Goal: Task Accomplishment & Management: Manage account settings

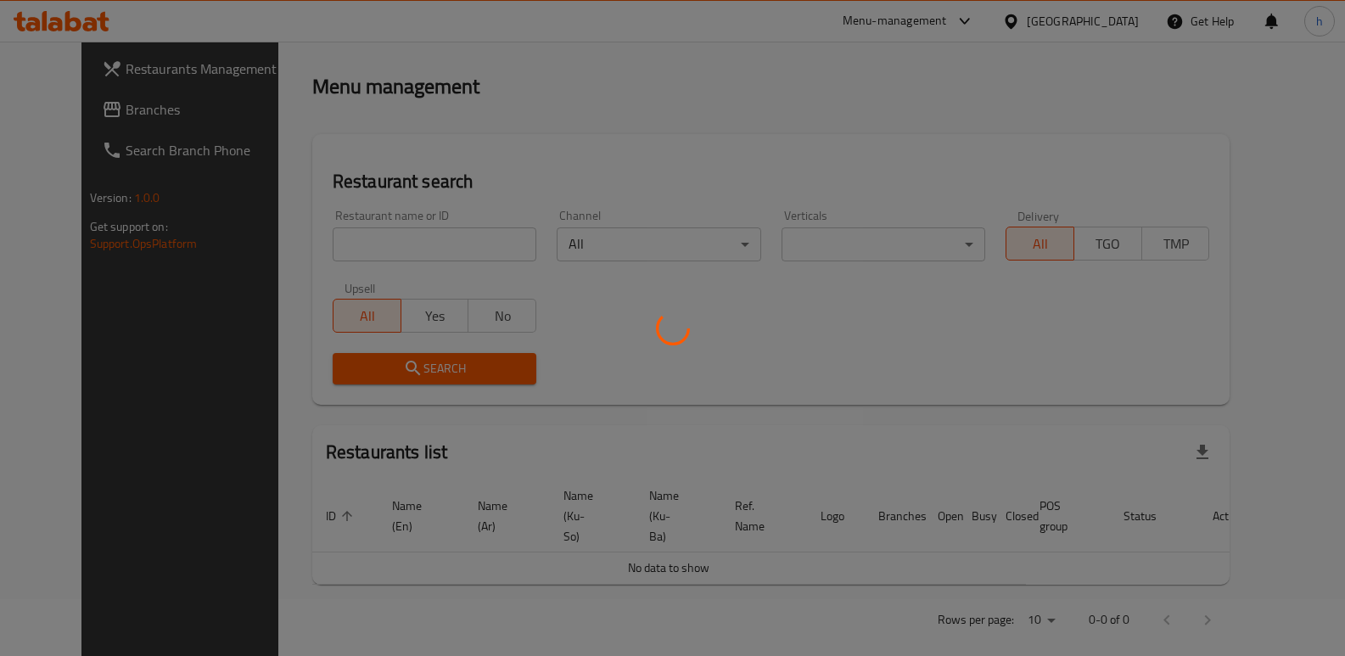
scroll to position [221, 0]
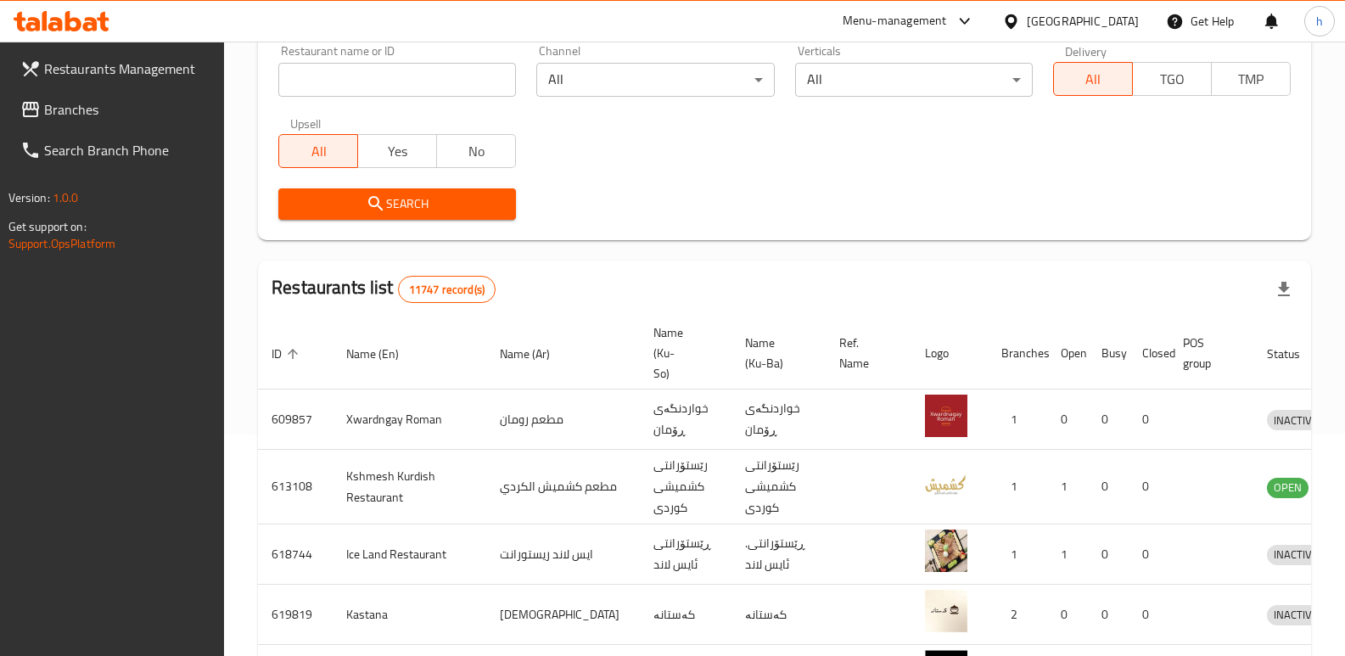
click at [420, 70] on input "search" at bounding box center [397, 80] width 238 height 34
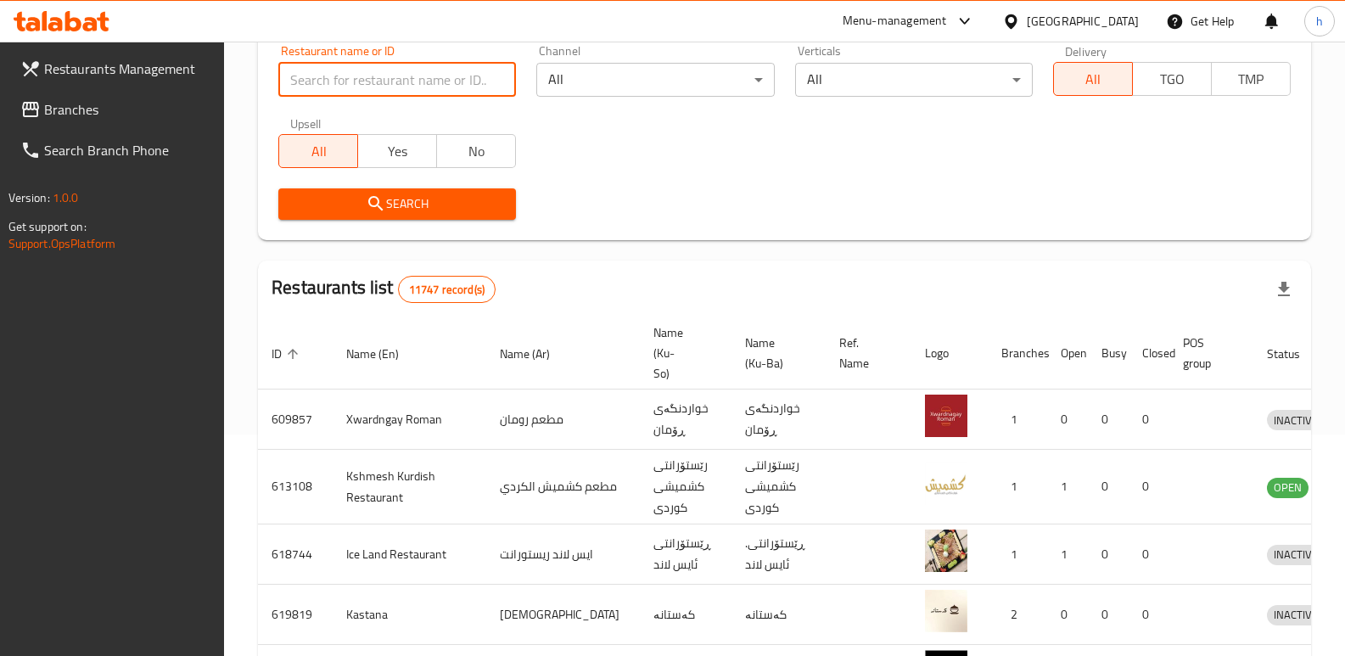
paste input "Kareez Sweets"
type input "Kareez Sweets"
click button "Search" at bounding box center [397, 203] width 238 height 31
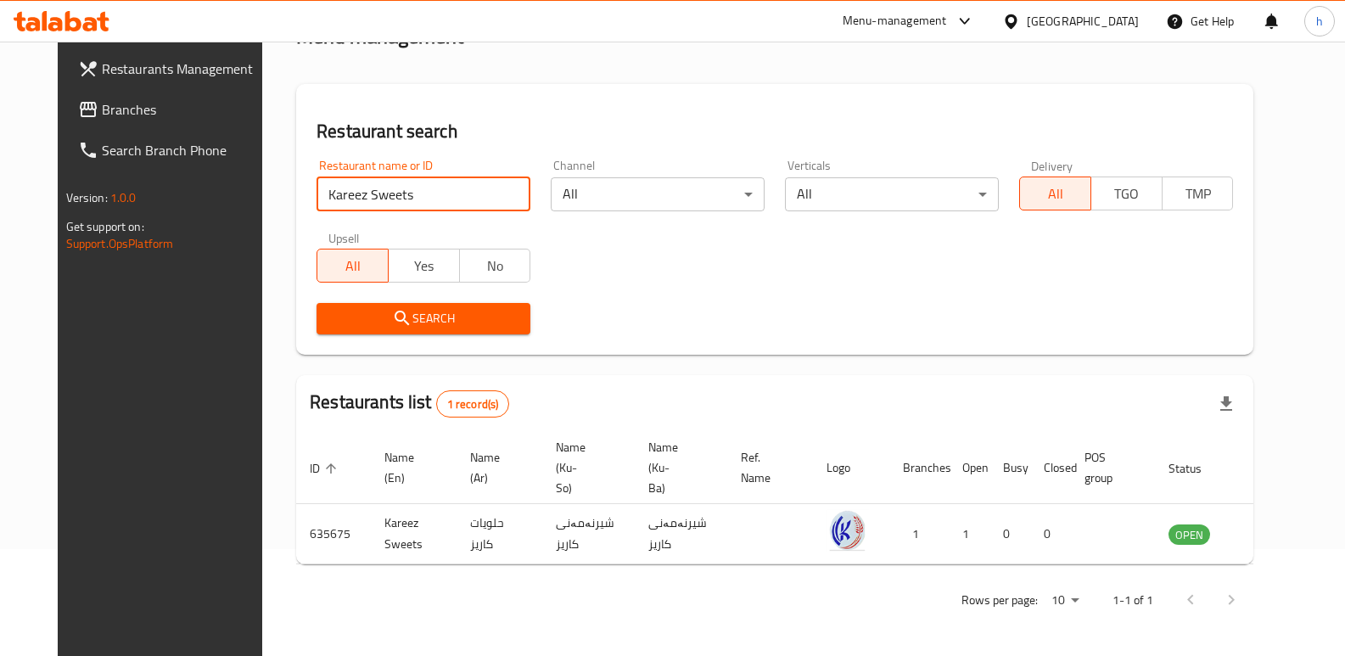
scroll to position [87, 0]
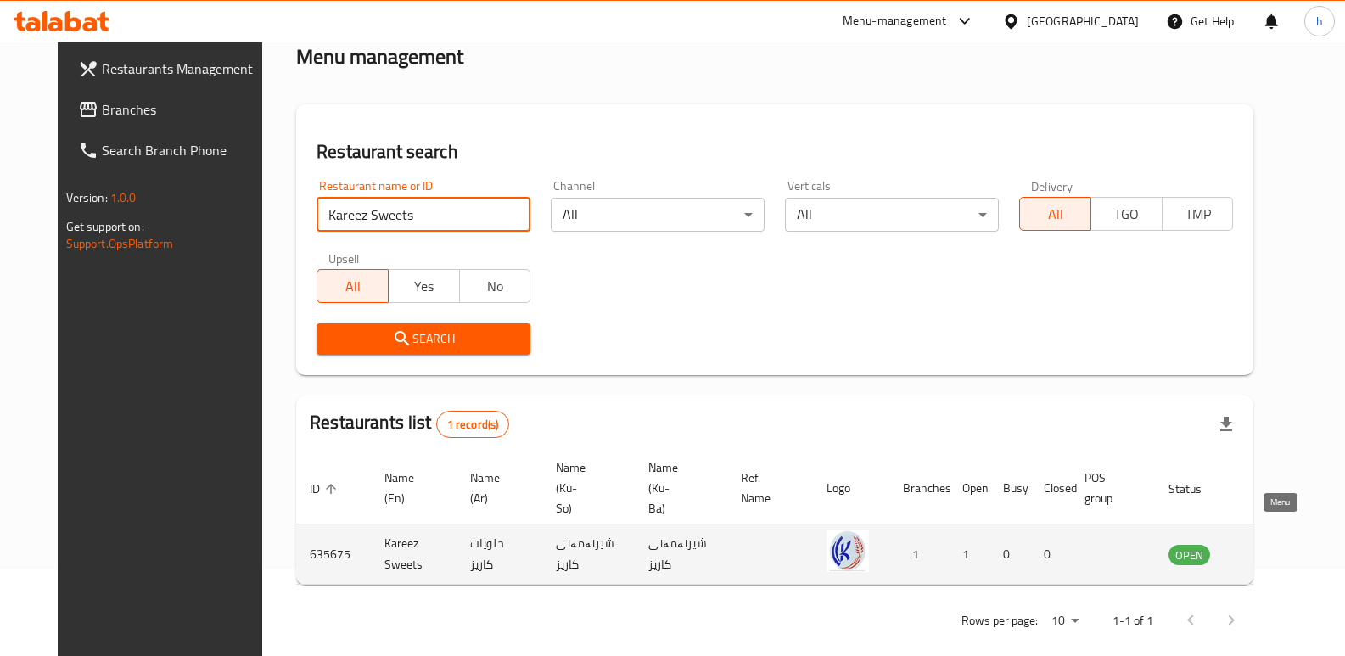
click at [1270, 548] on icon "enhanced table" at bounding box center [1268, 555] width 19 height 14
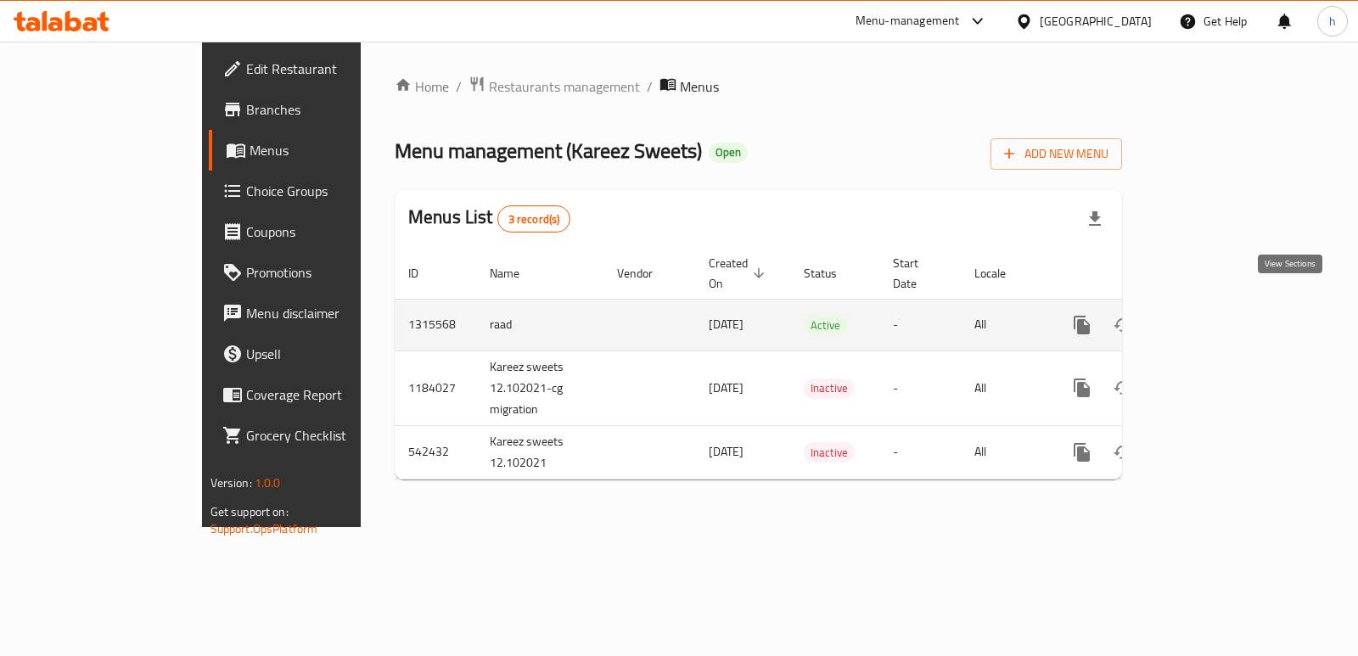
click at [1214, 315] on icon "enhanced table" at bounding box center [1204, 325] width 20 height 20
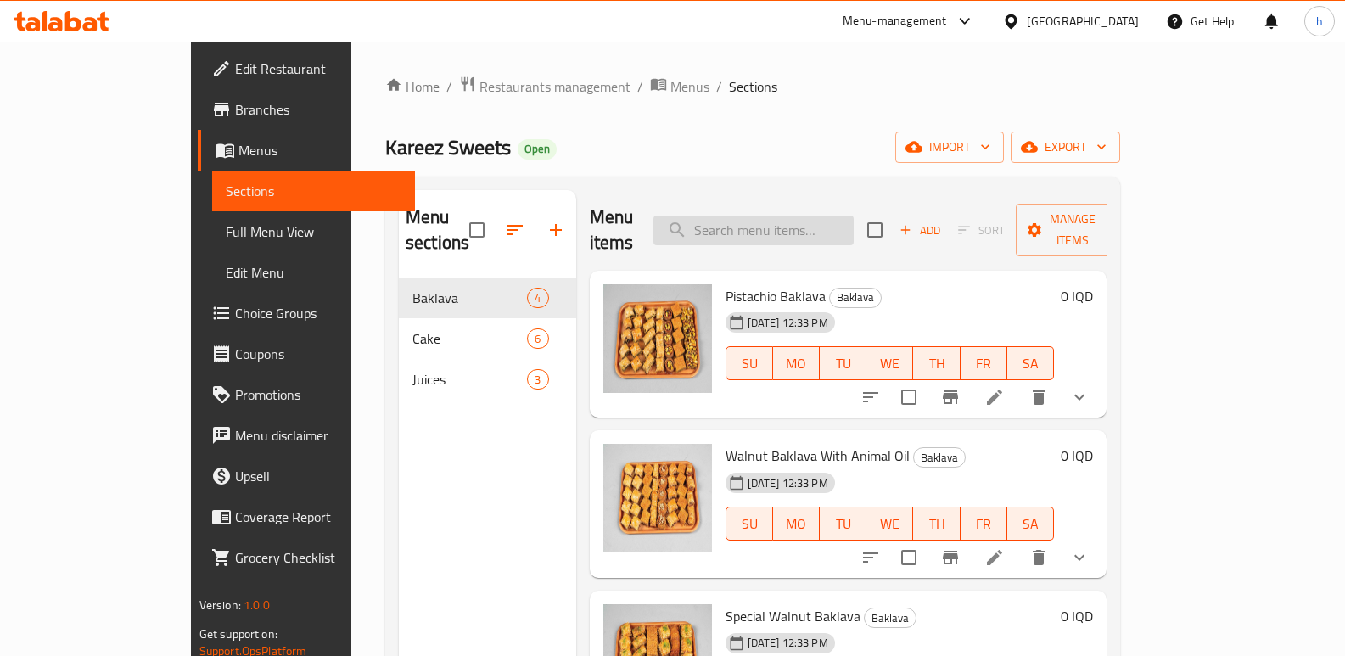
click at [813, 218] on input "search" at bounding box center [753, 231] width 200 height 30
paste input "sesame seeds cake with milk"
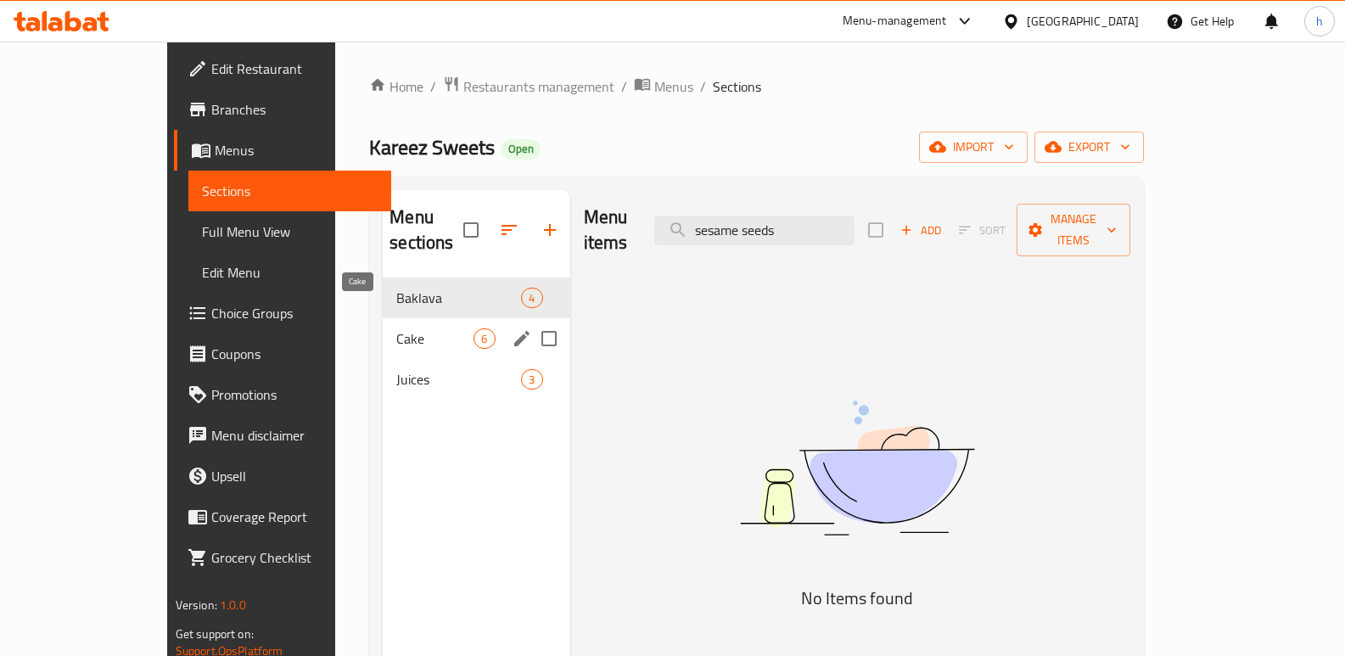
type input "sesame seeds"
click at [396, 328] on span "Cake" at bounding box center [434, 338] width 77 height 20
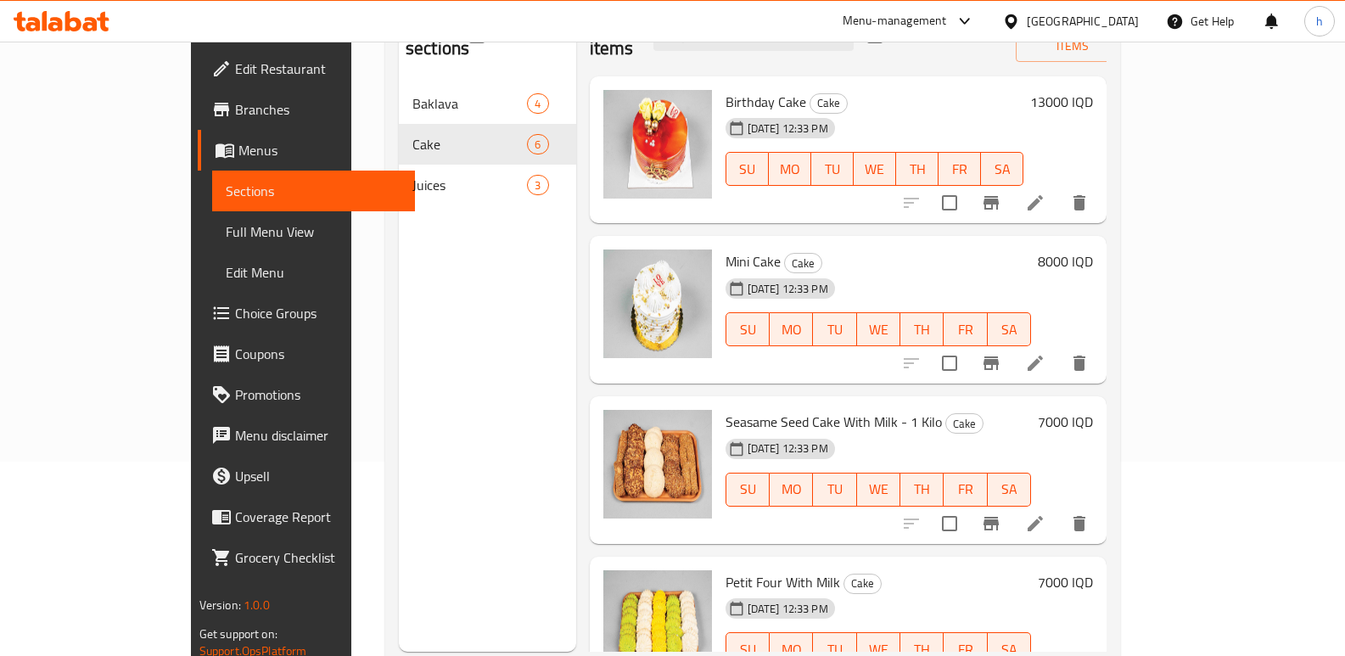
scroll to position [238, 0]
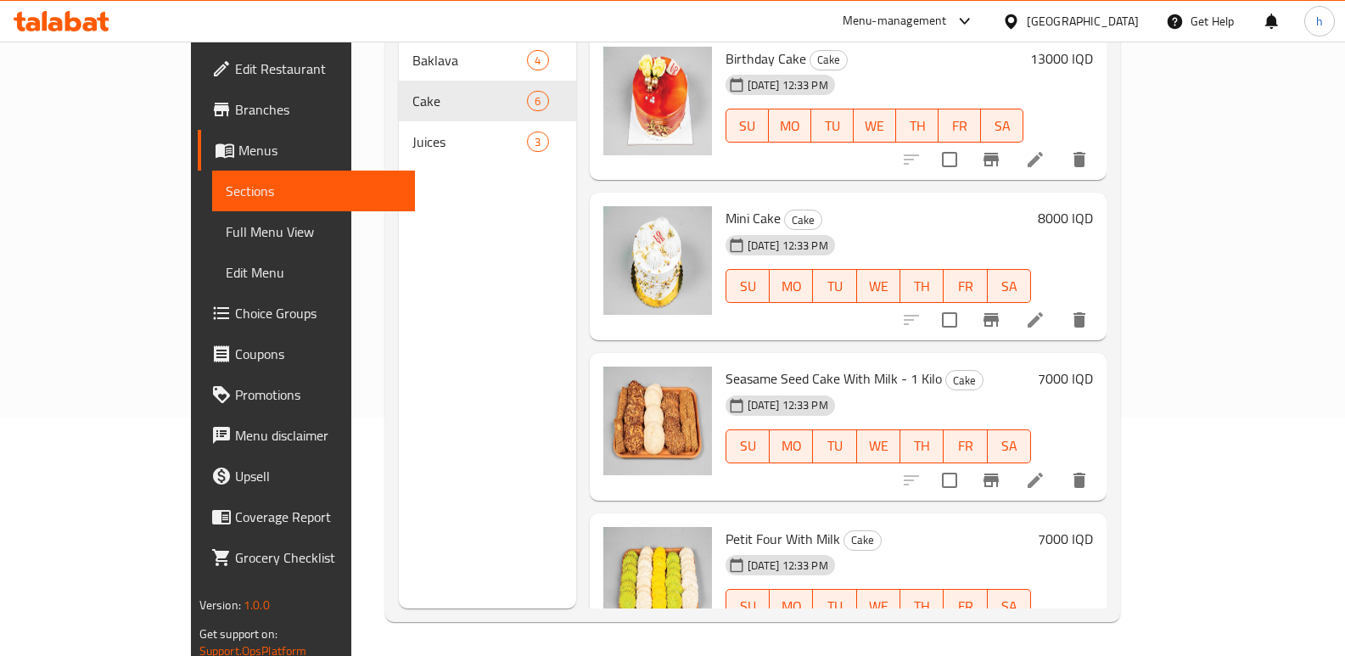
click at [1093, 367] on h6 "7000 IQD" at bounding box center [1065, 379] width 55 height 24
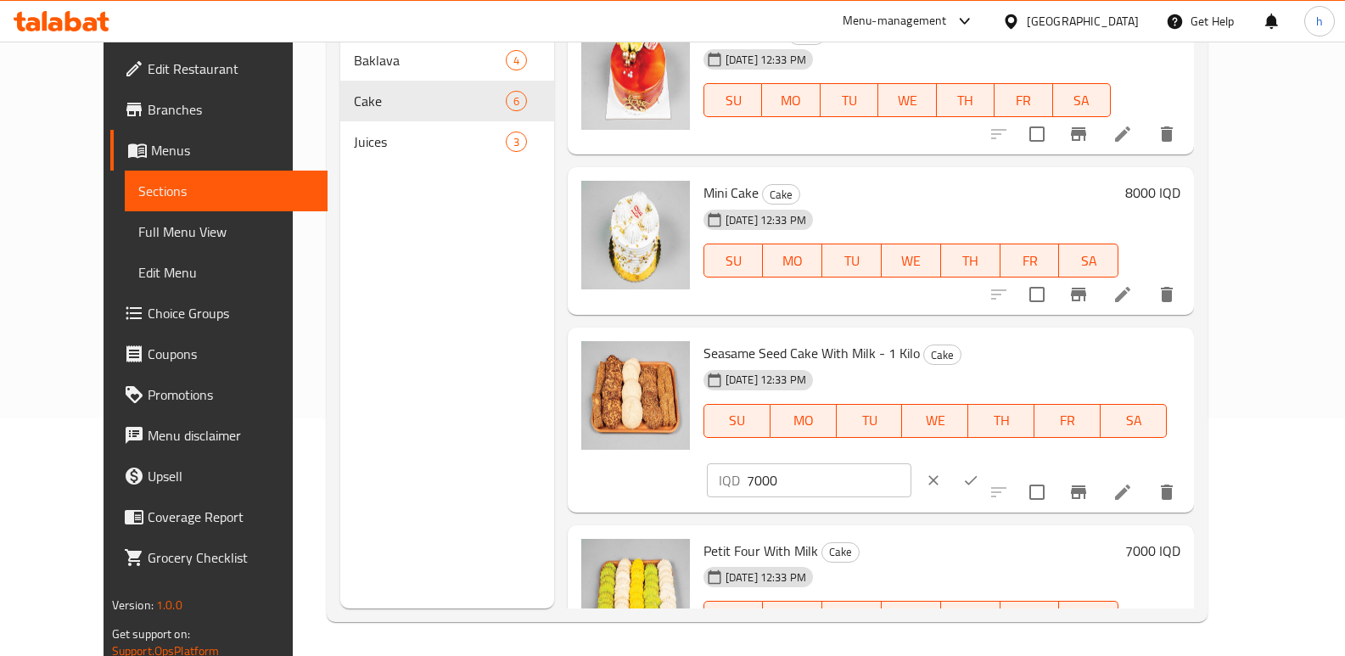
drag, startPoint x: 1105, startPoint y: 362, endPoint x: 873, endPoint y: 354, distance: 231.8
click at [914, 354] on div "Seasame Seed Cake With Milk - 1 Kilo Cake 02-10-2025 12:33 PM SU MO TU WE TH FR…" at bounding box center [942, 419] width 491 height 171
paste input "5"
type input "5000"
click at [990, 462] on button "ok" at bounding box center [970, 480] width 37 height 37
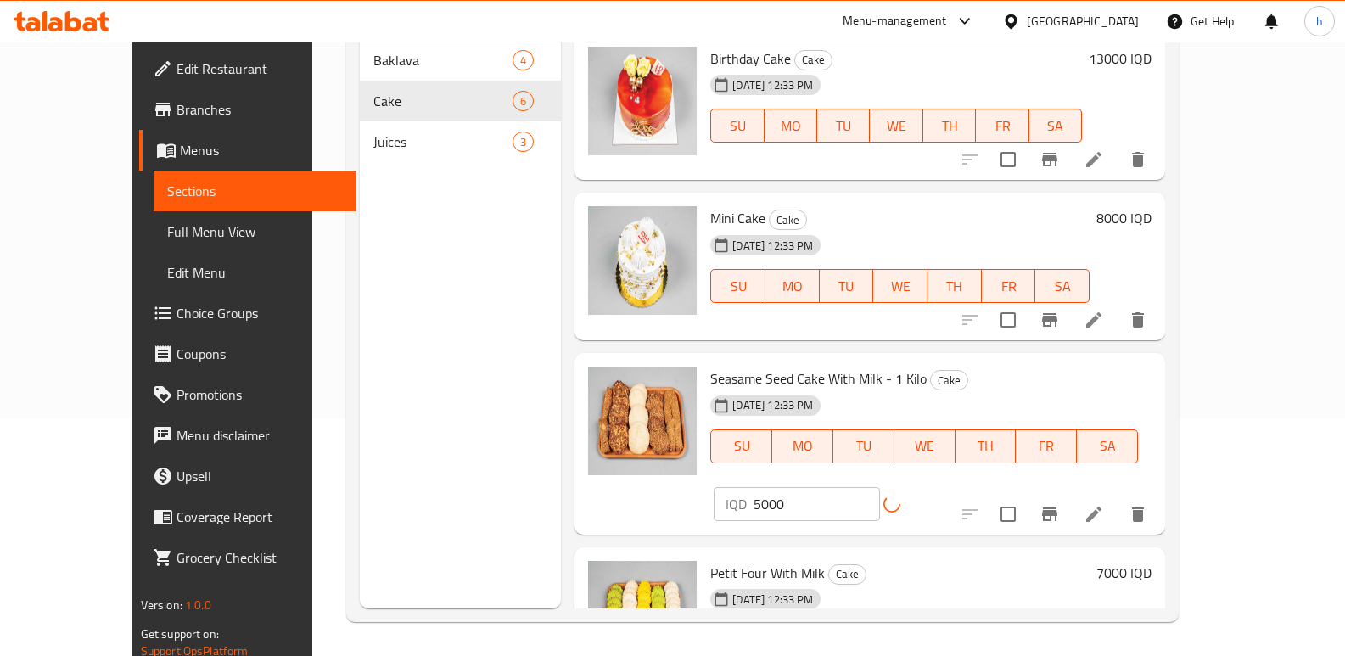
click at [1060, 504] on icon "Branch-specific-item" at bounding box center [1050, 514] width 20 height 20
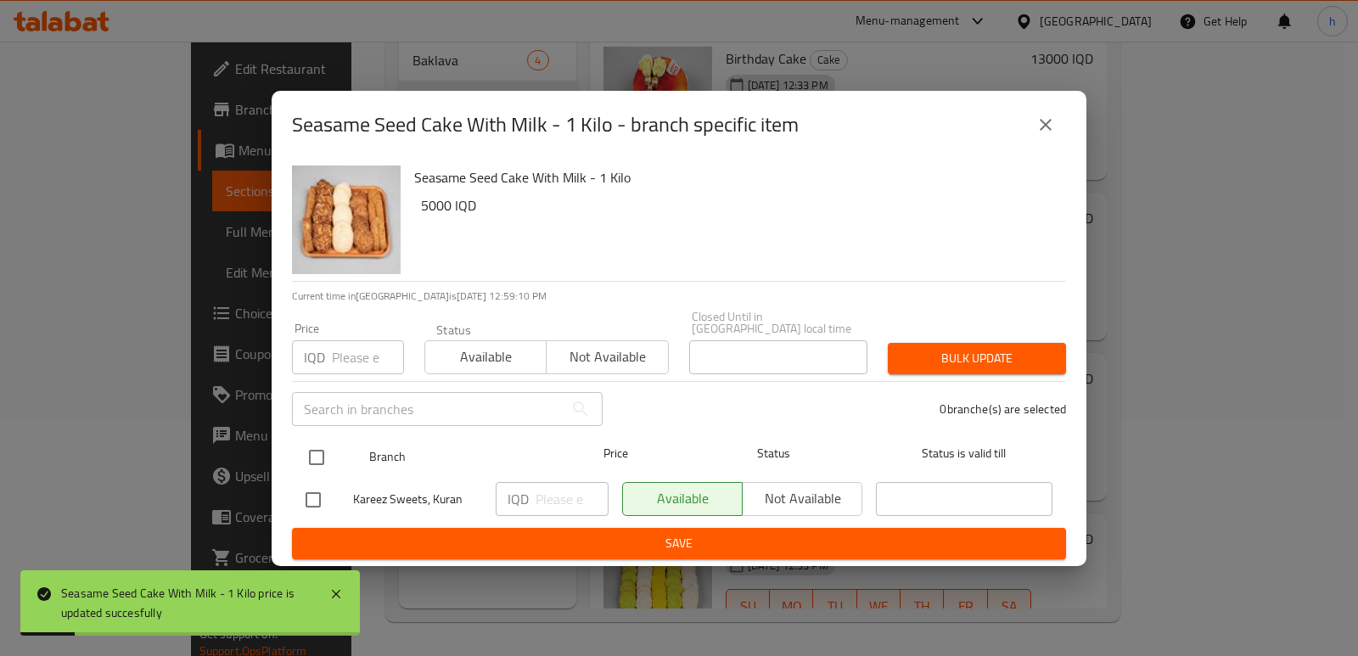
click at [310, 451] on input "checkbox" at bounding box center [317, 458] width 36 height 36
checkbox input "true"
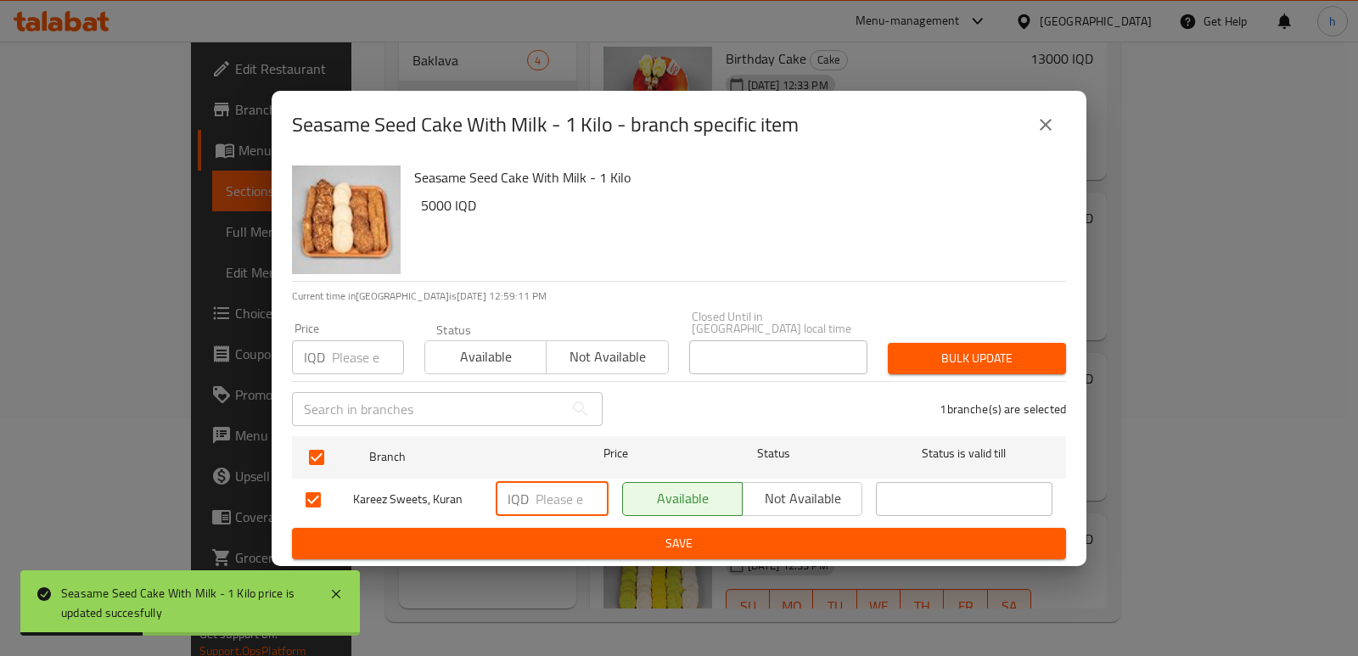
click at [559, 488] on input "number" at bounding box center [572, 499] width 73 height 34
paste input "5000"
type input "5000"
click at [575, 533] on span "Save" at bounding box center [679, 543] width 747 height 21
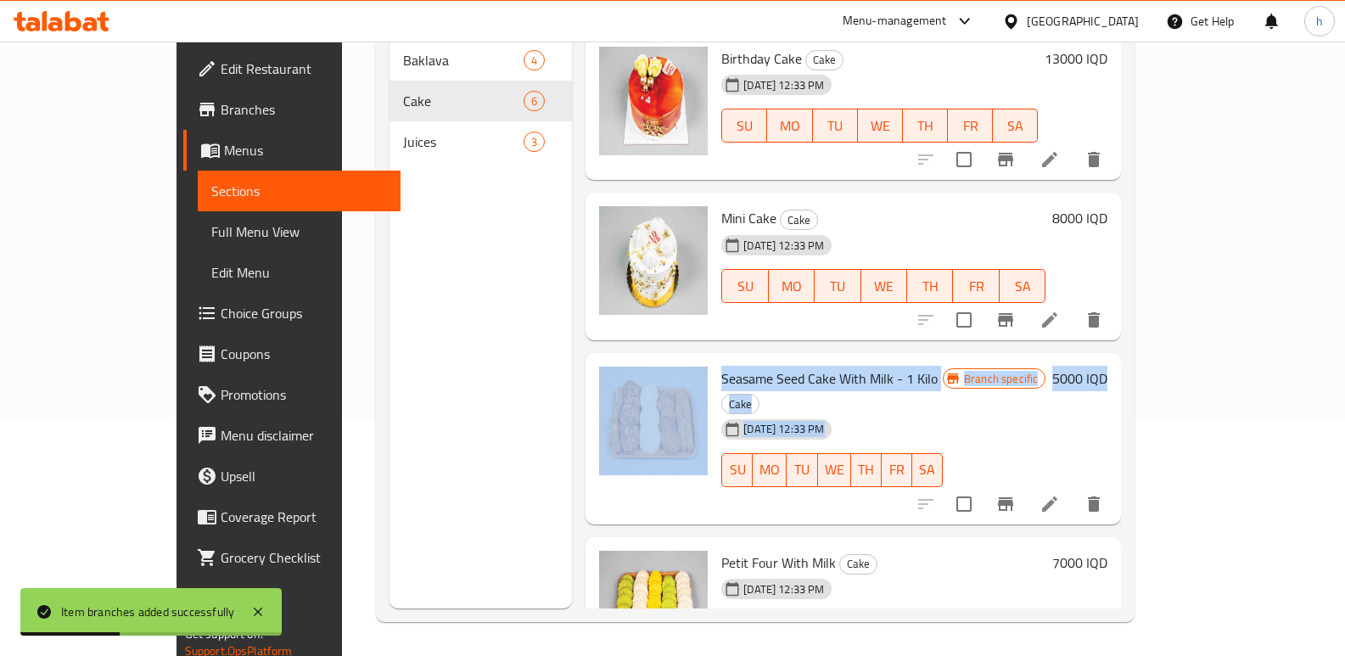
drag, startPoint x: 1339, startPoint y: 357, endPoint x: 1343, endPoint y: 206, distance: 151.1
click at [1344, 158] on html "Item branches added successfully ​ Menu-management Iraq Get Help h Edit Restaur…" at bounding box center [672, 90] width 1345 height 656
click at [1169, 287] on div "Home / Restaurants management / Menus / Sections Kareez Sweets Open import expo…" at bounding box center [755, 230] width 827 height 852
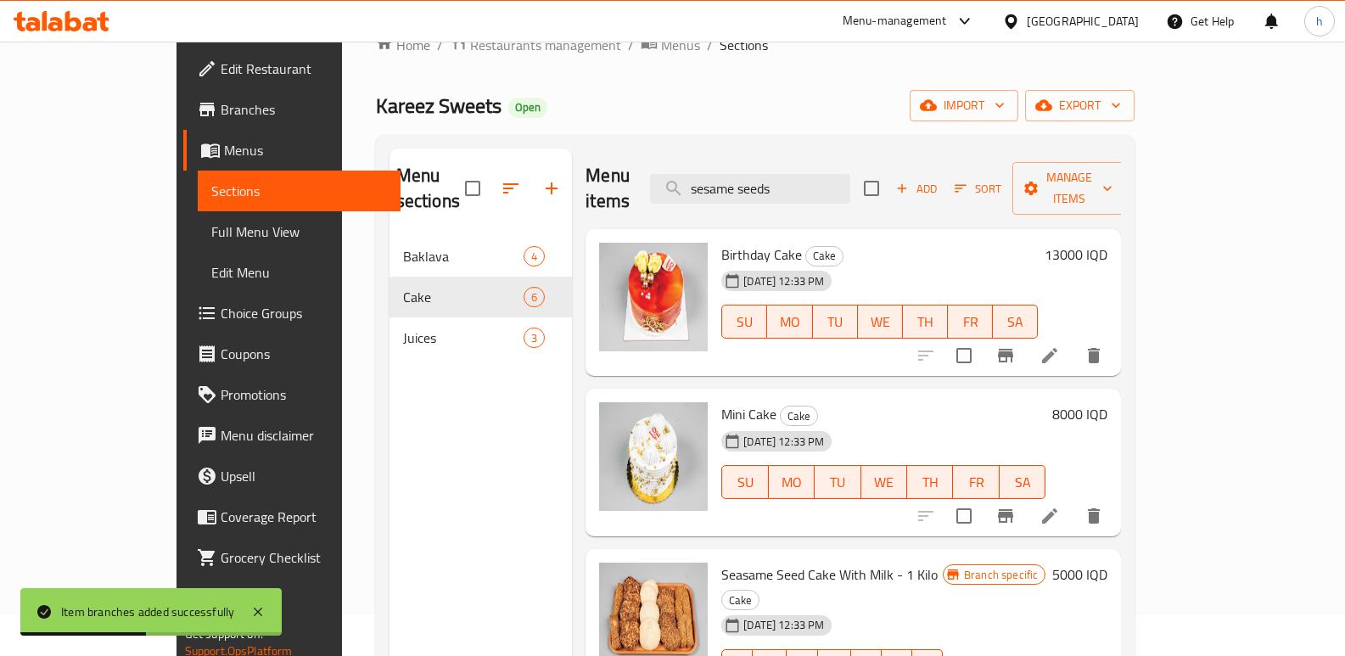
scroll to position [0, 0]
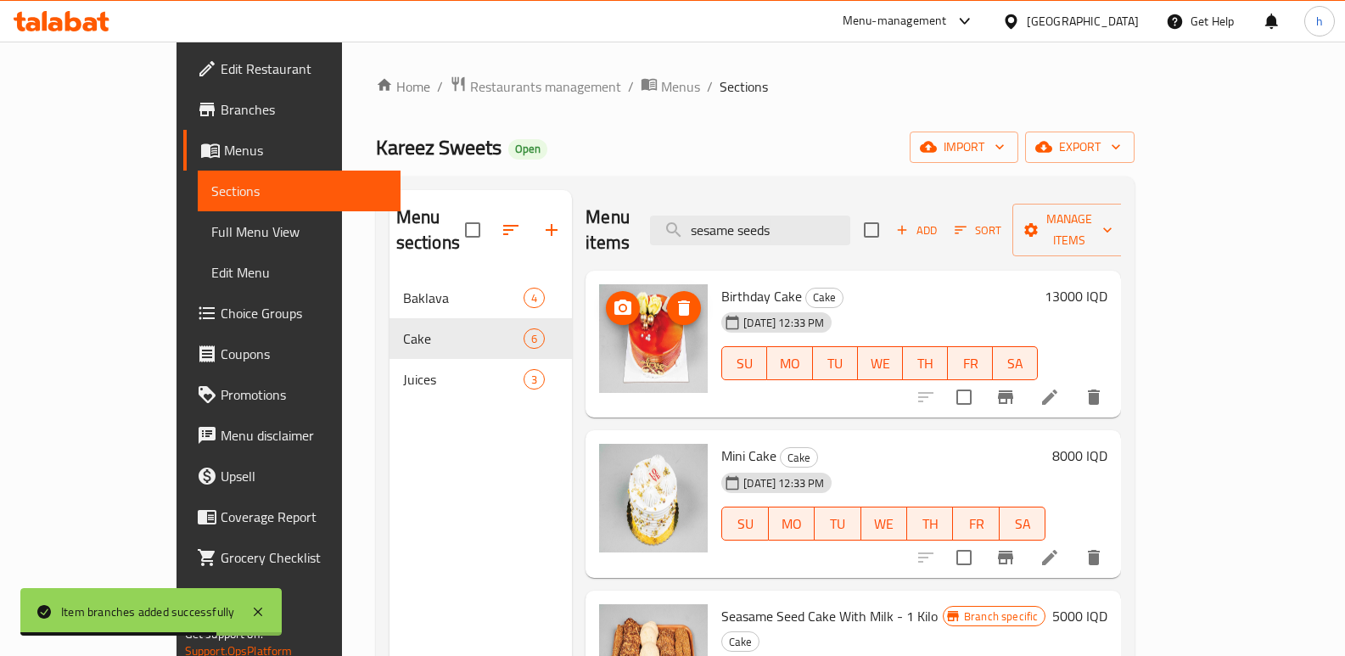
click at [513, 306] on div "Menu sections Baklava 4 Cake 6 Juices 3 Menu items sesame seeds Add Sort Manage…" at bounding box center [756, 518] width 732 height 656
paste input "Kaak"
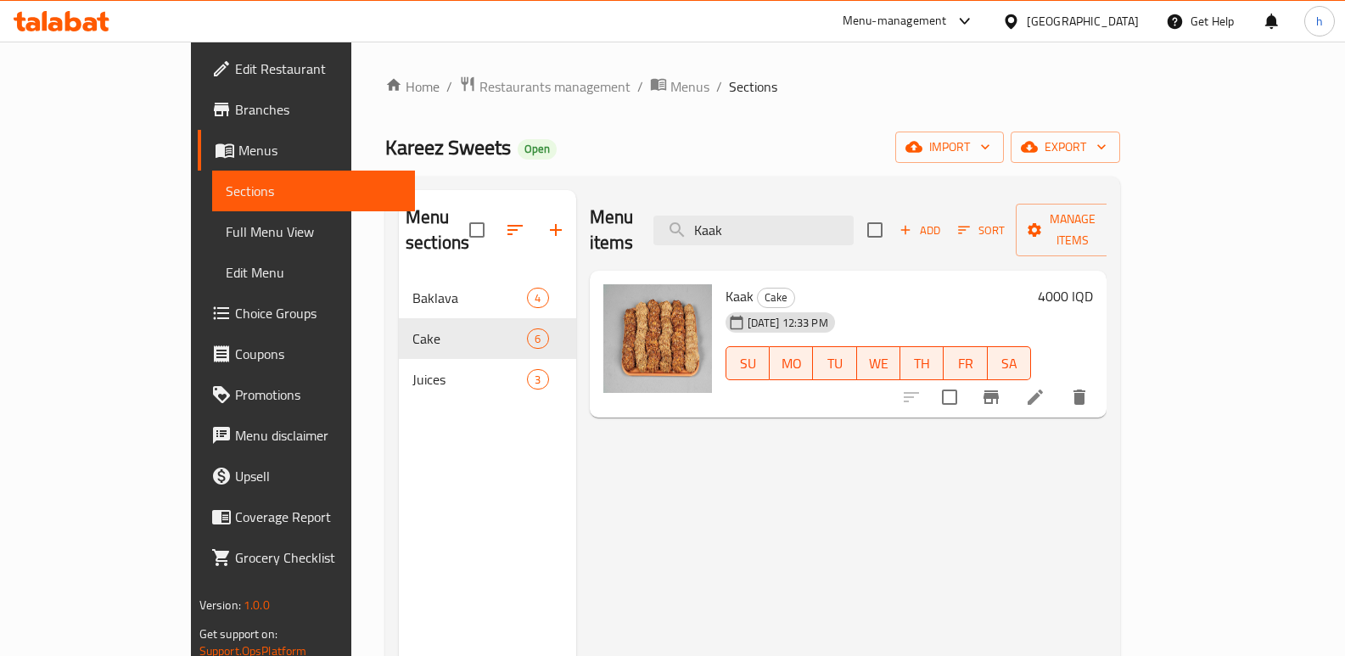
type input "Kaak"
click at [212, 245] on link "Full Menu View" at bounding box center [314, 231] width 204 height 41
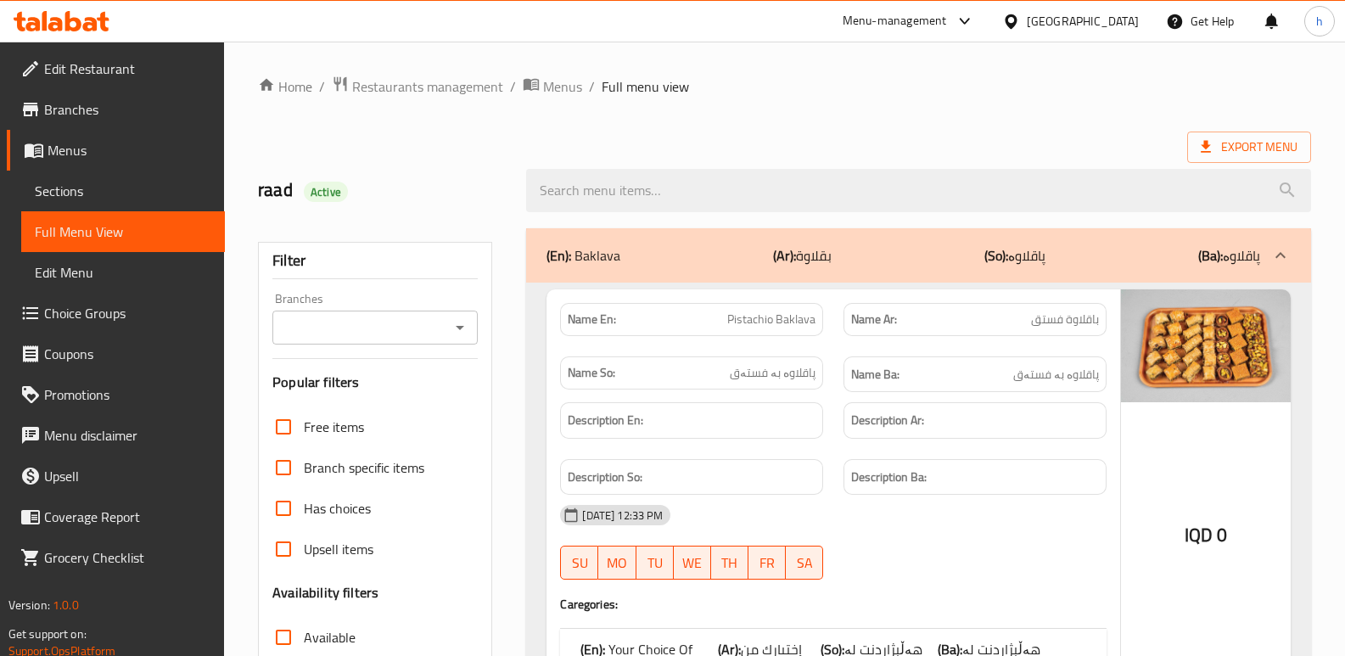
click at [331, 323] on input "Branches" at bounding box center [361, 328] width 167 height 24
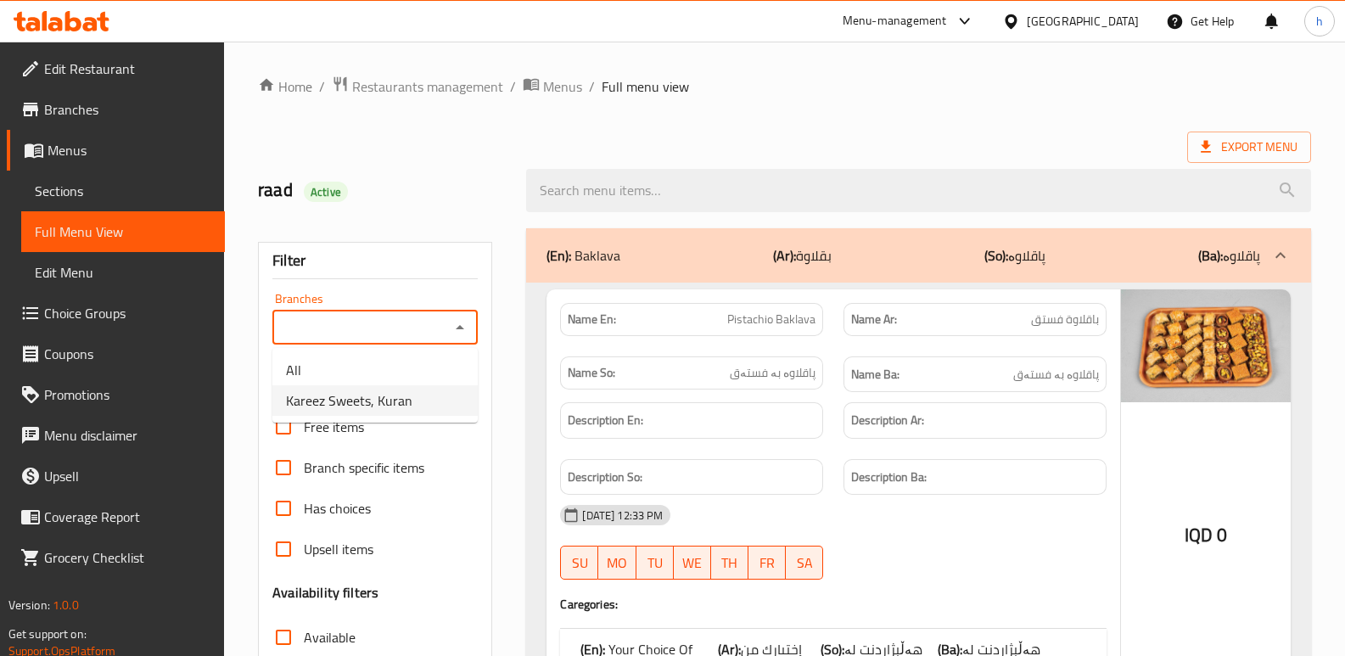
click at [345, 386] on li "Kareez Sweets, Kuran" at bounding box center [374, 400] width 205 height 31
type input "Kareez Sweets, Kuran"
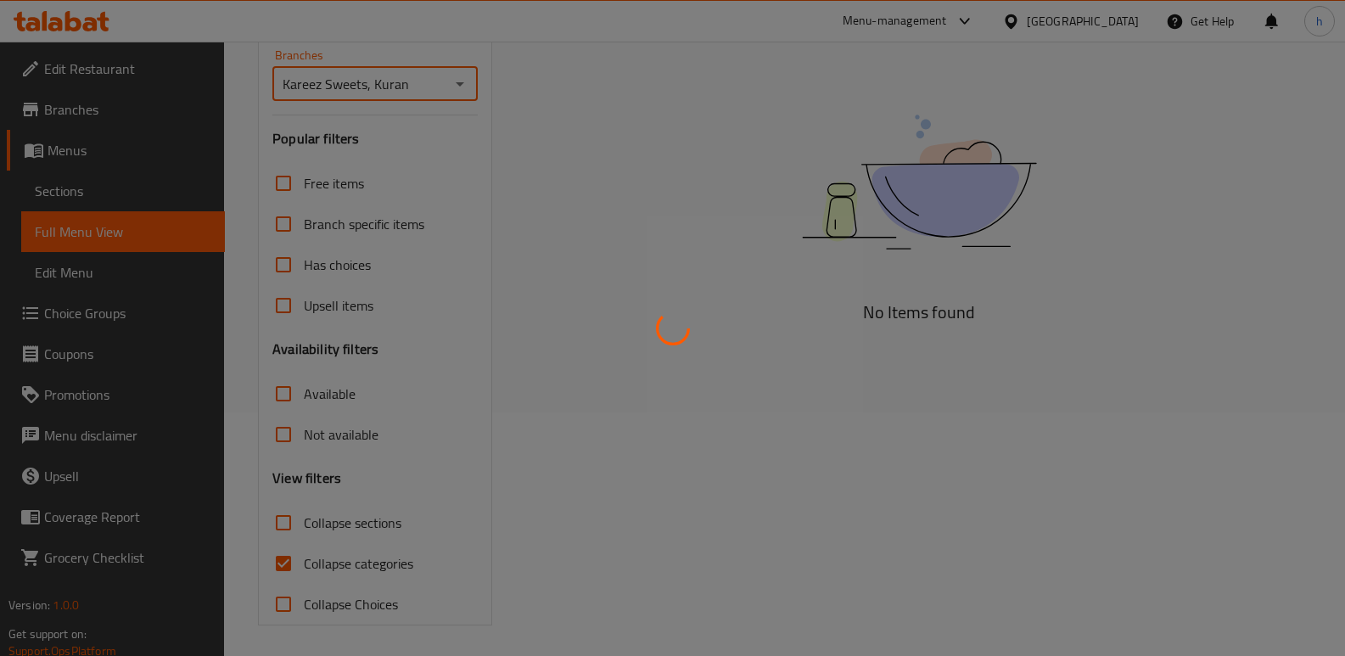
scroll to position [247, 0]
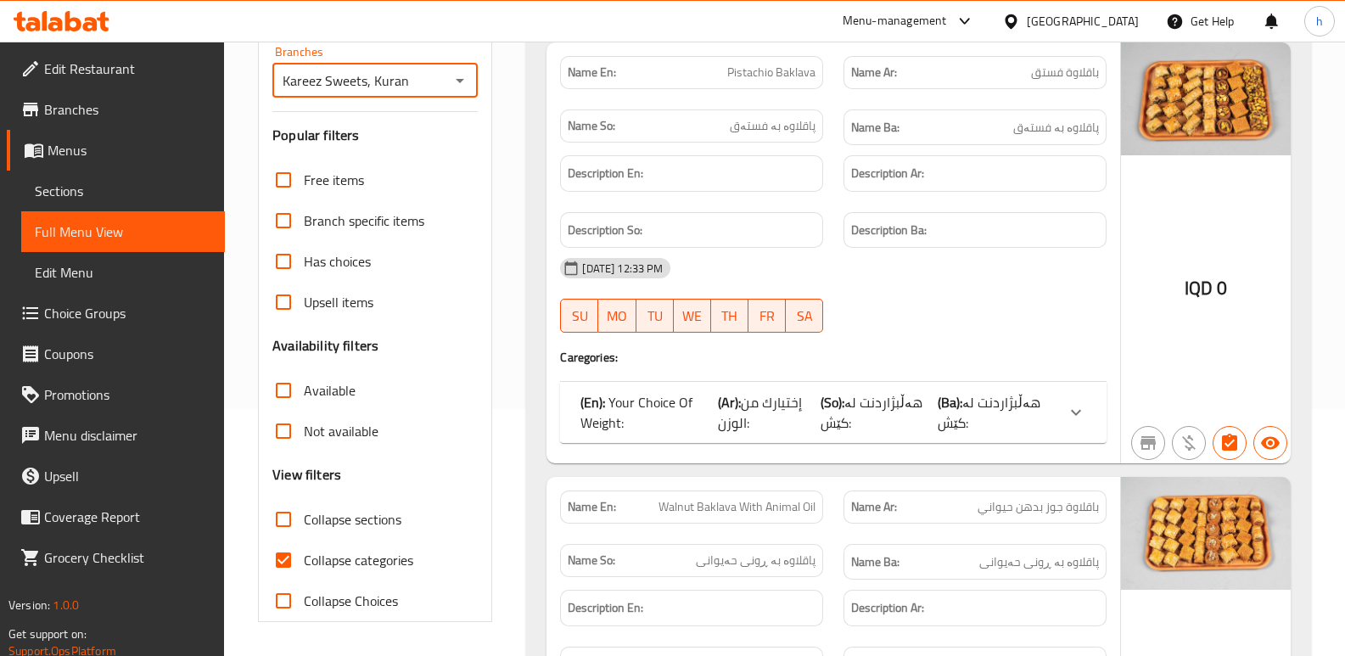
click at [283, 561] on input "Collapse categories" at bounding box center [283, 560] width 41 height 41
checkbox input "false"
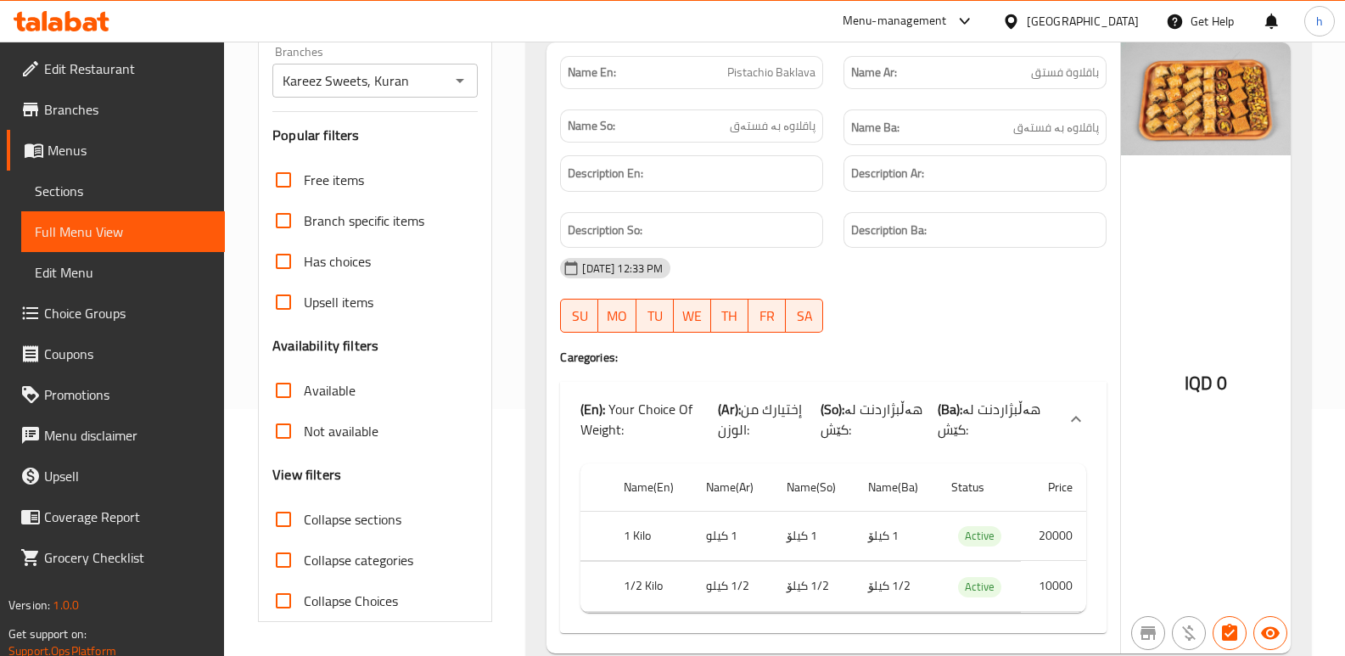
click at [282, 522] on input "Collapse sections" at bounding box center [283, 519] width 41 height 41
checkbox input "true"
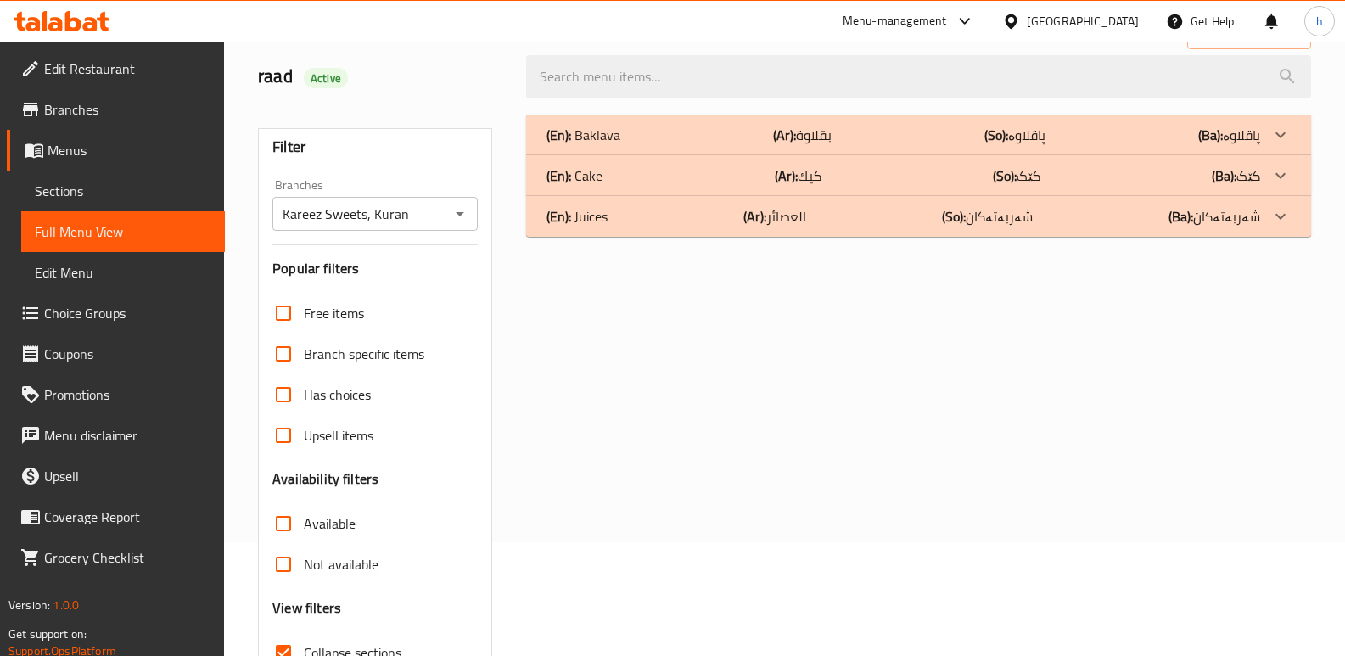
scroll to position [103, 0]
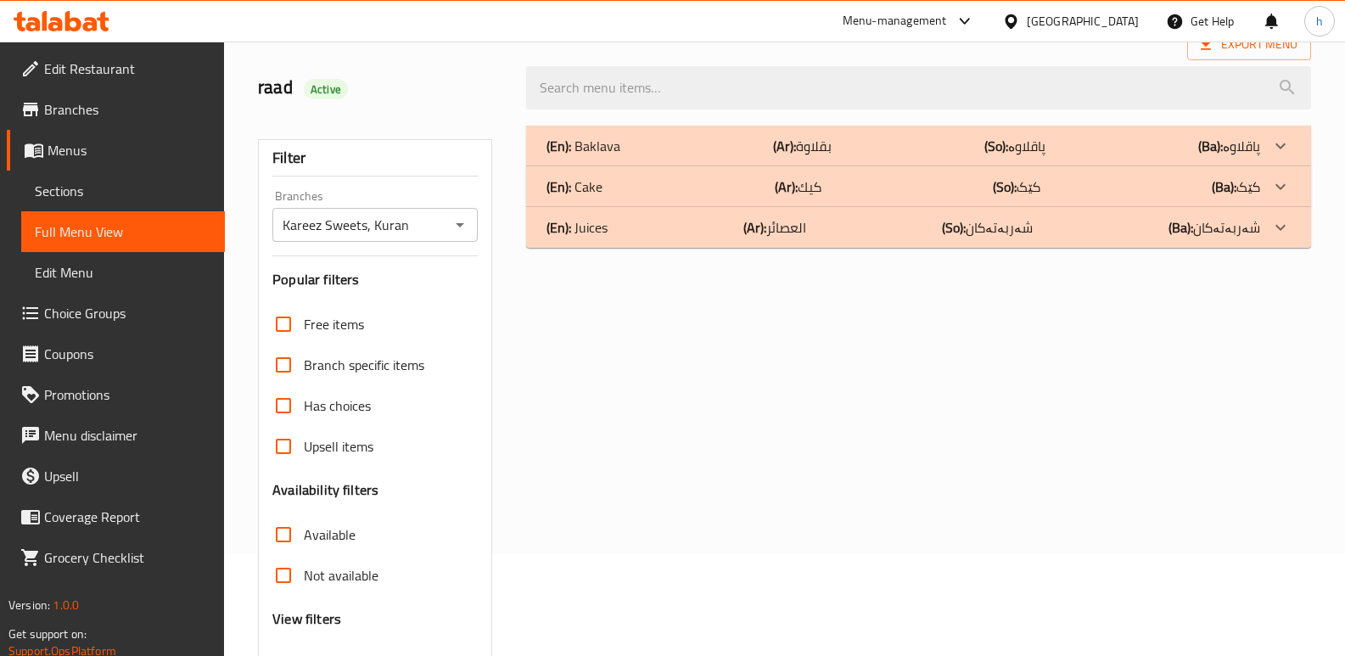
click at [652, 192] on div "(En): Cake (Ar): كيك (So): کێک (Ba): کێک" at bounding box center [904, 187] width 714 height 20
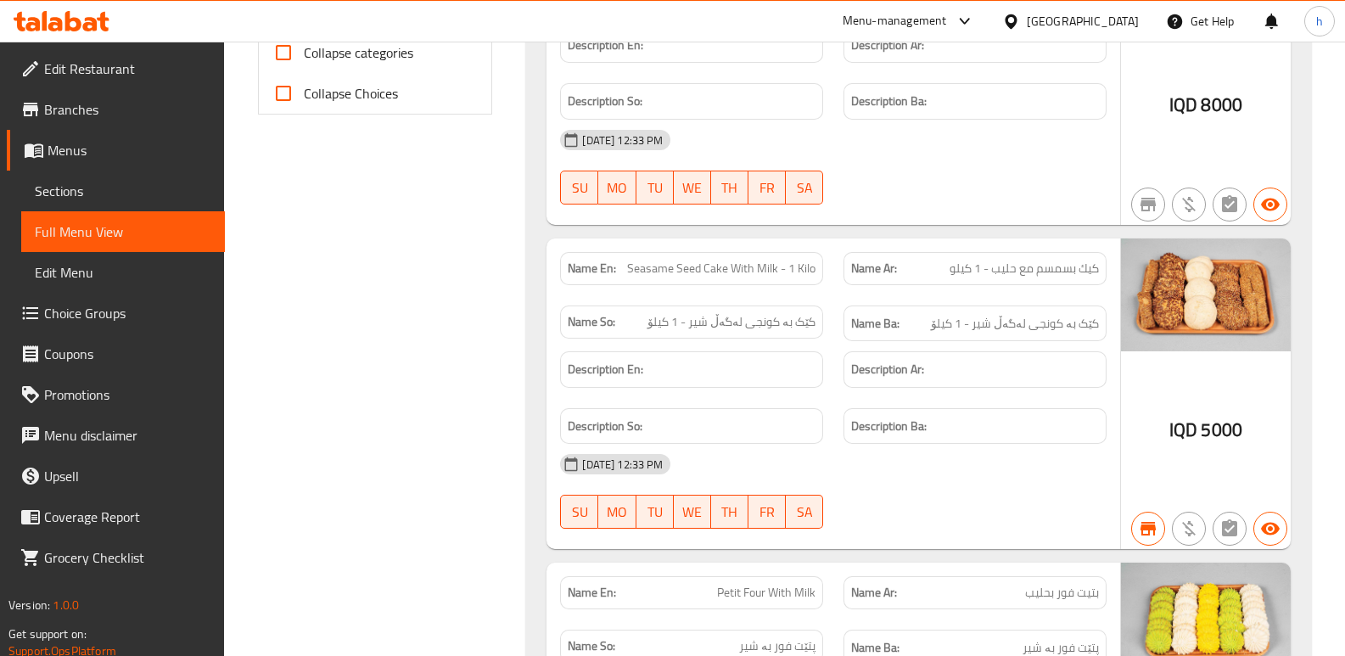
scroll to position [742, 0]
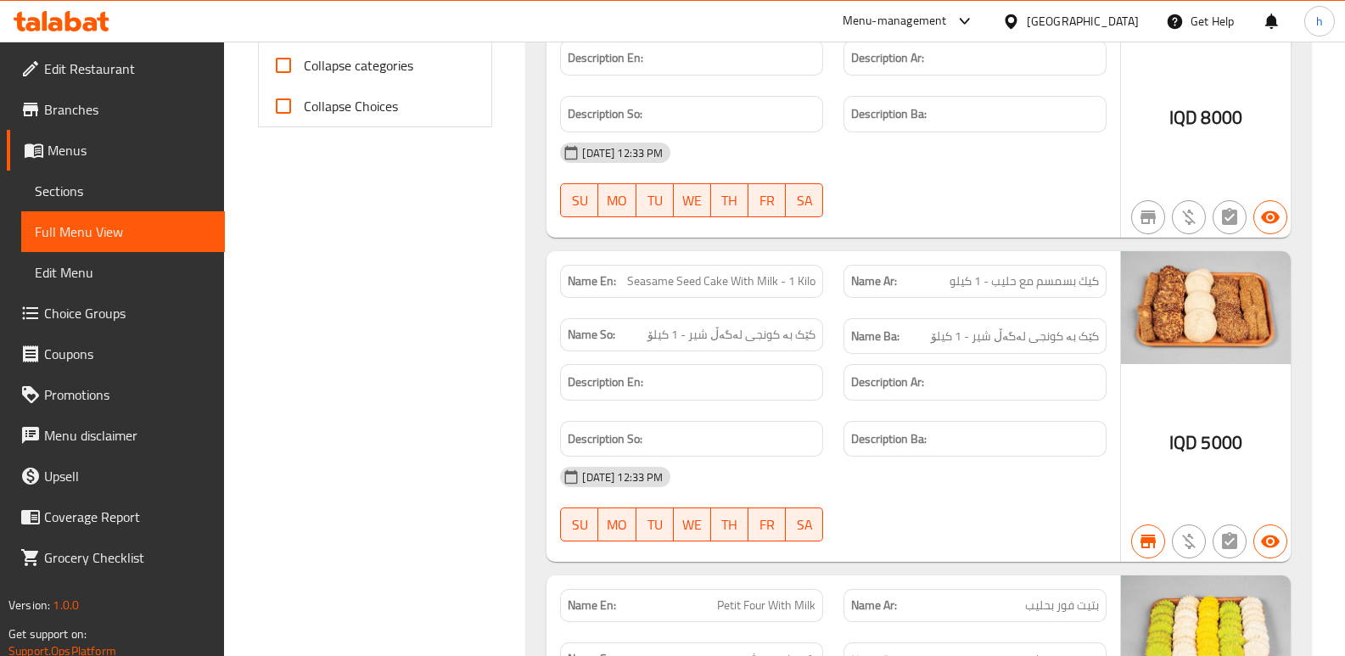
click at [100, 13] on icon at bounding box center [62, 21] width 96 height 20
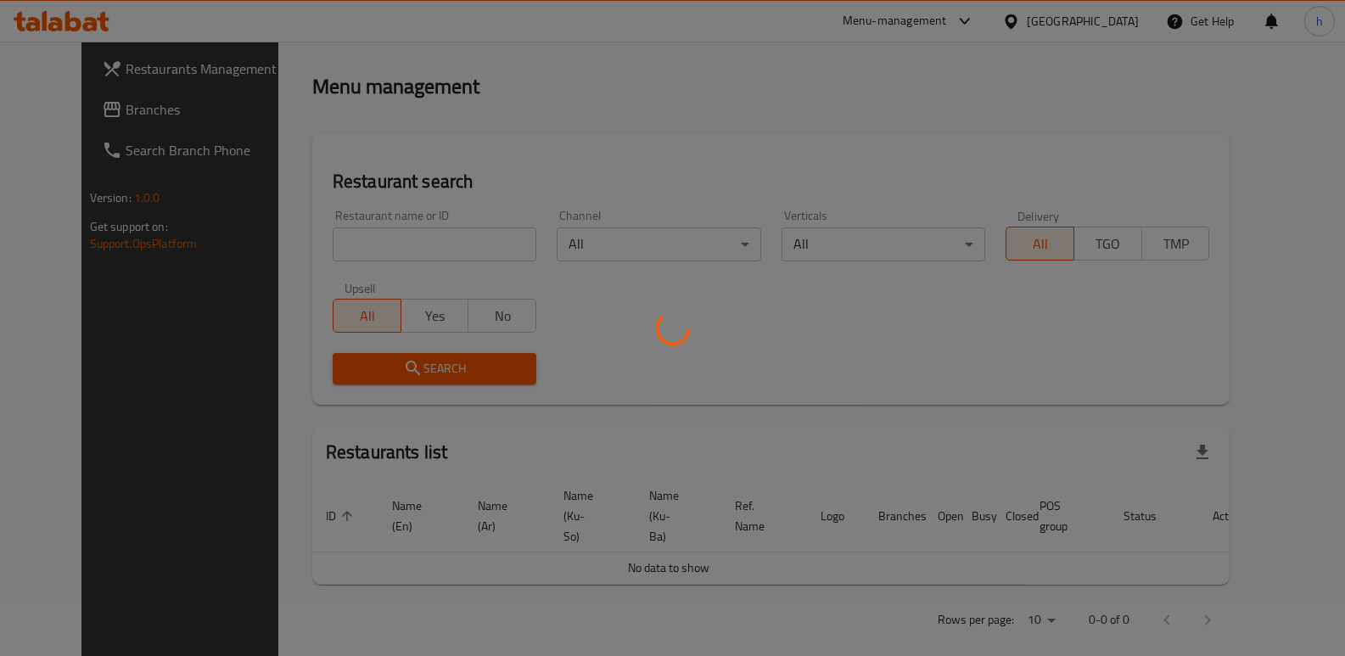
scroll to position [221, 0]
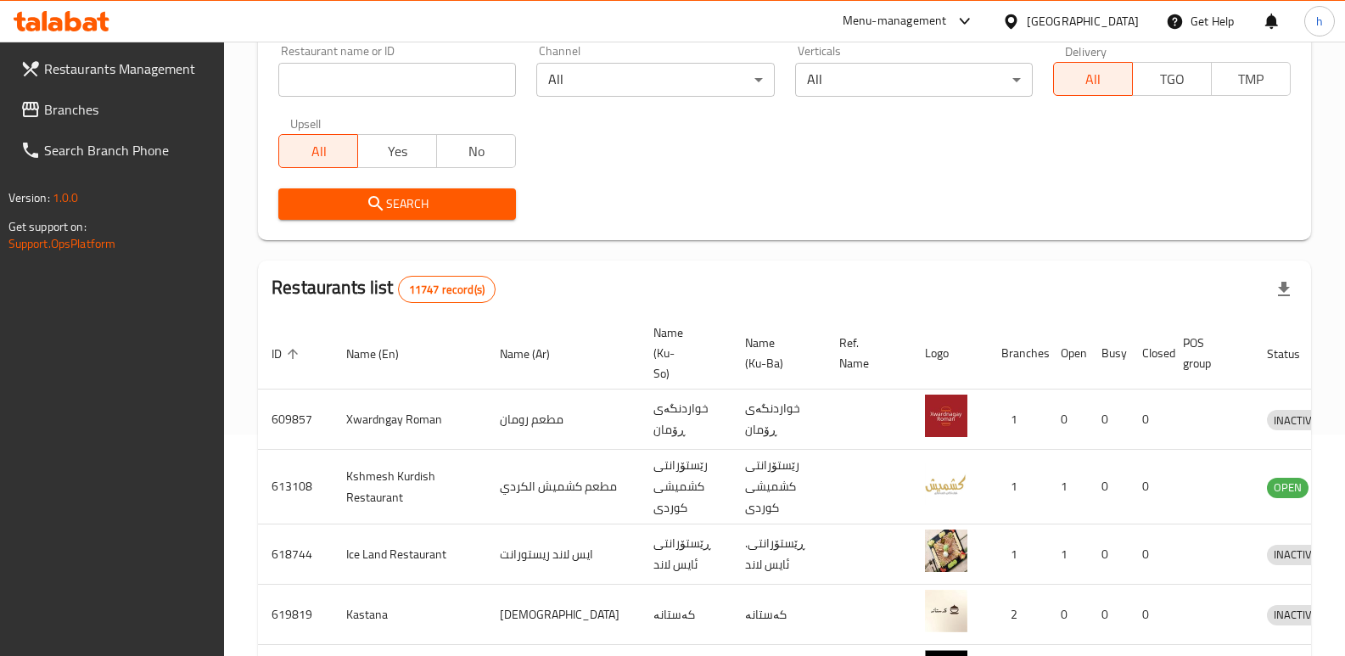
click at [121, 121] on link "Branches" at bounding box center [116, 109] width 218 height 41
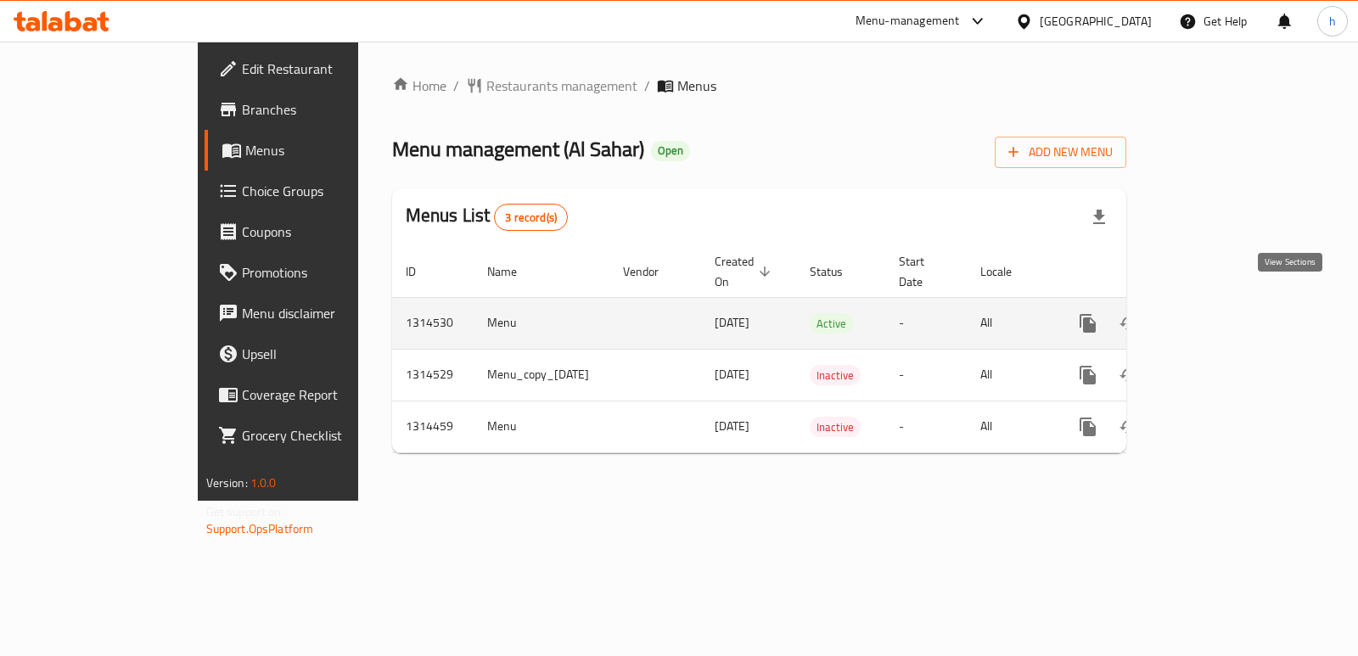
click at [1220, 313] on icon "enhanced table" at bounding box center [1210, 323] width 20 height 20
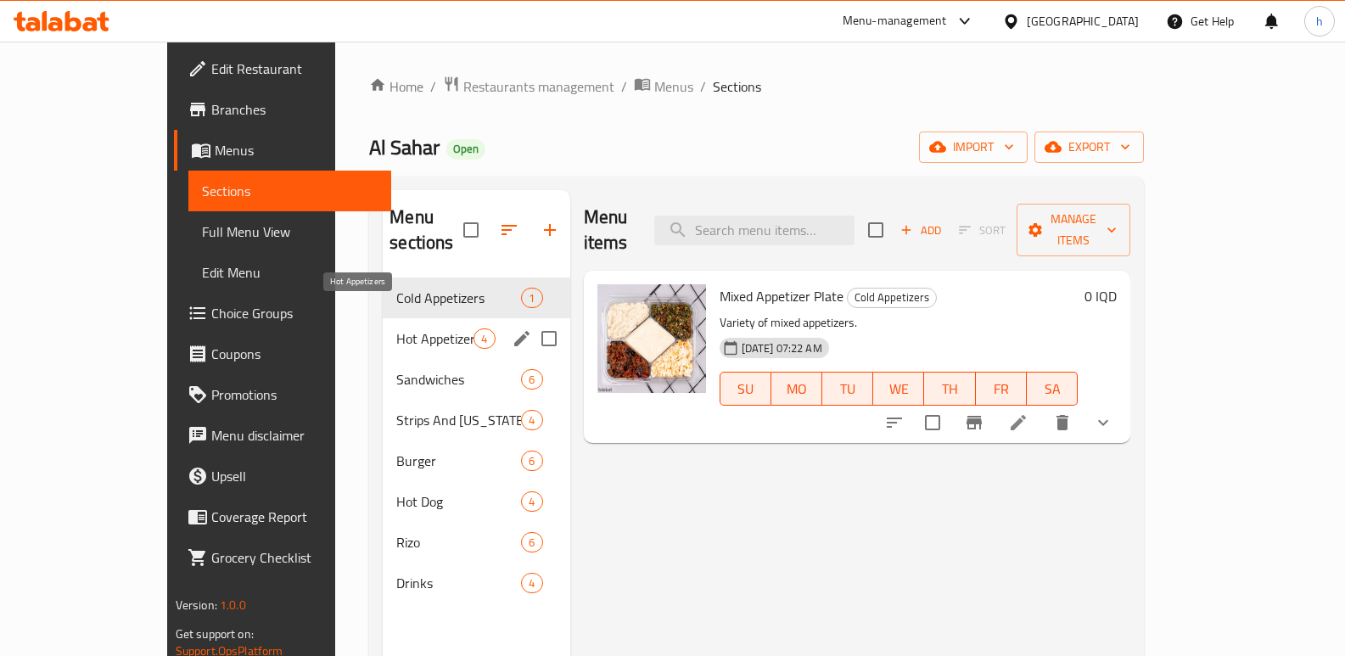
click at [396, 328] on span "Hot Appetizers" at bounding box center [434, 338] width 77 height 20
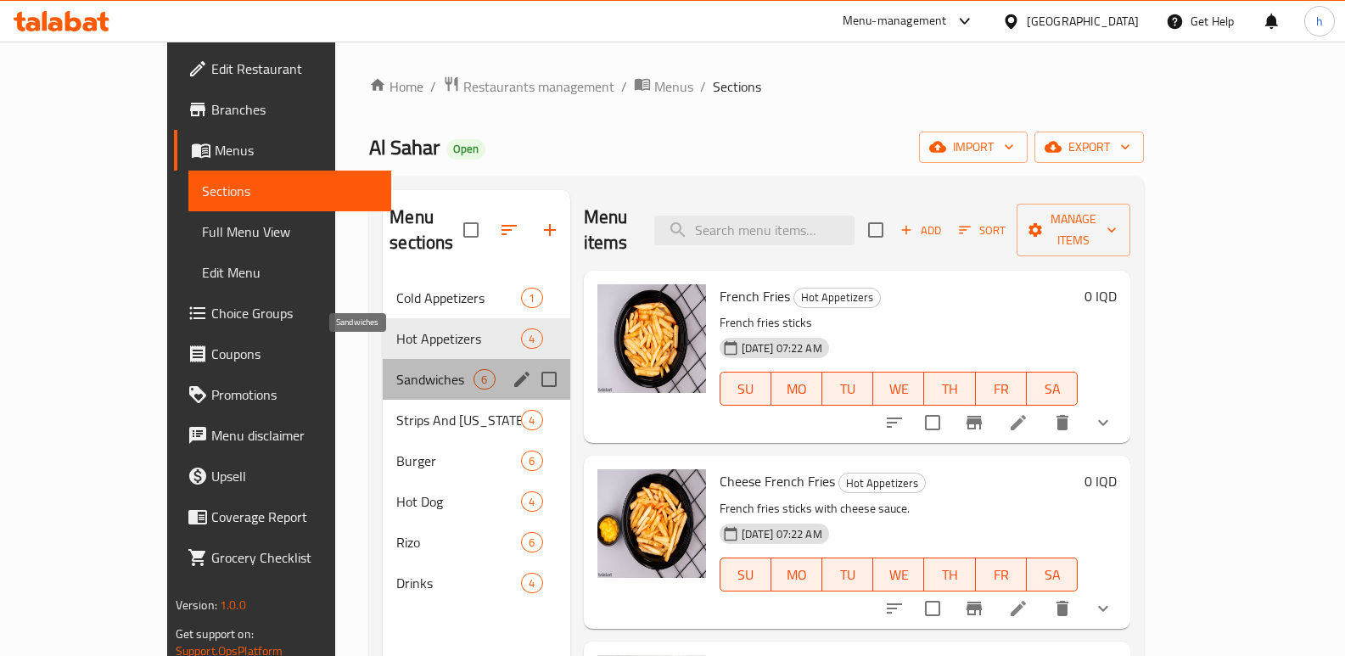
click at [396, 369] on span "Sandwiches" at bounding box center [434, 379] width 77 height 20
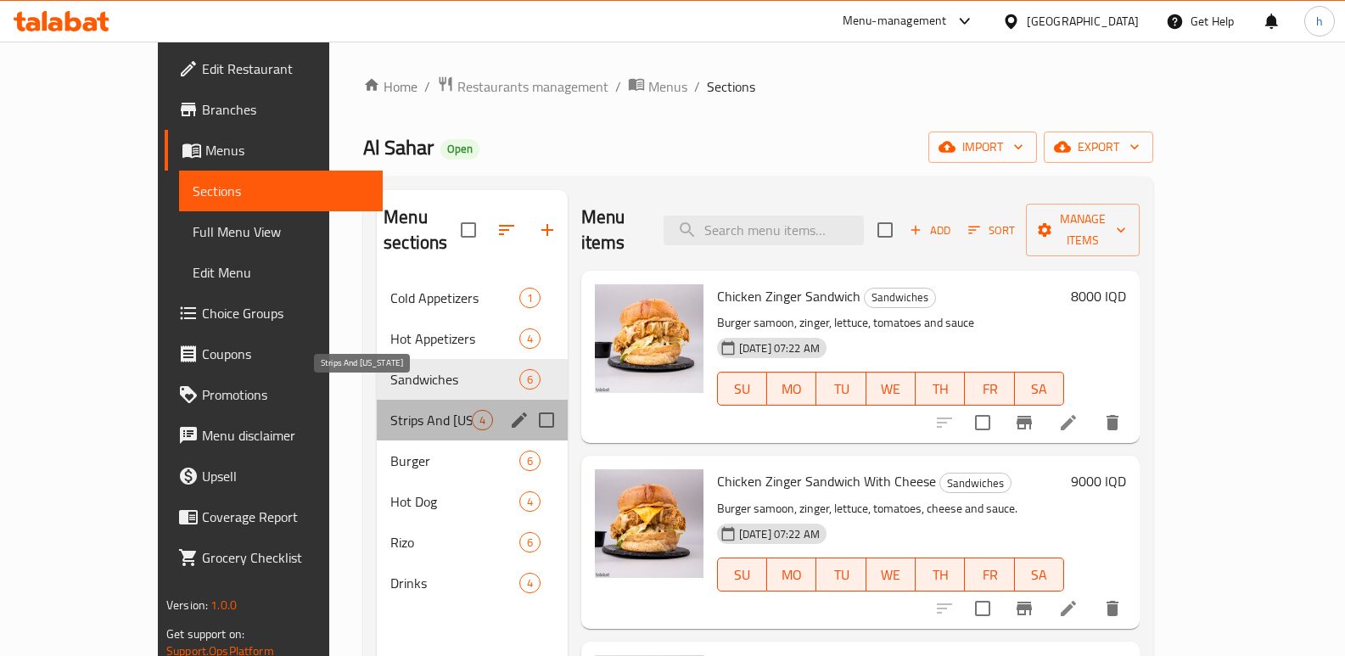
click at [390, 410] on span "Strips And Kentucky" at bounding box center [430, 420] width 81 height 20
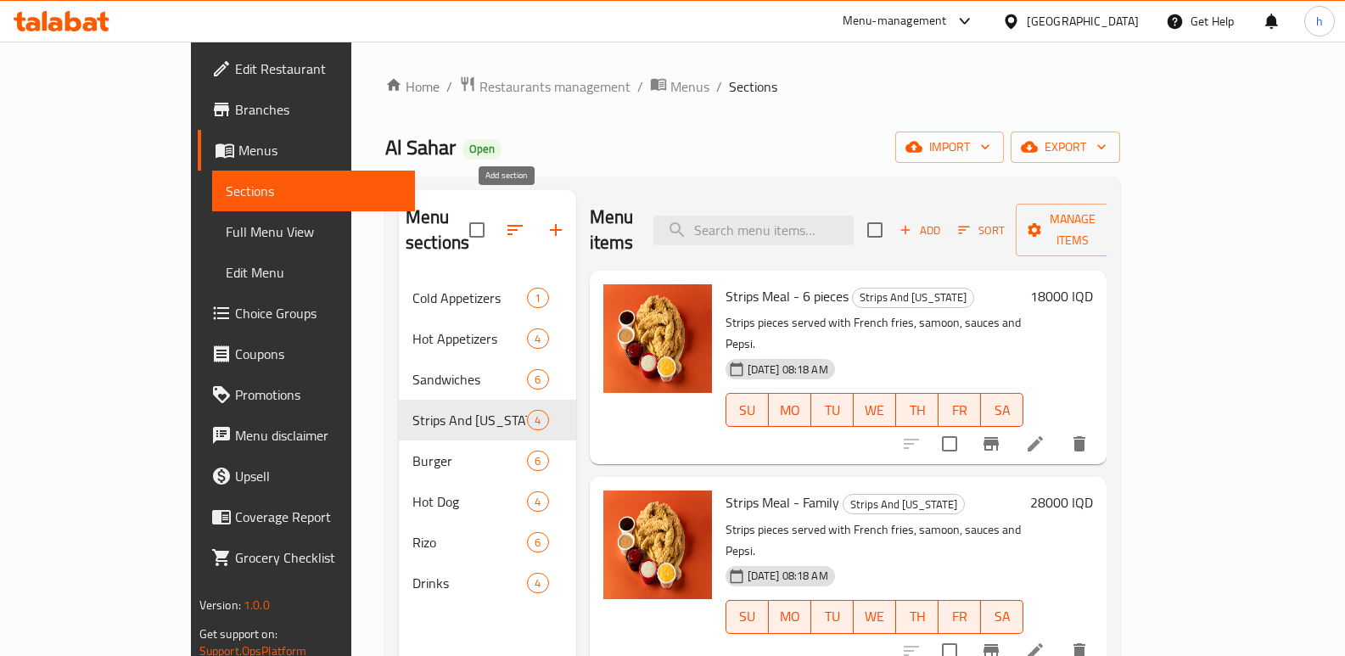
click at [546, 220] on icon "button" at bounding box center [556, 230] width 20 height 20
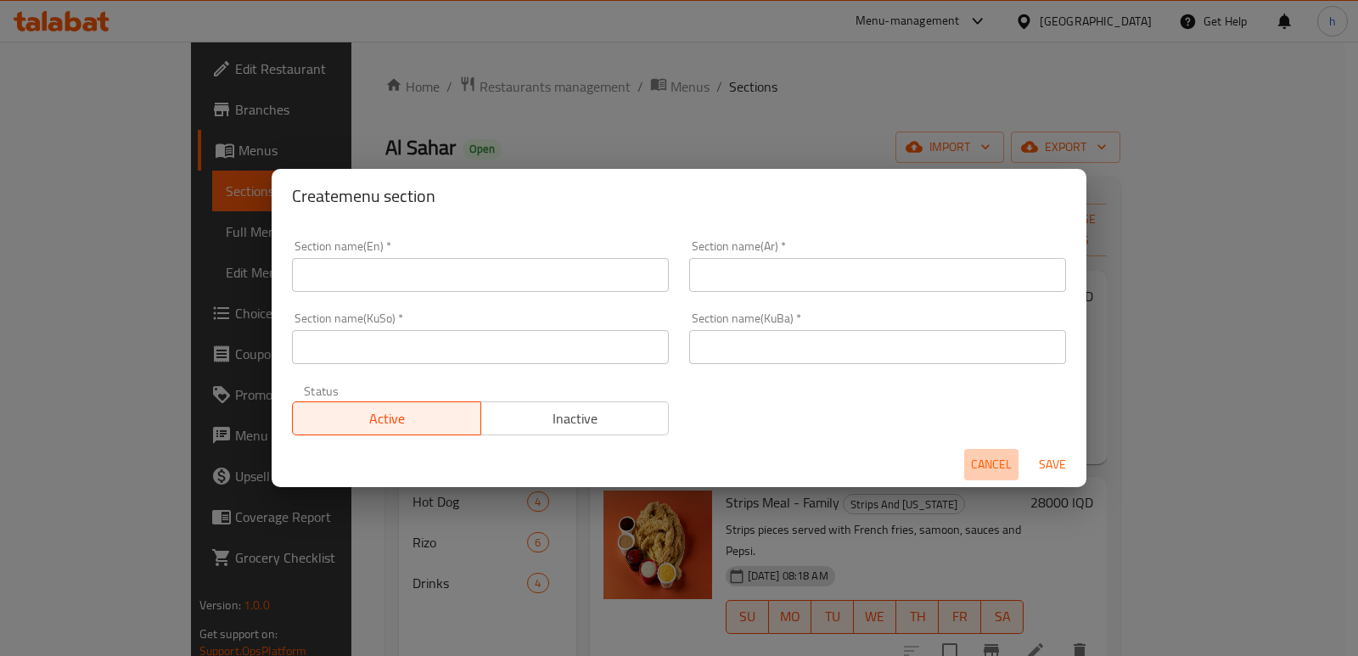
click at [992, 462] on span "Cancel" at bounding box center [991, 464] width 41 height 21
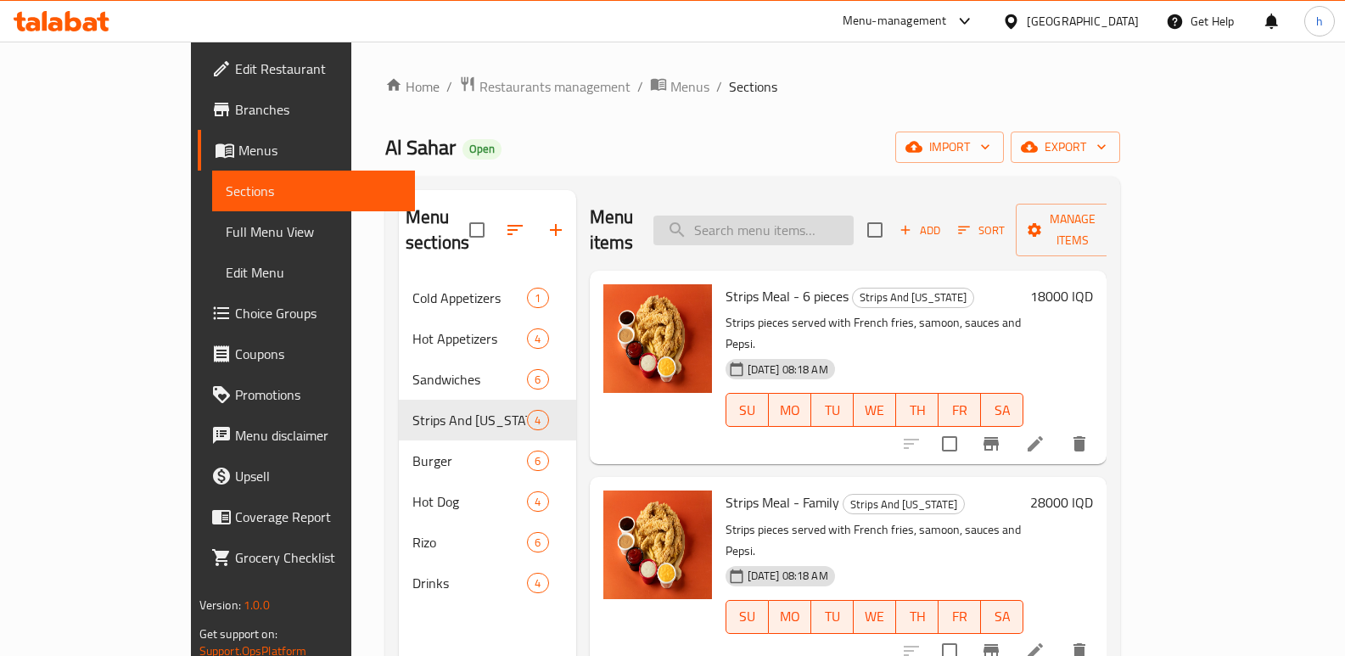
click at [782, 228] on input "search" at bounding box center [753, 231] width 200 height 30
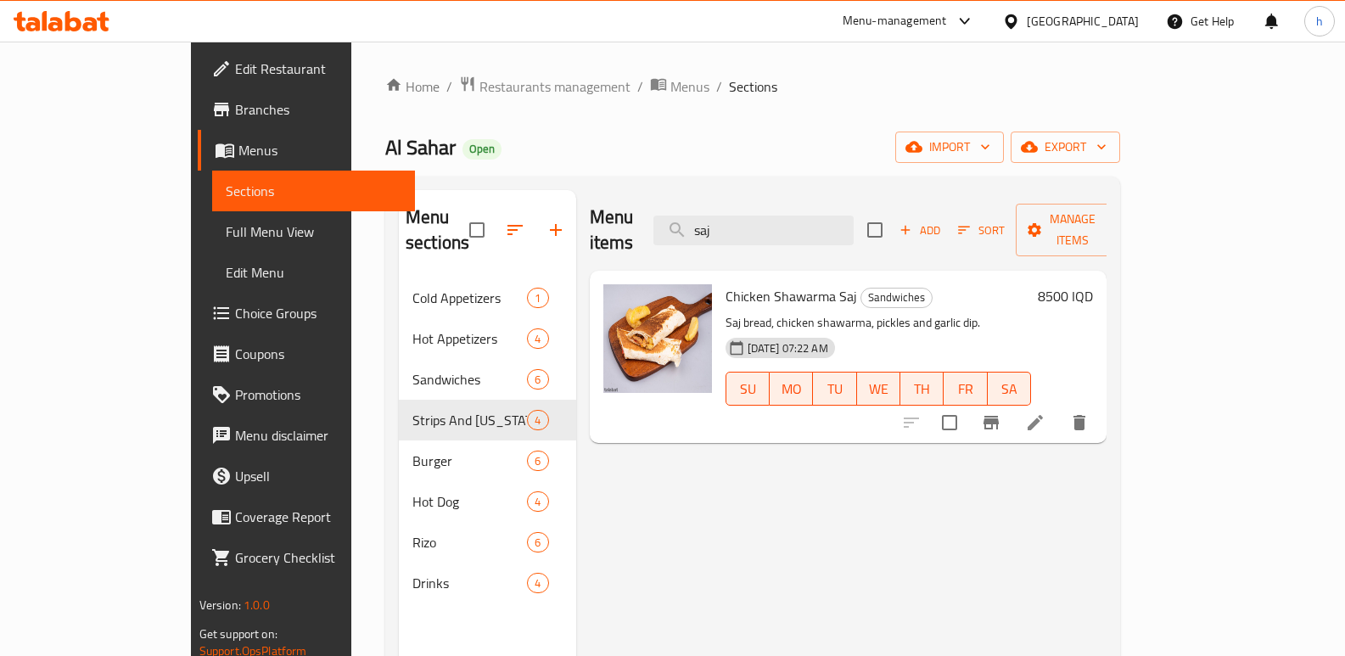
type input "saj"
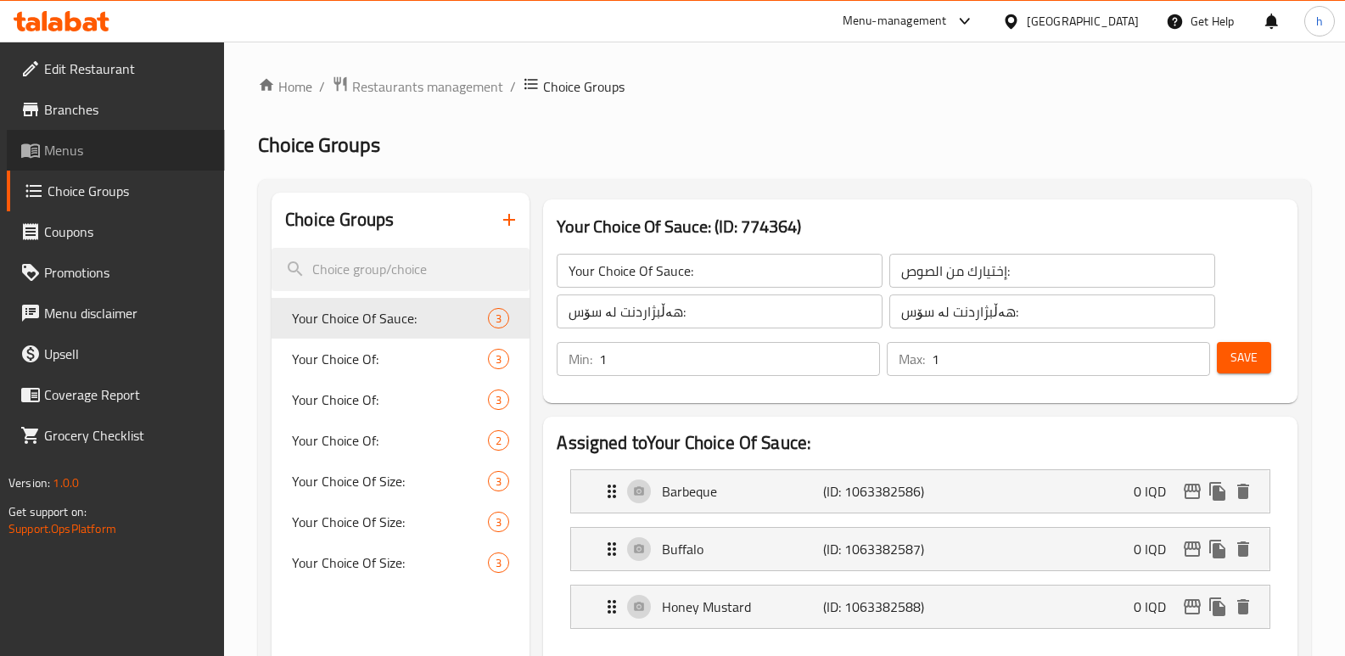
click at [80, 151] on span "Menus" at bounding box center [127, 150] width 167 height 20
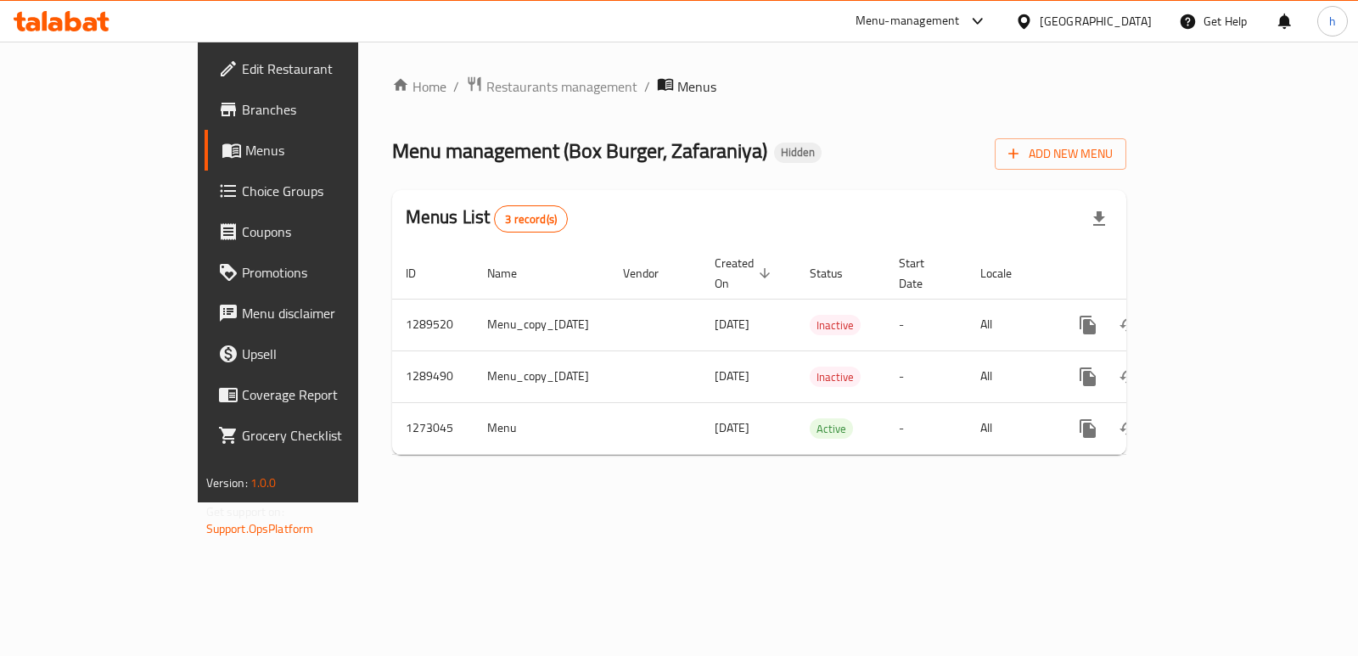
click at [90, 22] on icon at bounding box center [62, 21] width 96 height 20
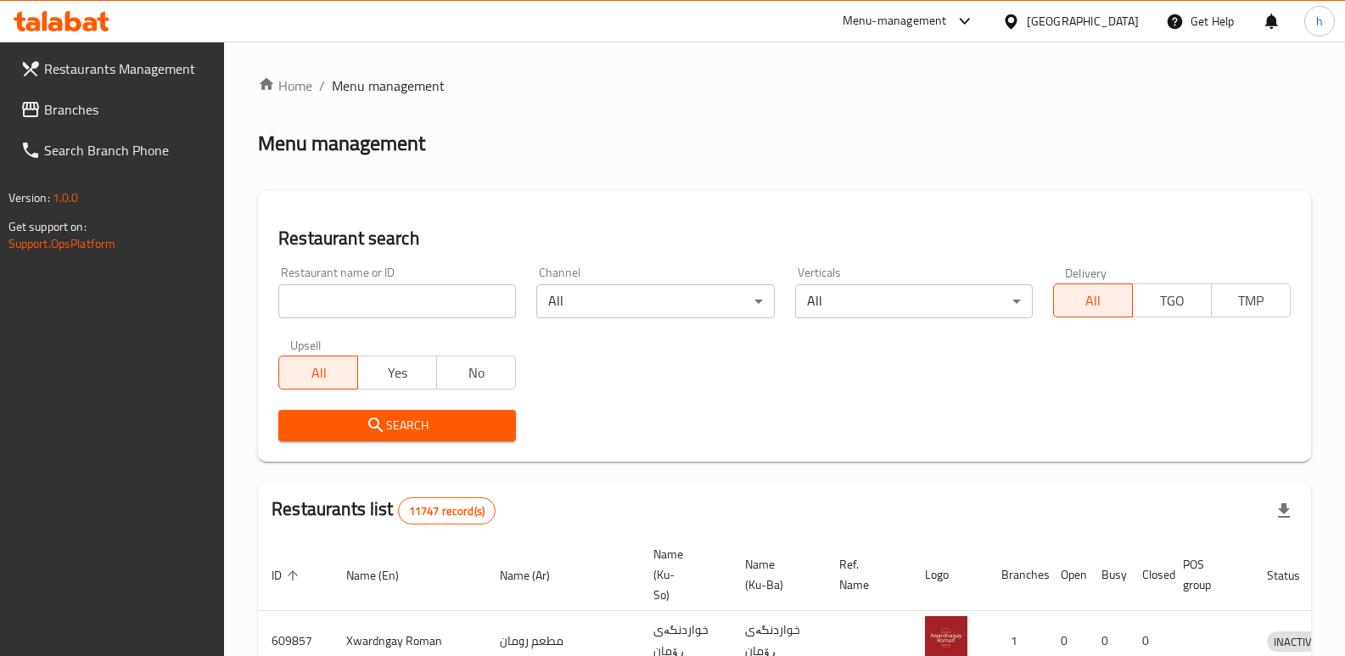
click at [93, 96] on link "Branches" at bounding box center [116, 109] width 218 height 41
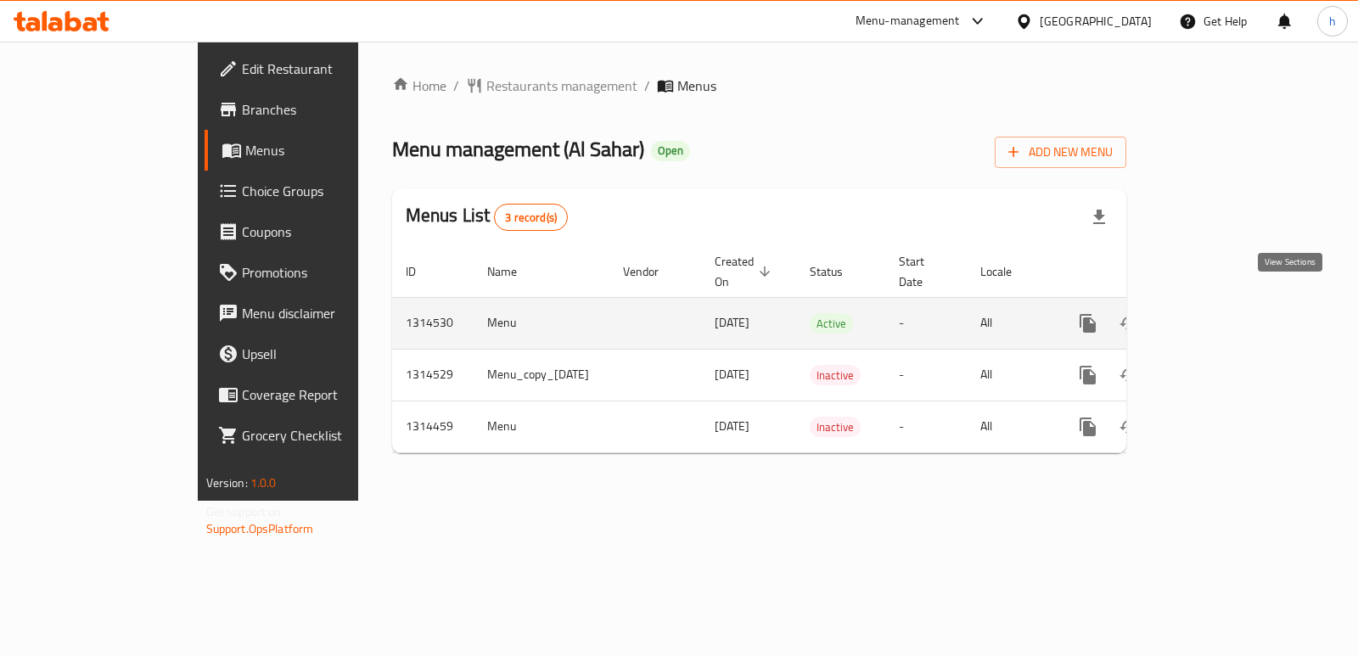
click at [1220, 313] on icon "enhanced table" at bounding box center [1210, 323] width 20 height 20
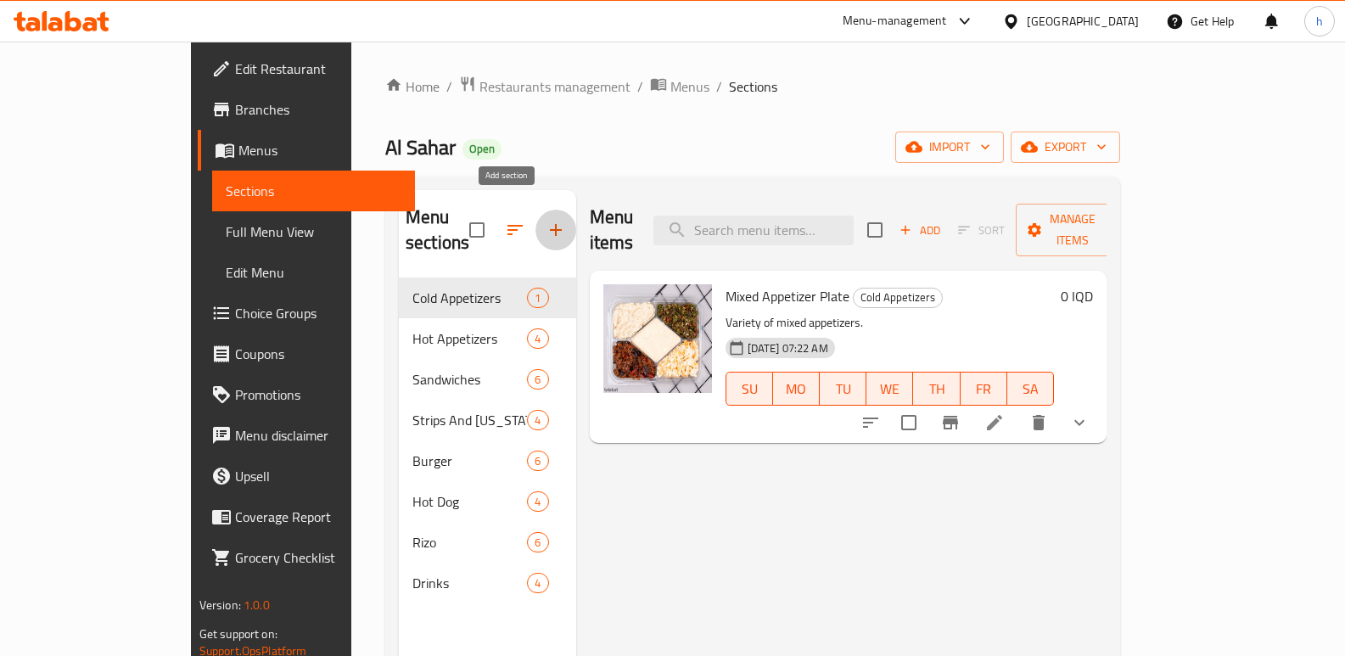
click at [550, 224] on icon "button" at bounding box center [556, 230] width 12 height 12
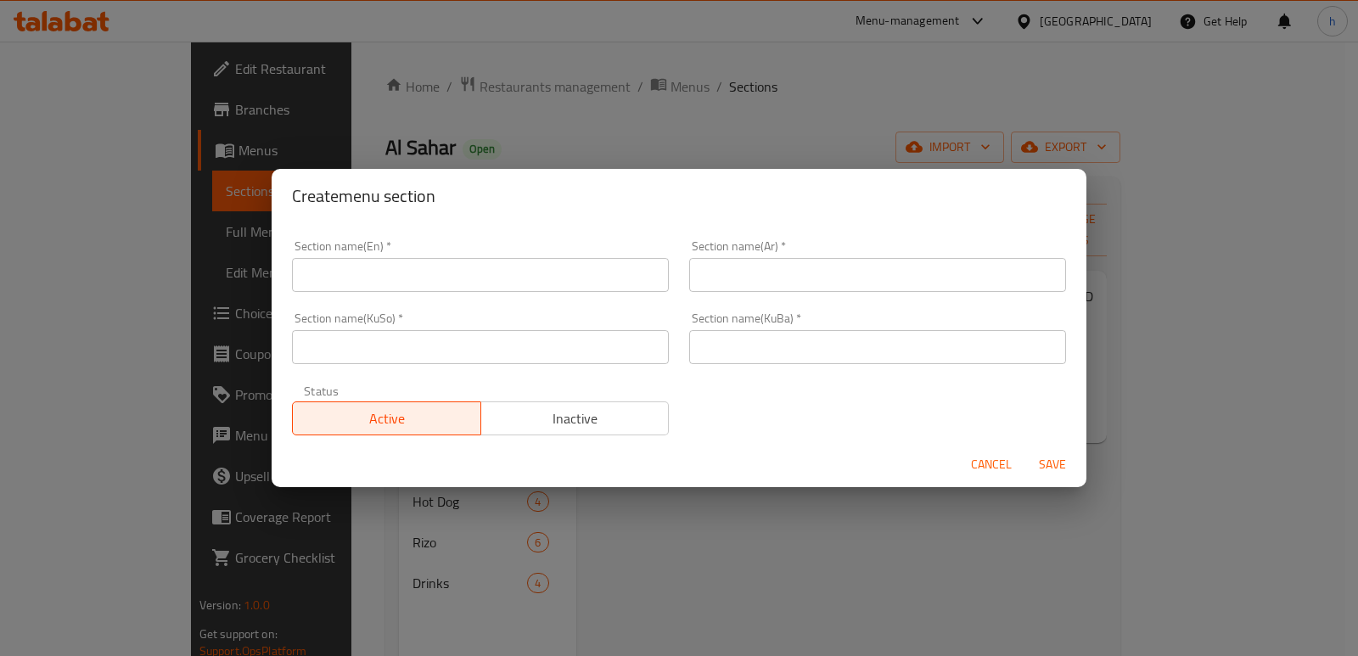
click at [442, 267] on input "text" at bounding box center [480, 275] width 377 height 34
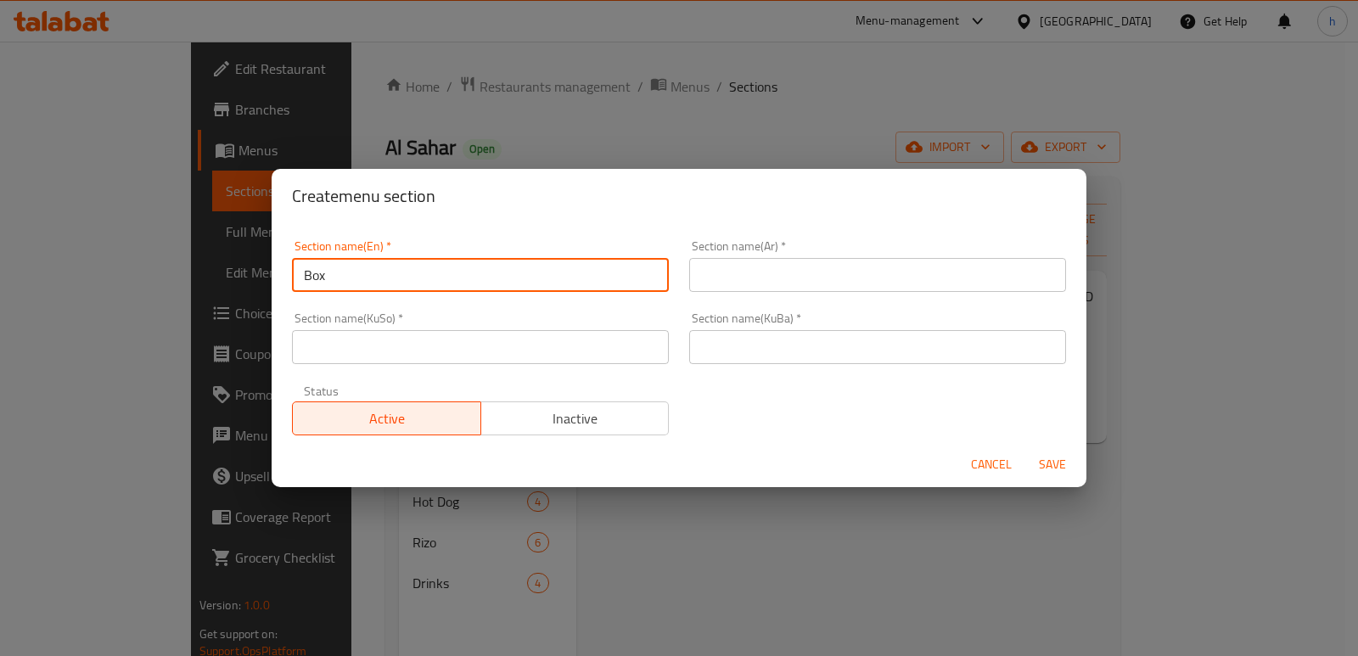
type input "Box"
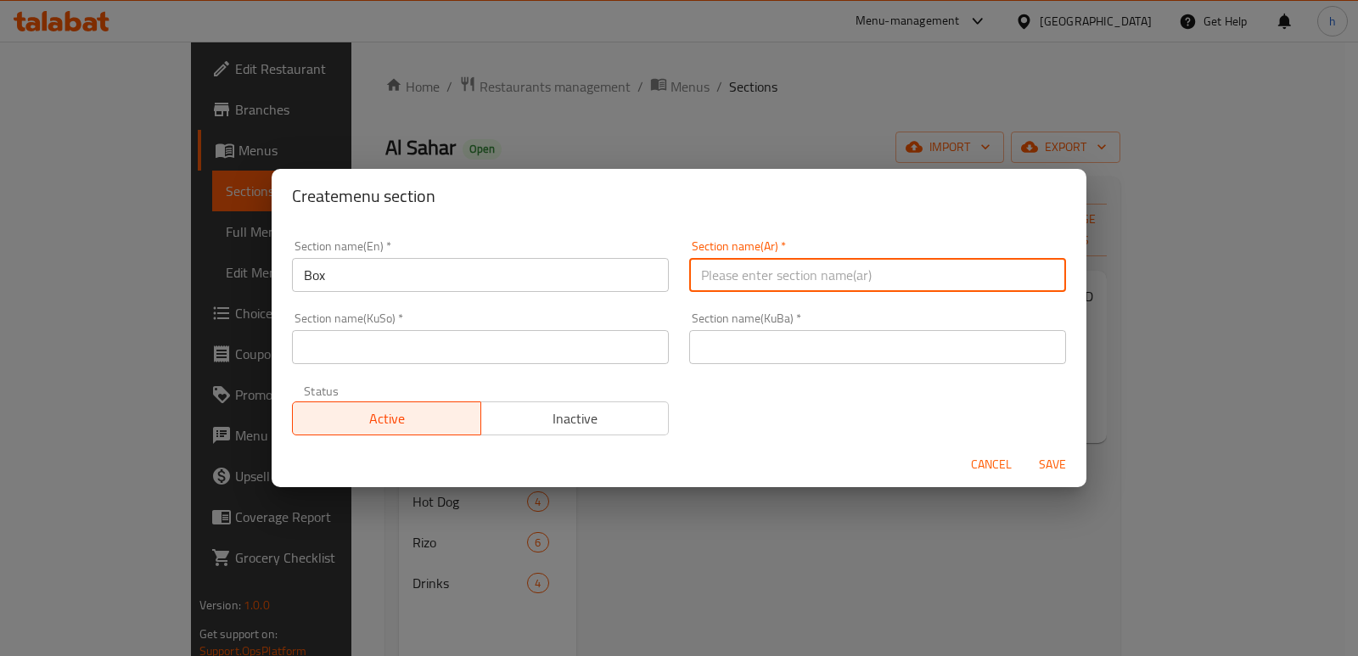
click at [777, 269] on input "text" at bounding box center [877, 275] width 377 height 34
paste input "بوكس"
click at [1046, 270] on input "بوكس" at bounding box center [877, 275] width 377 height 34
type input "البوكس"
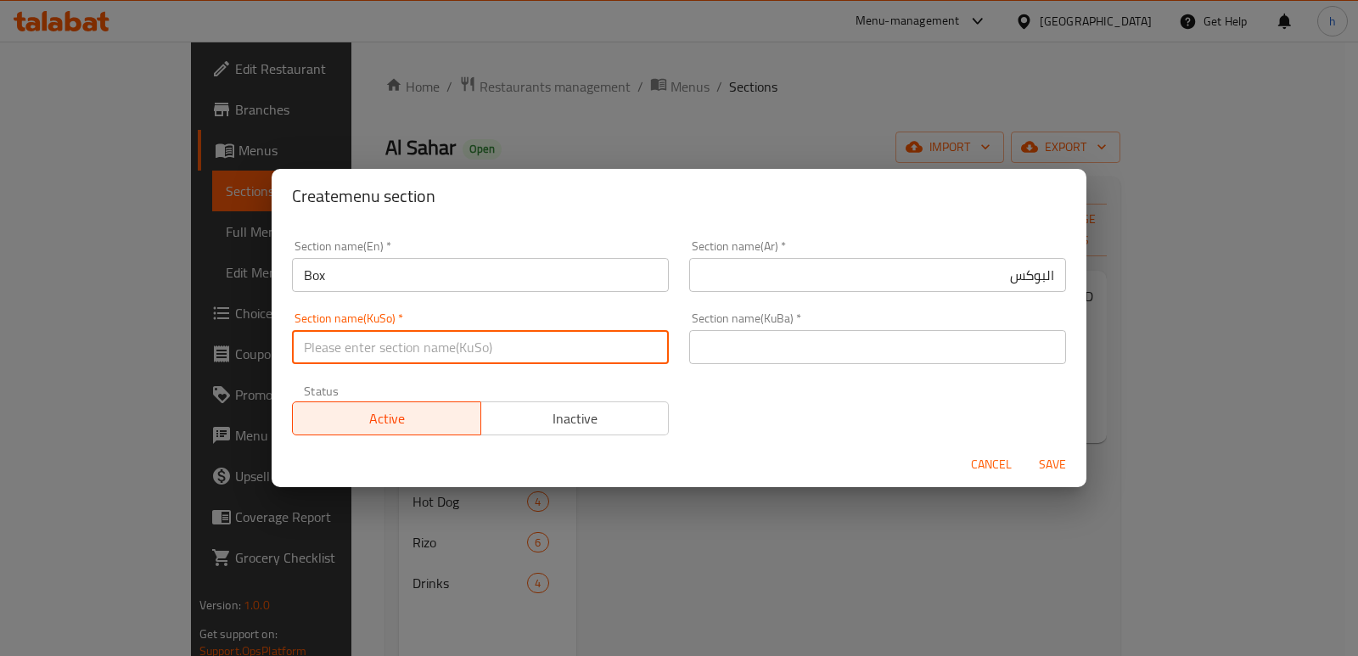
click at [611, 345] on input "text" at bounding box center [480, 347] width 377 height 34
type input "بۆکس"
click at [749, 344] on input "text" at bounding box center [877, 347] width 377 height 34
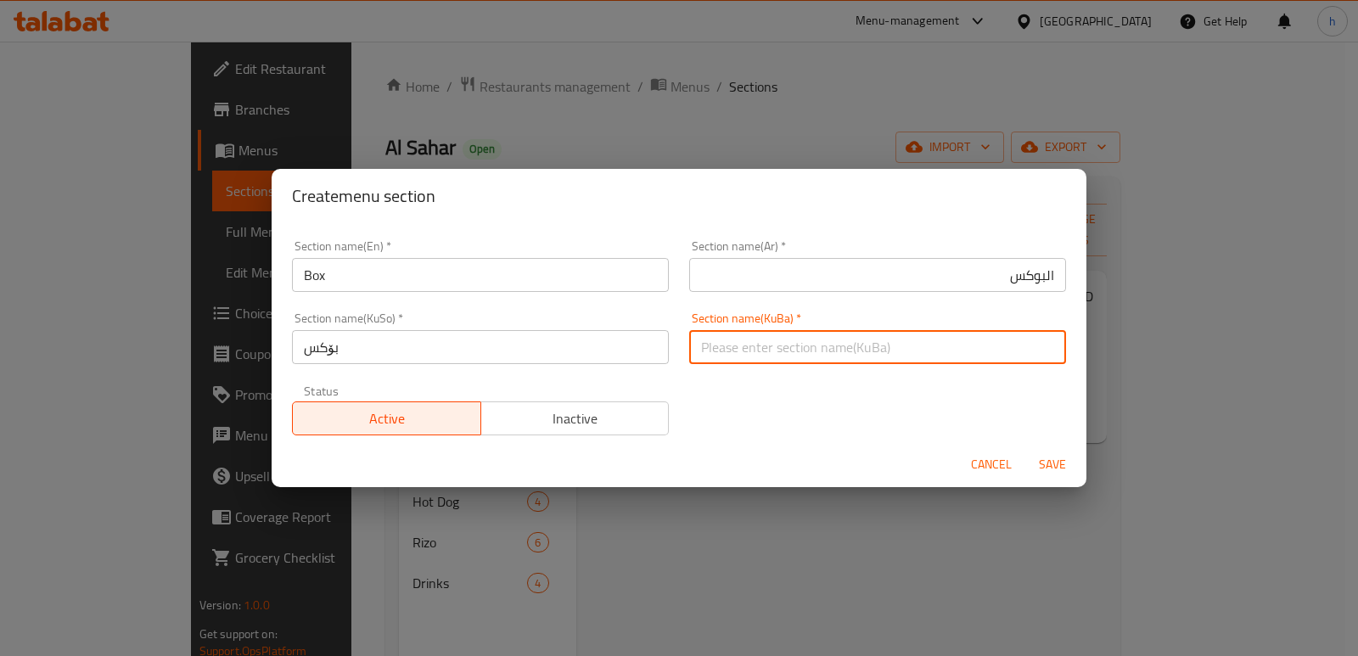
paste input "بۆکس"
type input "بۆکس"
click at [1061, 464] on span "Save" at bounding box center [1052, 464] width 41 height 21
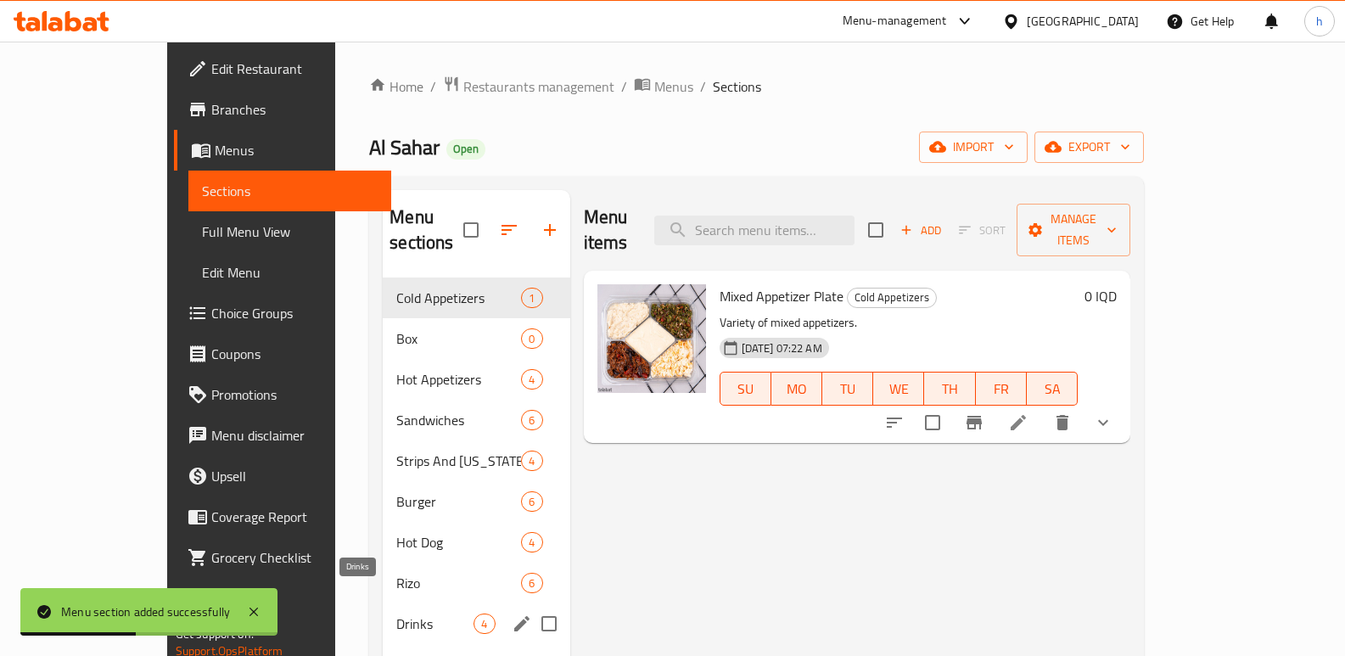
click at [396, 614] on span "Drinks" at bounding box center [434, 624] width 77 height 20
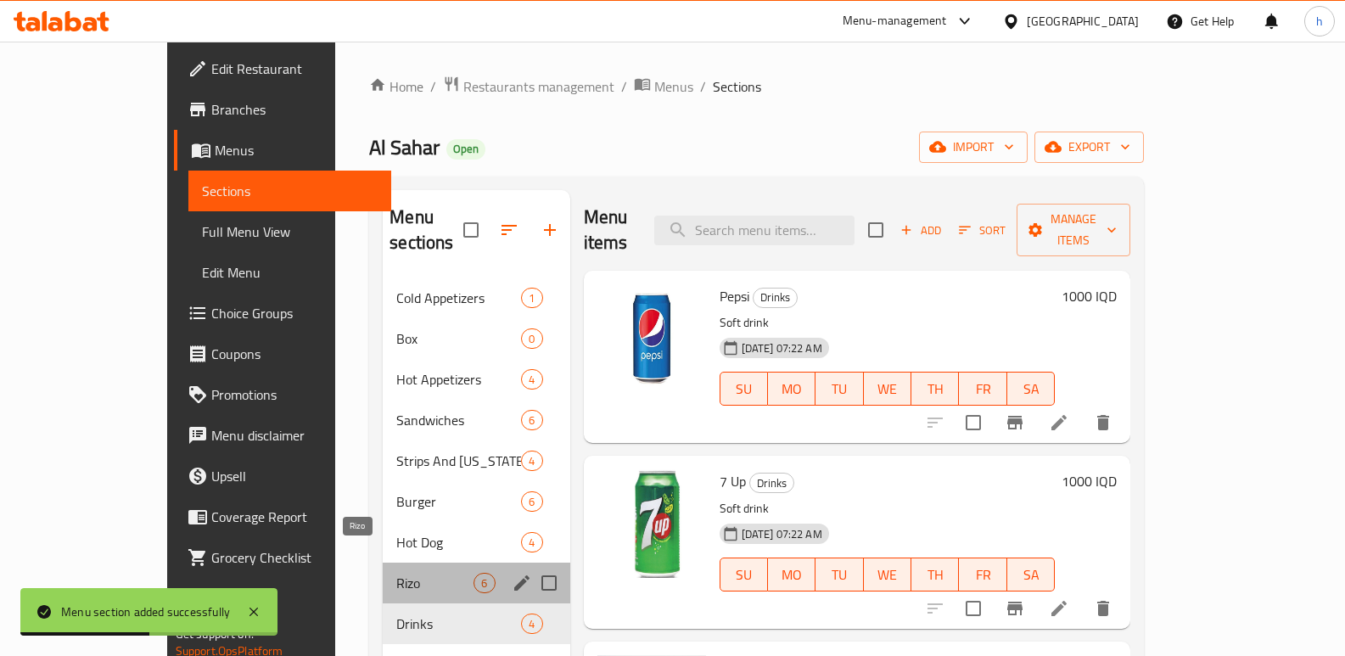
click at [396, 573] on span "Rizo" at bounding box center [434, 583] width 77 height 20
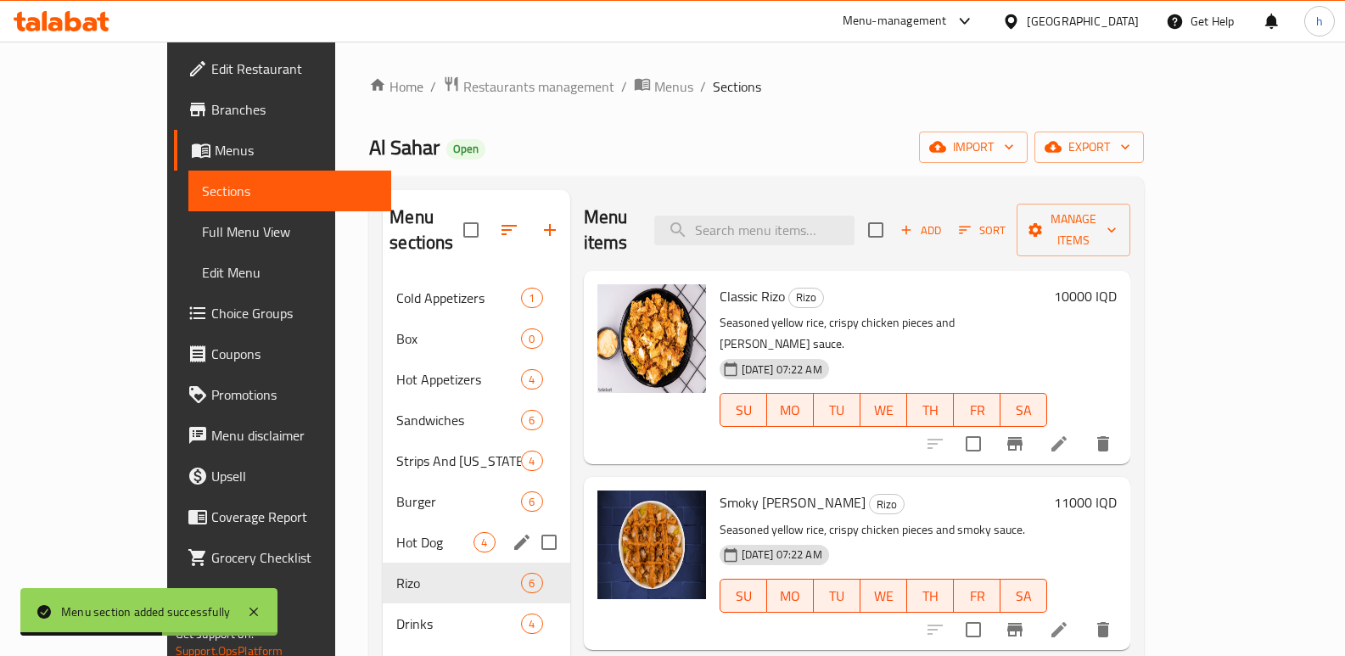
click at [396, 532] on span "Hot Dog" at bounding box center [434, 542] width 77 height 20
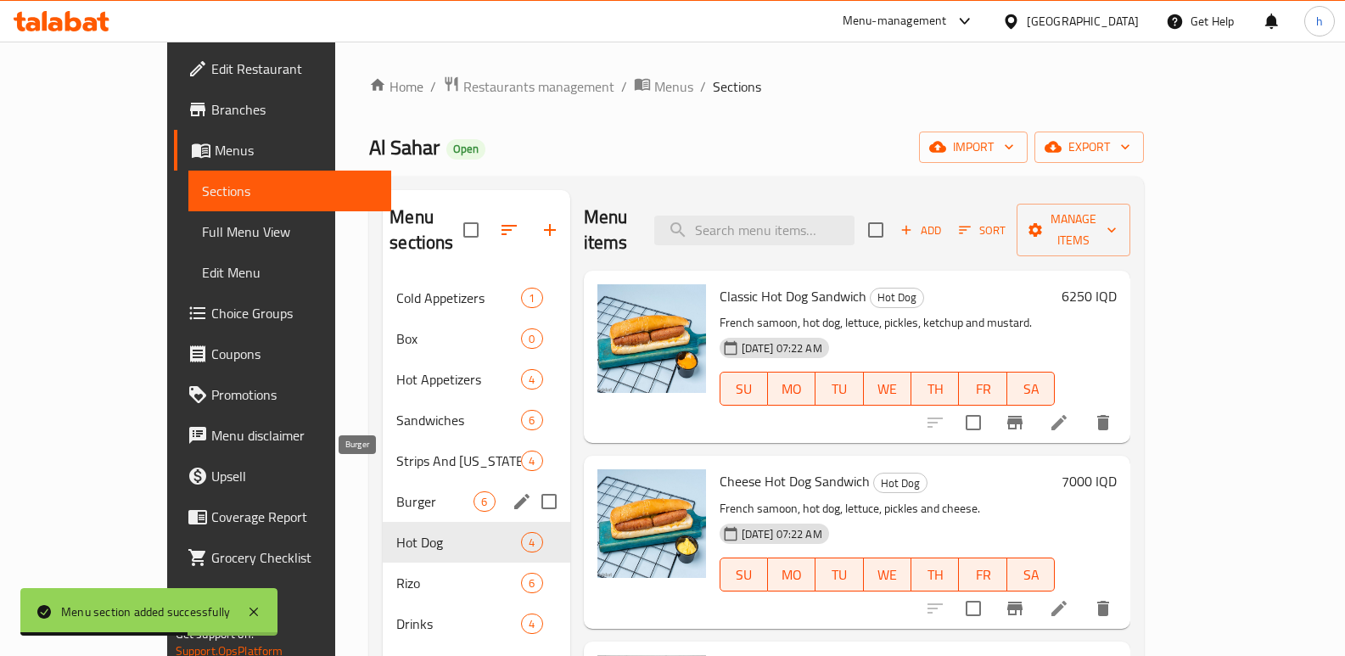
click at [396, 491] on span "Burger" at bounding box center [434, 501] width 77 height 20
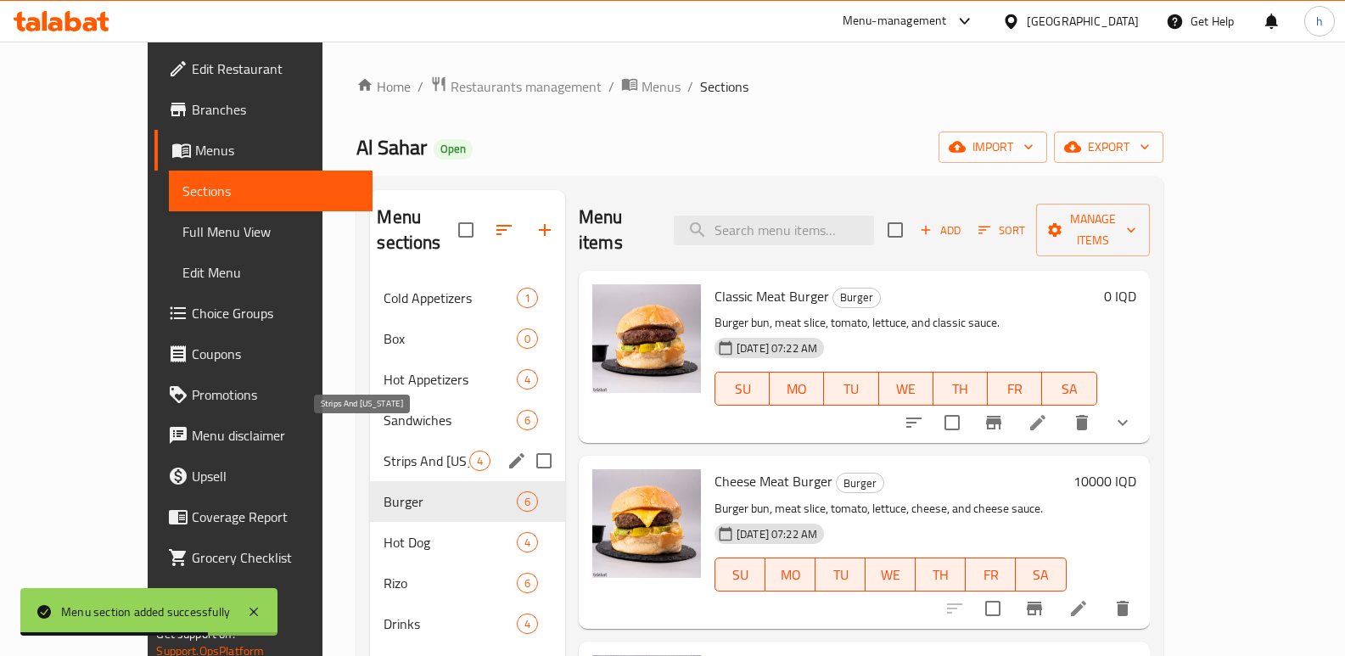
click at [384, 451] on span "Strips And Kentucky" at bounding box center [426, 461] width 85 height 20
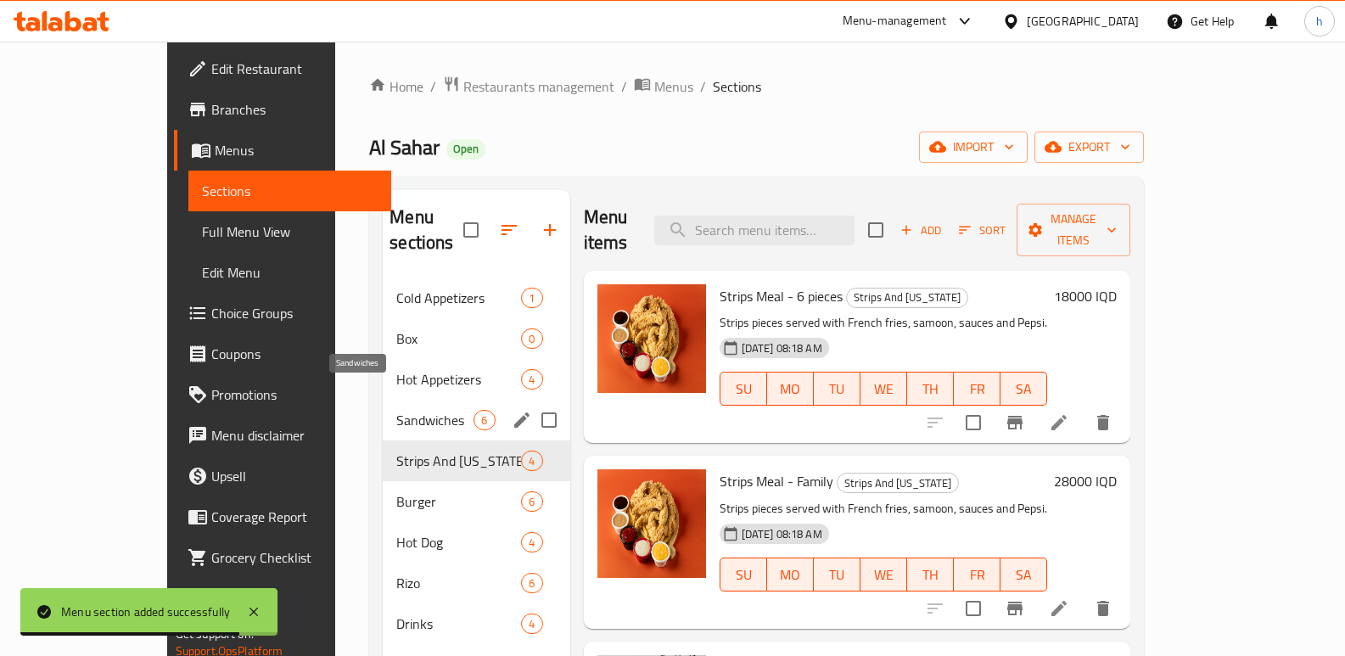
click at [396, 410] on span "Sandwiches" at bounding box center [434, 420] width 77 height 20
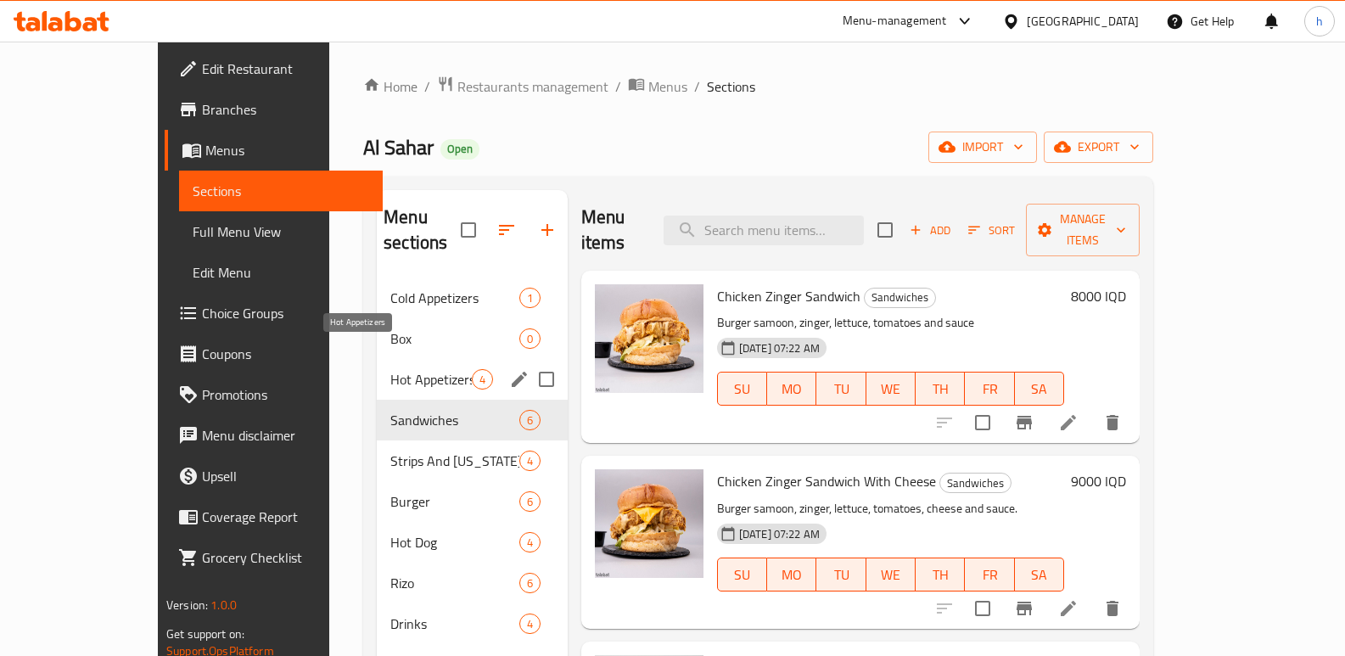
click at [390, 369] on span "Hot Appetizers" at bounding box center [430, 379] width 81 height 20
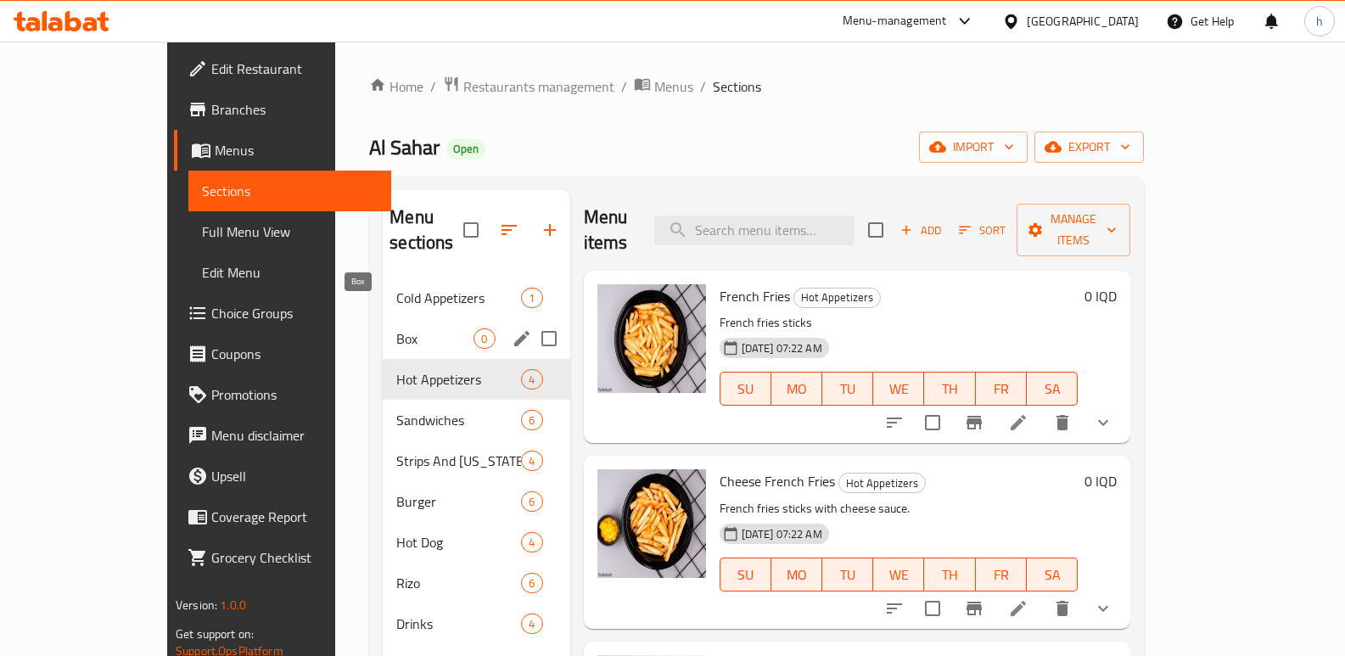
click at [396, 328] on span "Box" at bounding box center [434, 338] width 77 height 20
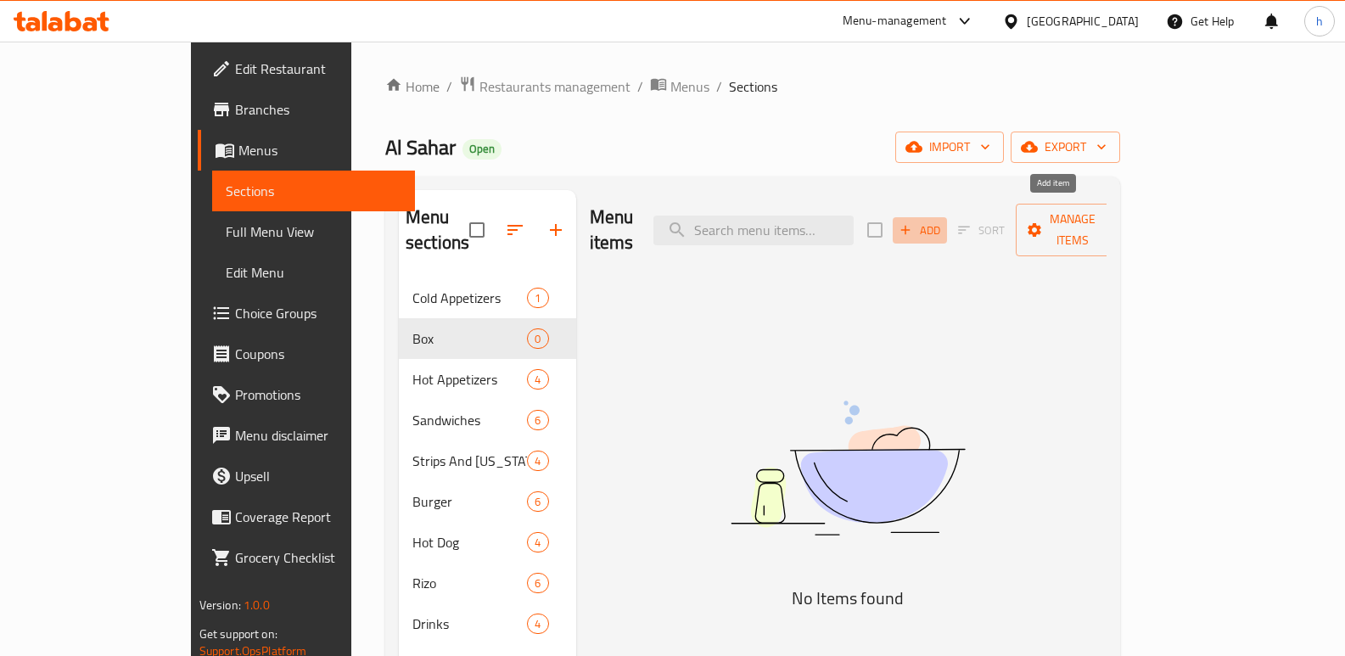
click at [913, 222] on icon "button" at bounding box center [905, 229] width 15 height 15
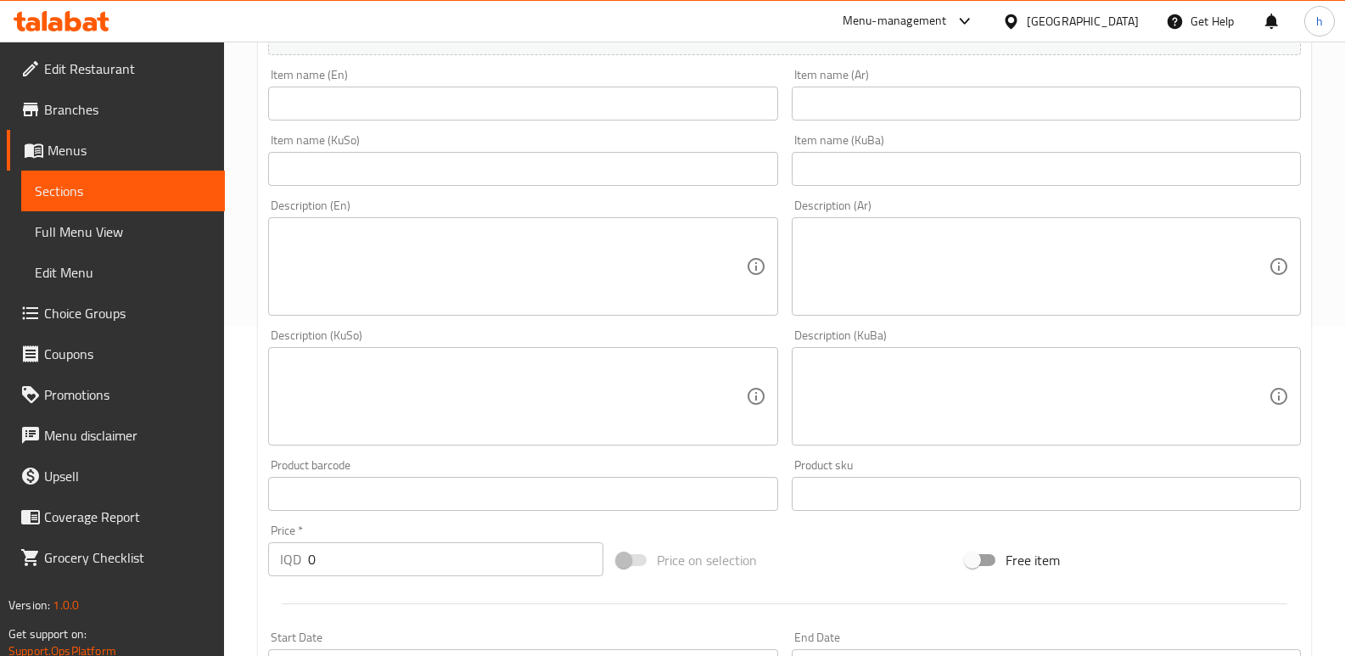
scroll to position [352, 0]
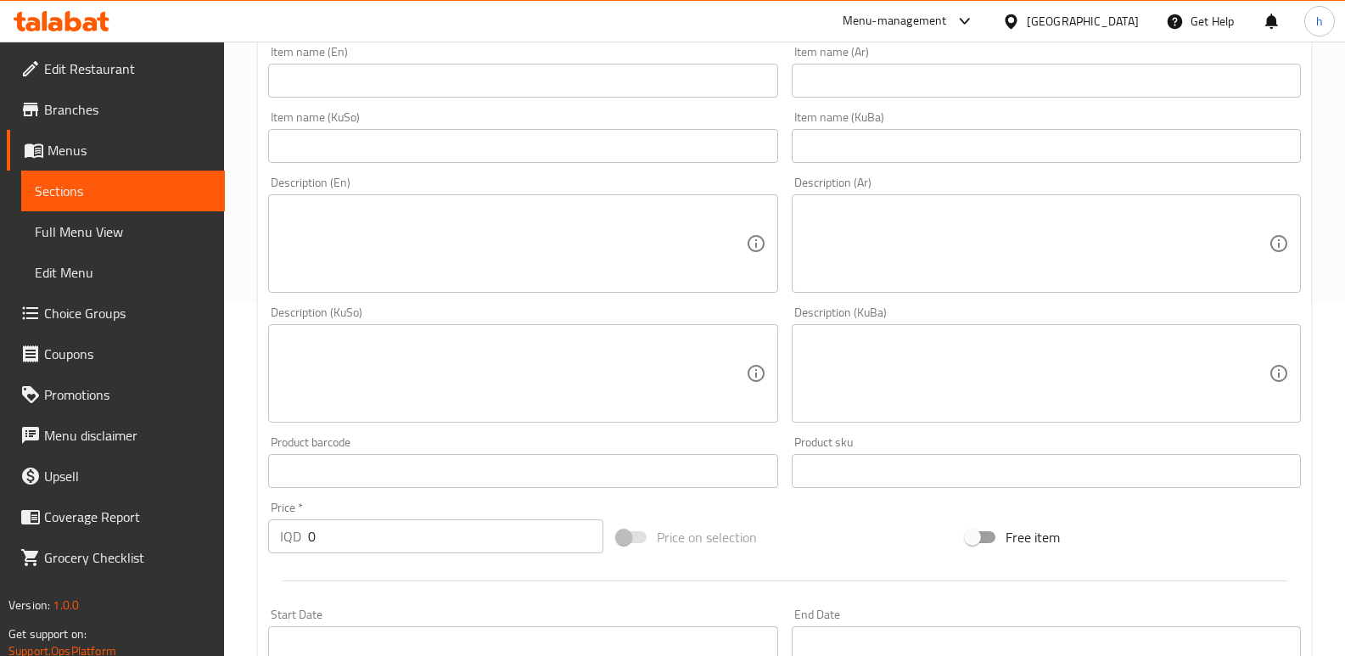
click at [204, 513] on div "Edit Restaurant Branches Menus Sections Full Menu View Edit Menu Choice Groups …" at bounding box center [672, 365] width 1345 height 1353
paste input "4000"
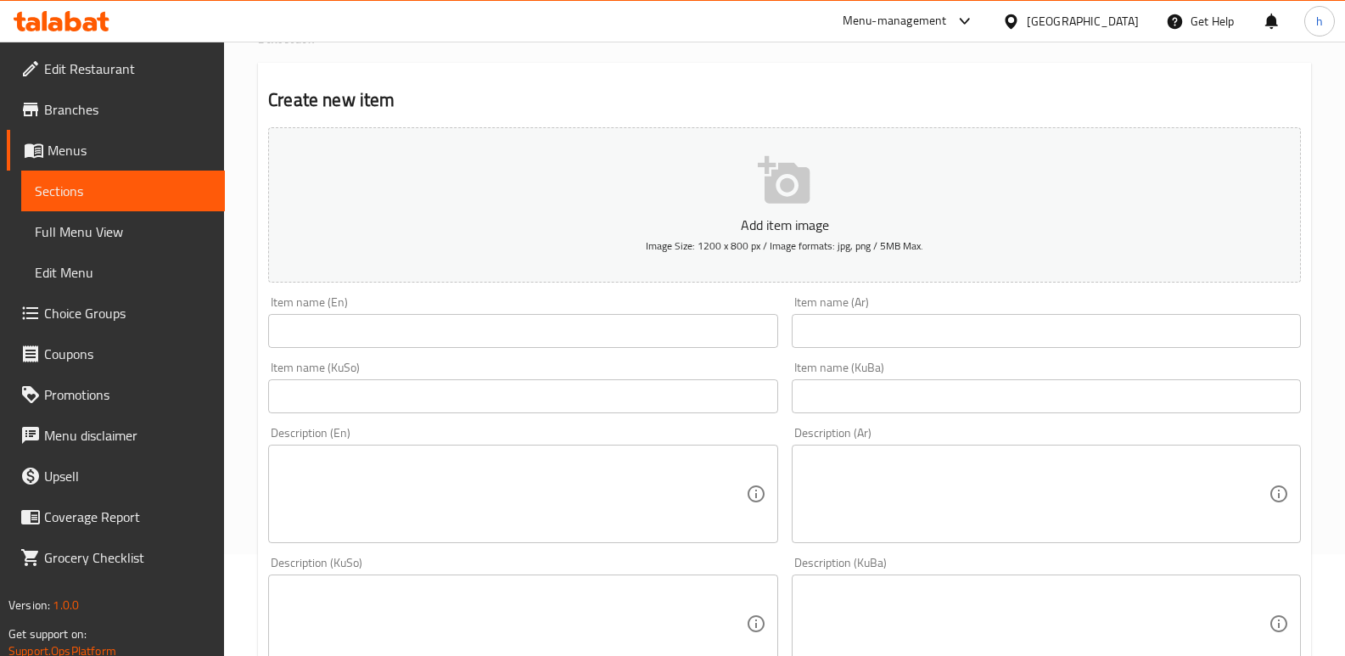
scroll to position [51, 0]
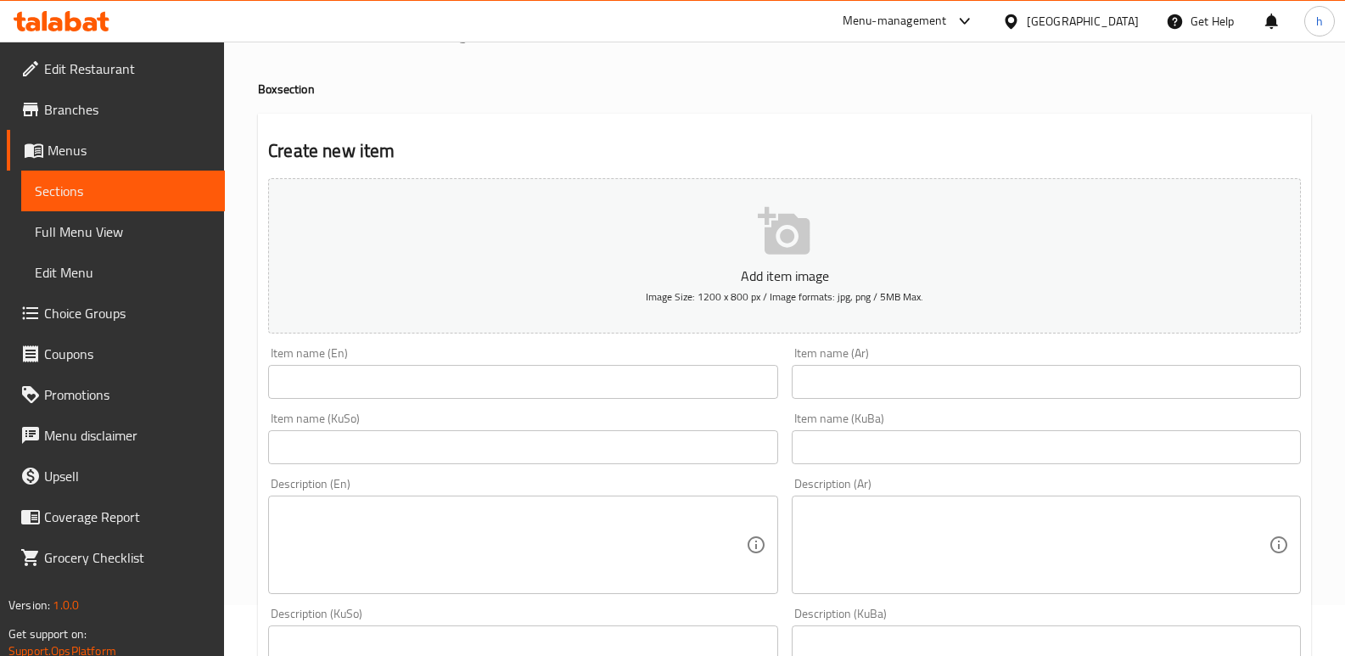
type input "40000"
click at [345, 383] on input "text" at bounding box center [522, 382] width 509 height 34
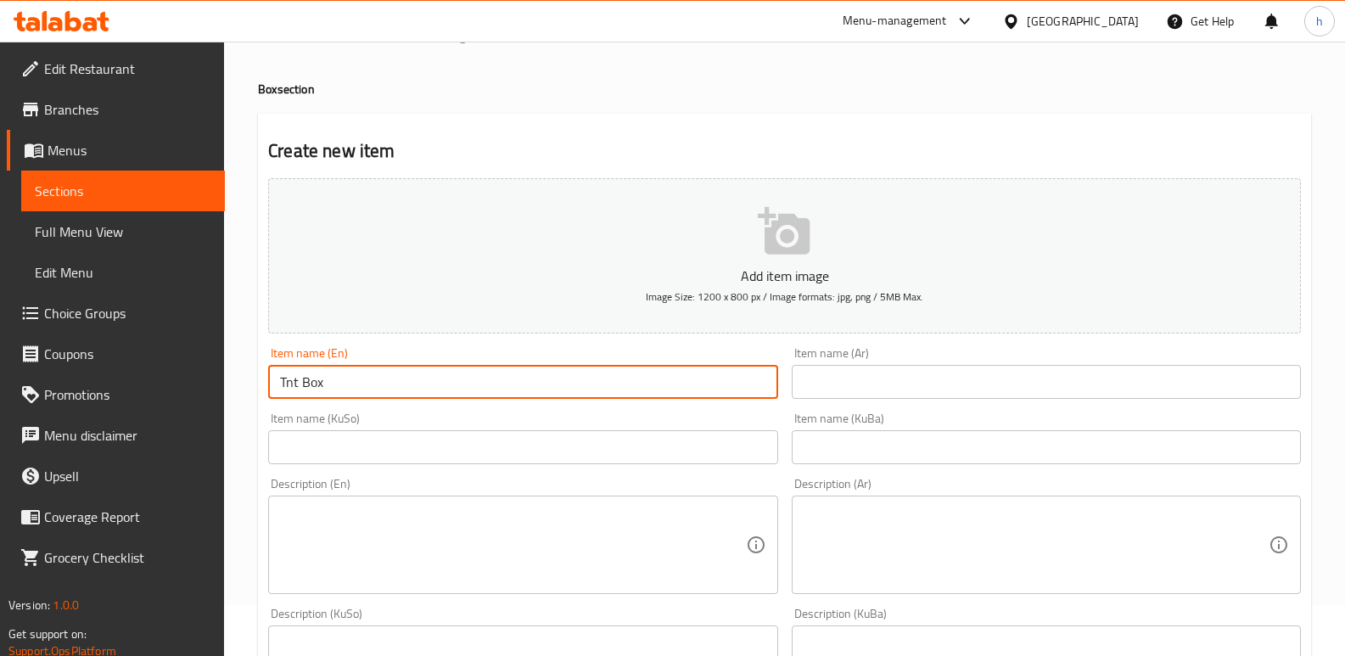
drag, startPoint x: 345, startPoint y: 383, endPoint x: 242, endPoint y: 379, distance: 103.6
click at [242, 379] on div "Home / Restaurants management / Menus / Sections / item / create Box section Cr…" at bounding box center [784, 667] width 1121 height 1353
type input "Tnt Box"
click at [838, 369] on input "text" at bounding box center [1046, 382] width 509 height 34
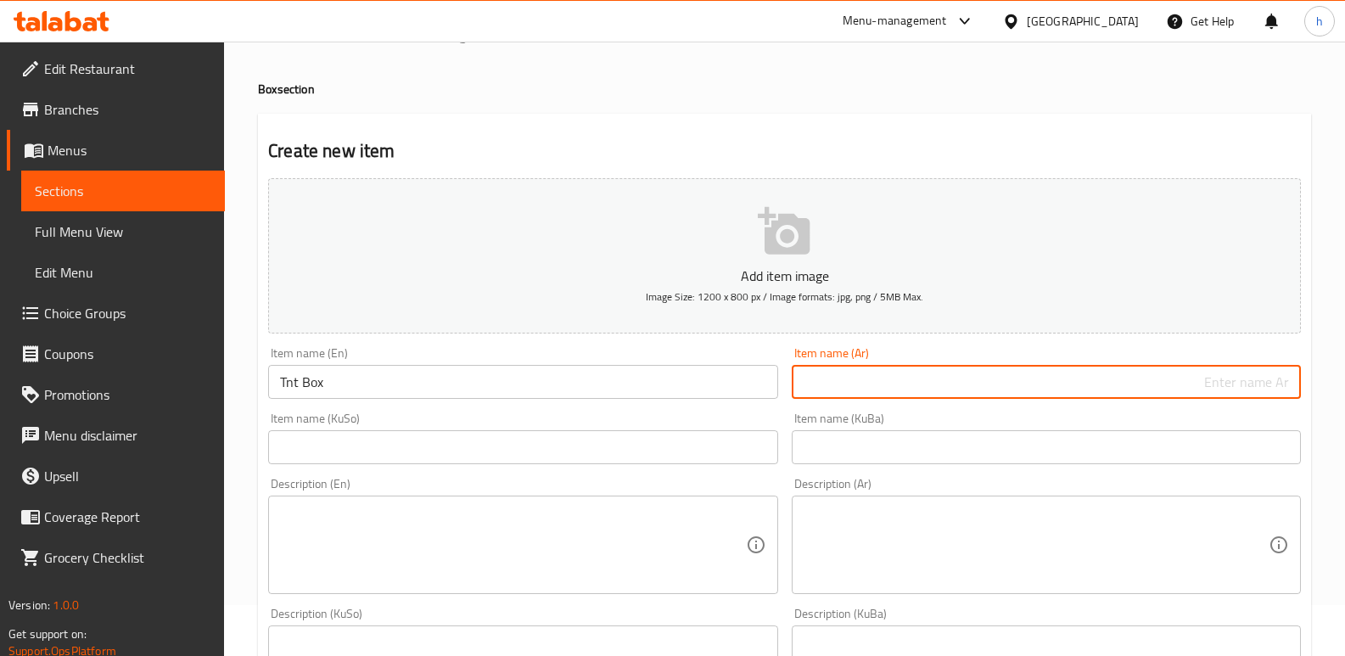
paste input "صندوق تي ان تي"
click at [1273, 384] on input "صندوق تي ان تي" at bounding box center [1046, 382] width 509 height 34
paste input "وكس"
click at [1281, 387] on input "بوكس تي ان تي" at bounding box center [1046, 382] width 509 height 34
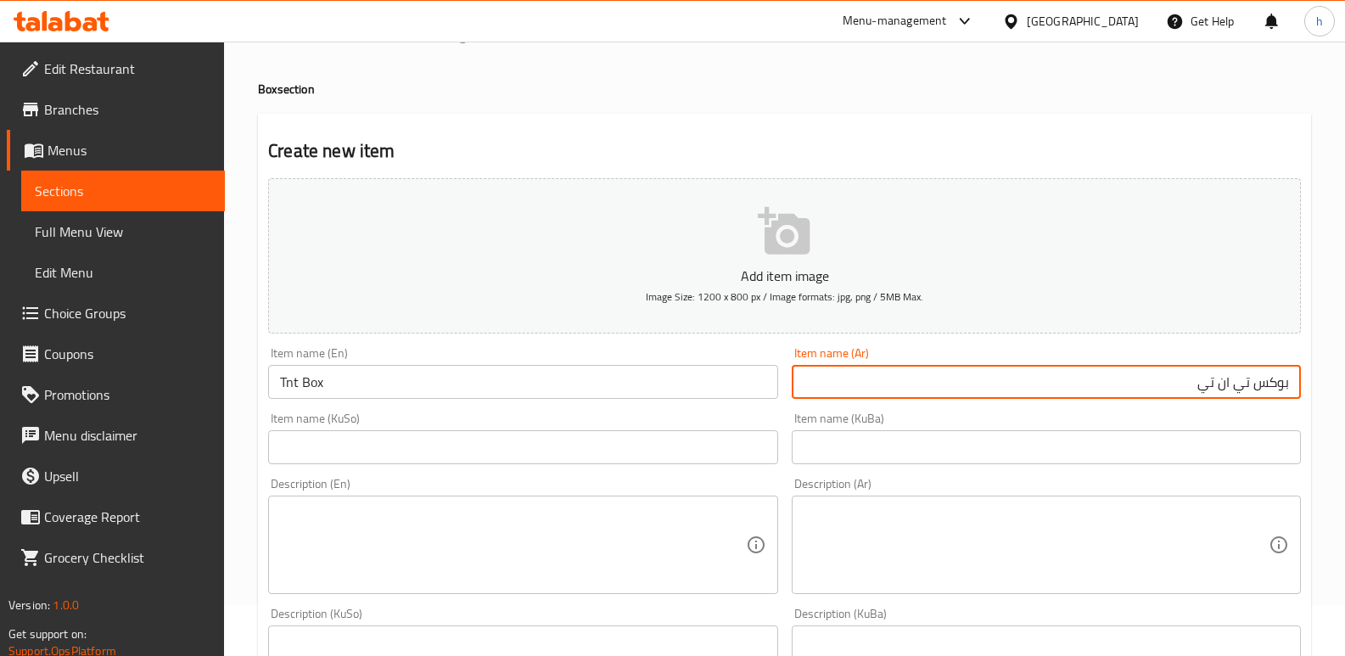
click at [1281, 387] on input "بوكس تي ان تي" at bounding box center [1046, 382] width 509 height 34
click at [1163, 379] on input "تي ان تي" at bounding box center [1046, 382] width 509 height 34
paste input "بوكس"
type input "تي ان تي بوكس"
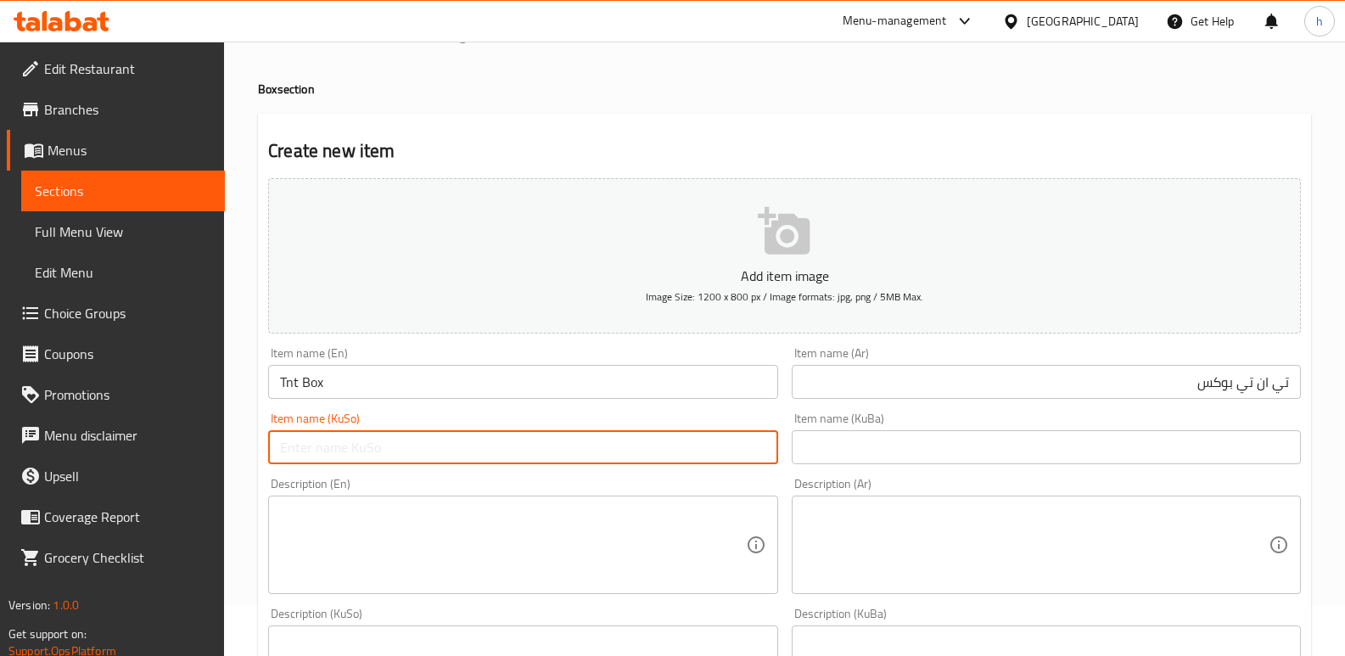
click at [754, 443] on input "text" at bounding box center [522, 447] width 509 height 34
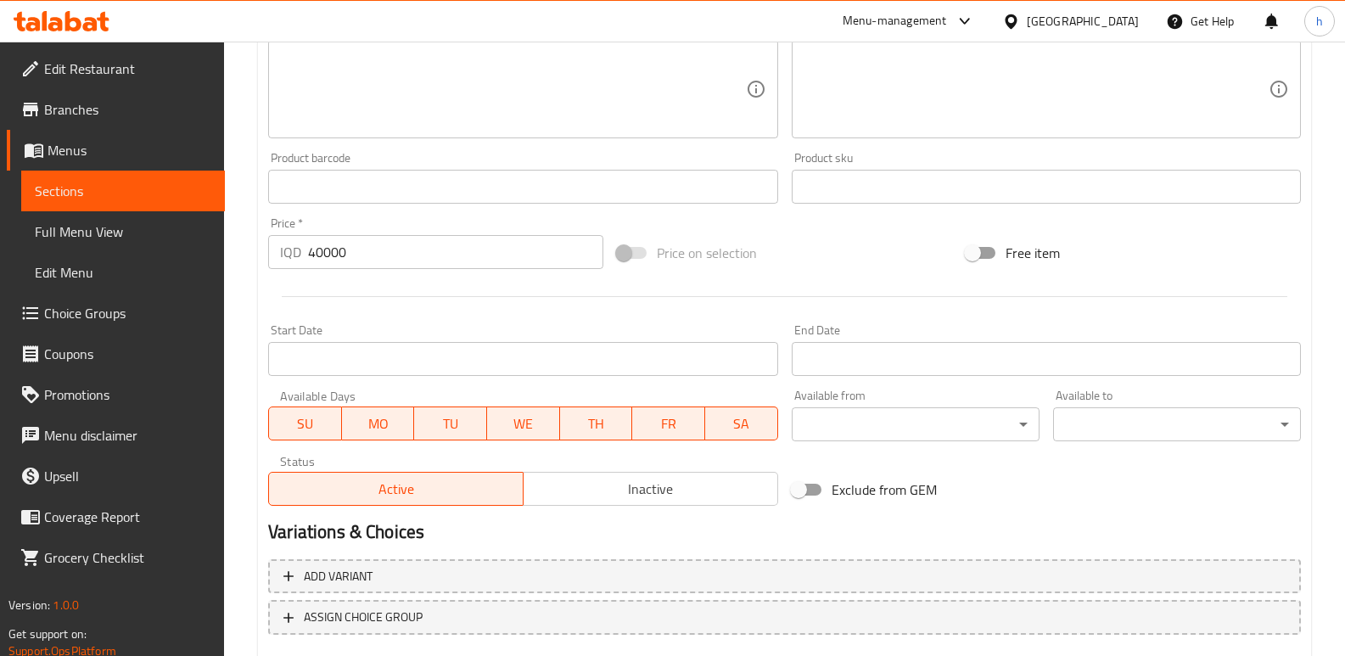
scroll to position [738, 0]
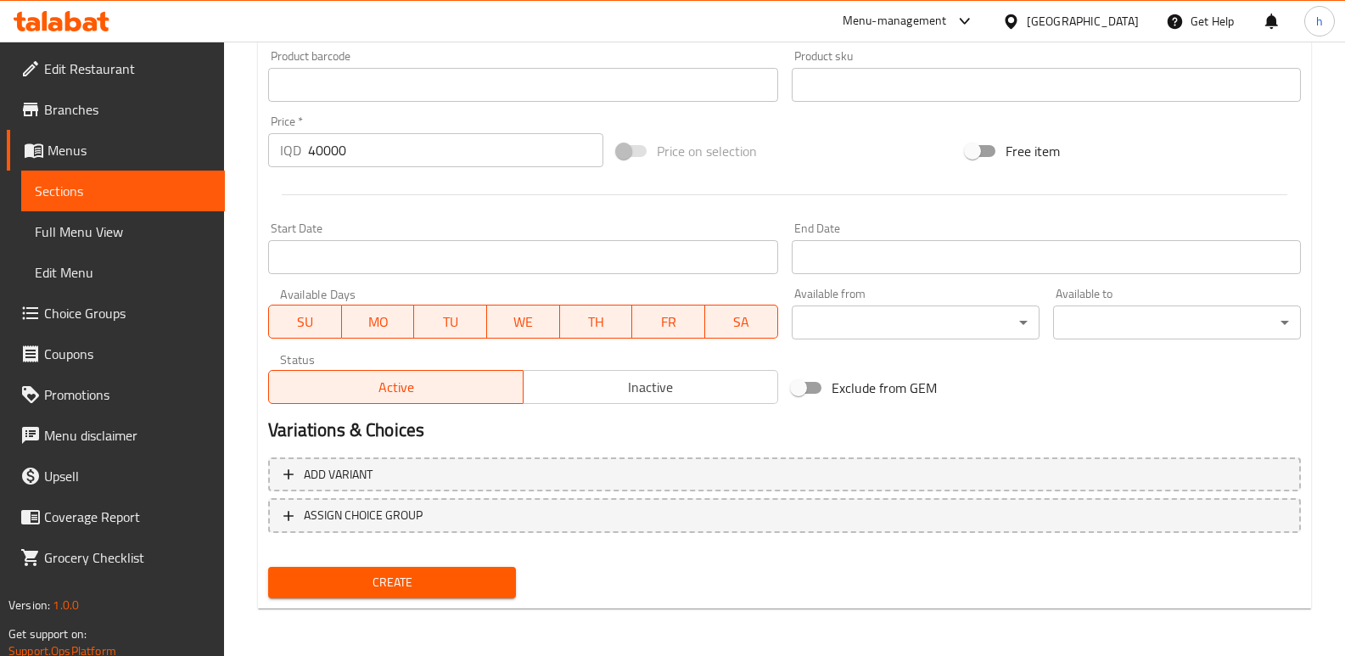
type input "بۆکسی تی ئێن تی"
click at [431, 581] on span "Create" at bounding box center [392, 582] width 221 height 21
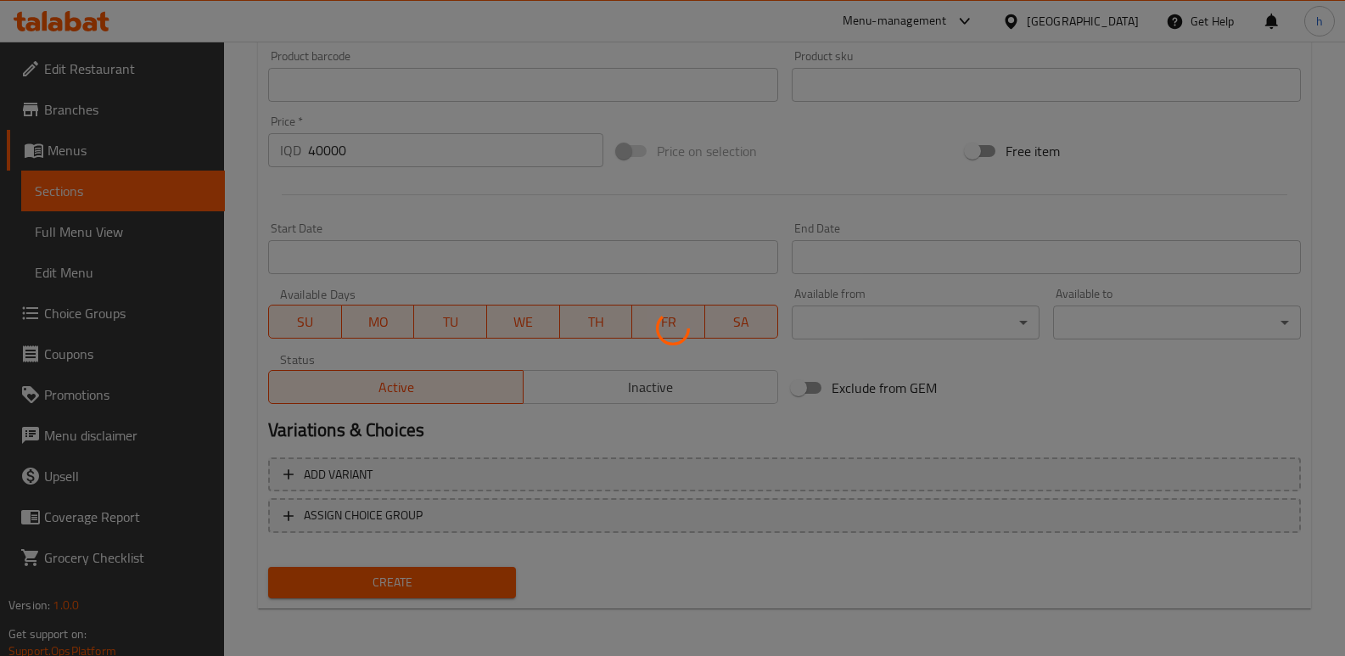
type input "0"
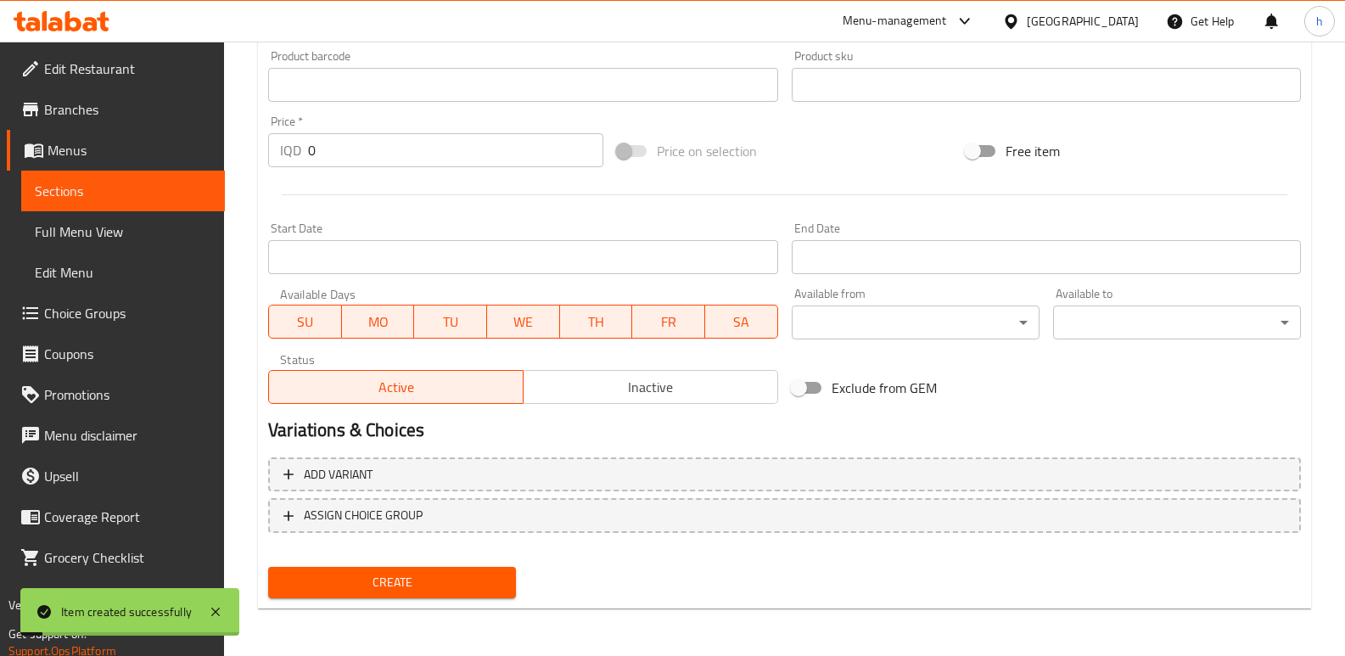
click at [126, 182] on span "Sections" at bounding box center [123, 191] width 177 height 20
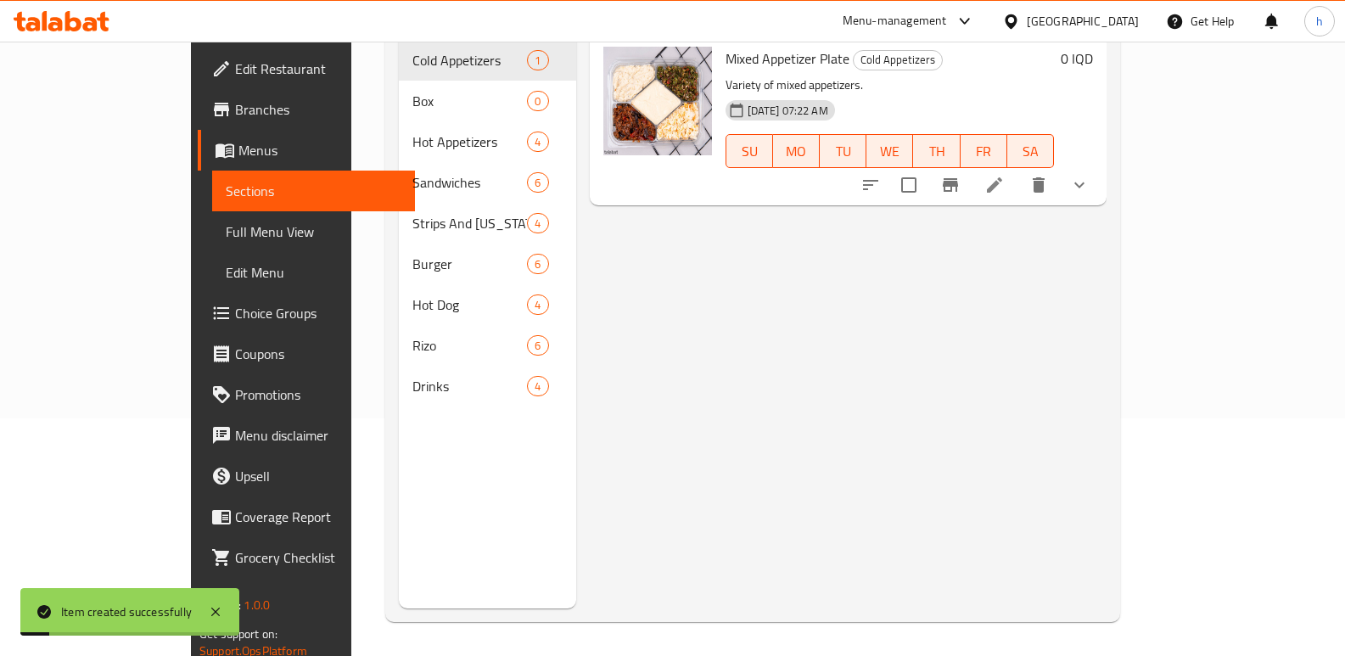
scroll to position [238, 0]
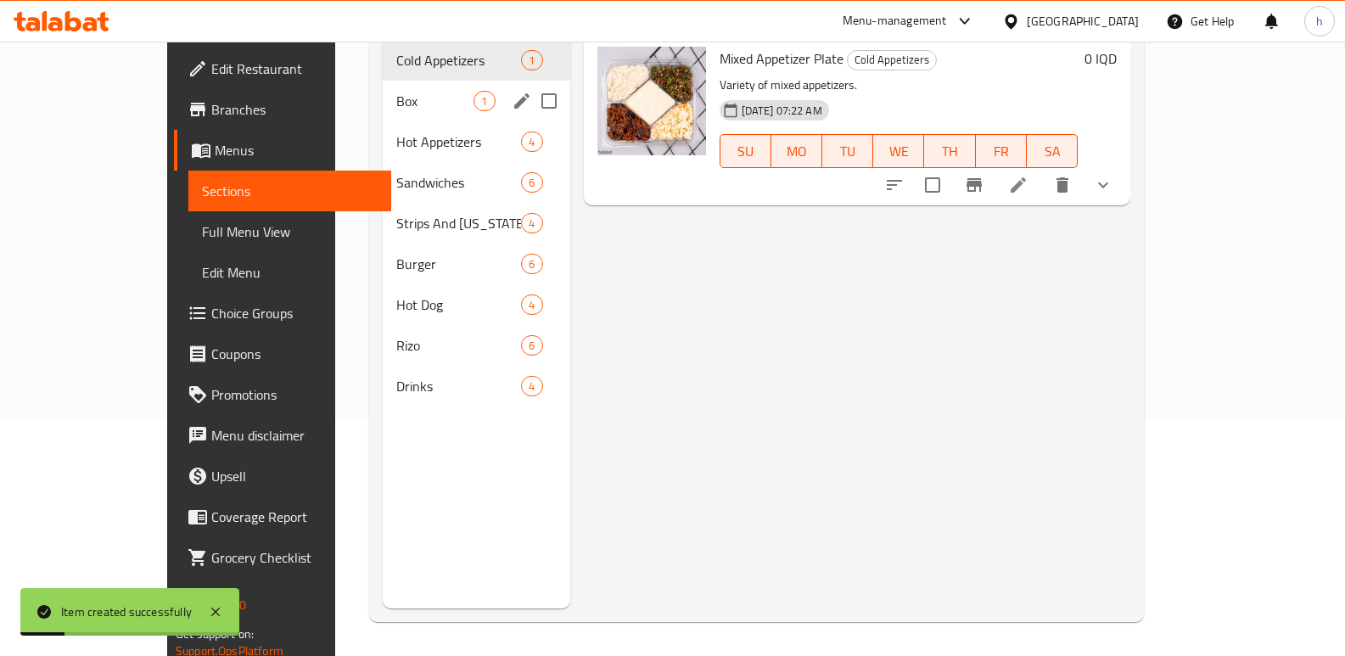
click at [396, 91] on span "Box" at bounding box center [434, 101] width 77 height 20
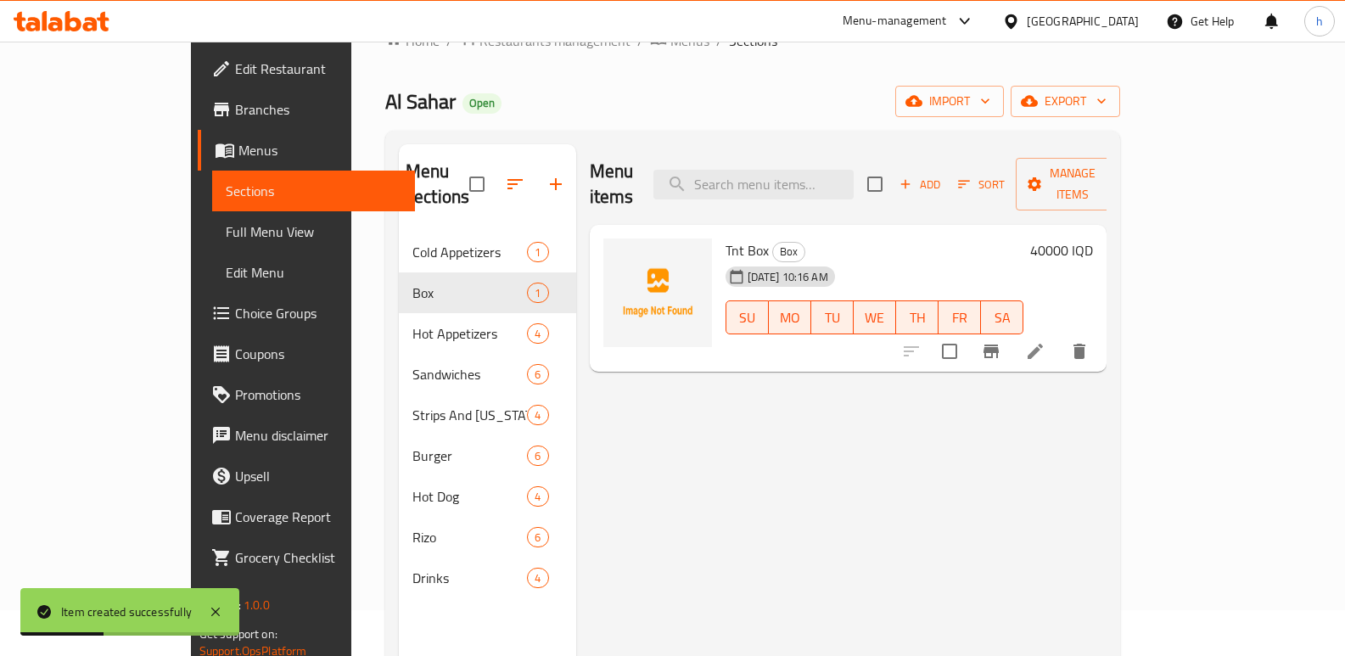
scroll to position [42, 0]
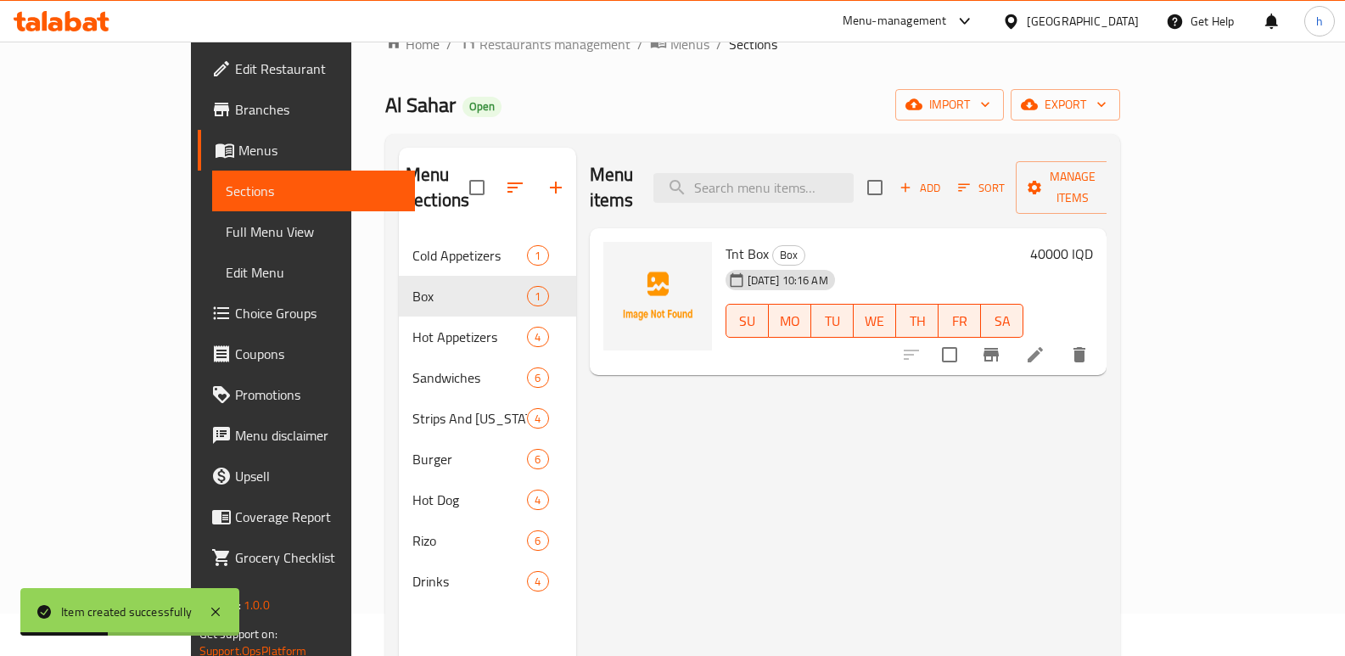
click at [943, 181] on span "Add" at bounding box center [920, 188] width 46 height 20
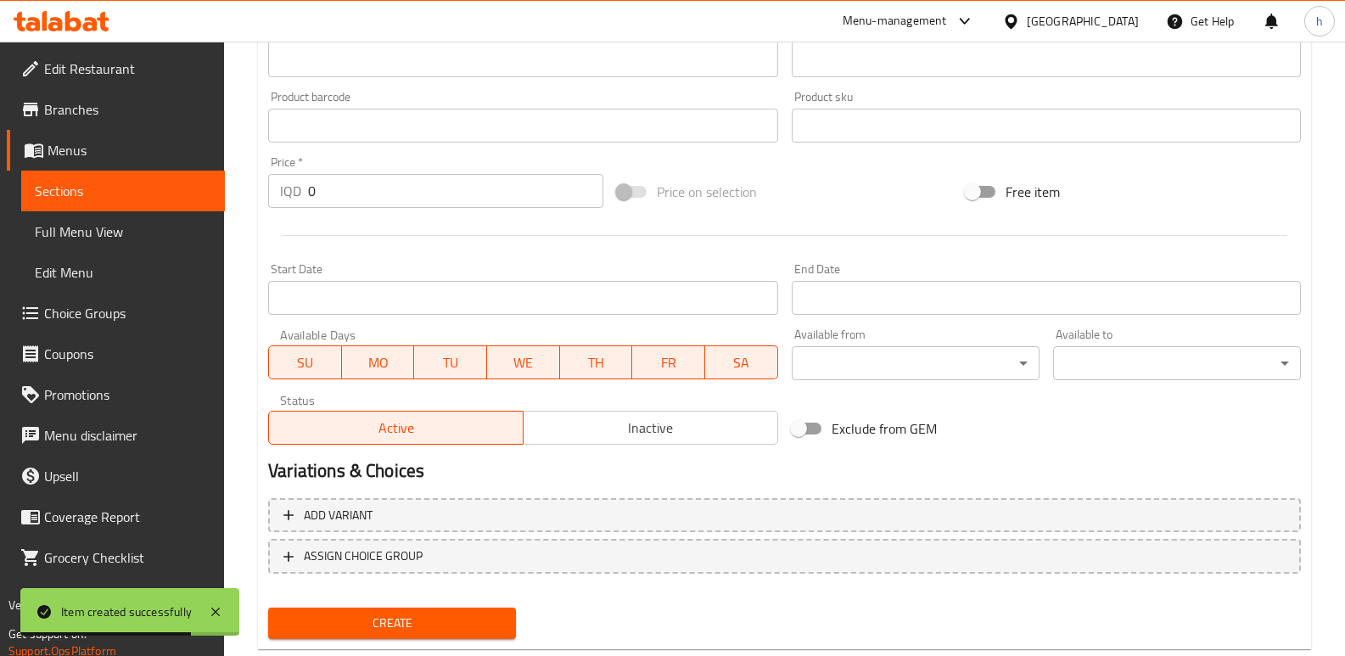
scroll to position [738, 0]
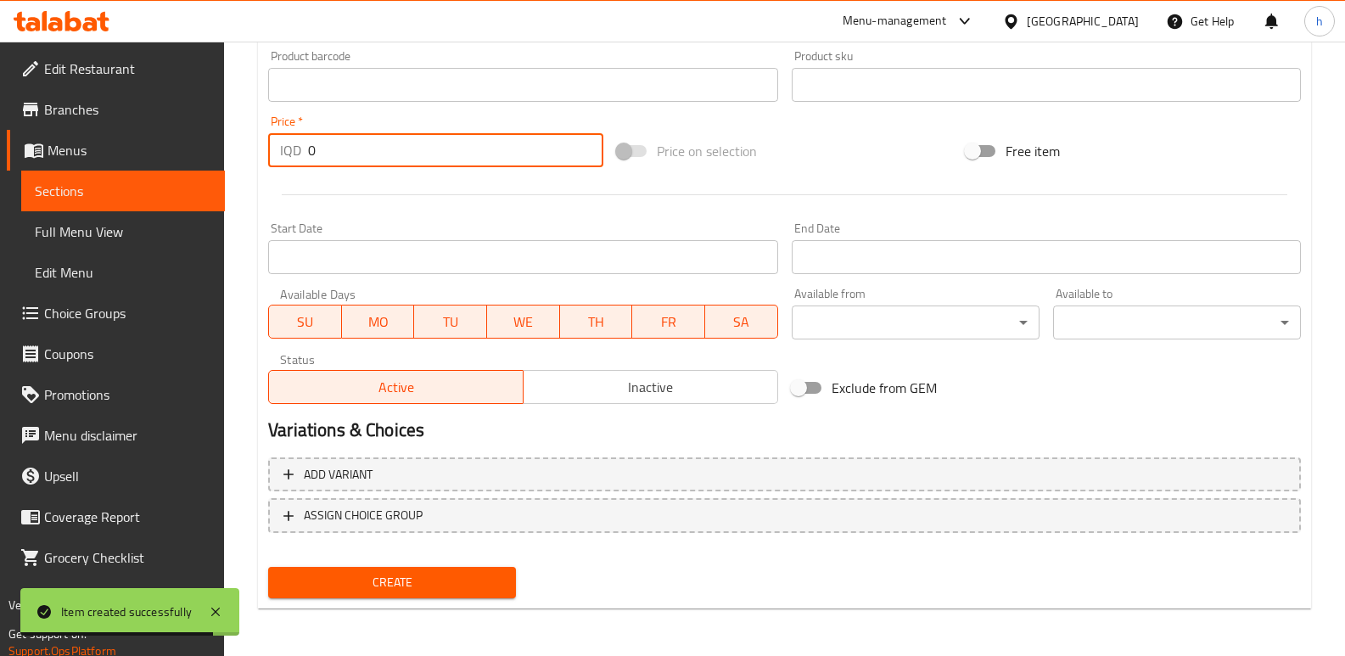
drag, startPoint x: 278, startPoint y: 149, endPoint x: 214, endPoint y: 132, distance: 66.7
paste input "4000"
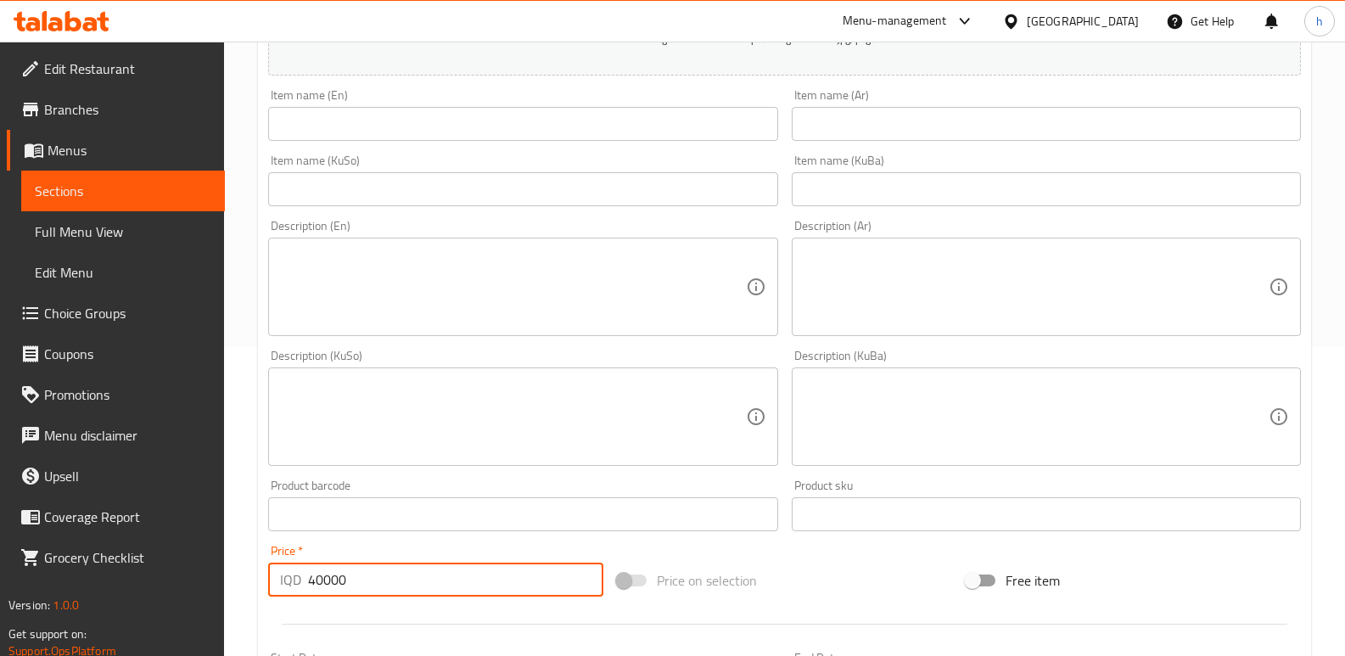
scroll to position [284, 0]
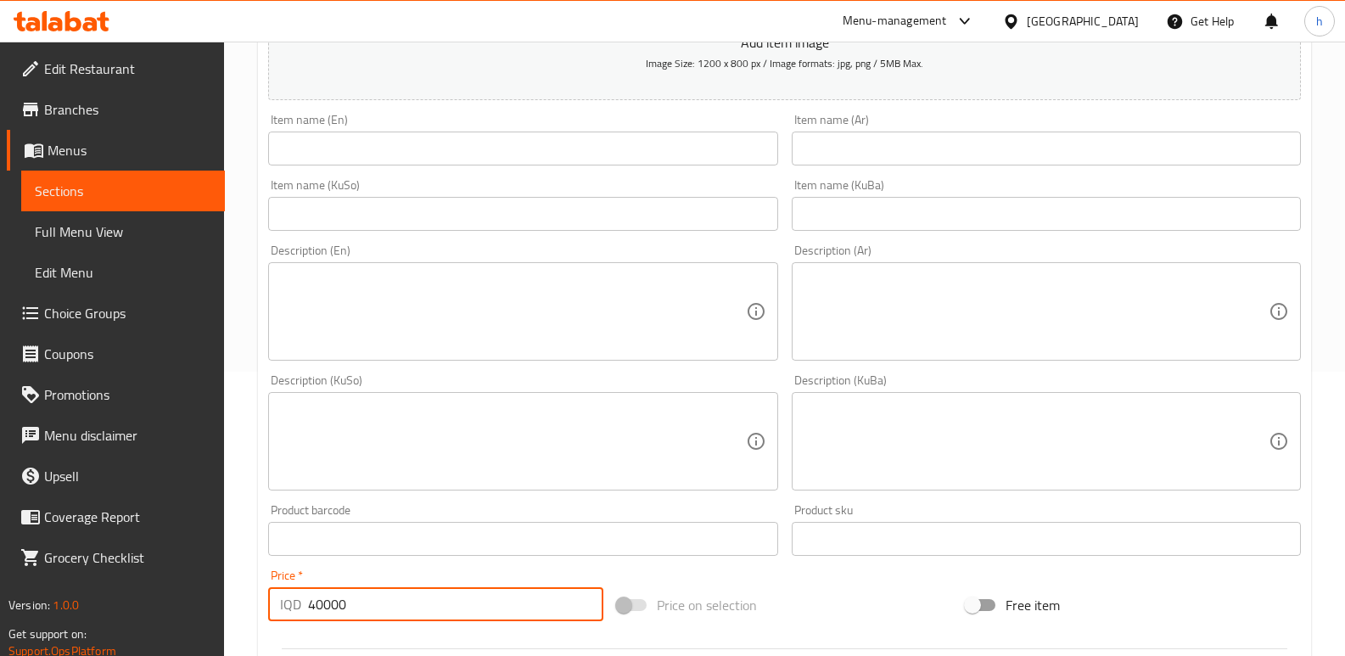
type input "40000"
click at [834, 151] on input "text" at bounding box center [1046, 149] width 509 height 34
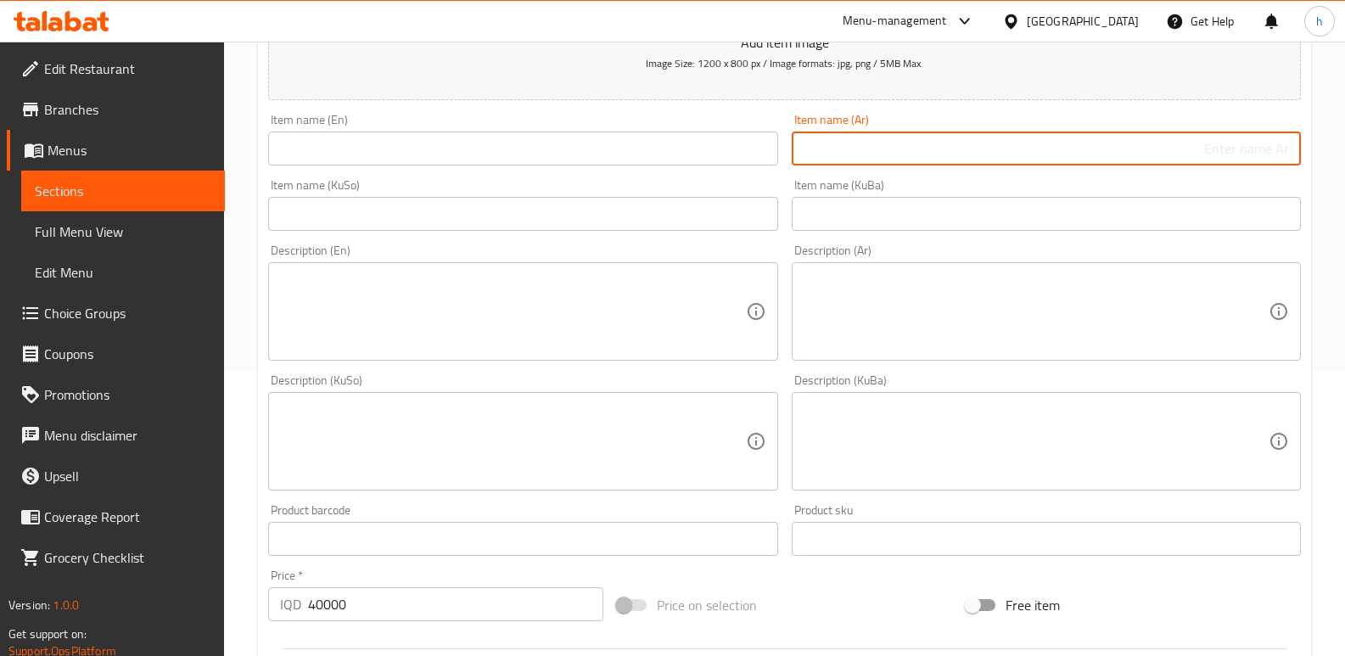
paste input "بوكس مني ميل"
type input "بوكس مني ميل"
click at [346, 149] on input "text" at bounding box center [522, 149] width 509 height 34
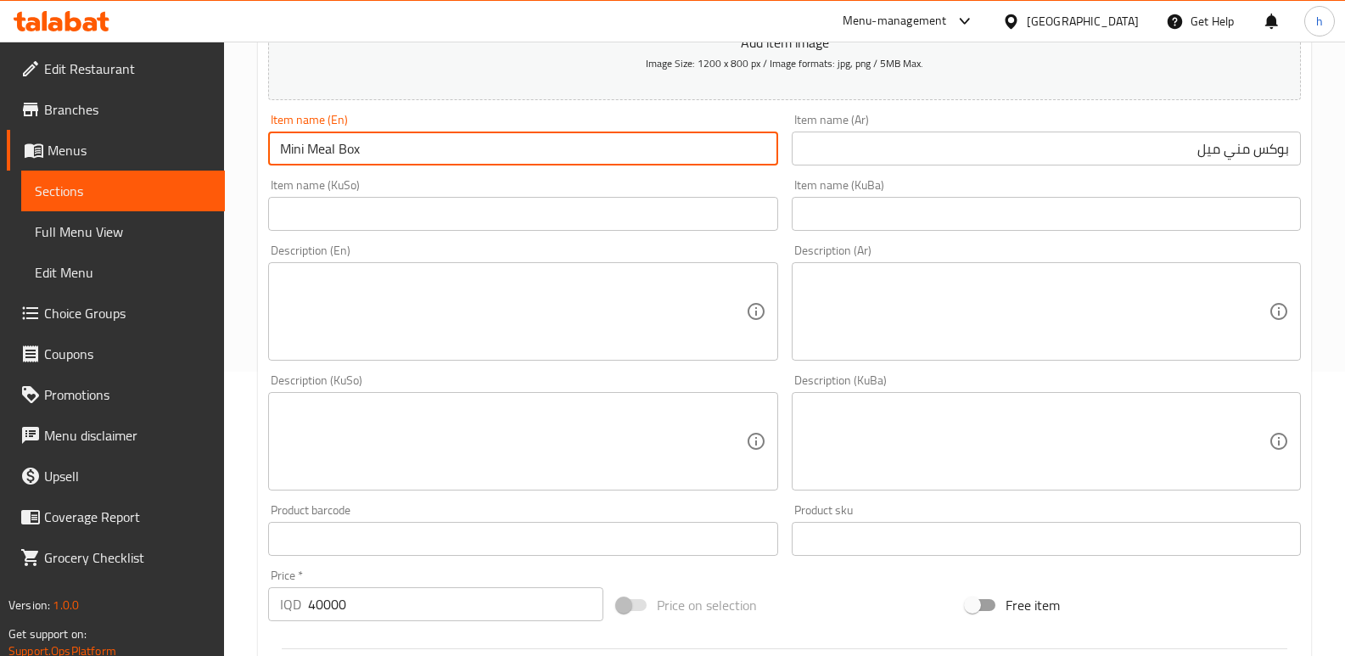
type input "Mini Meal Box"
click at [403, 217] on input "text" at bounding box center [522, 214] width 509 height 34
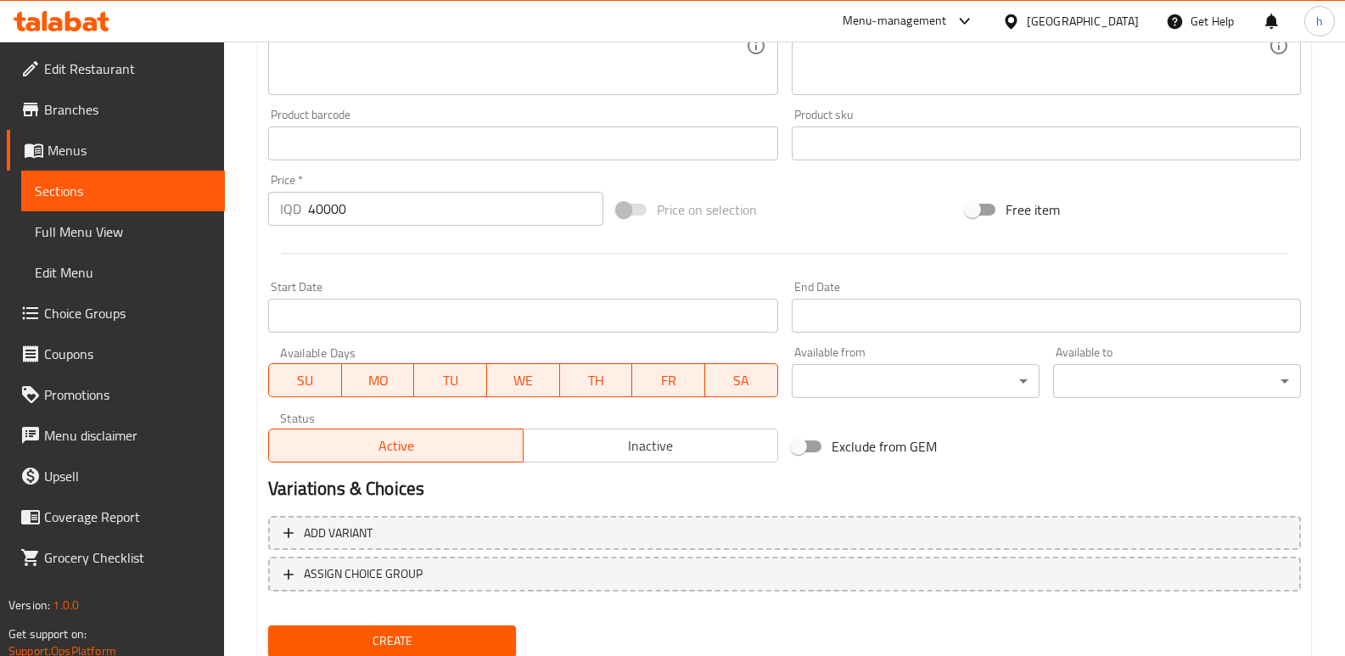
scroll to position [738, 0]
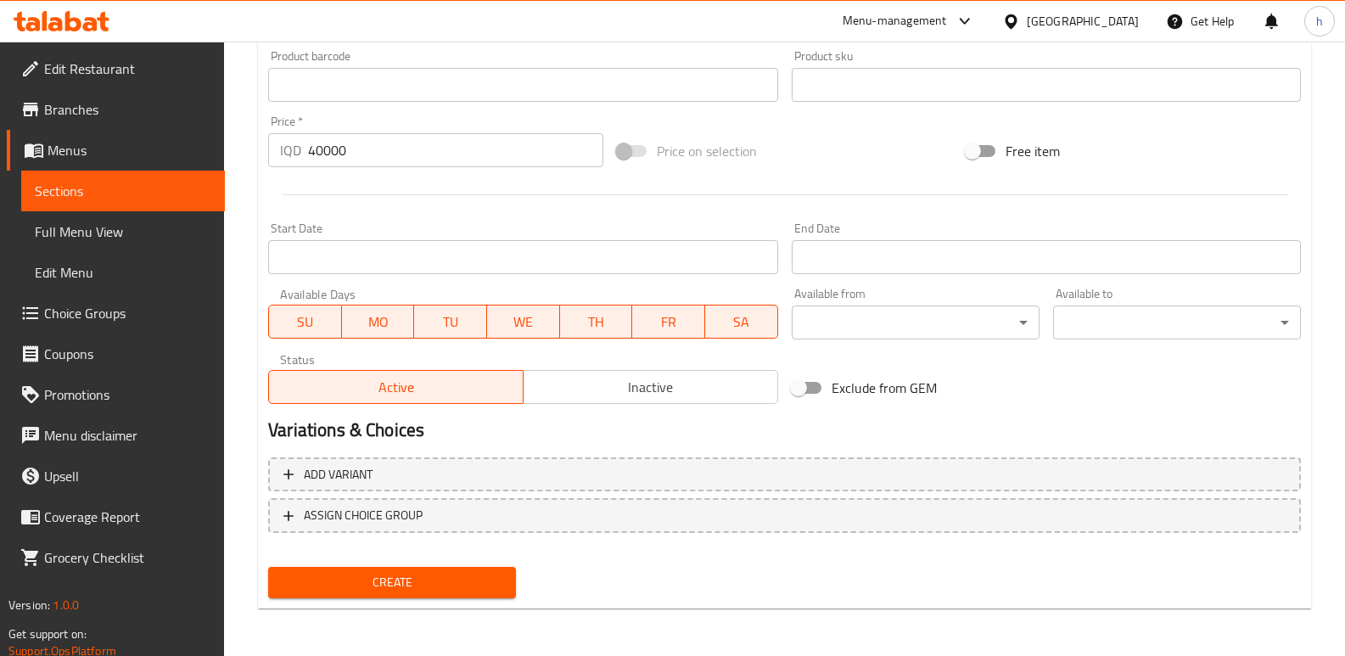
type input "بۆکسی مینی میڵ"
click at [470, 592] on span "Create" at bounding box center [392, 582] width 221 height 21
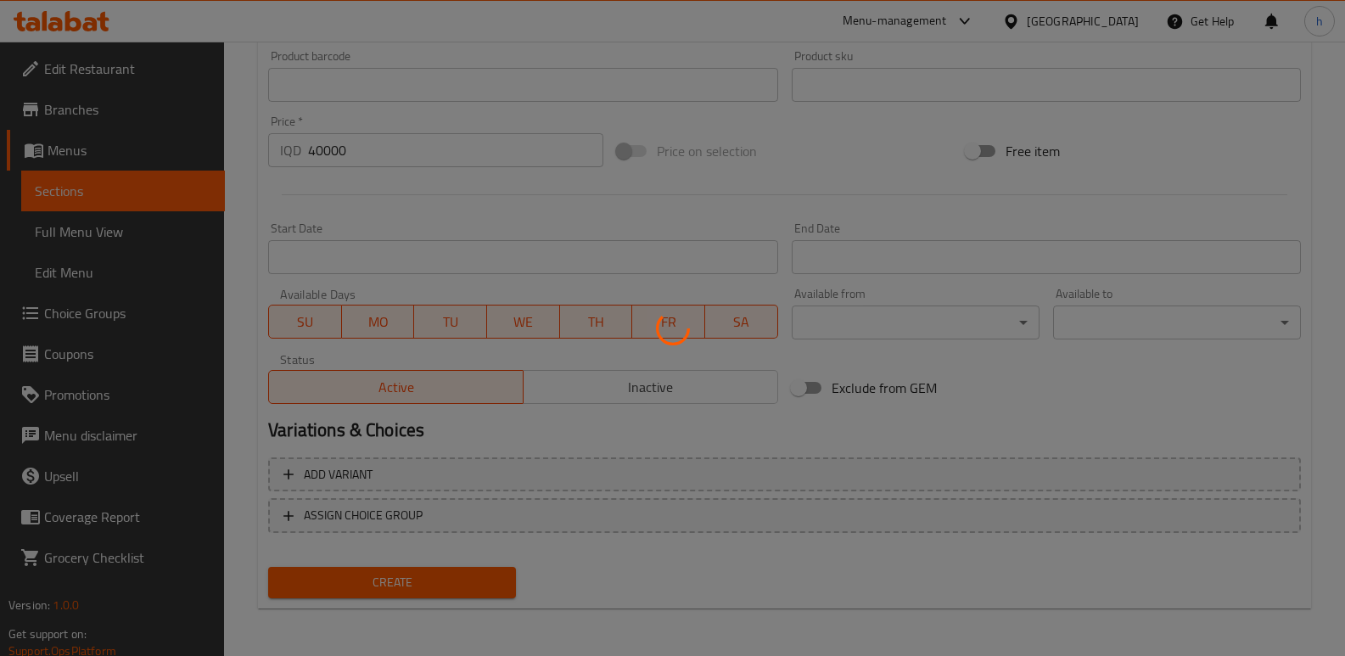
type input "0"
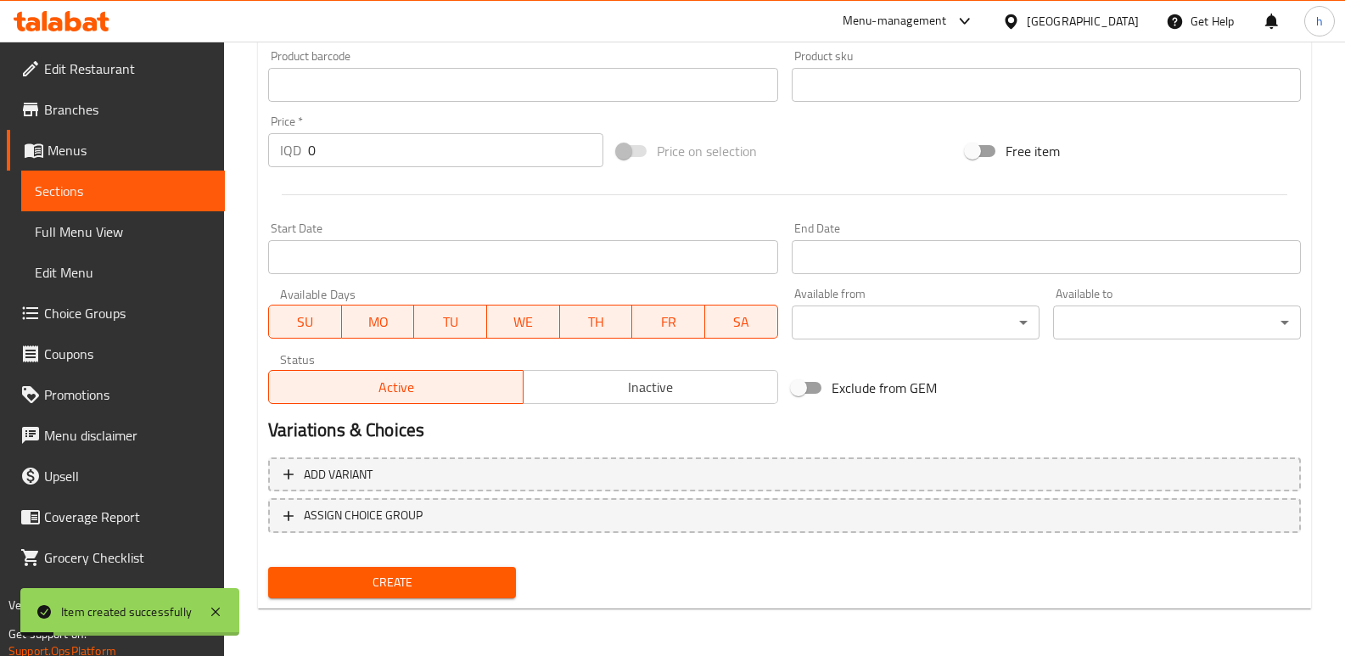
click at [172, 179] on link "Sections" at bounding box center [123, 191] width 204 height 41
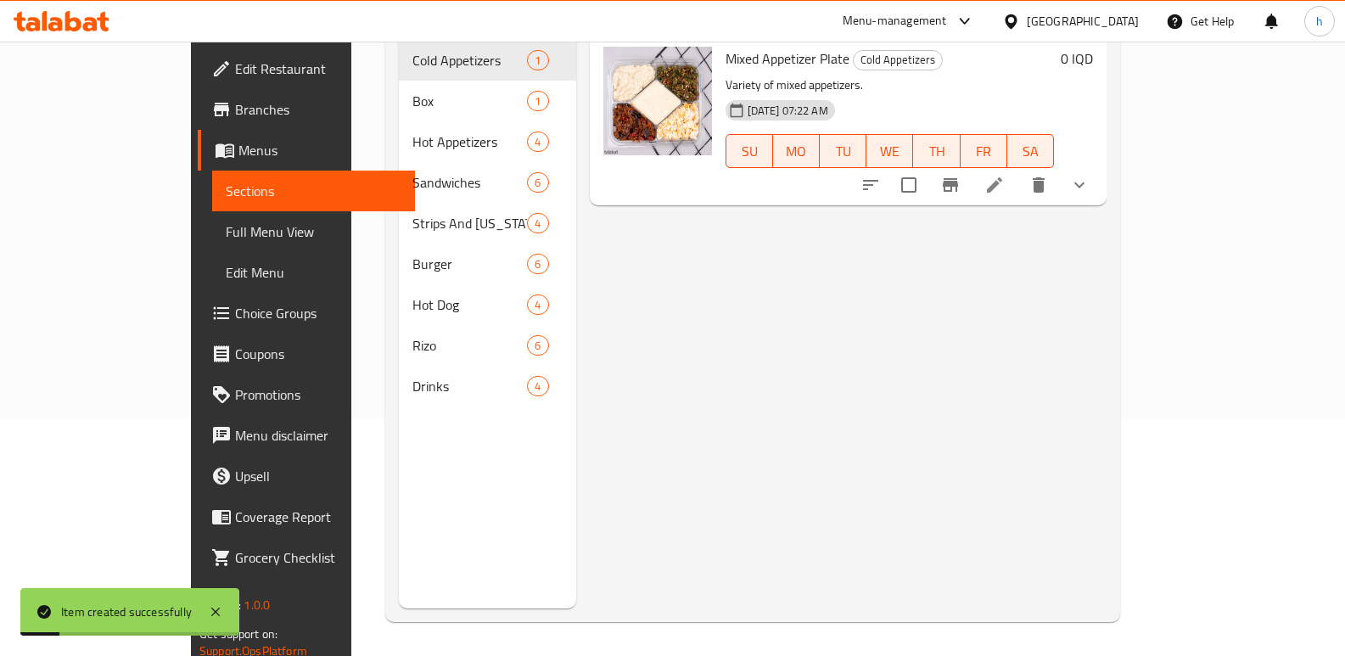
scroll to position [238, 0]
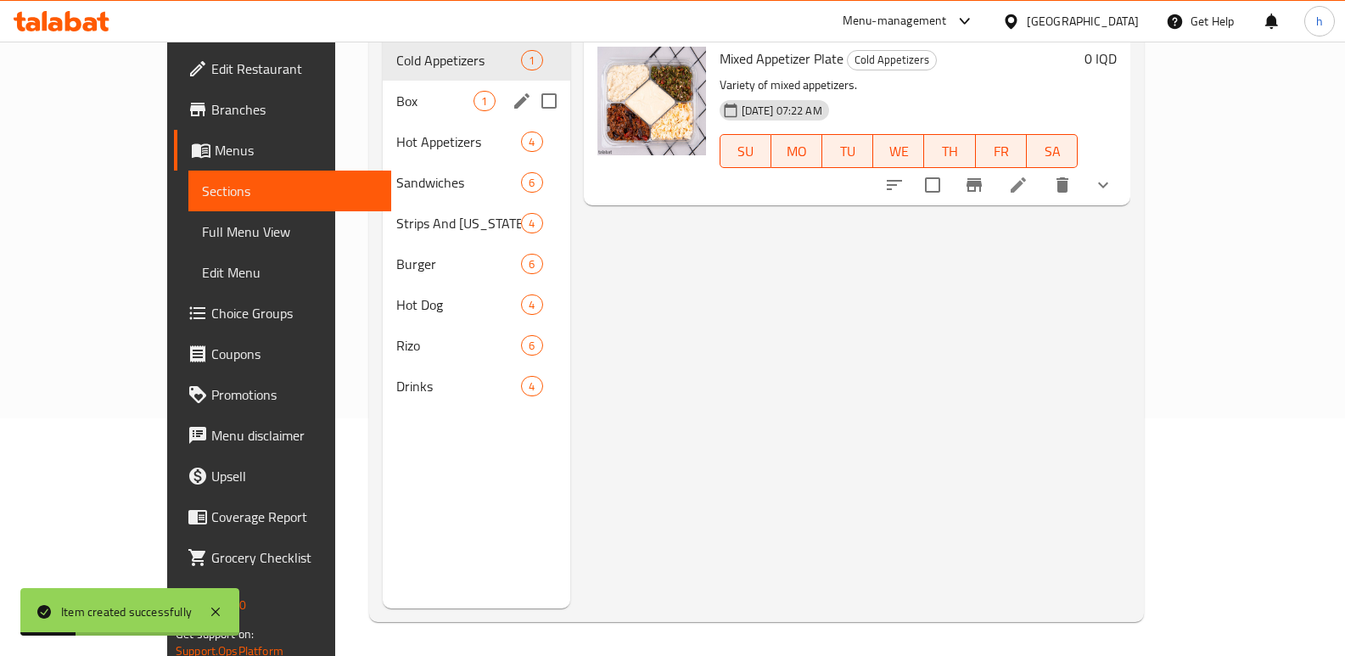
click at [396, 91] on span "Box" at bounding box center [434, 101] width 77 height 20
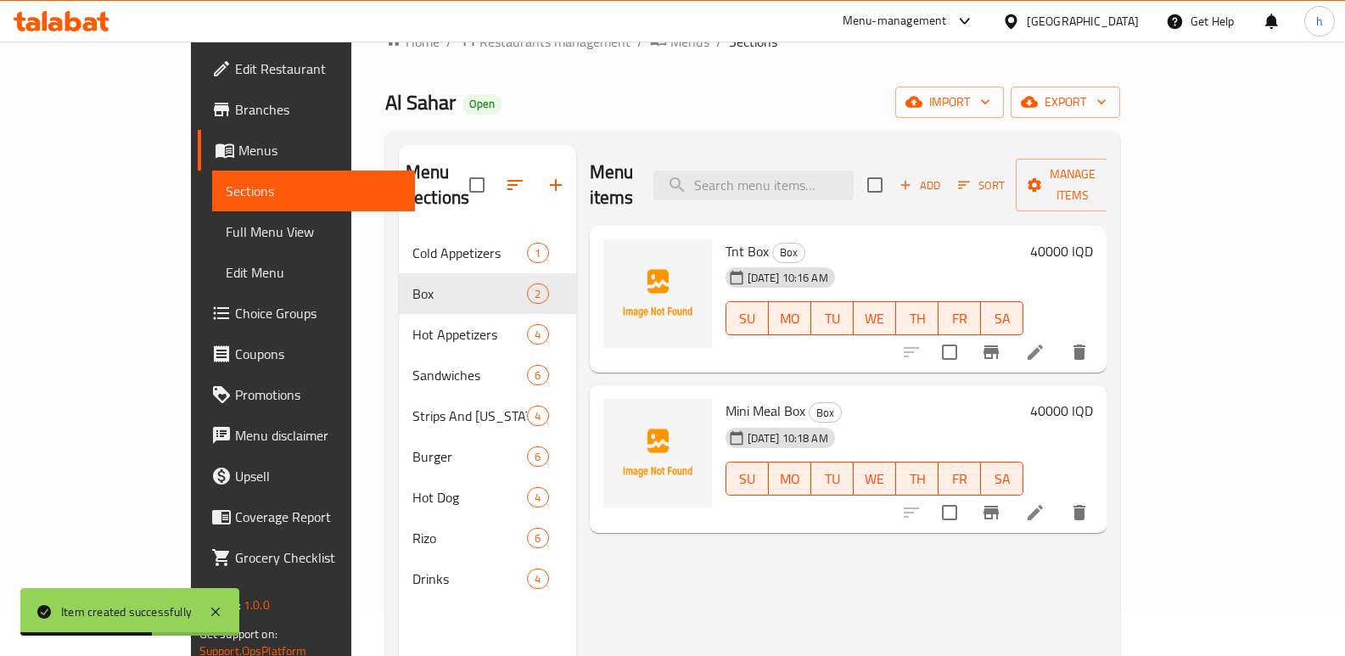
scroll to position [42, 0]
click at [943, 178] on span "Add" at bounding box center [920, 188] width 46 height 20
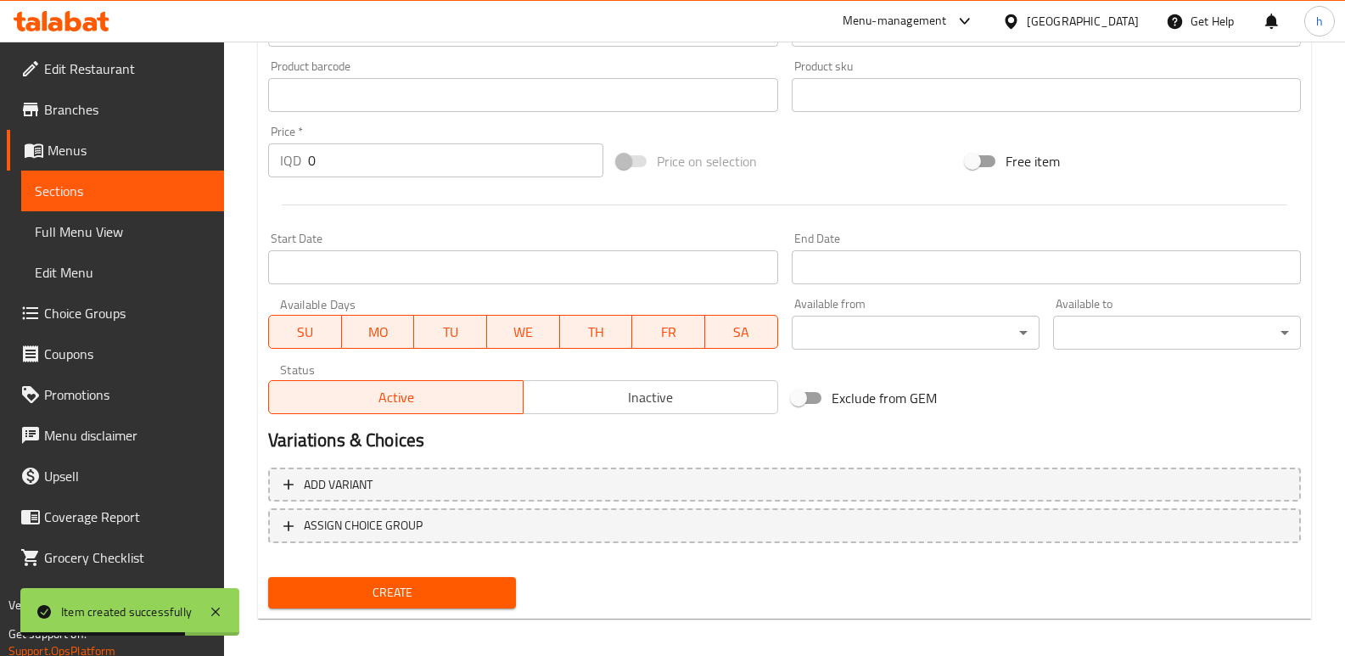
scroll to position [730, 0]
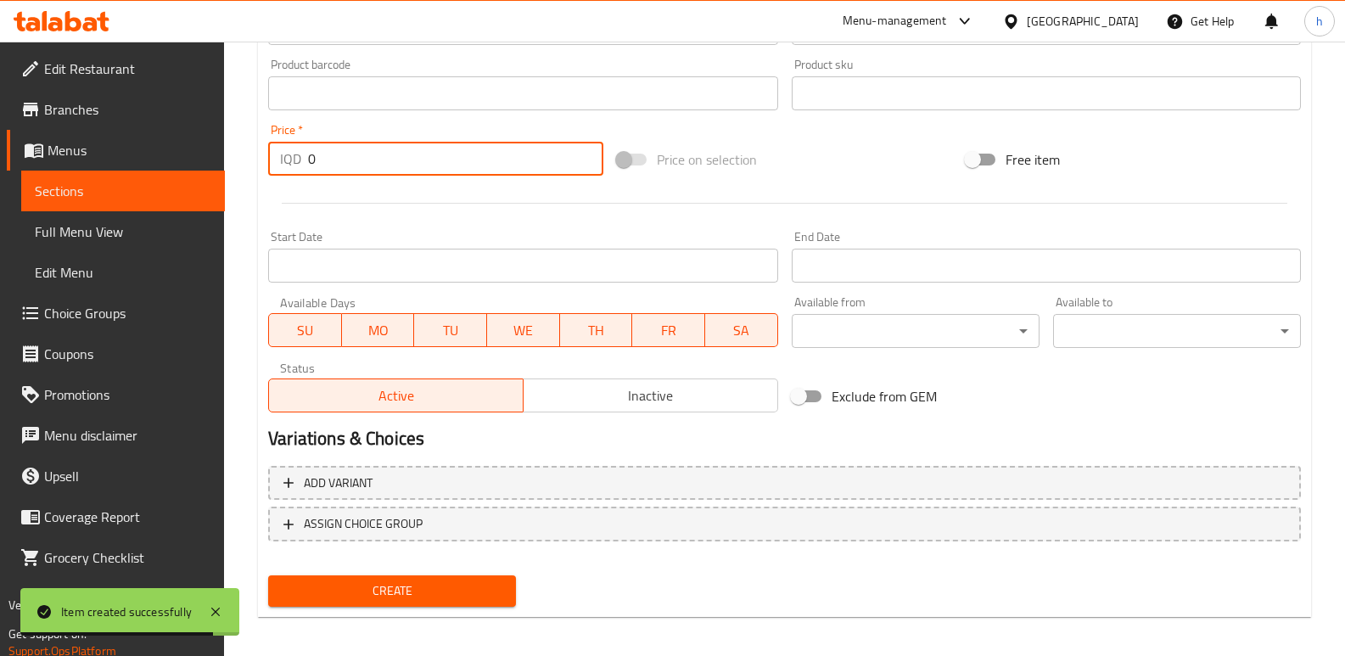
drag, startPoint x: 322, startPoint y: 172, endPoint x: 657, endPoint y: 270, distance: 349.1
paste input "4000"
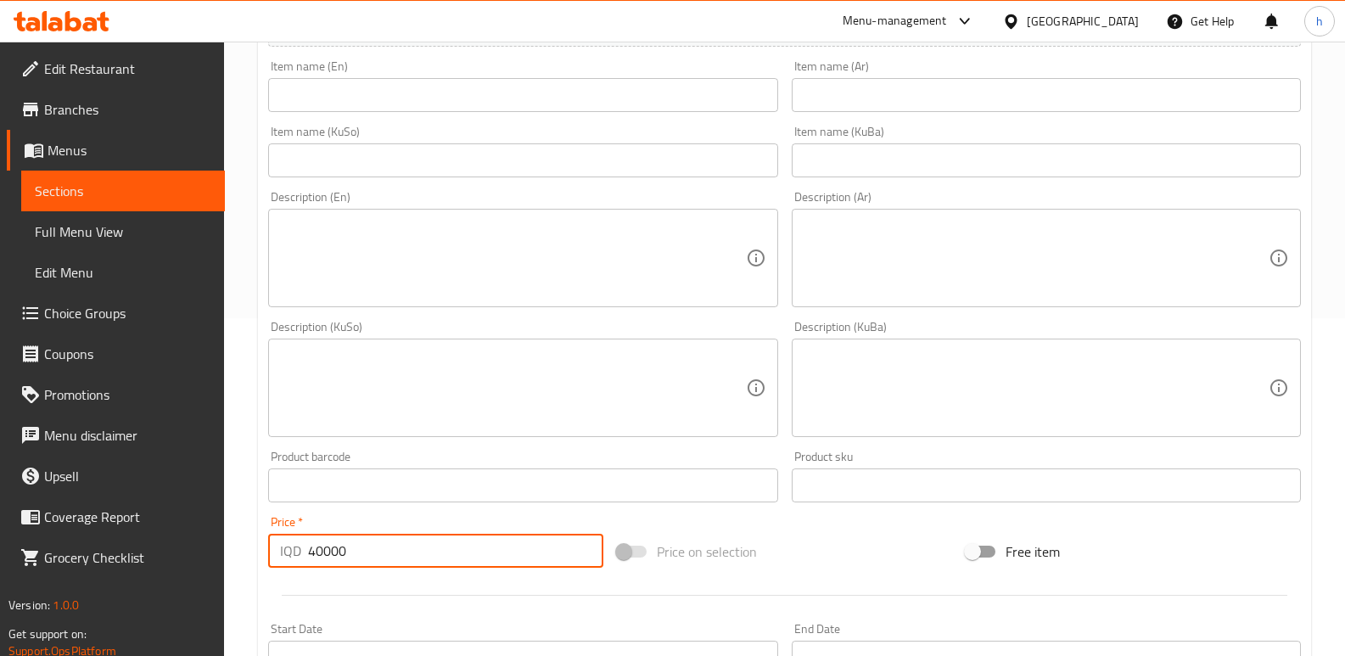
scroll to position [278, 0]
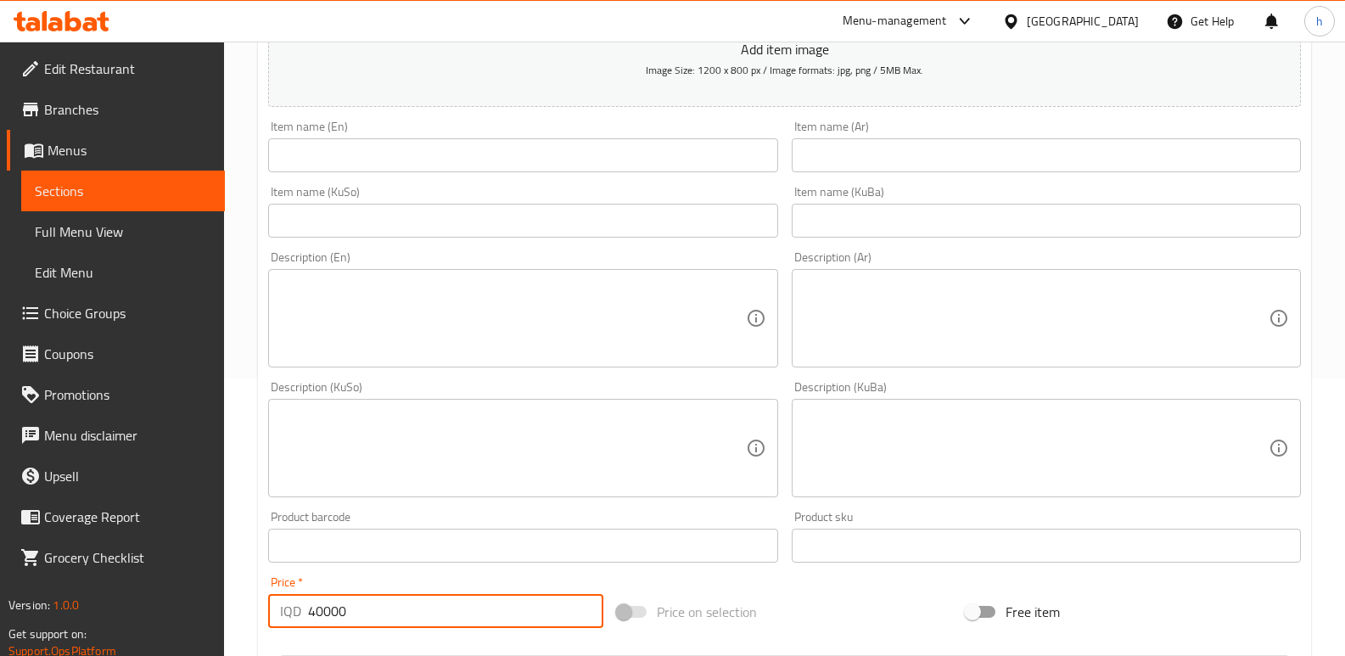
type input "40000"
click at [844, 156] on input "text" at bounding box center [1046, 155] width 509 height 34
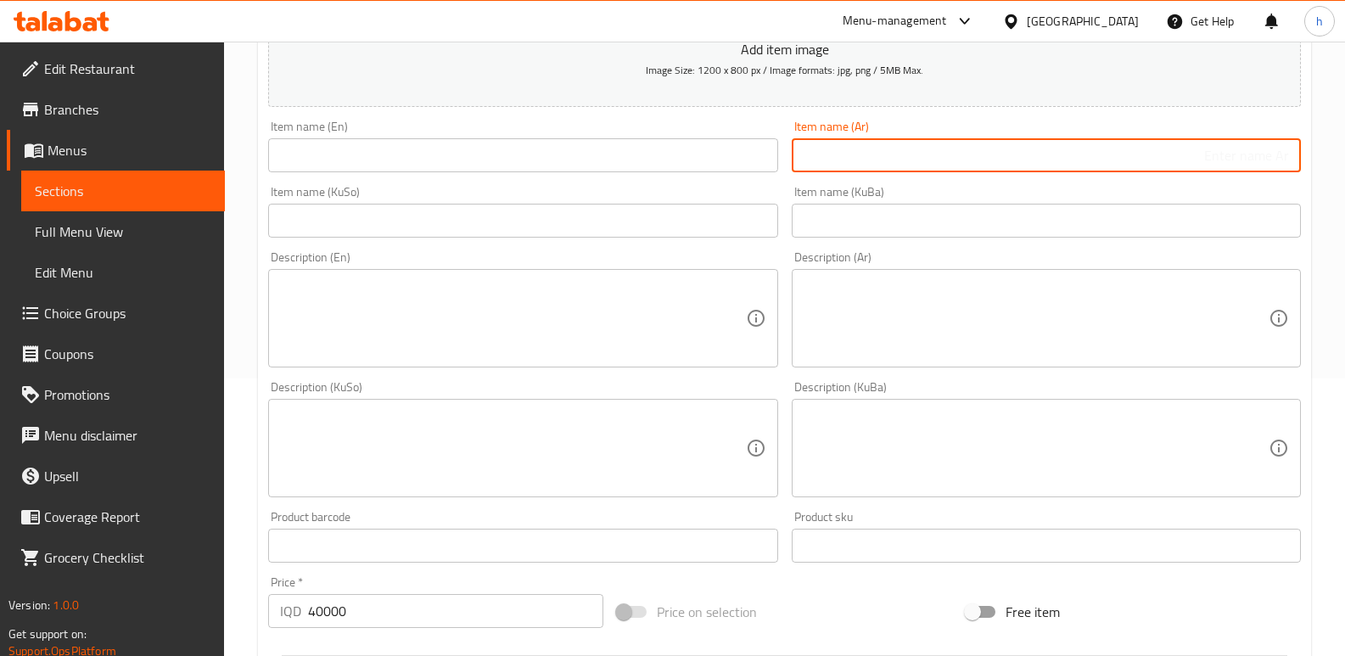
paste input "بوكس صاج عائلي"
type input "بوكس صاج عائلي"
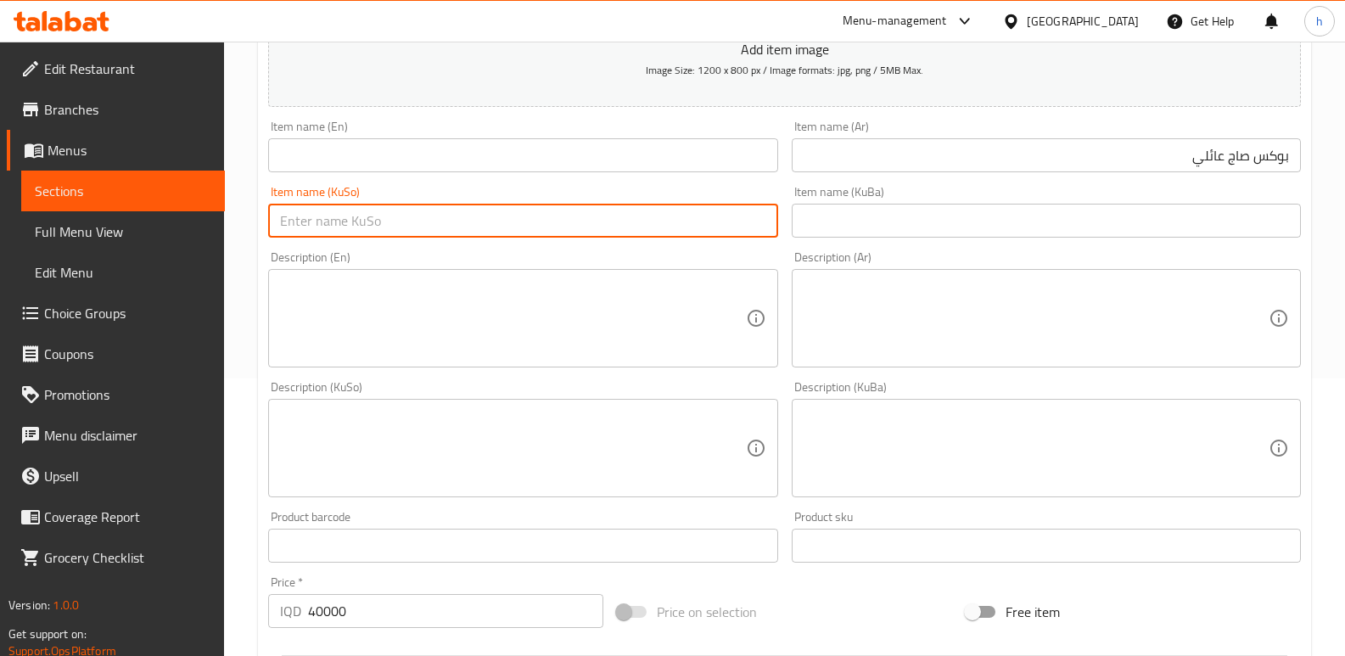
click at [508, 224] on input "text" at bounding box center [522, 221] width 509 height 34
type input "بۆکسی ساجی خێزانی"
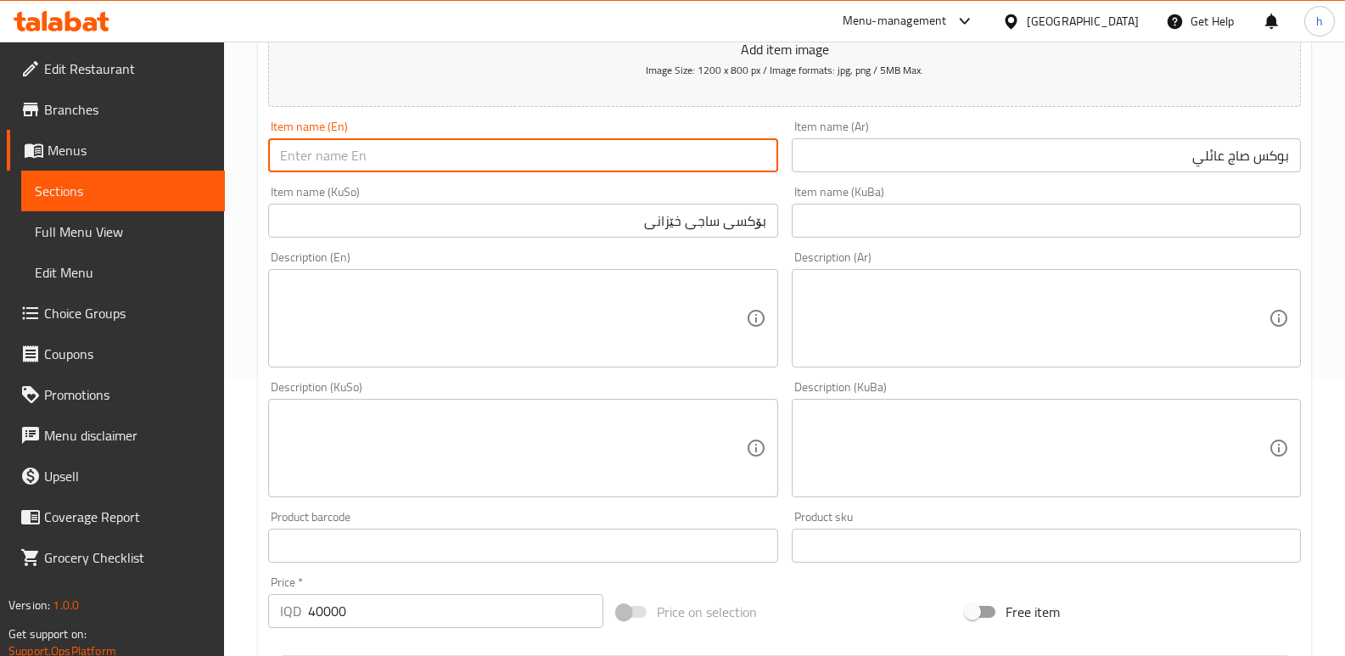
click at [479, 166] on input "text" at bounding box center [522, 155] width 509 height 34
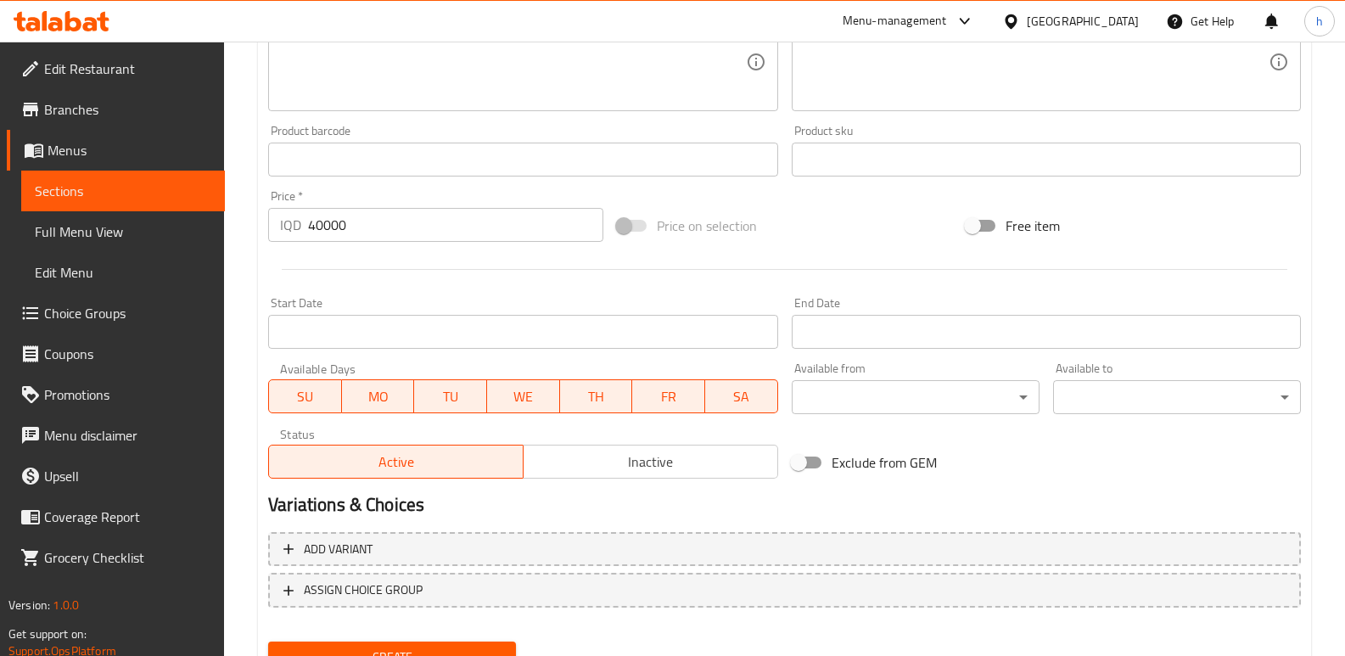
scroll to position [738, 0]
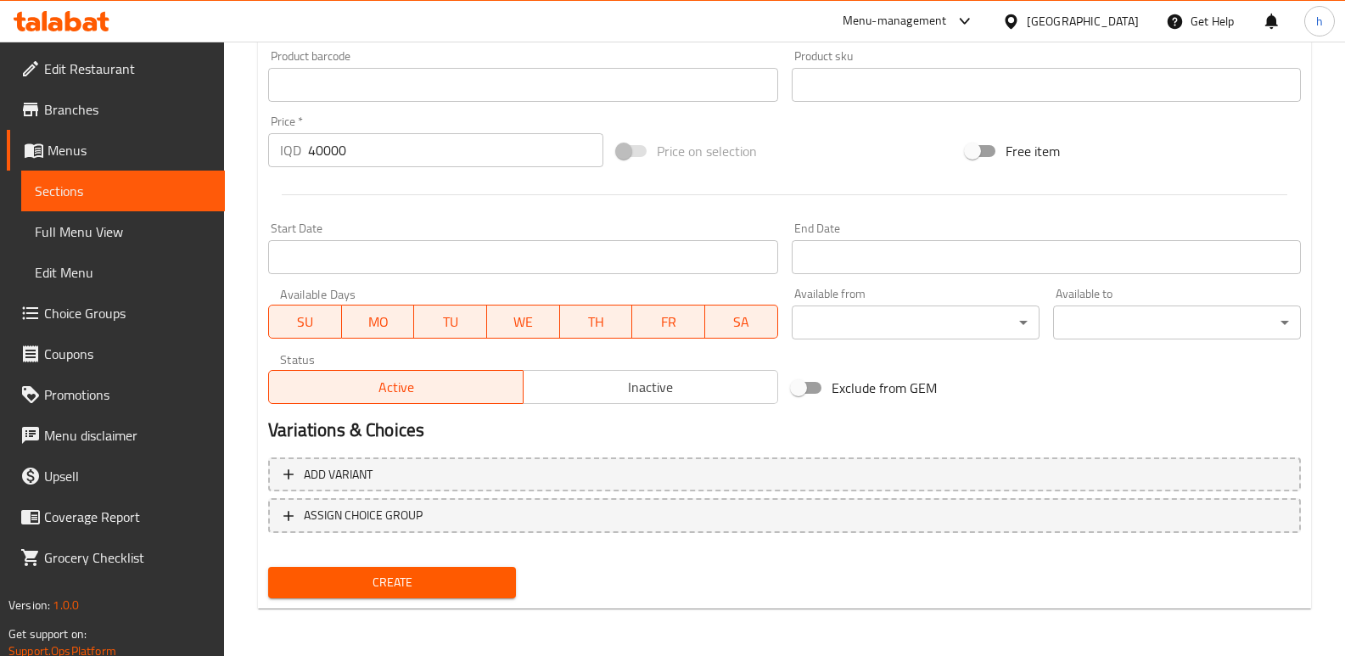
type input "Family Saj Box"
click at [487, 595] on button "Create" at bounding box center [392, 582] width 248 height 31
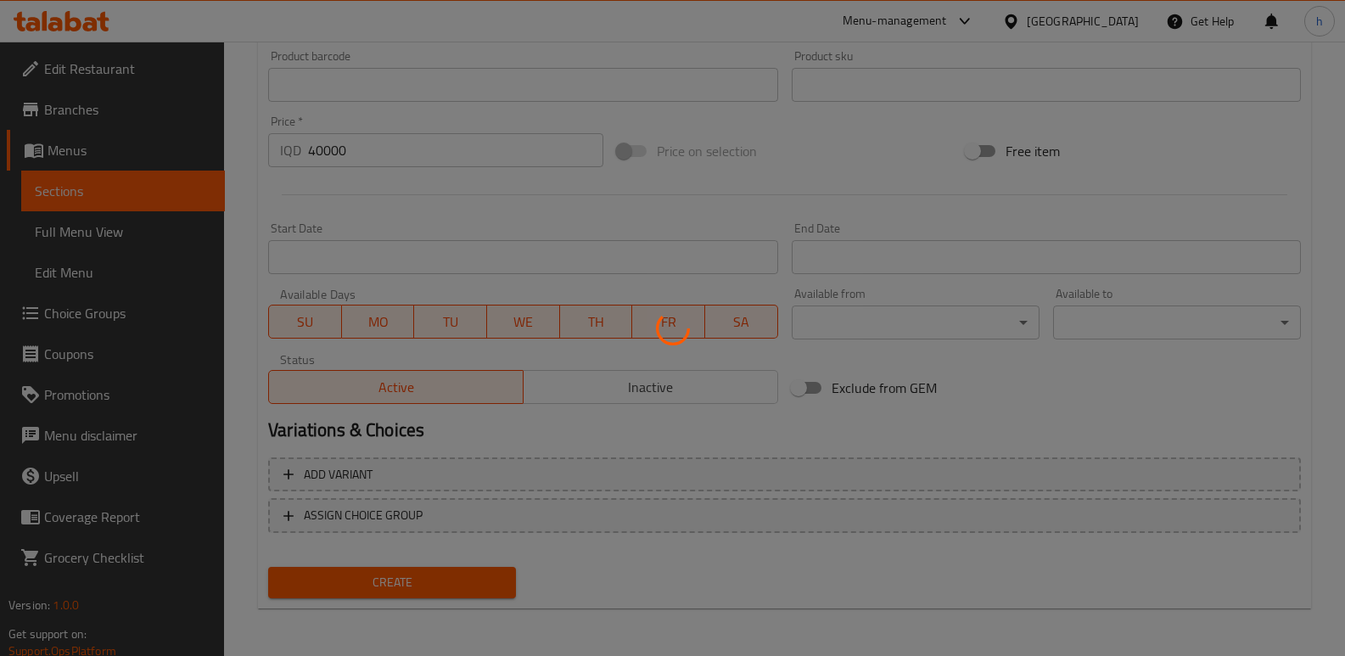
type input "0"
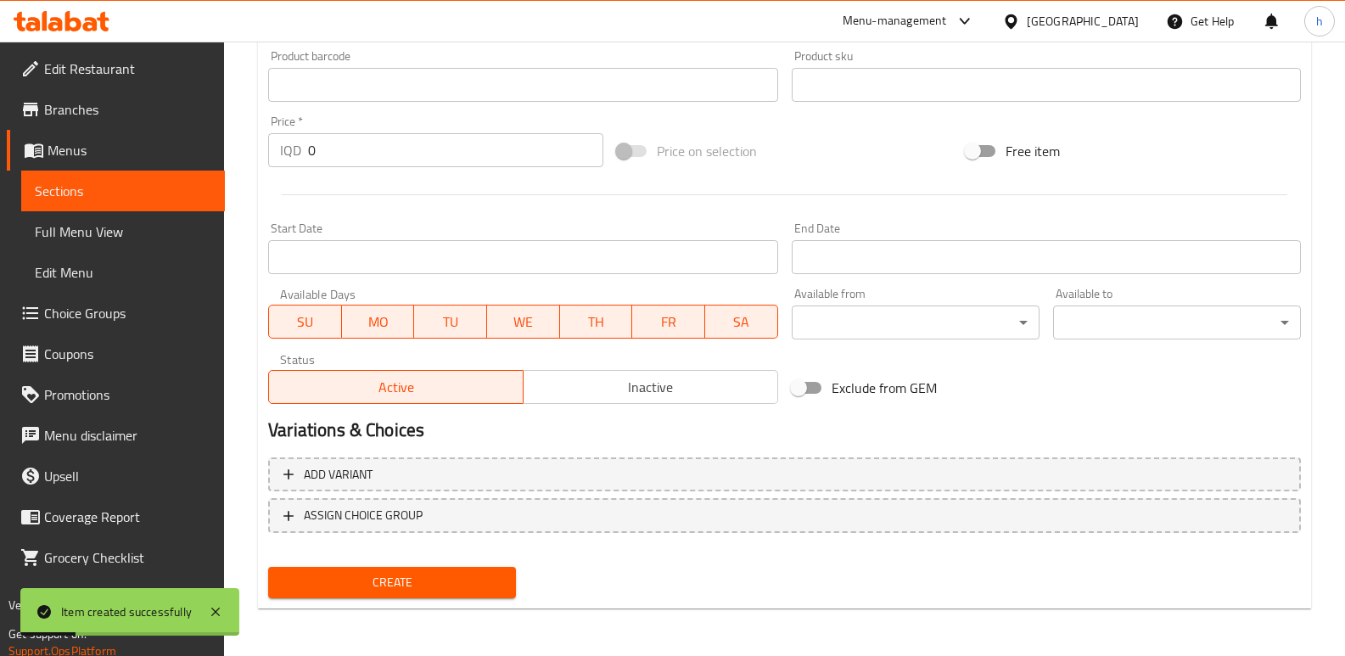
click at [126, 229] on span "Full Menu View" at bounding box center [123, 231] width 177 height 20
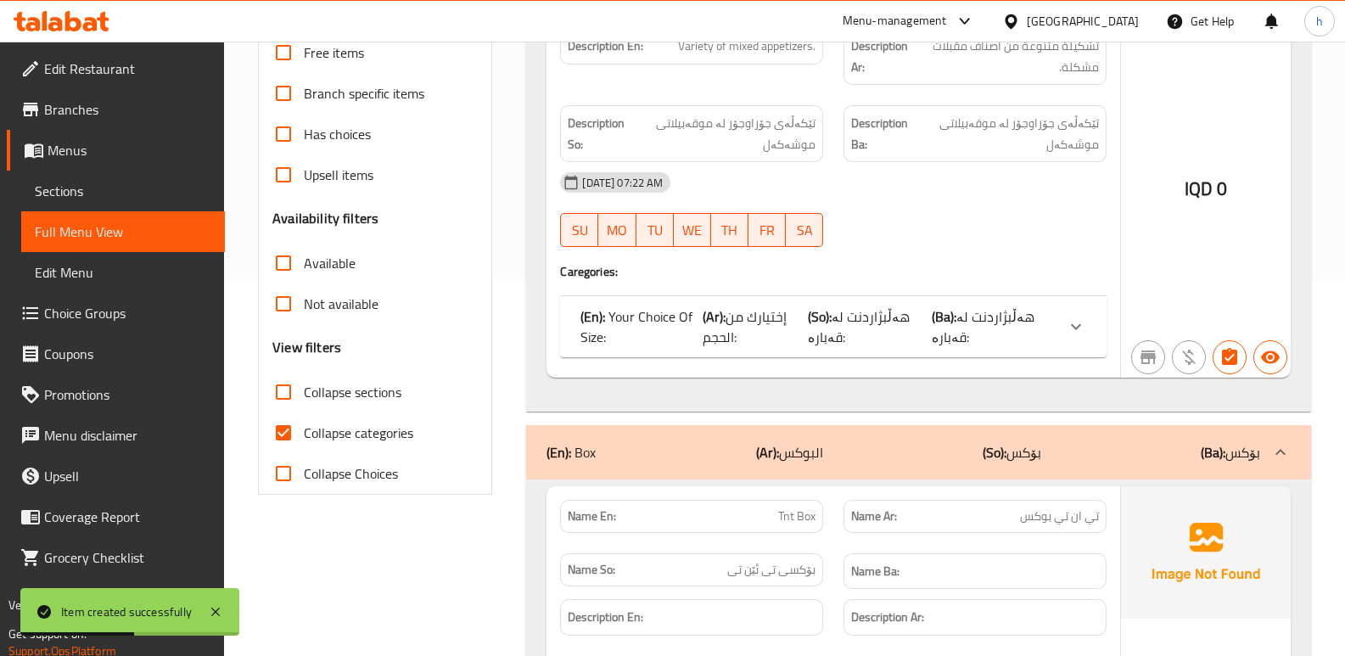
scroll to position [91, 0]
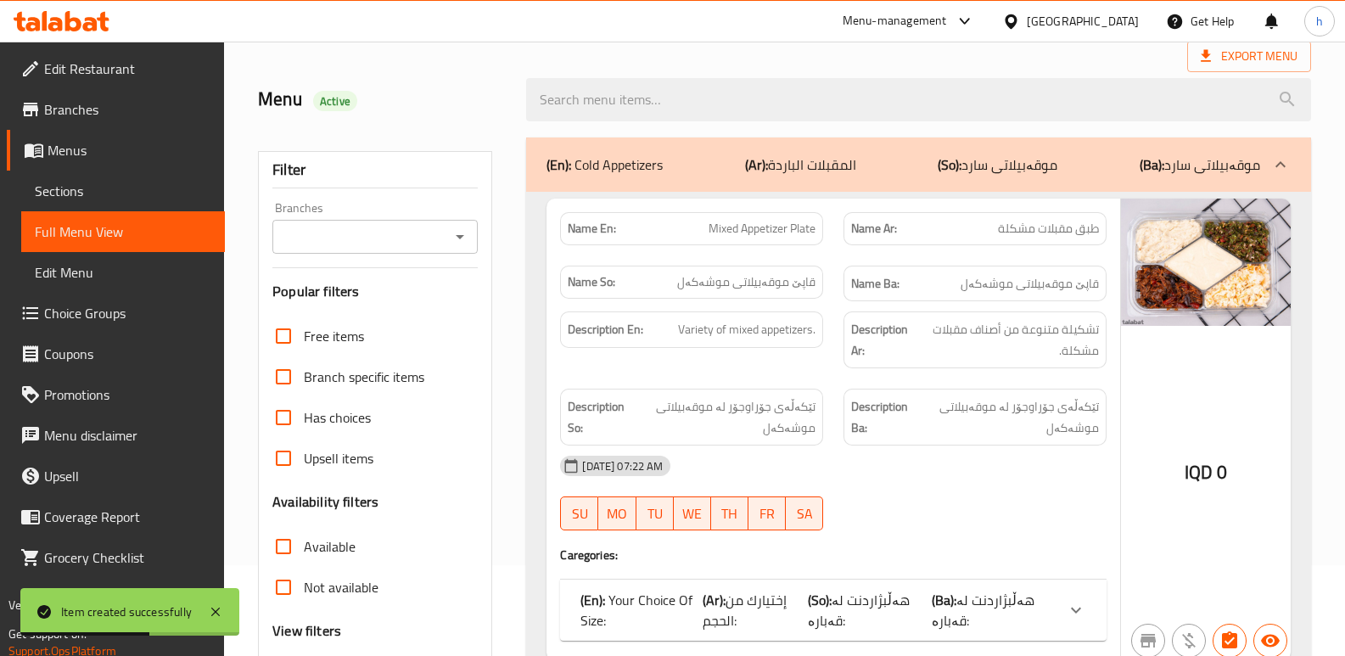
click at [373, 232] on input "Branches" at bounding box center [361, 237] width 167 height 24
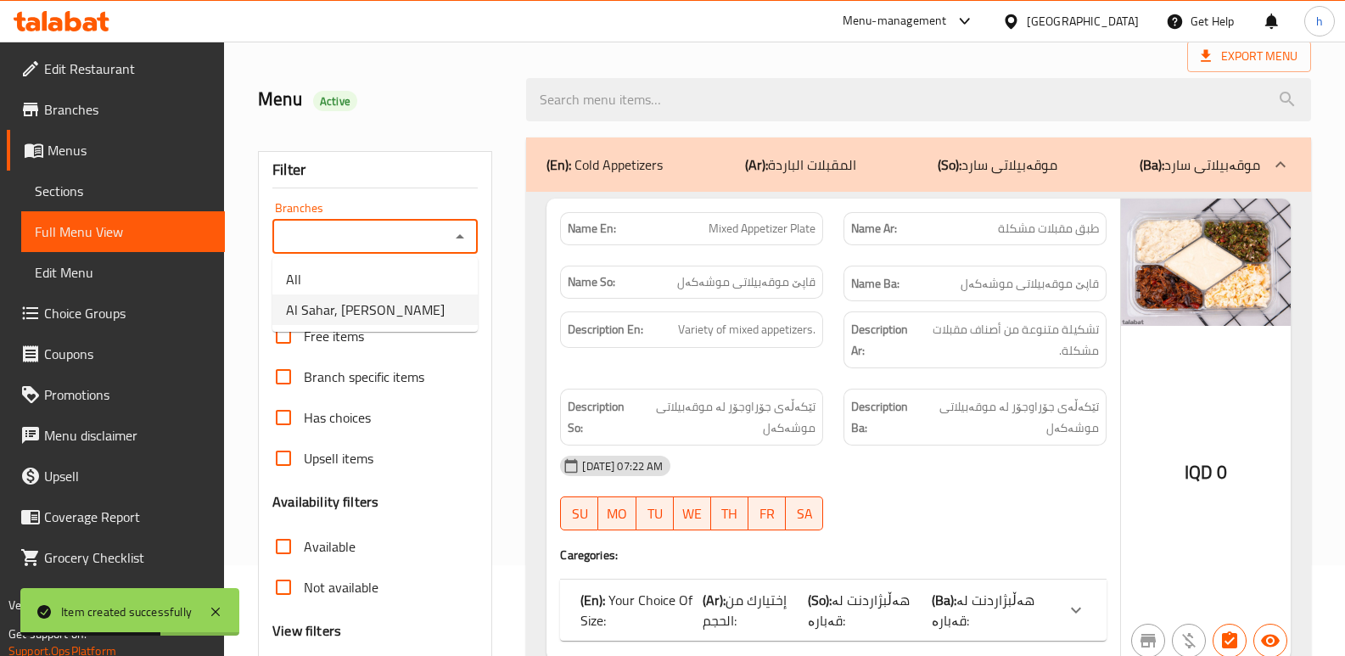
click at [382, 315] on span "Al Sahar, Karadah Kharij" at bounding box center [365, 310] width 159 height 20
type input "Al Sahar, Karadah Kharij"
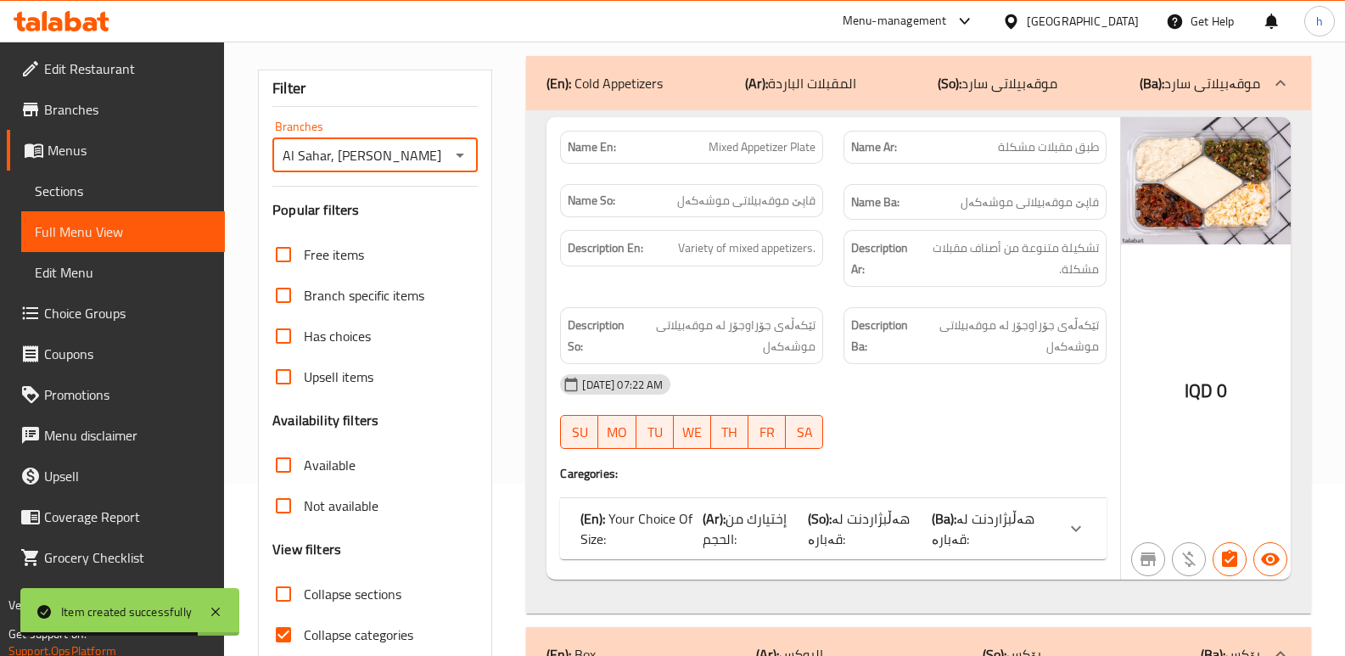
scroll to position [193, 0]
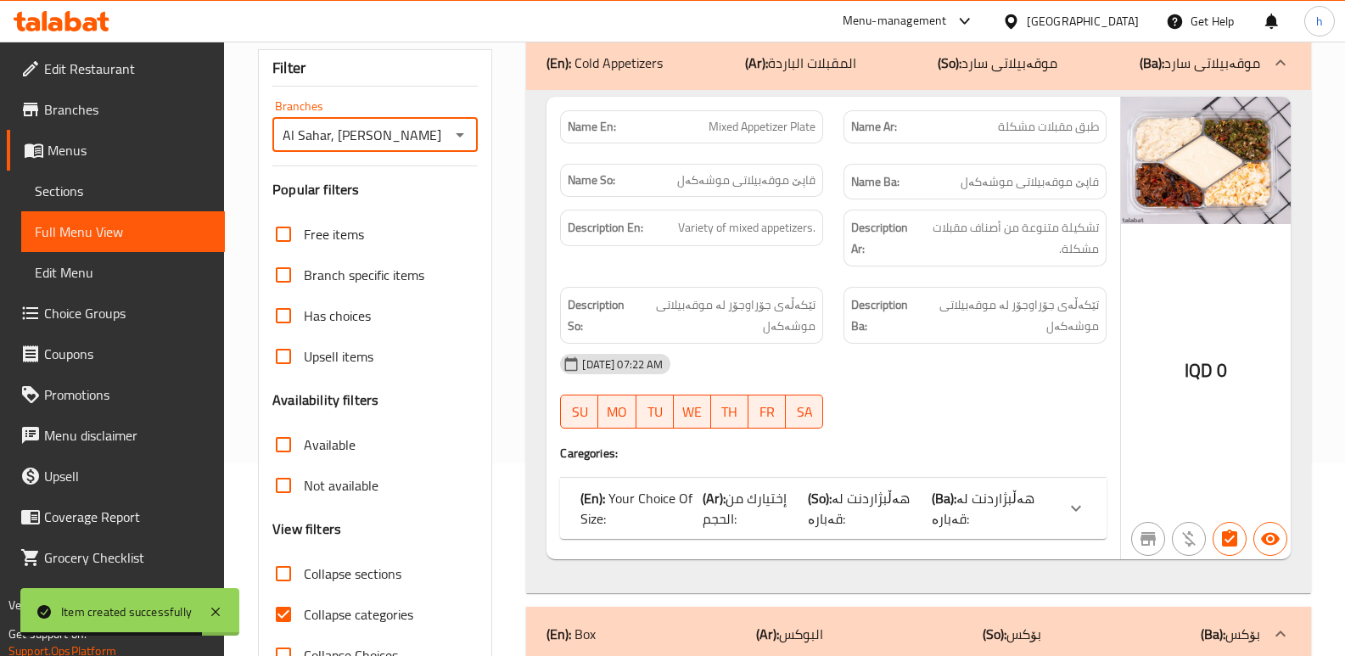
click at [290, 616] on input "Collapse categories" at bounding box center [283, 614] width 41 height 41
checkbox input "false"
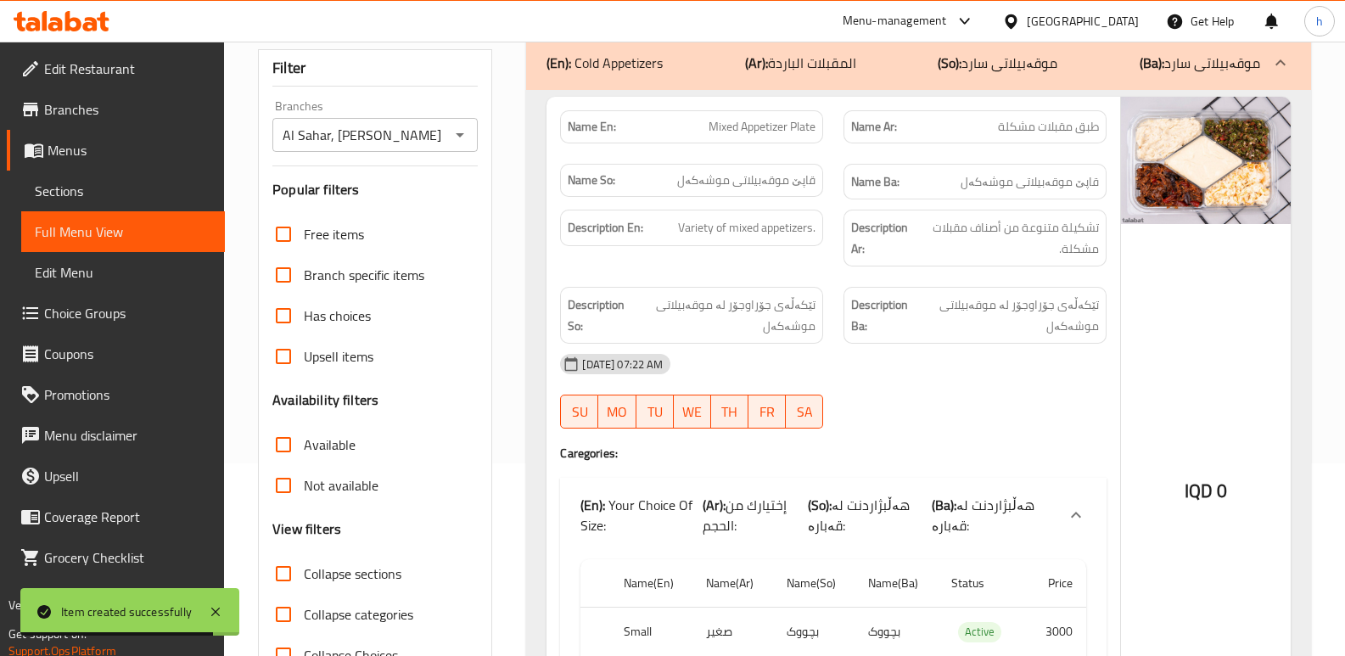
click at [289, 581] on input "Collapse sections" at bounding box center [283, 573] width 41 height 41
checkbox input "true"
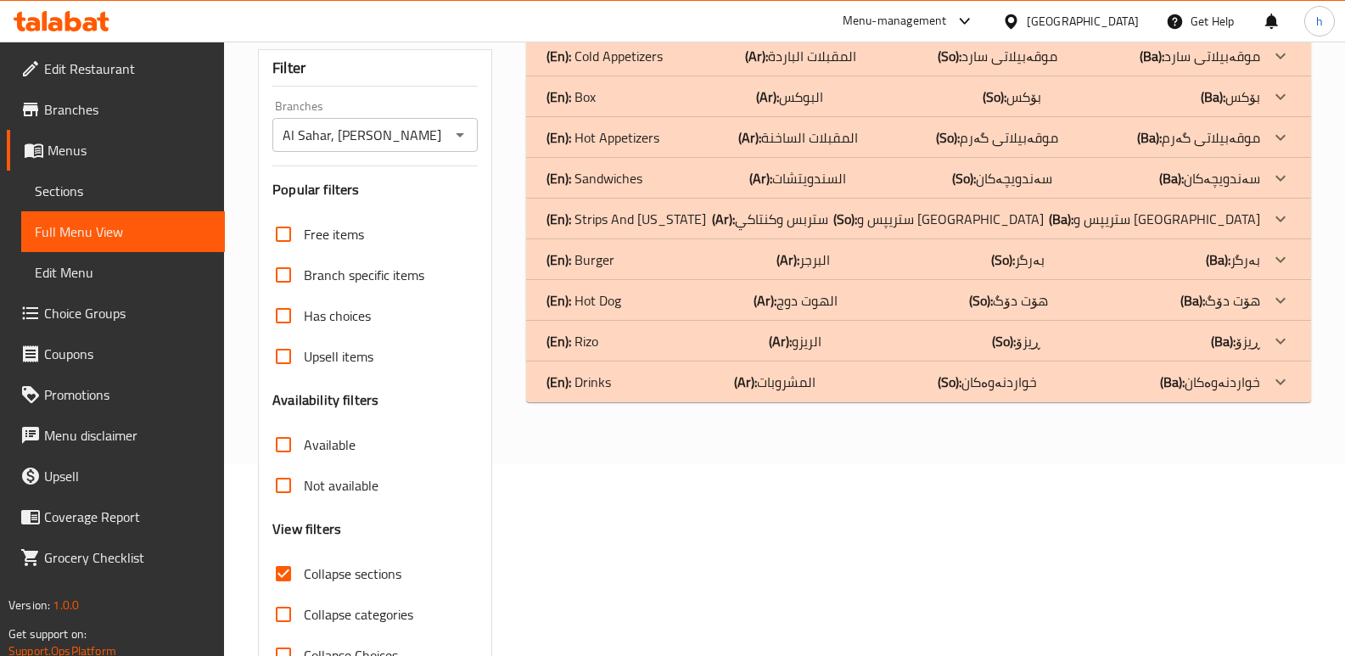
click at [627, 89] on div "(En): Box (Ar): البوكس (So): بۆکس (Ba): بۆکس" at bounding box center [904, 97] width 714 height 20
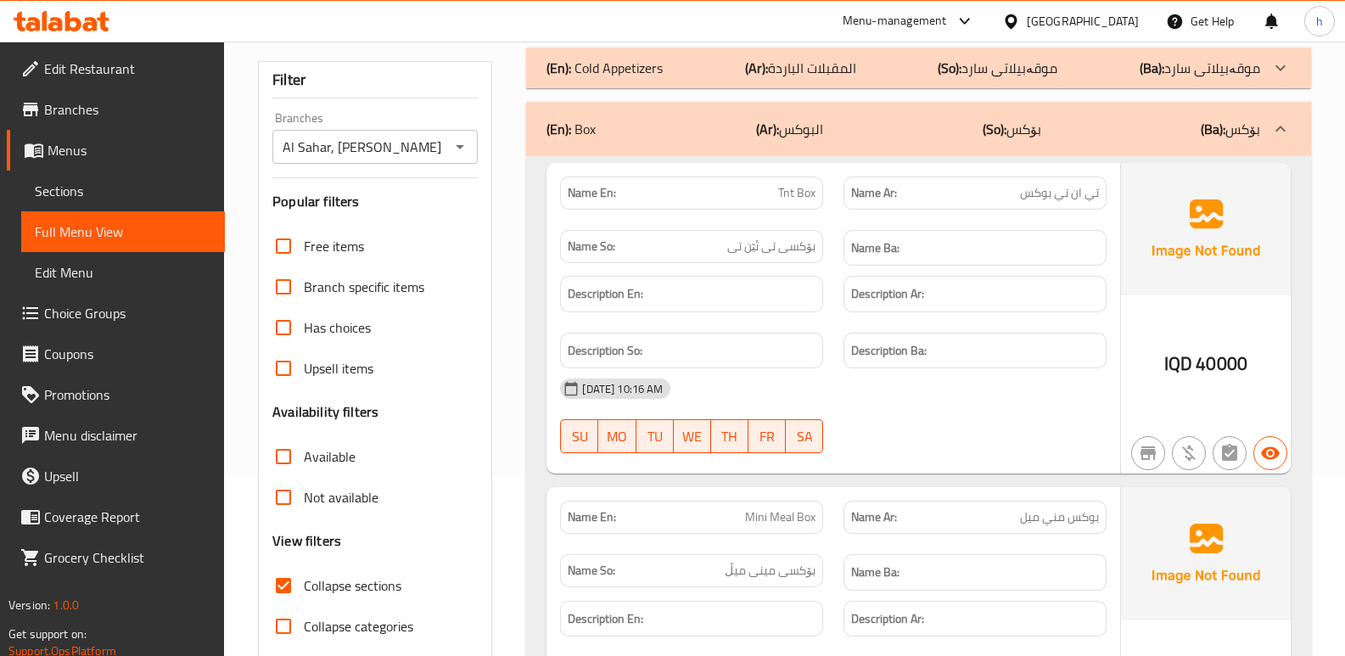
scroll to position [186, 0]
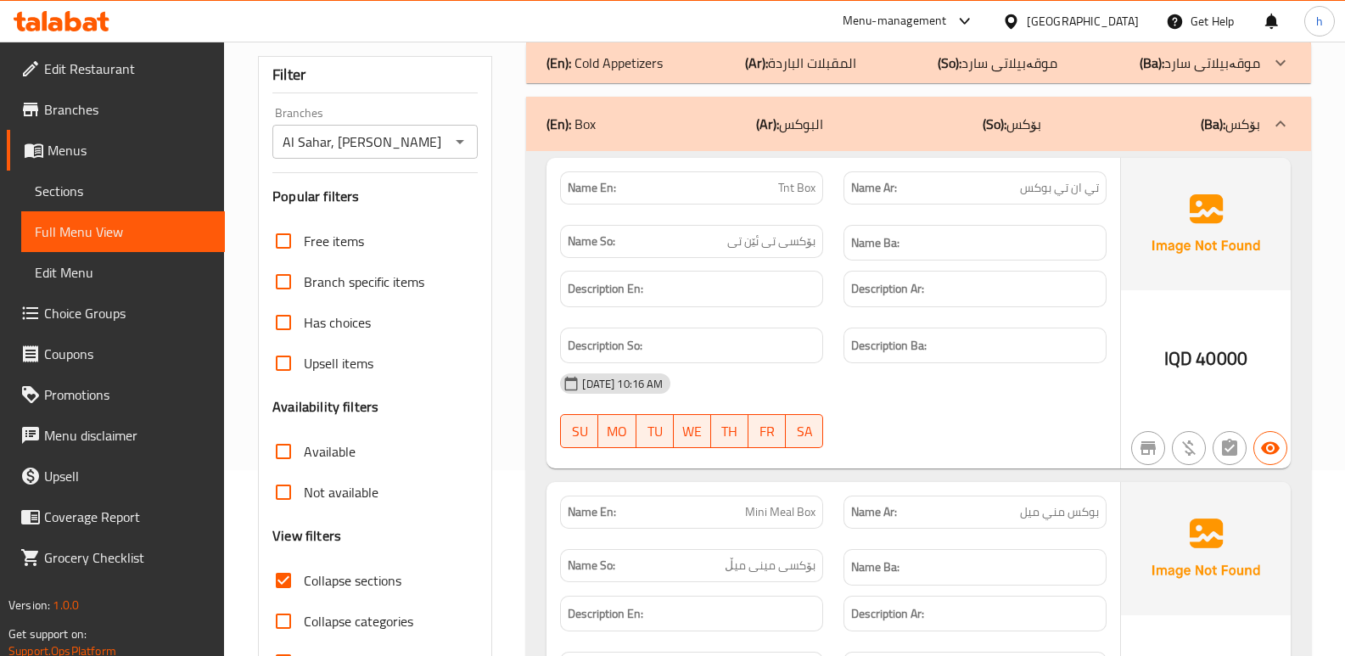
click at [61, 33] on div at bounding box center [61, 21] width 123 height 34
click at [77, 21] on icon at bounding box center [73, 21] width 16 height 20
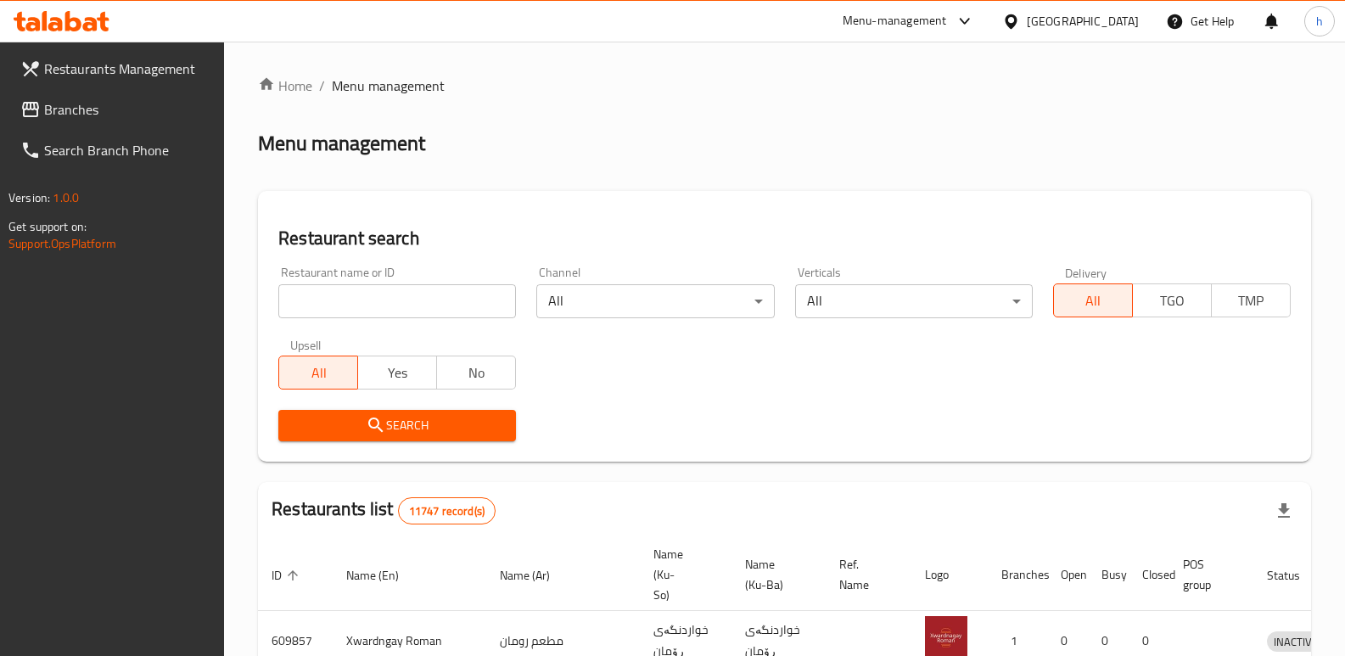
scroll to position [186, 0]
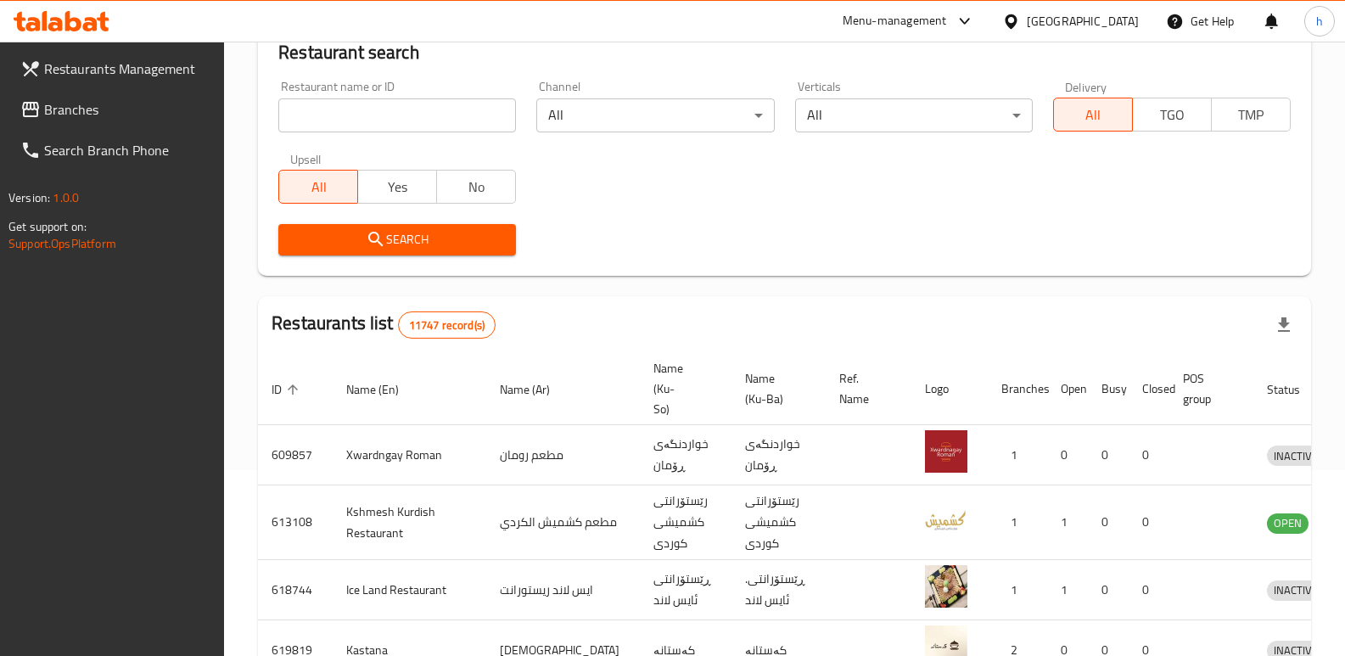
click at [76, 112] on span "Branches" at bounding box center [127, 109] width 167 height 20
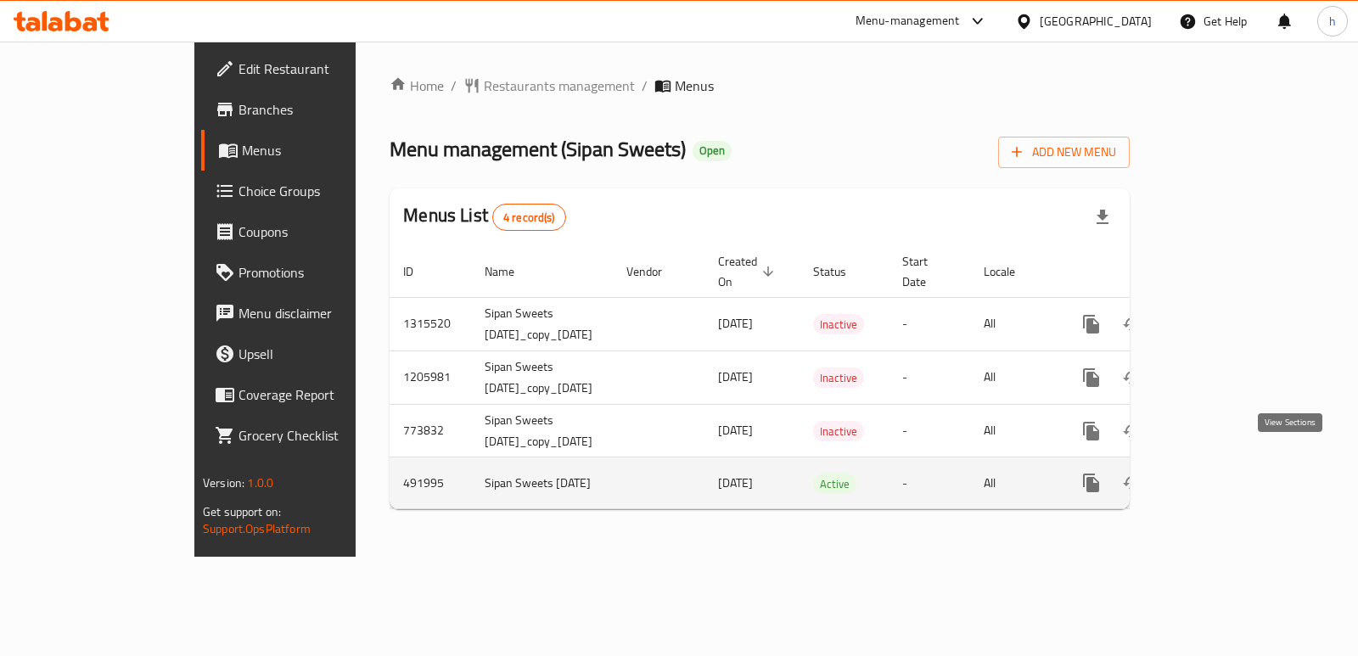
click at [1224, 473] on icon "enhanced table" at bounding box center [1213, 483] width 20 height 20
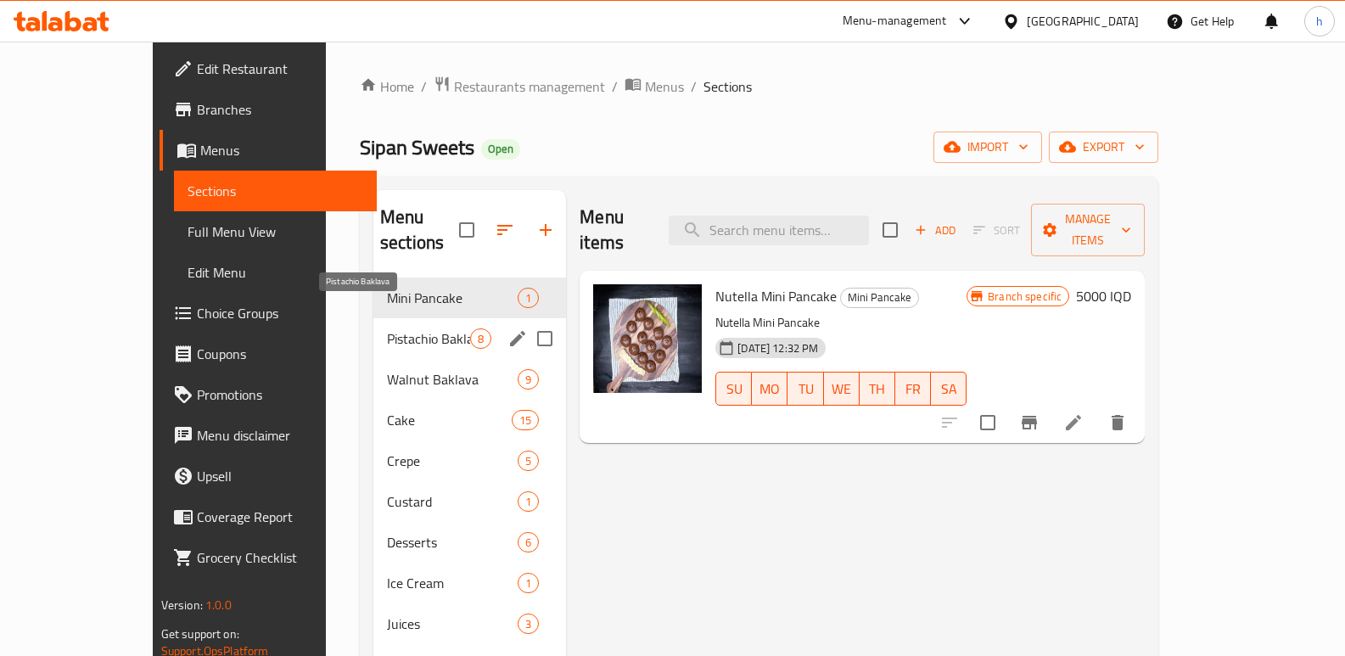
click at [387, 328] on span "Pistachio Baklava" at bounding box center [428, 338] width 83 height 20
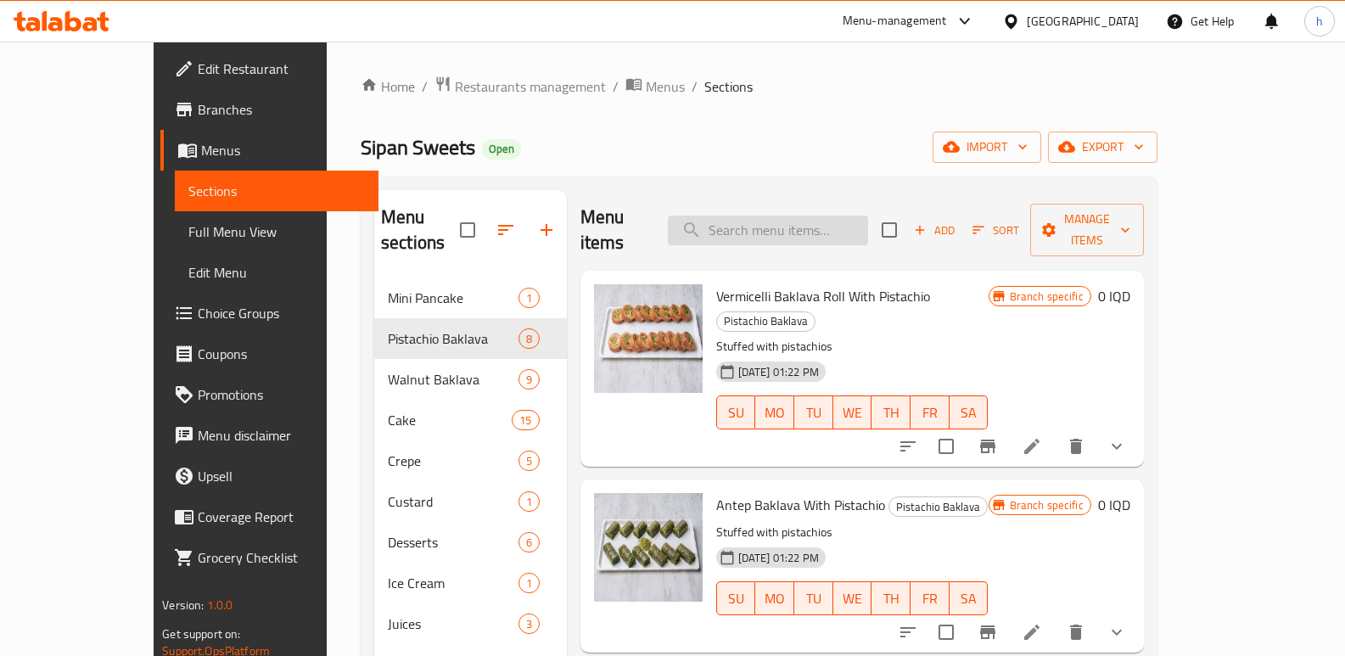
click at [864, 219] on input "search" at bounding box center [768, 231] width 200 height 30
paste input "ermicelli Qazaef Baklava with Pistachio"
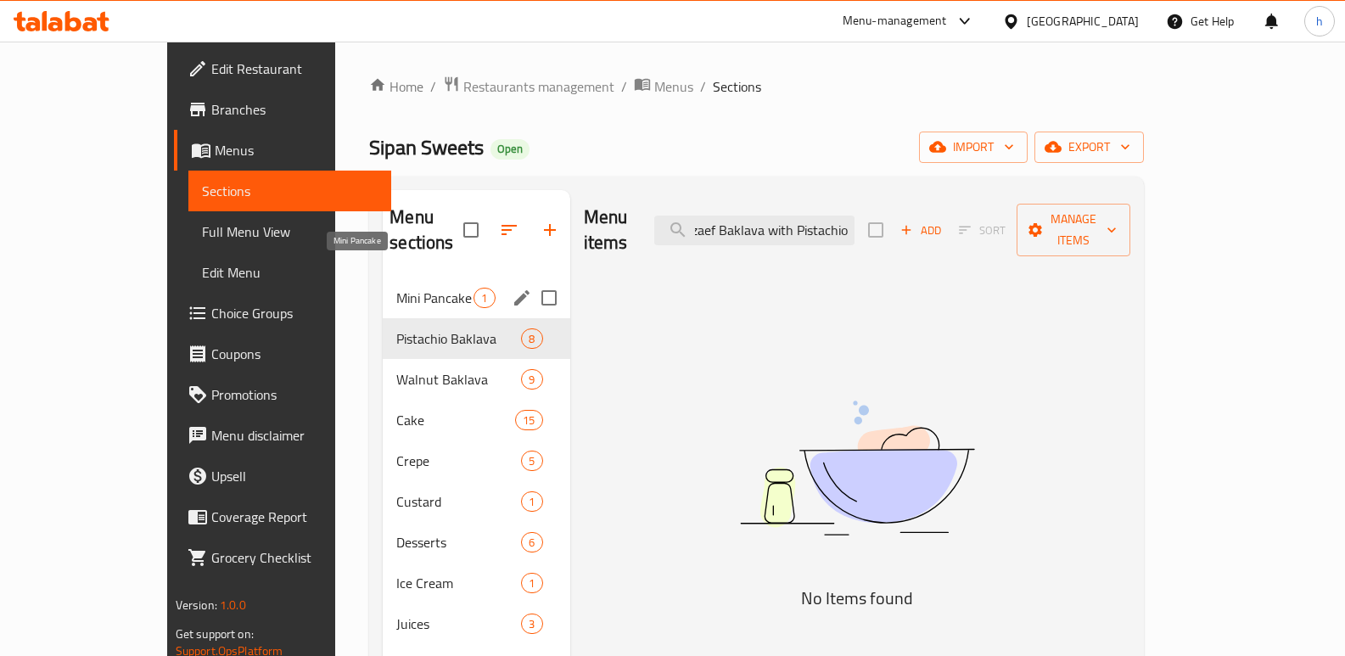
type input "ermicelli Qazaef Baklava with Pistachio"
click at [396, 288] on span "Mini Pancake" at bounding box center [434, 298] width 77 height 20
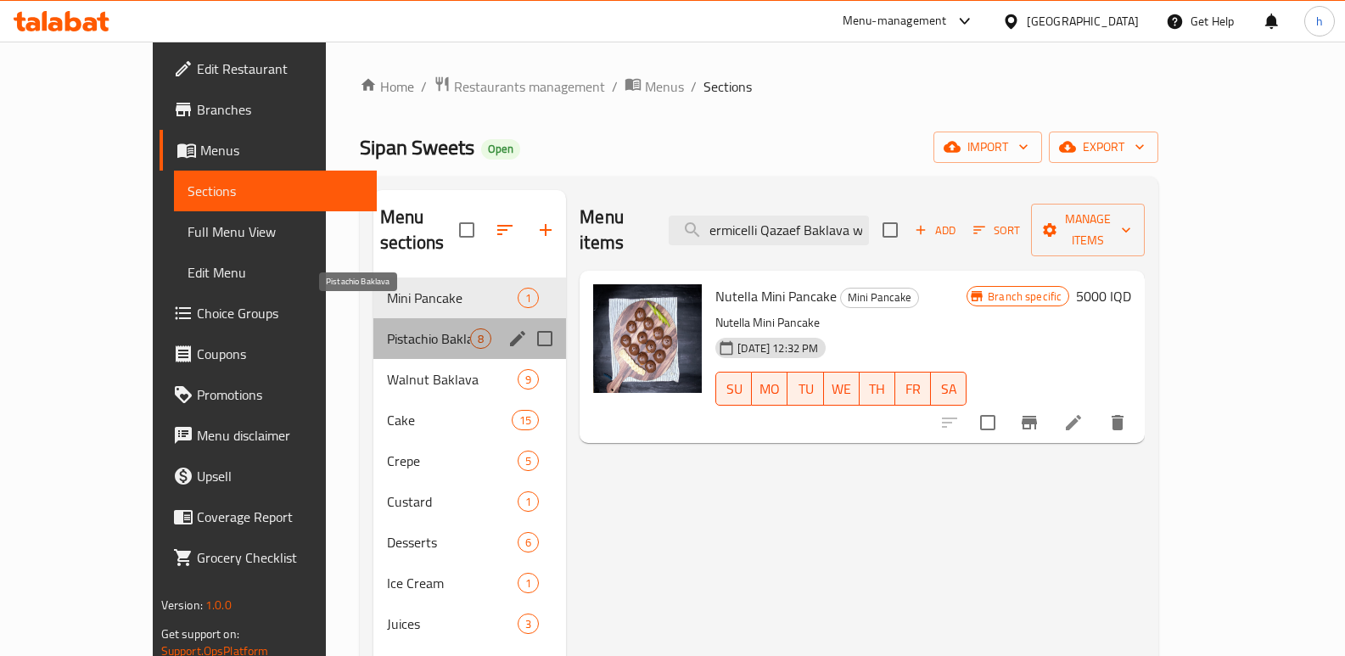
click at [387, 328] on span "Pistachio Baklava" at bounding box center [428, 338] width 83 height 20
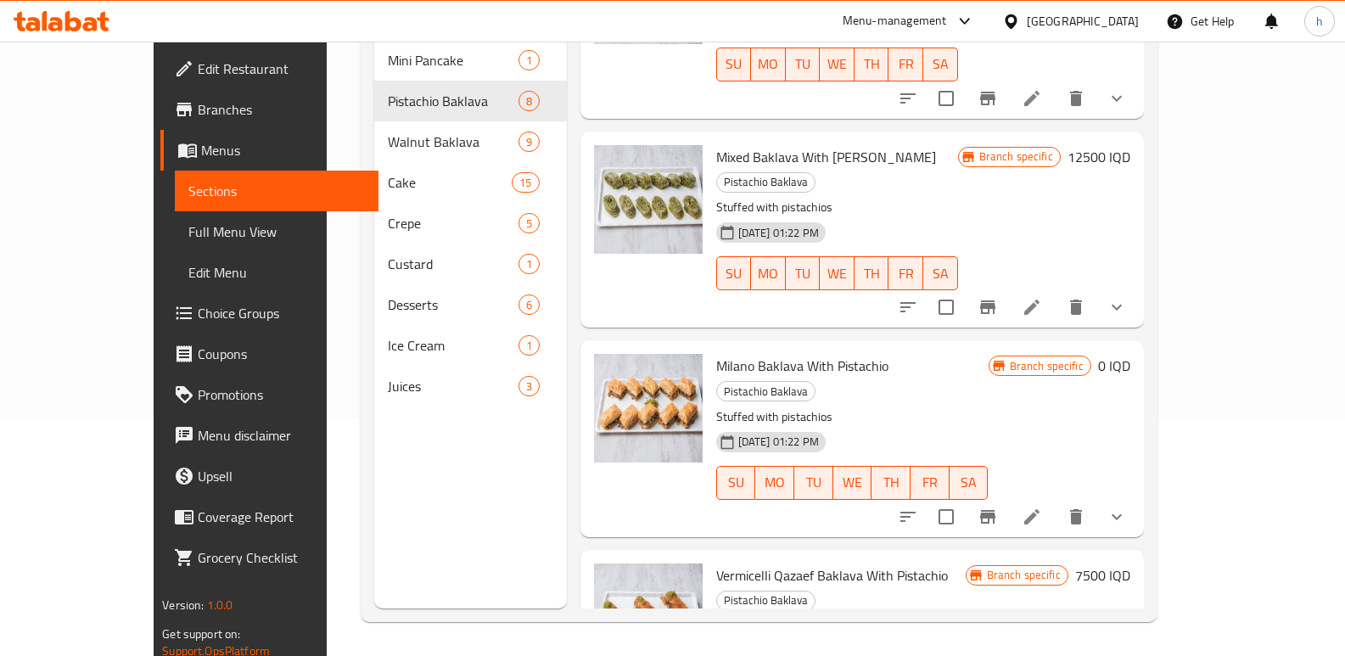
scroll to position [765, 0]
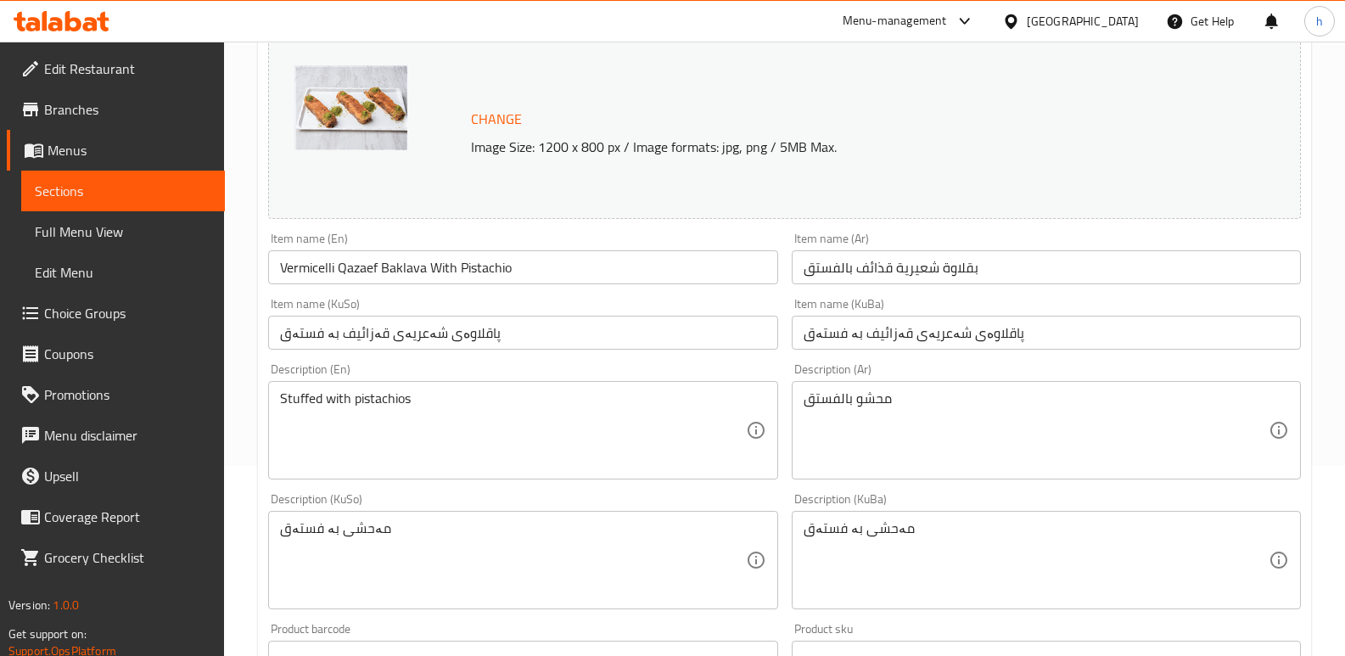
scroll to position [186, 0]
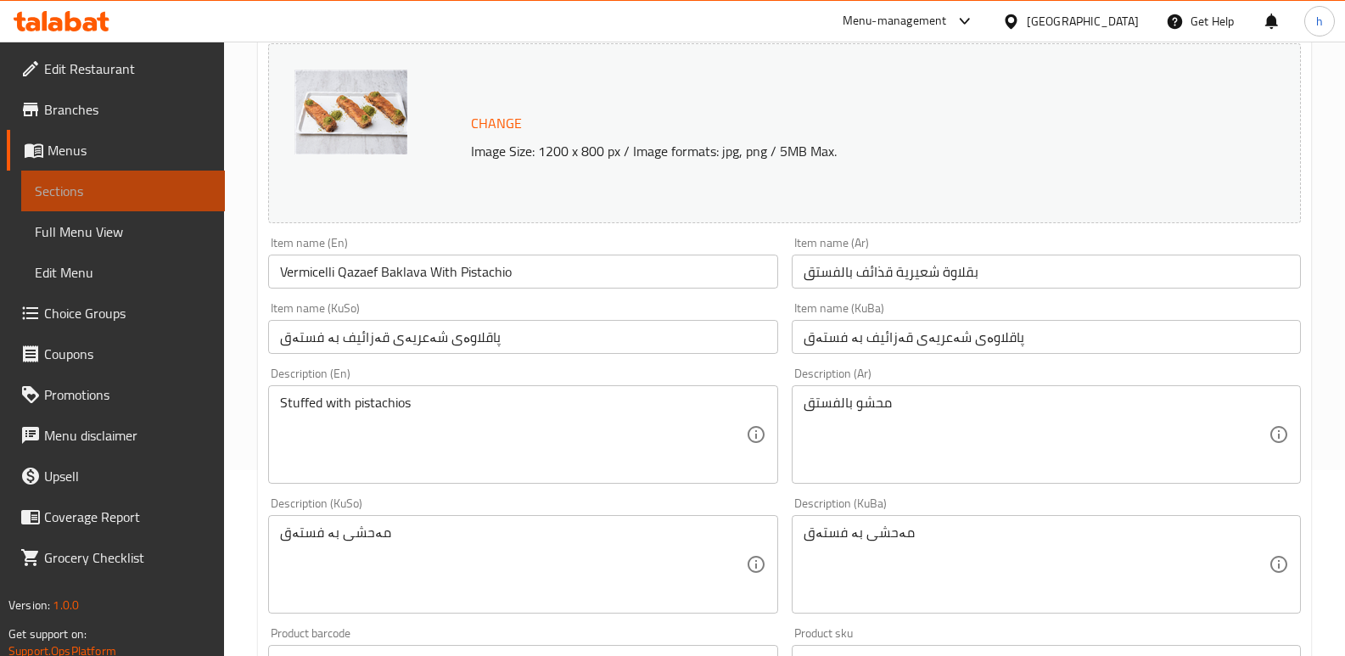
click at [210, 193] on span "Sections" at bounding box center [123, 191] width 177 height 20
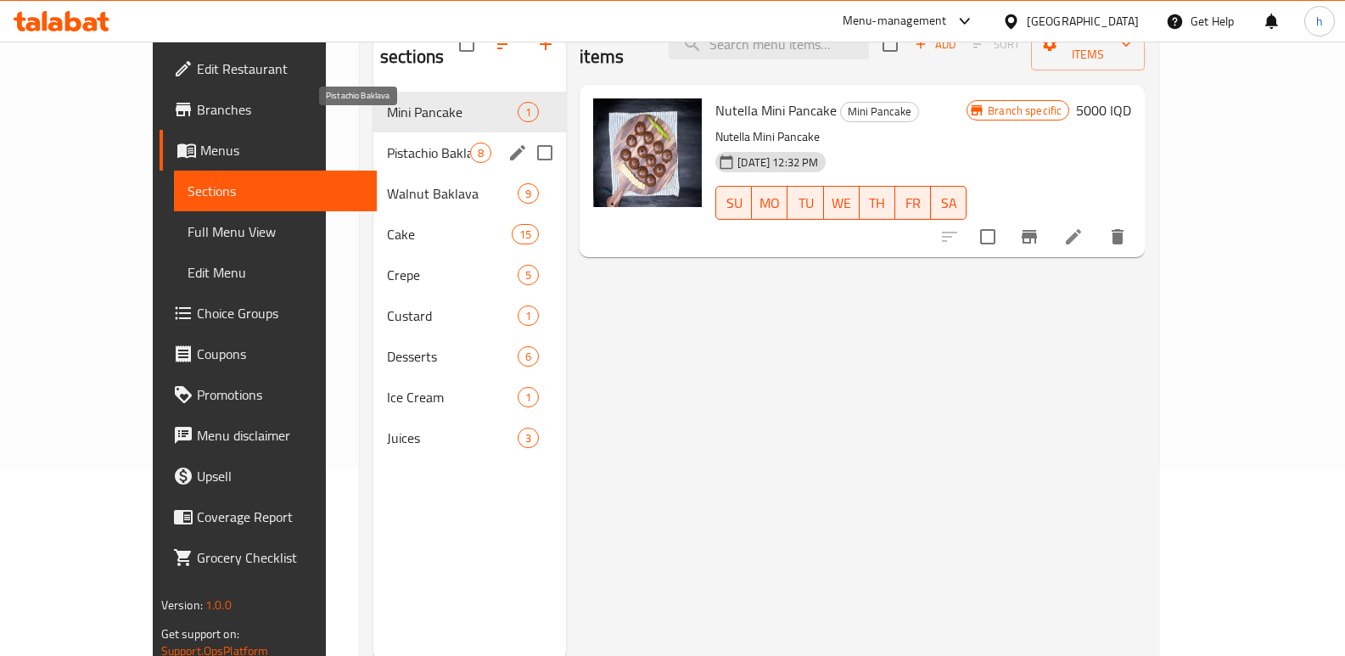
click at [387, 143] on span "Pistachio Baklava" at bounding box center [428, 153] width 83 height 20
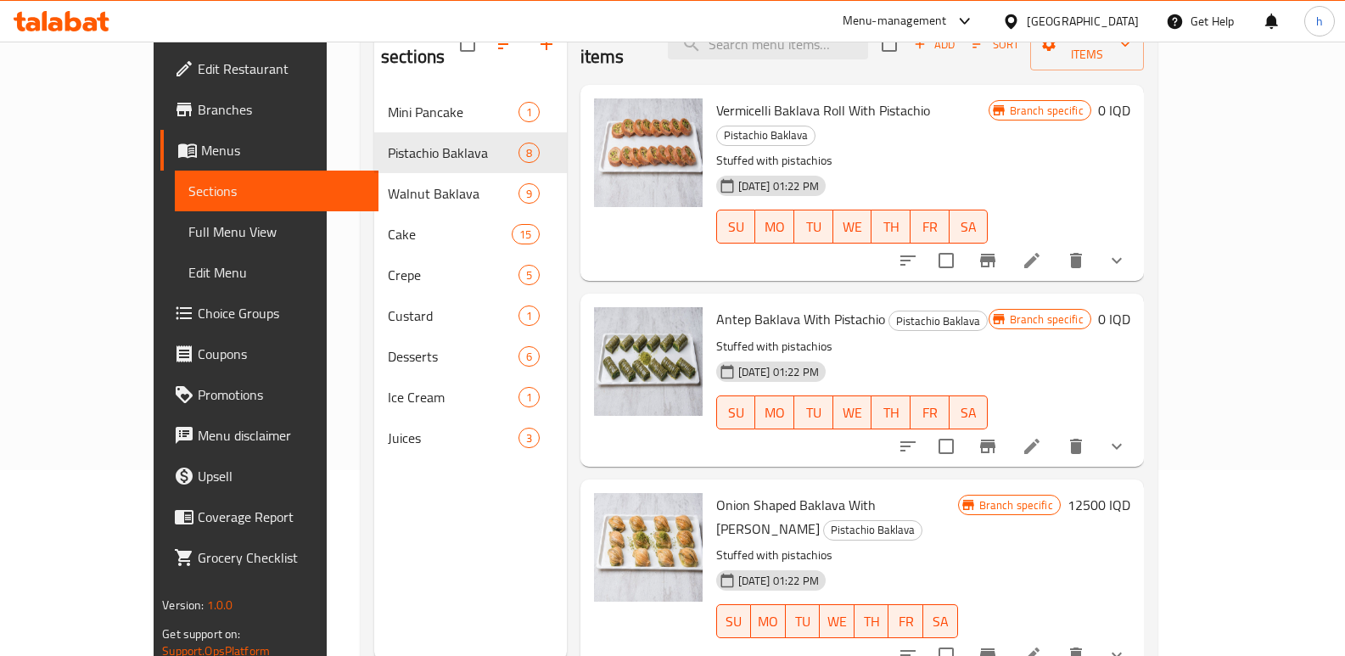
scroll to position [109, 0]
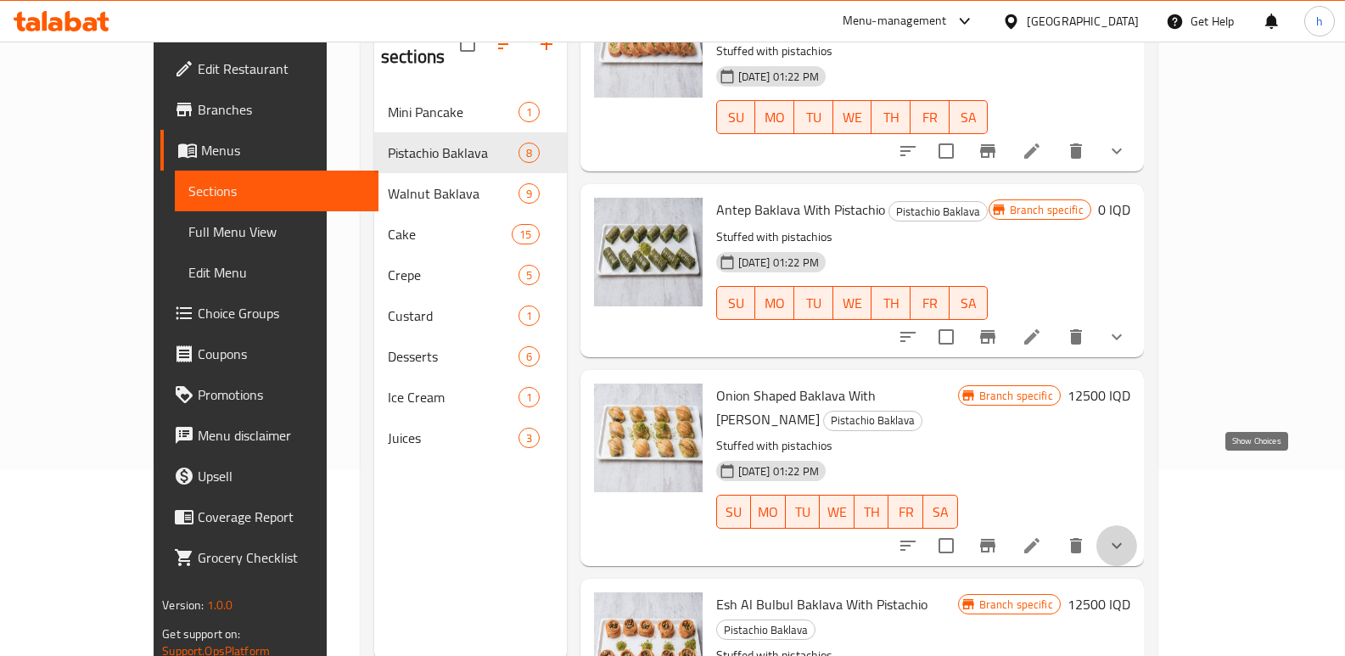
click at [1127, 536] on icon "show more" at bounding box center [1117, 546] width 20 height 20
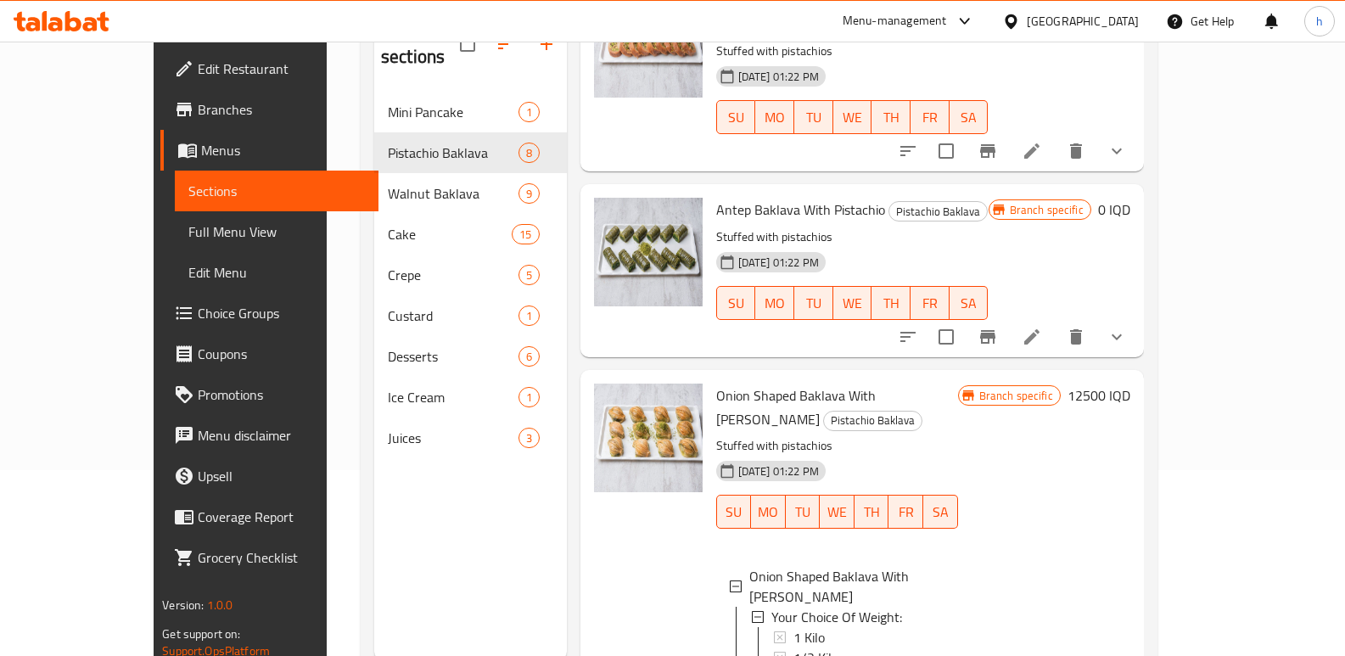
click at [1127, 327] on icon "show more" at bounding box center [1117, 337] width 20 height 20
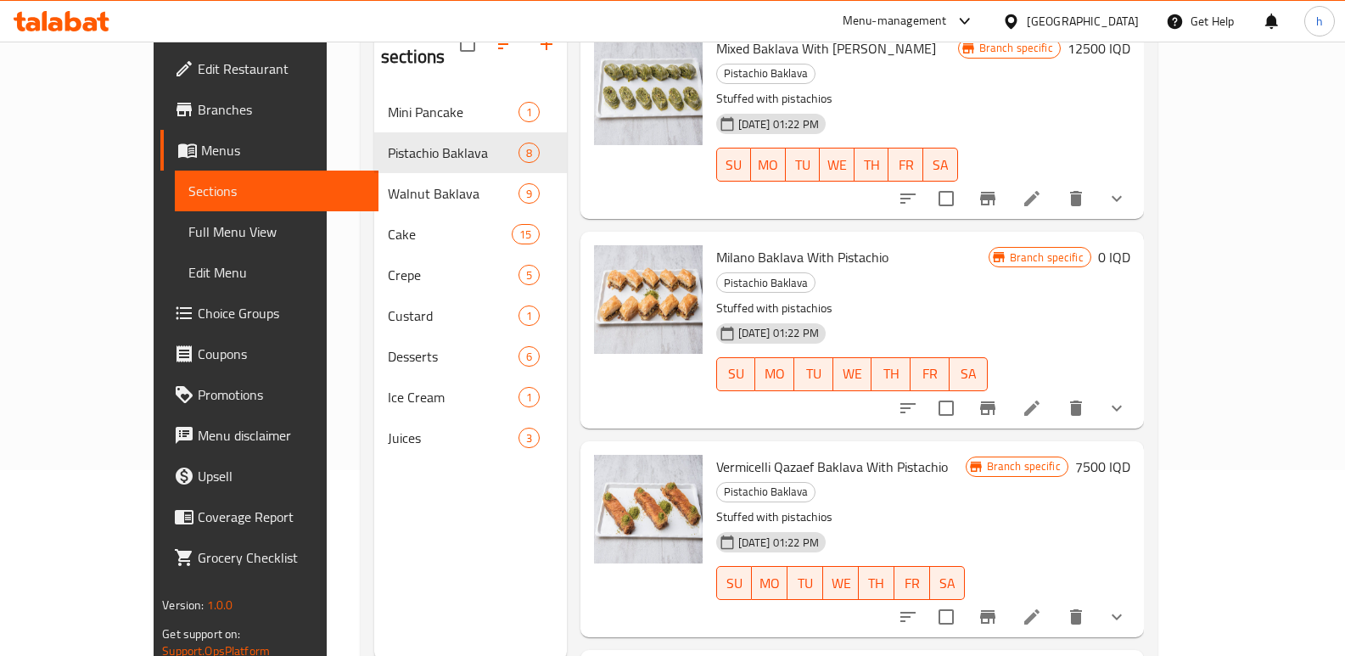
scroll to position [238, 0]
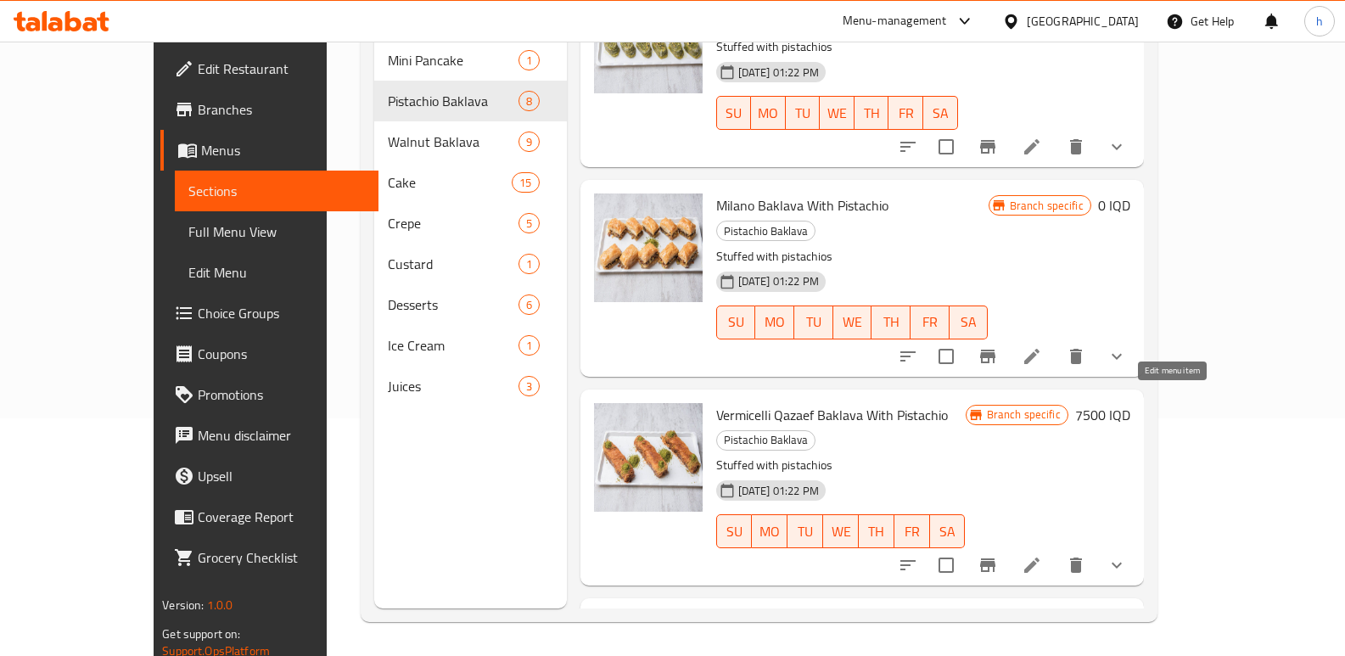
click at [1042, 555] on icon at bounding box center [1032, 565] width 20 height 20
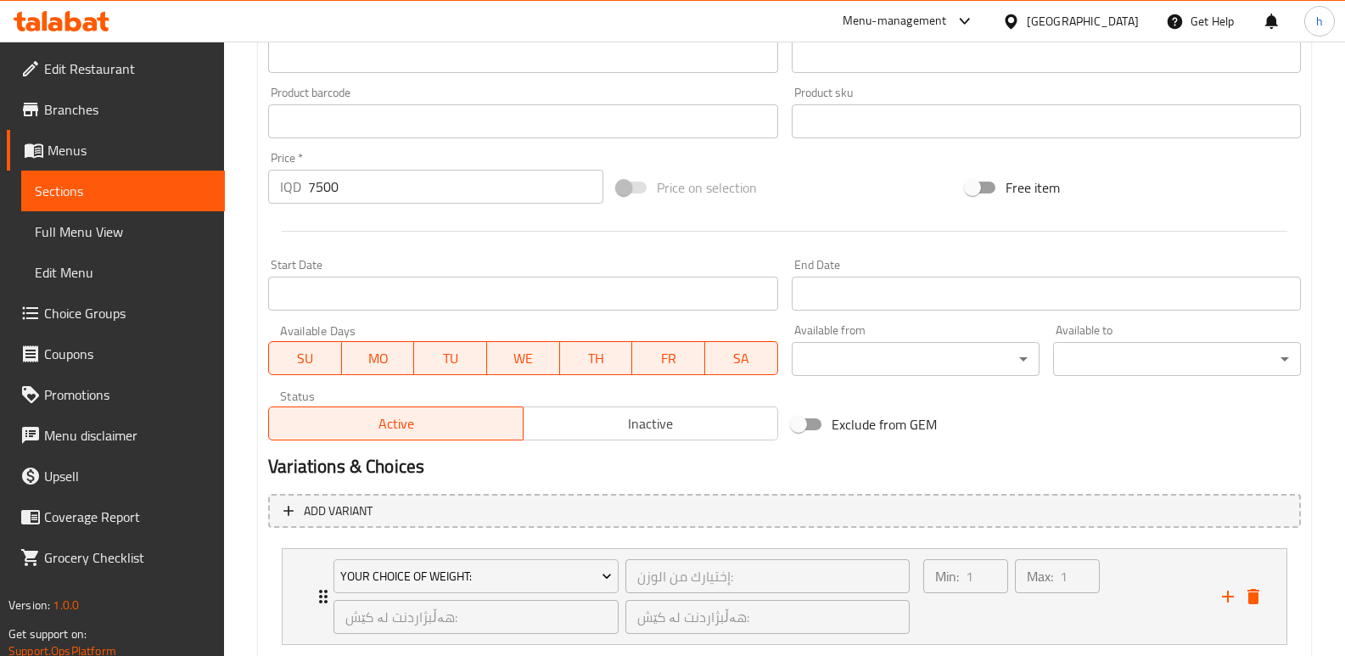
scroll to position [832, 0]
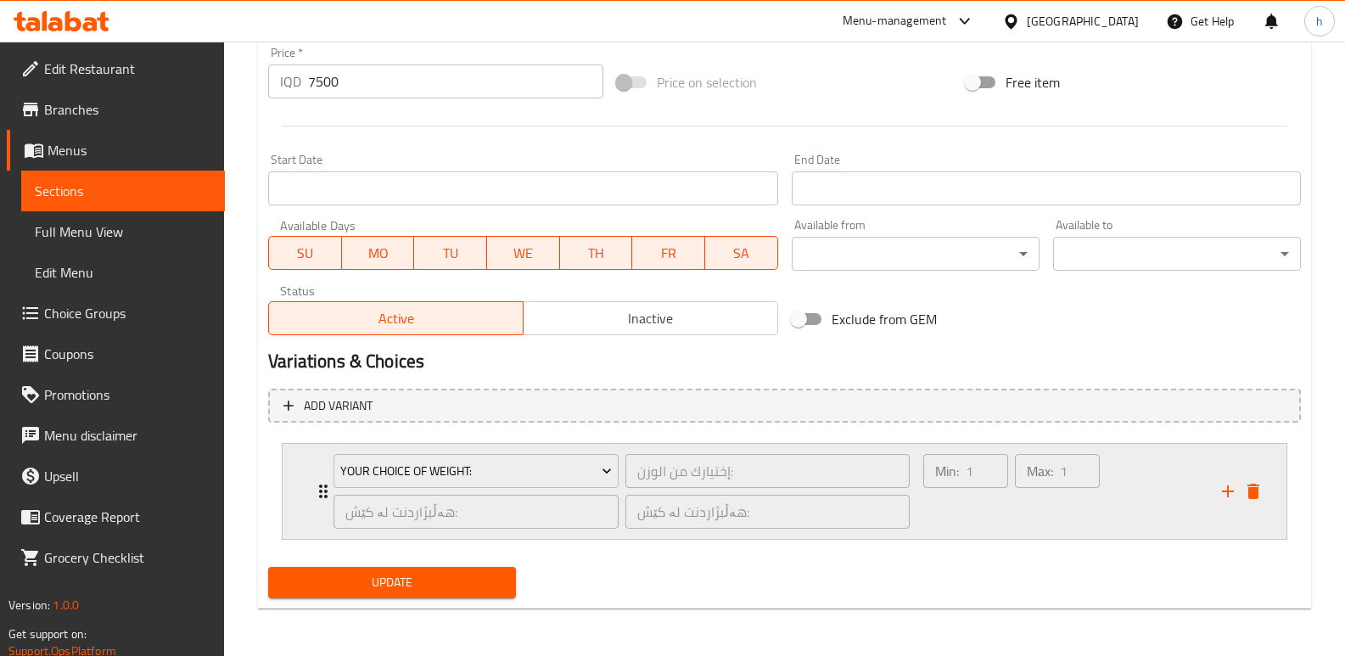
click at [985, 521] on div "Min: 1 ​" at bounding box center [966, 491] width 92 height 81
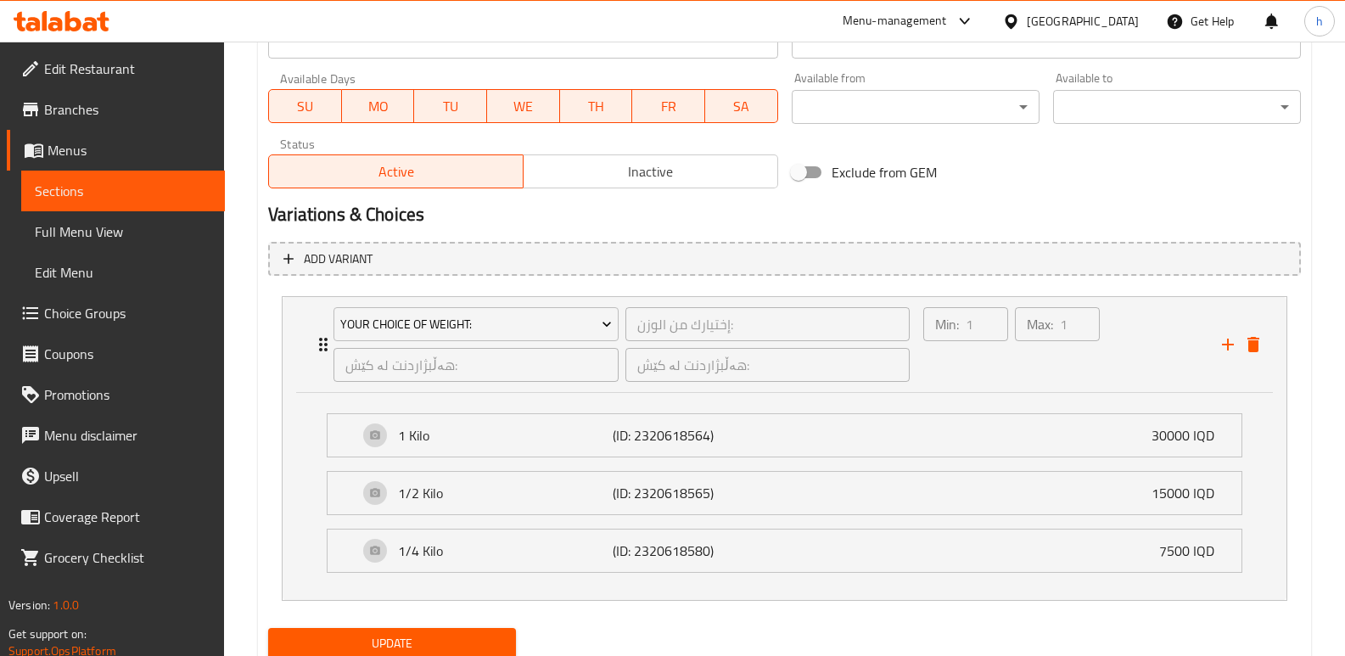
scroll to position [1040, 0]
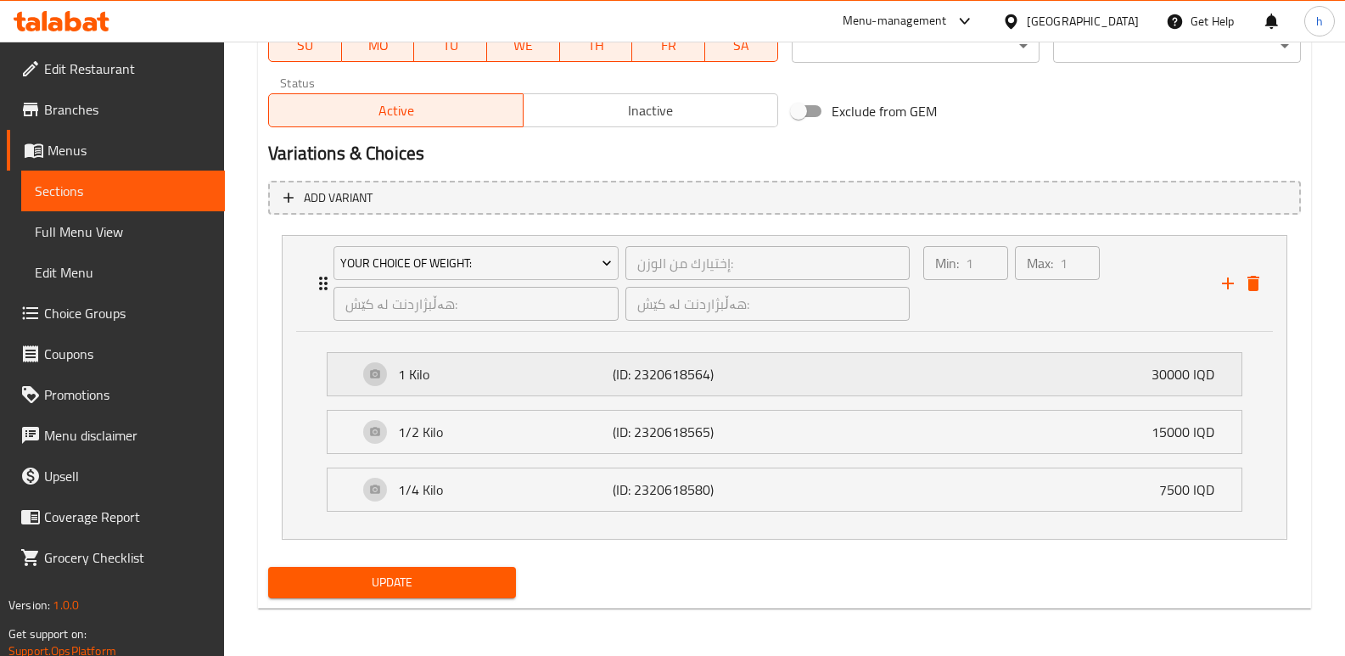
click at [1183, 378] on p "30000 IQD" at bounding box center [1190, 374] width 76 height 20
click at [439, 496] on p "1/4 Kilo" at bounding box center [505, 489] width 215 height 20
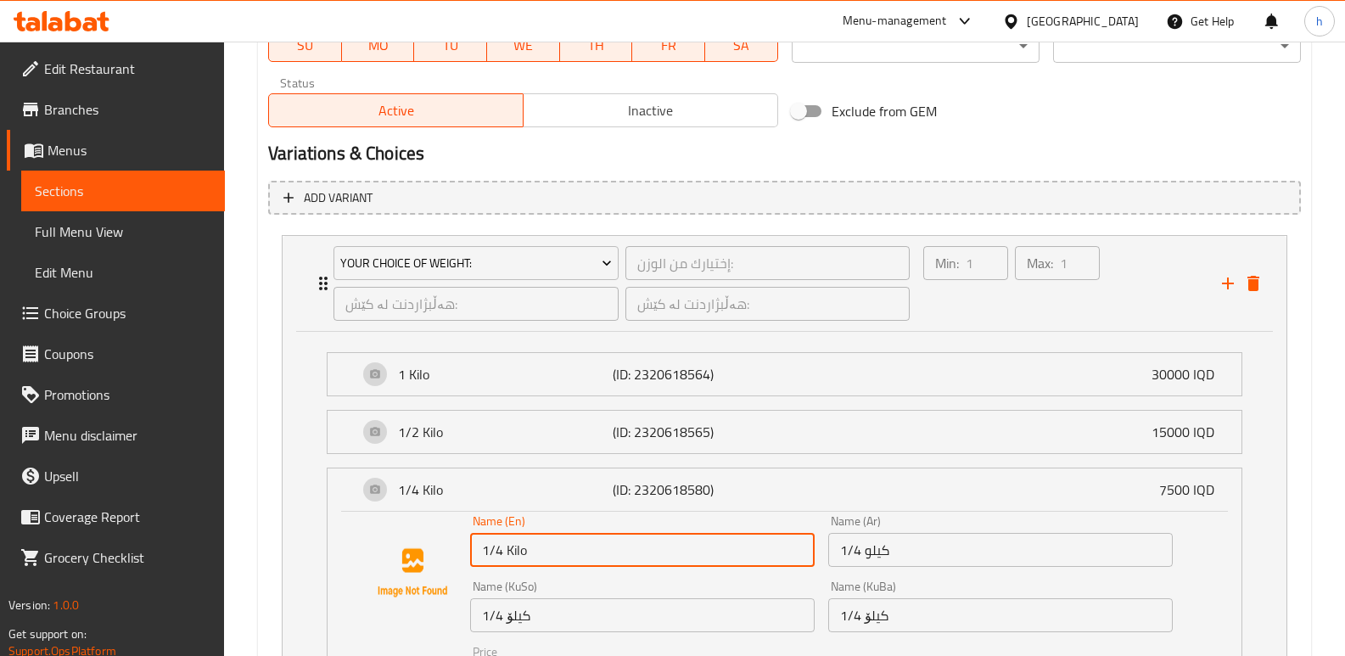
drag, startPoint x: 536, startPoint y: 548, endPoint x: 446, endPoint y: 524, distance: 92.2
click at [446, 524] on div "Name (En) 1/4 Kilo Name (En) Name (Ar) 1/4 كيلو Name (Ar) Name (KuSo) 1/4 کیلۆ …" at bounding box center [785, 629] width 860 height 228
click at [1067, 317] on div "Max: 1 ​" at bounding box center [1058, 283] width 92 height 81
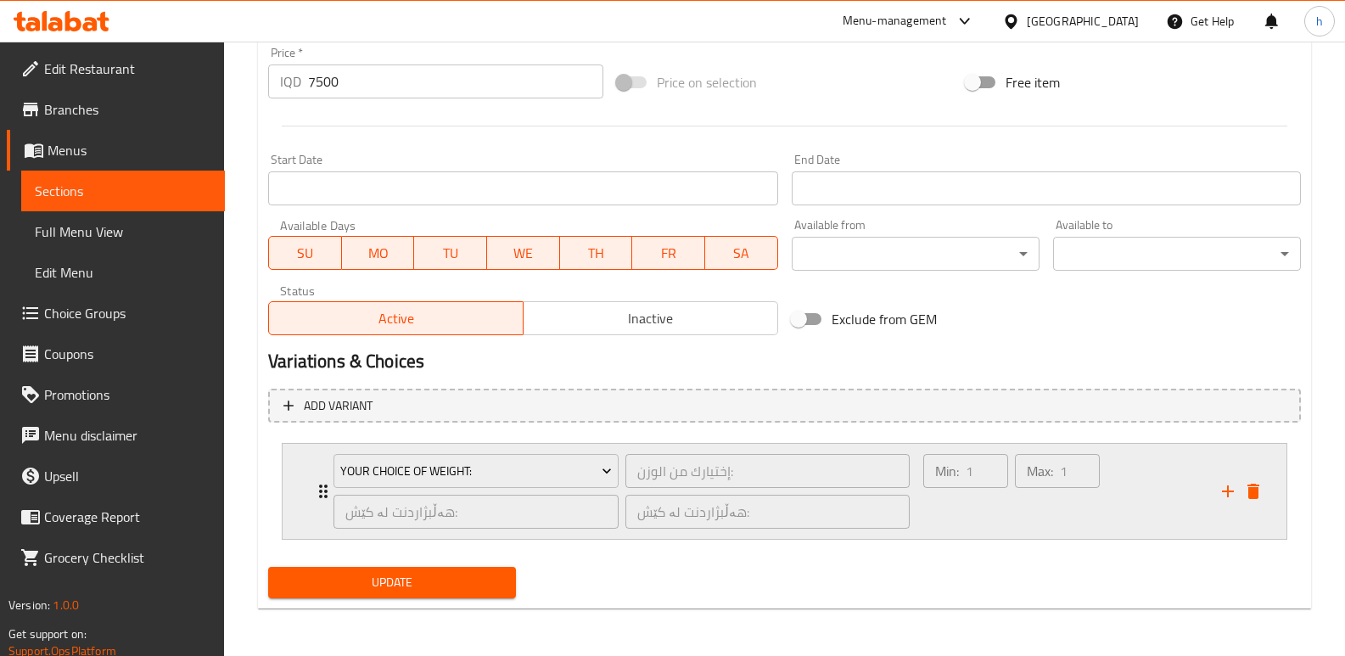
scroll to position [832, 0]
click at [87, 308] on span "Choice Groups" at bounding box center [127, 313] width 167 height 20
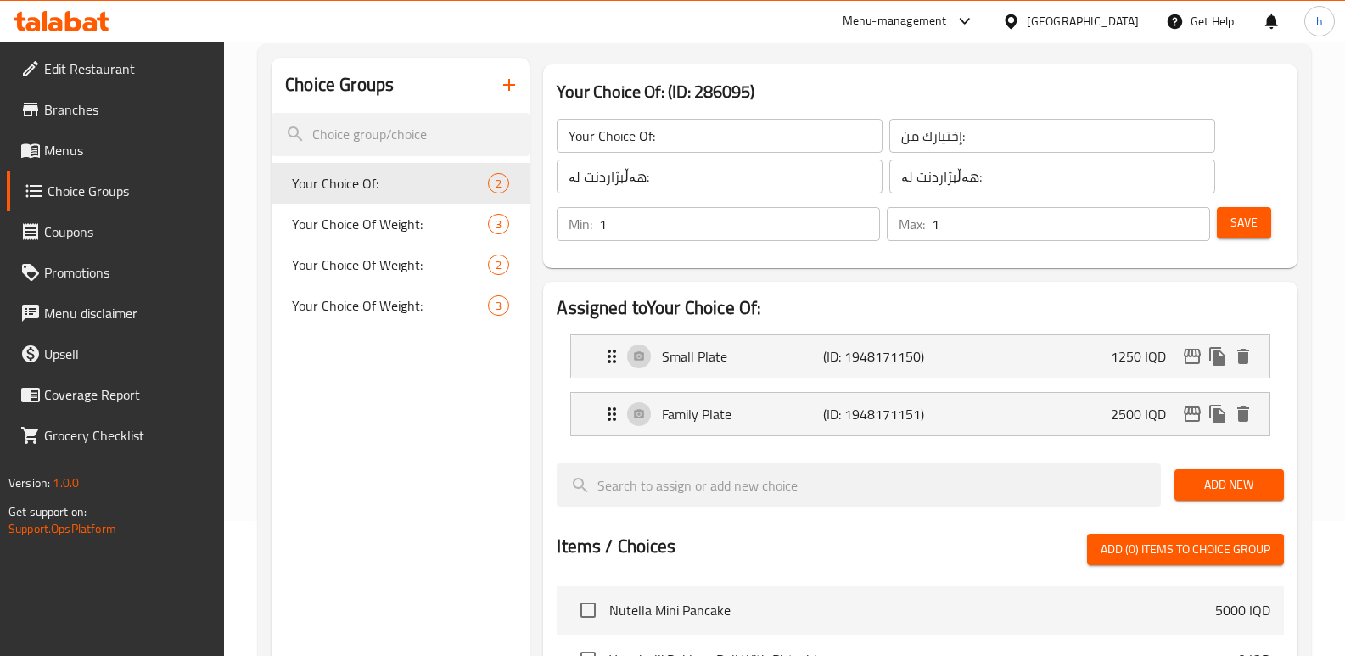
scroll to position [129, 0]
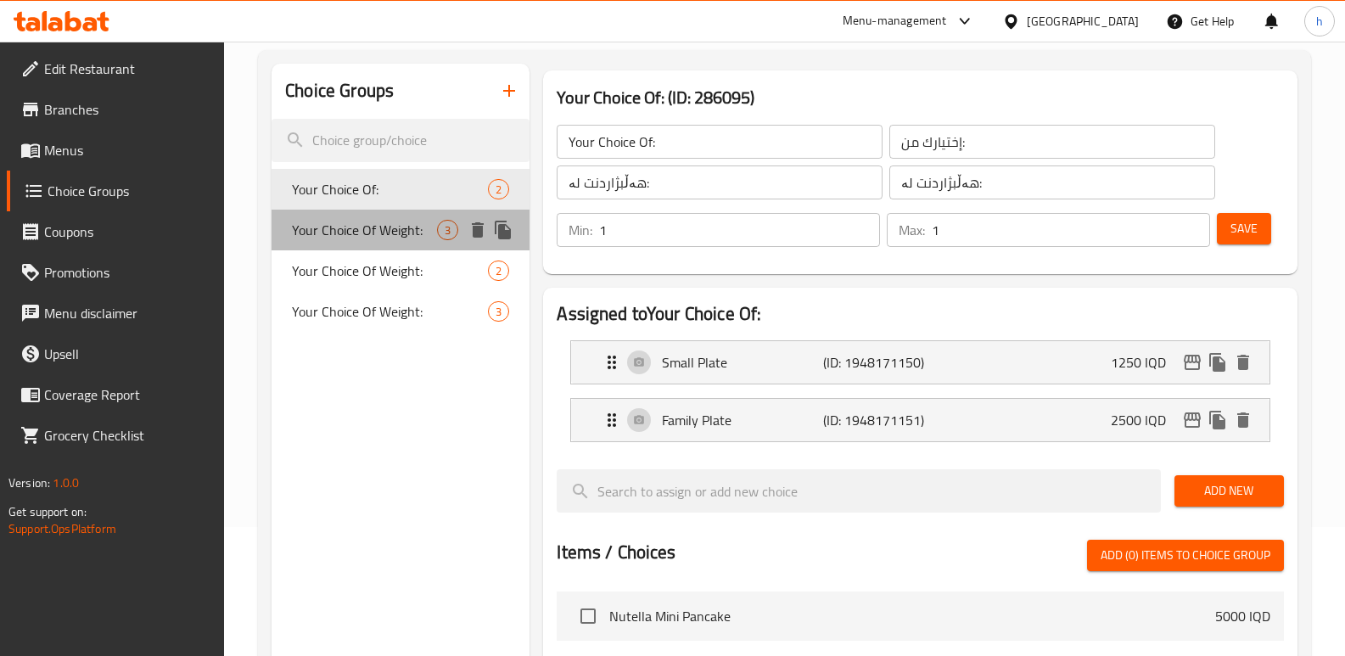
click at [393, 231] on span "Your Choice Of Weight:" at bounding box center [364, 230] width 145 height 20
type input "Your Choice Of Weight:"
type input "إختيارك من الوزن:"
type input "هەڵبژاردنت لە کێش:"
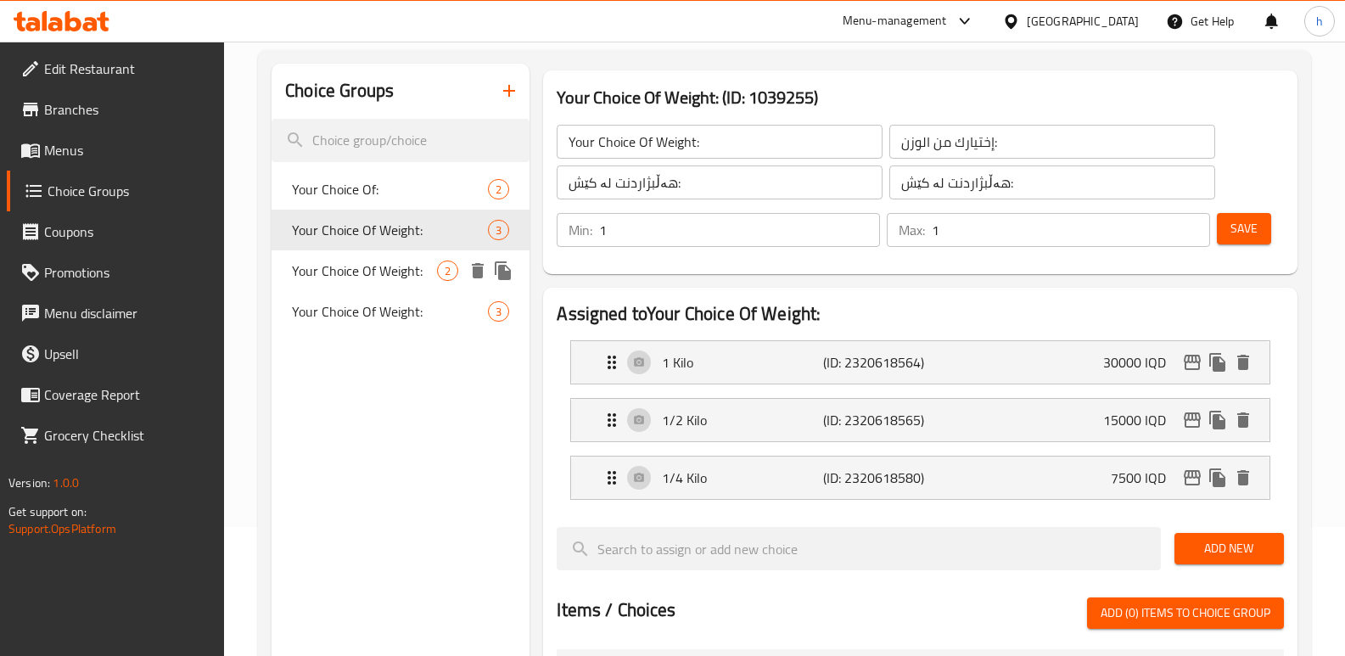
click at [379, 261] on span "Your Choice Of Weight:" at bounding box center [364, 271] width 145 height 20
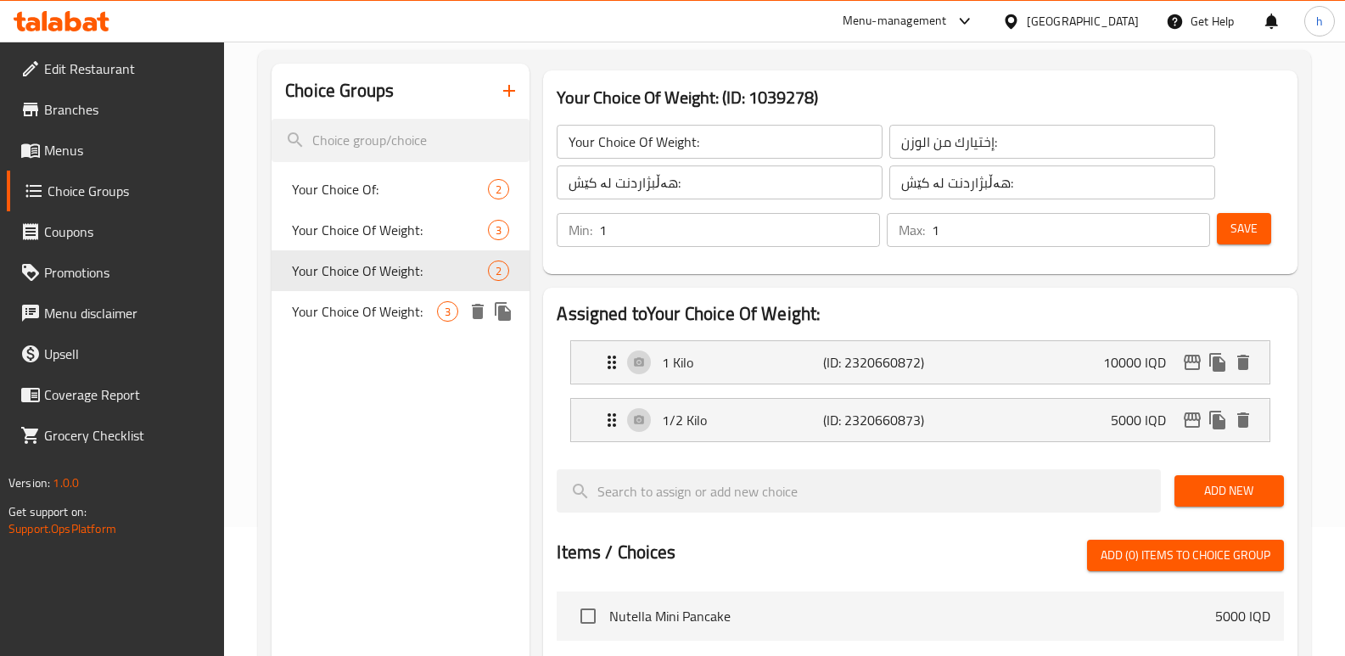
click at [372, 301] on span "Your Choice Of Weight:" at bounding box center [364, 311] width 145 height 20
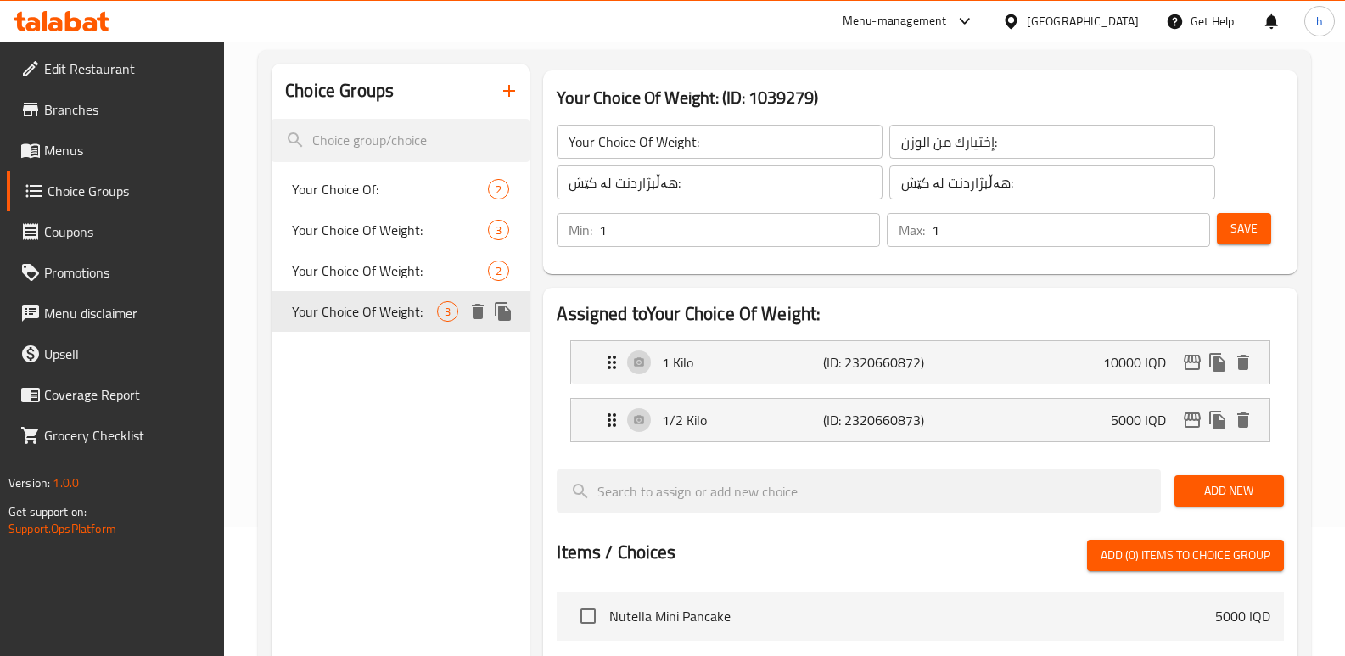
type input "Your Choice Of Weight:"
type input "إختيارك من الوزن:"
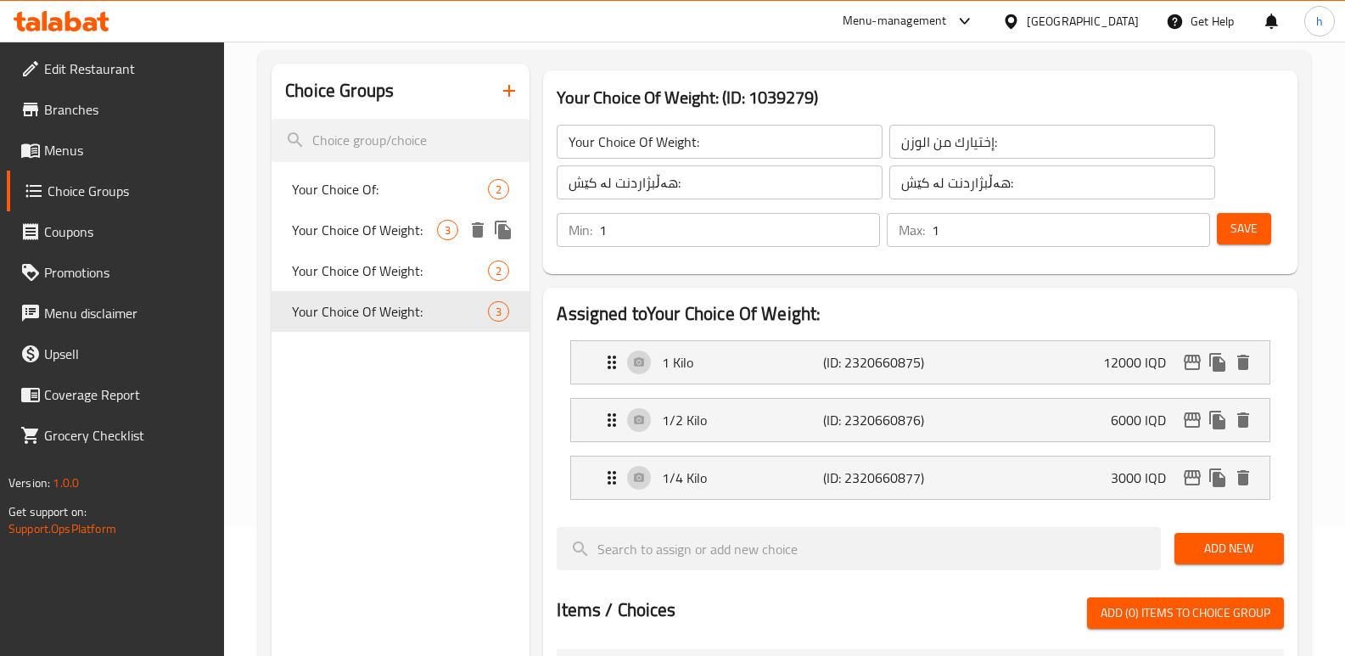
click at [379, 235] on span "Your Choice Of Weight:" at bounding box center [364, 230] width 145 height 20
type input "Your Choice Of Weight:"
type input "إختيارك من الوزن:"
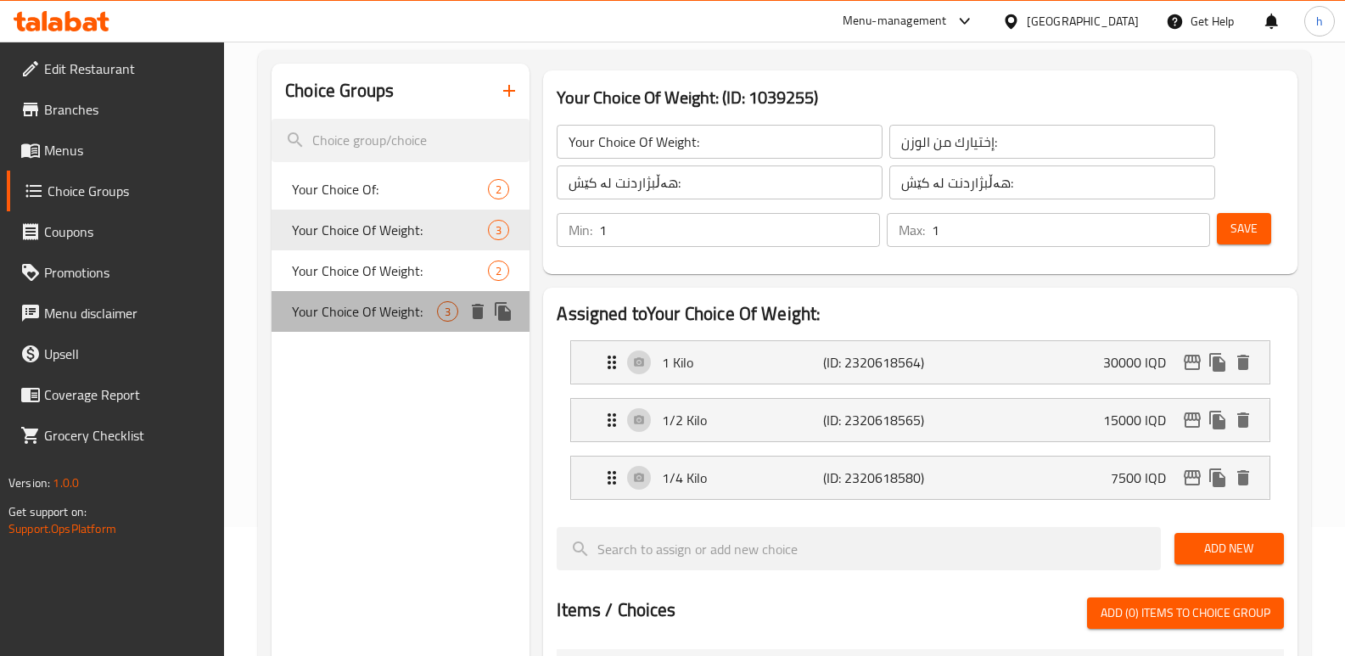
click at [380, 311] on span "Your Choice Of Weight:" at bounding box center [364, 311] width 145 height 20
type input "Your Choice Of Weight:"
type input "إختيارك من الوزن:"
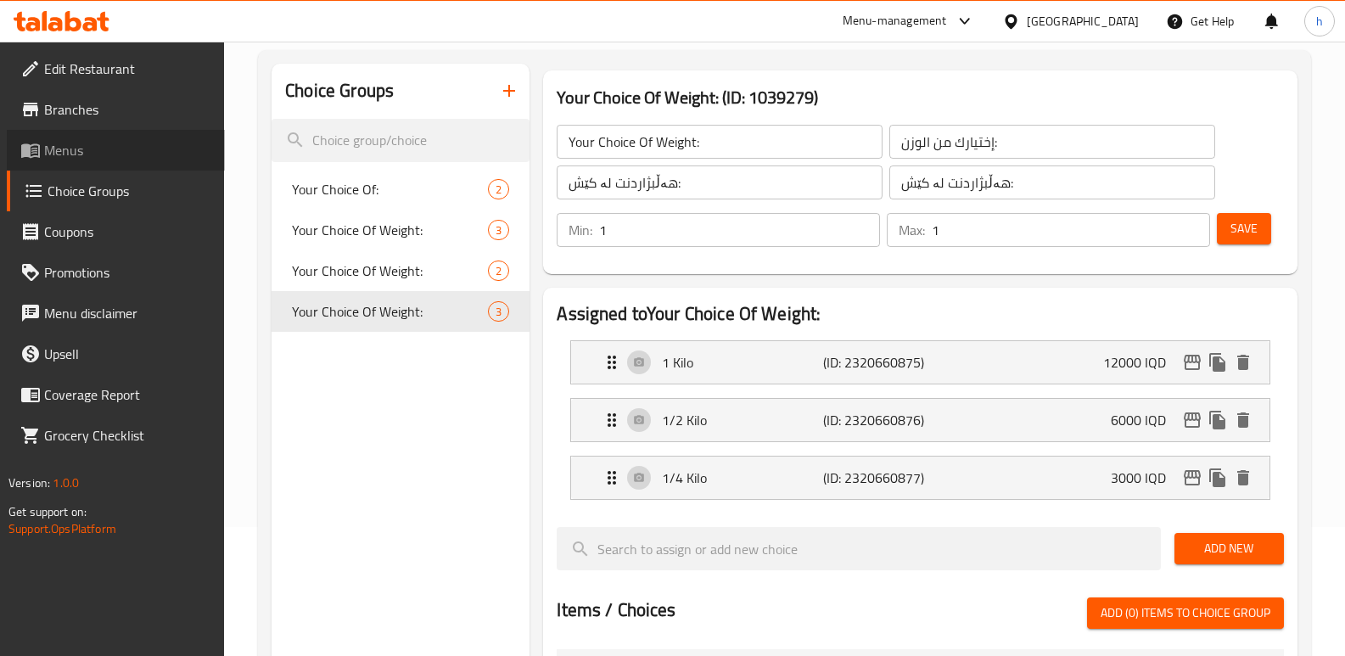
click at [109, 153] on span "Menus" at bounding box center [127, 150] width 167 height 20
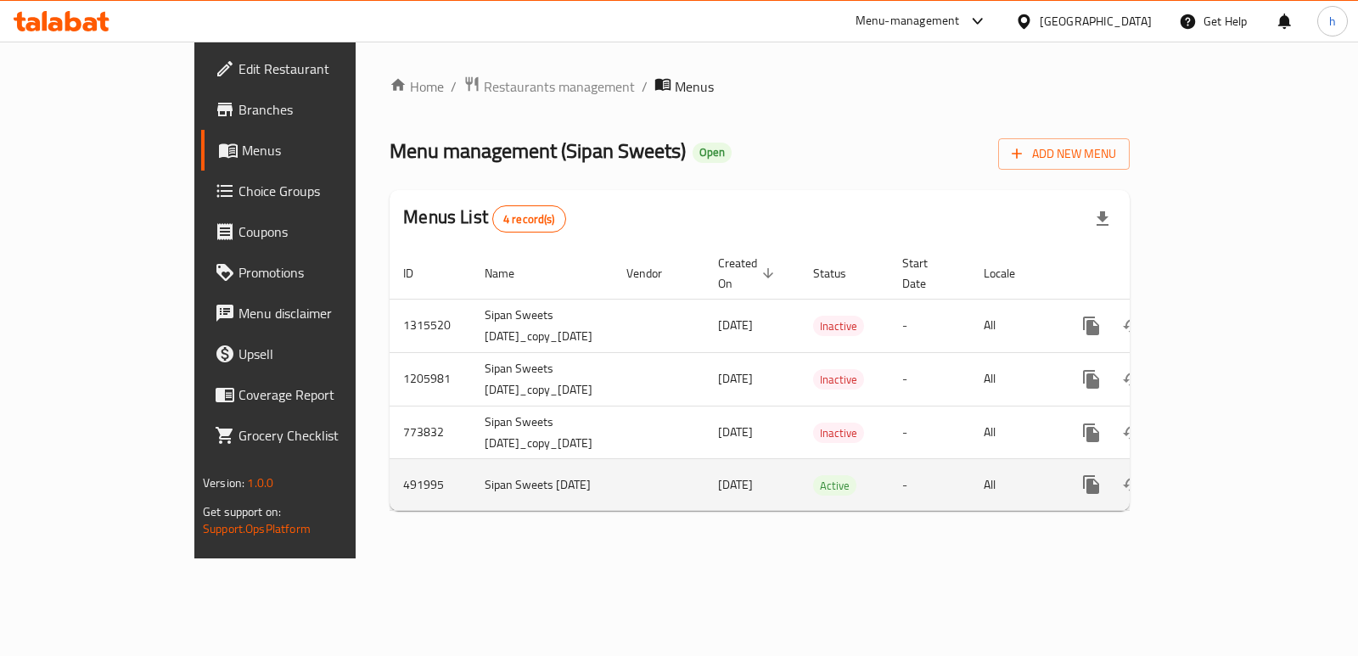
click at [1224, 474] on icon "enhanced table" at bounding box center [1213, 484] width 20 height 20
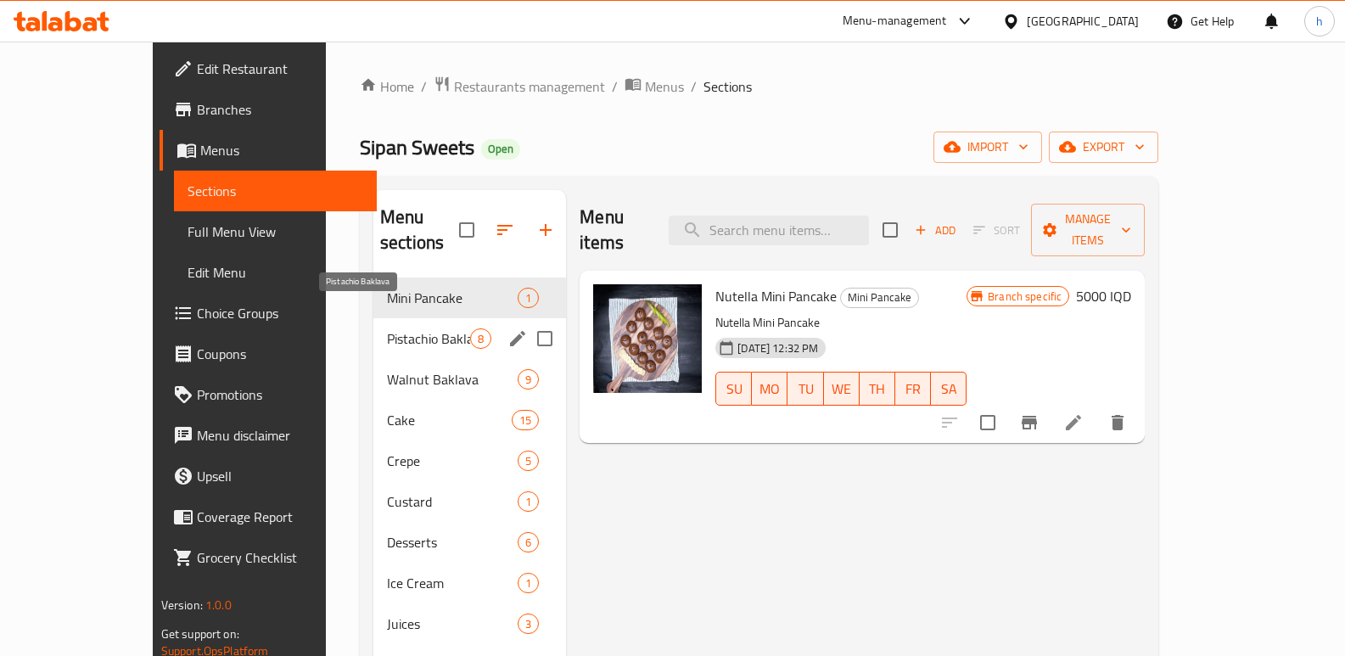
click at [387, 328] on span "Pistachio Baklava" at bounding box center [428, 338] width 83 height 20
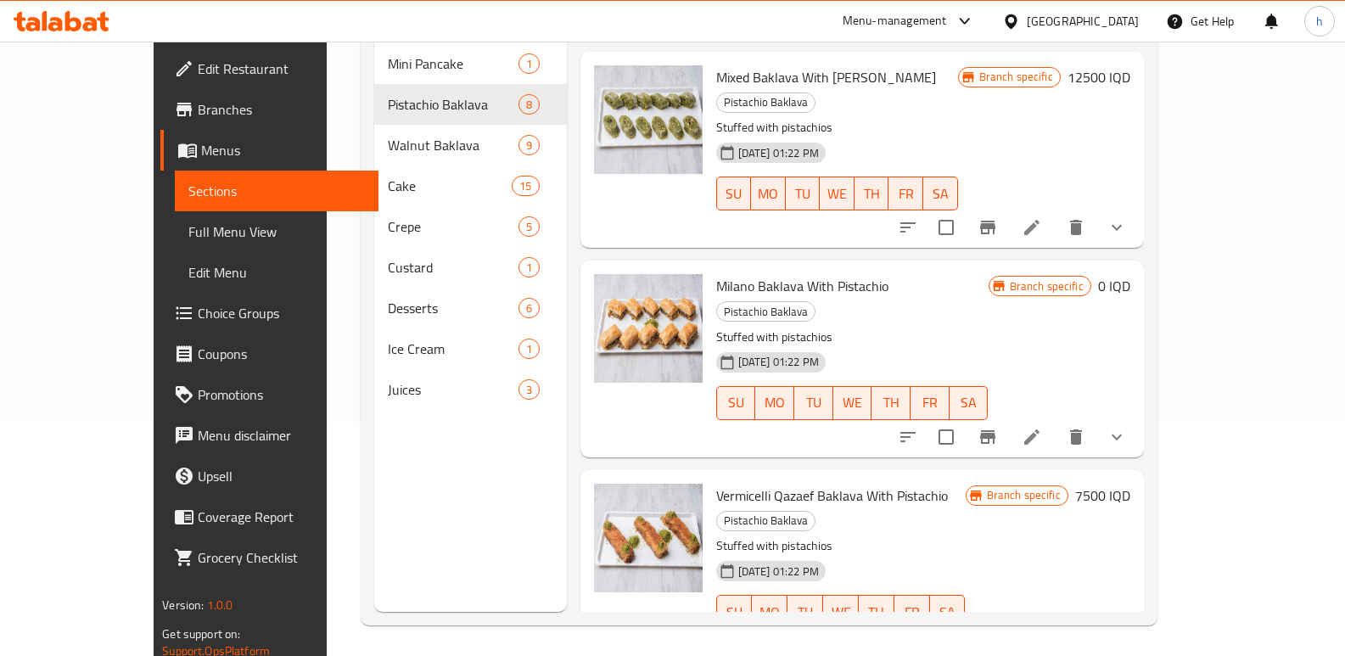
scroll to position [238, 0]
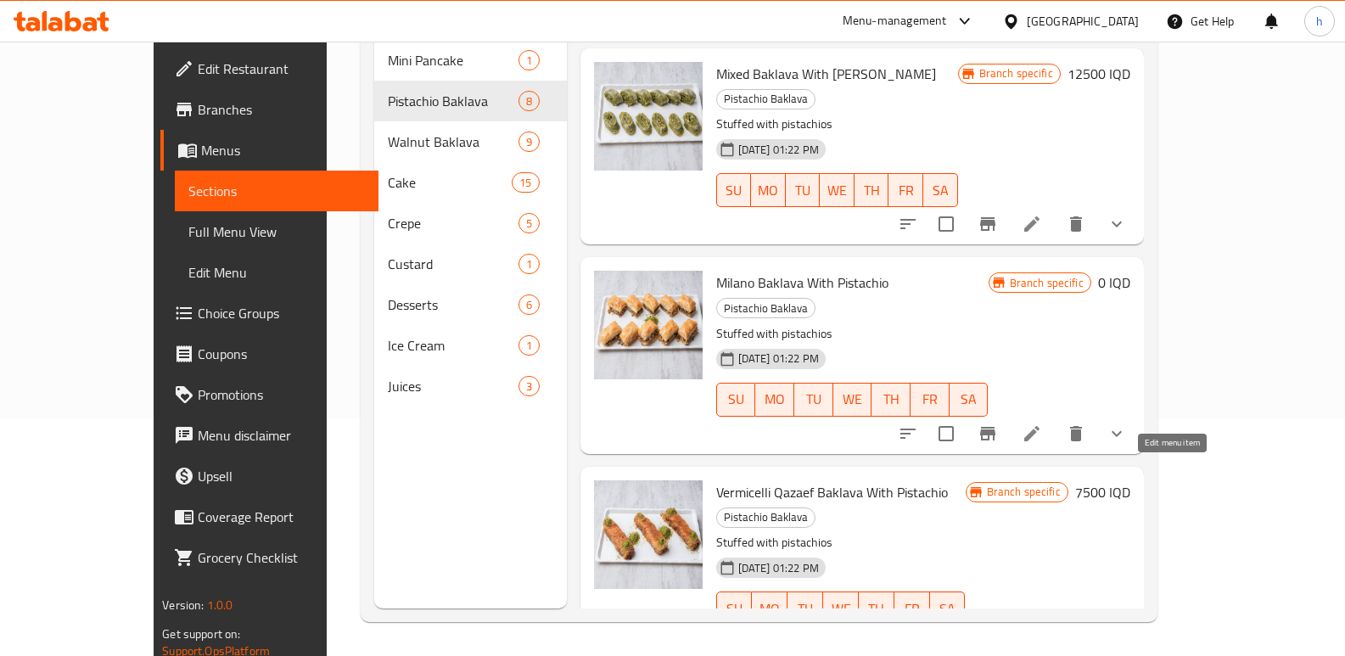
click at [1042, 632] on icon at bounding box center [1032, 642] width 20 height 20
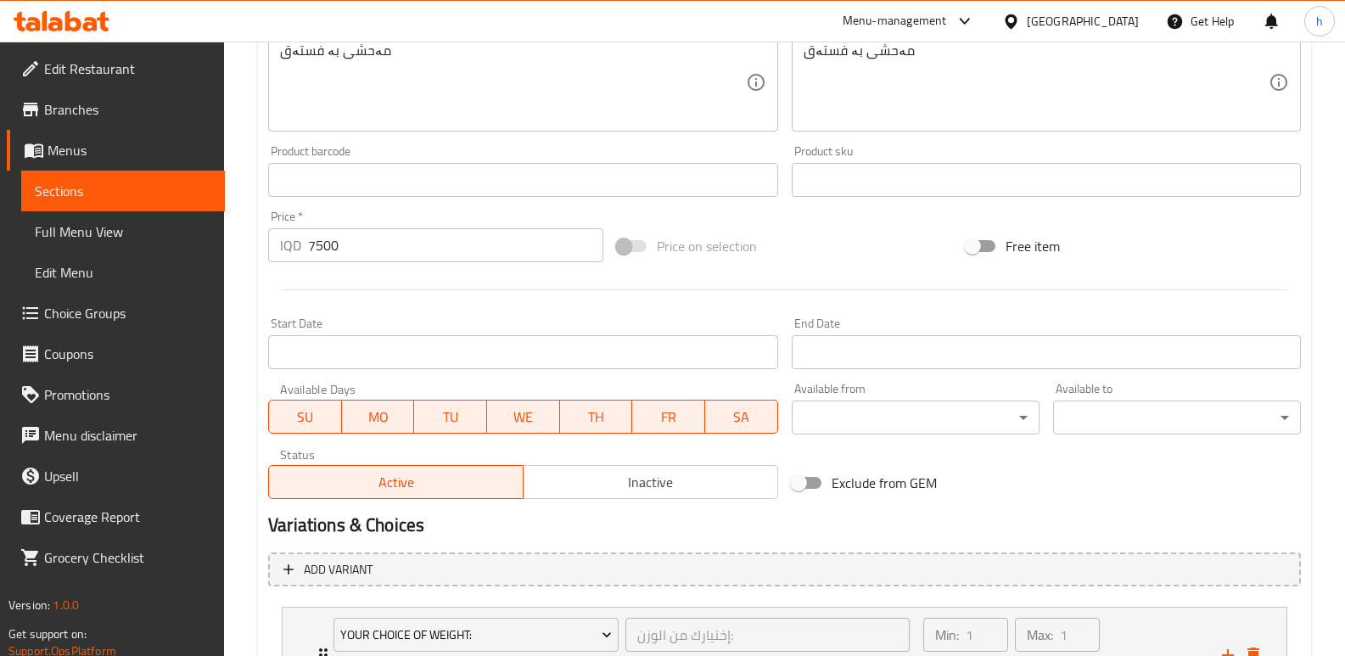
scroll to position [832, 0]
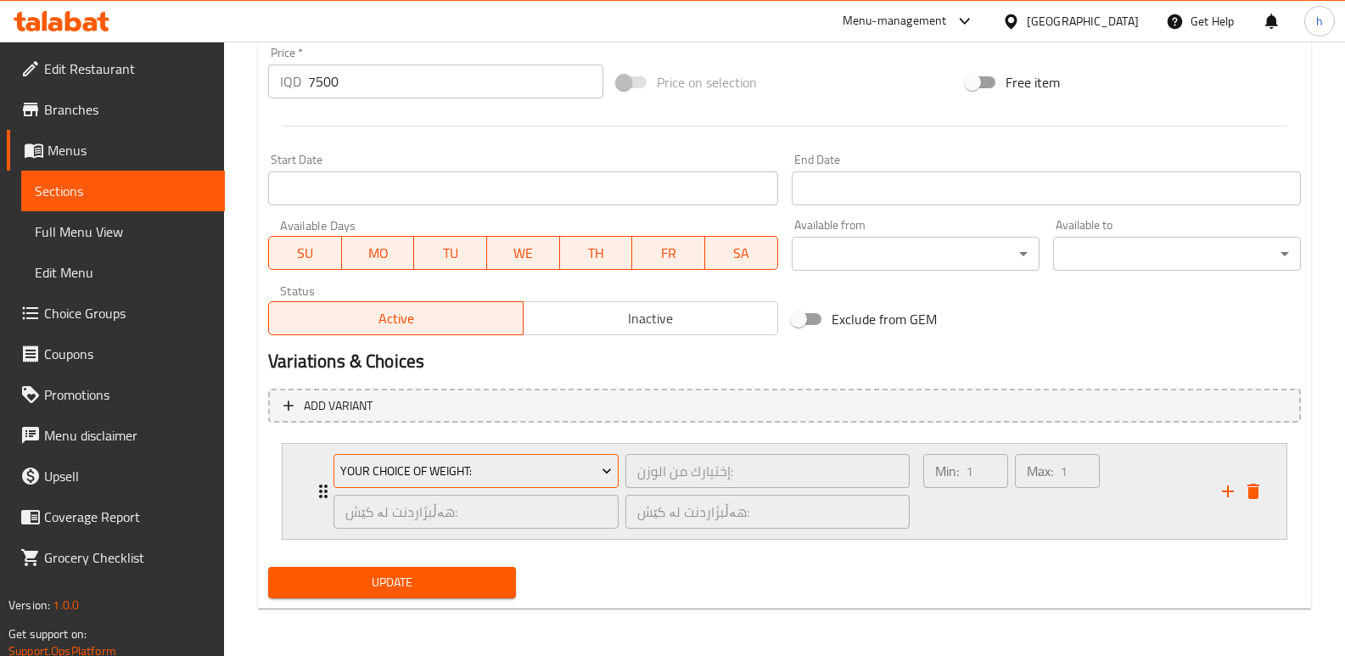
click at [564, 455] on button "Your Choice Of Weight:" at bounding box center [476, 471] width 285 height 34
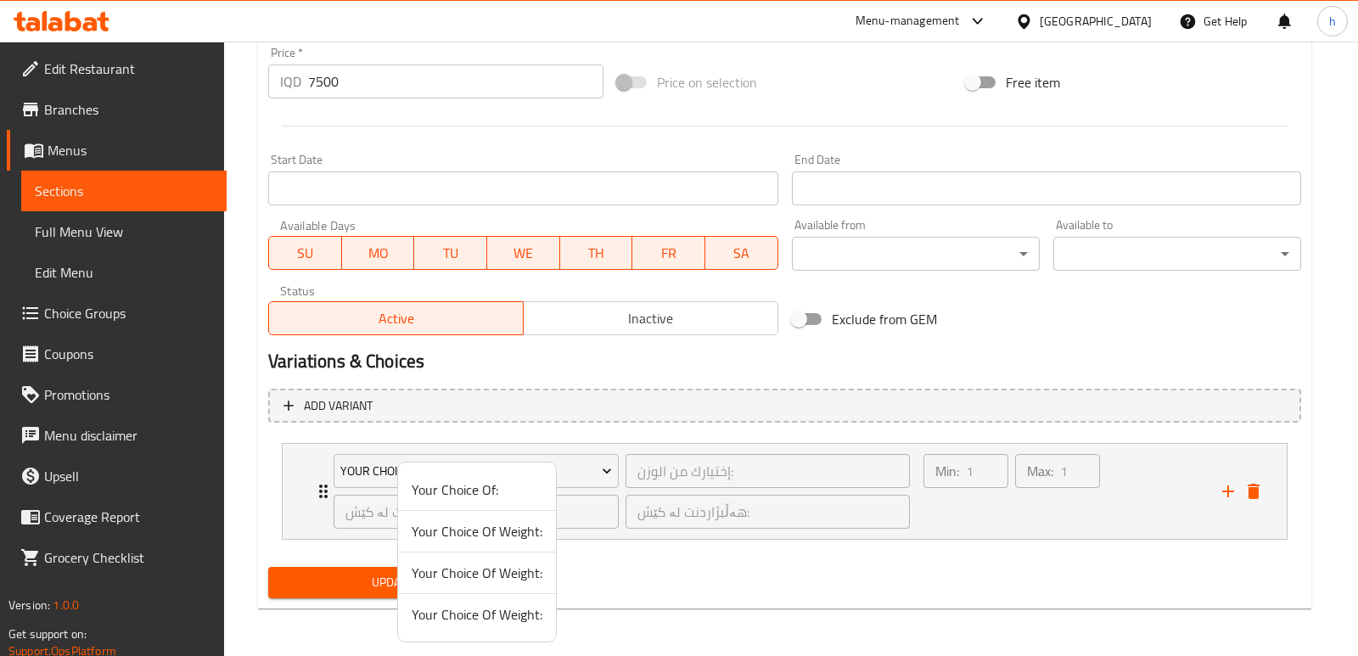
click at [492, 531] on span "Your Choice Of Weight:" at bounding box center [477, 531] width 131 height 20
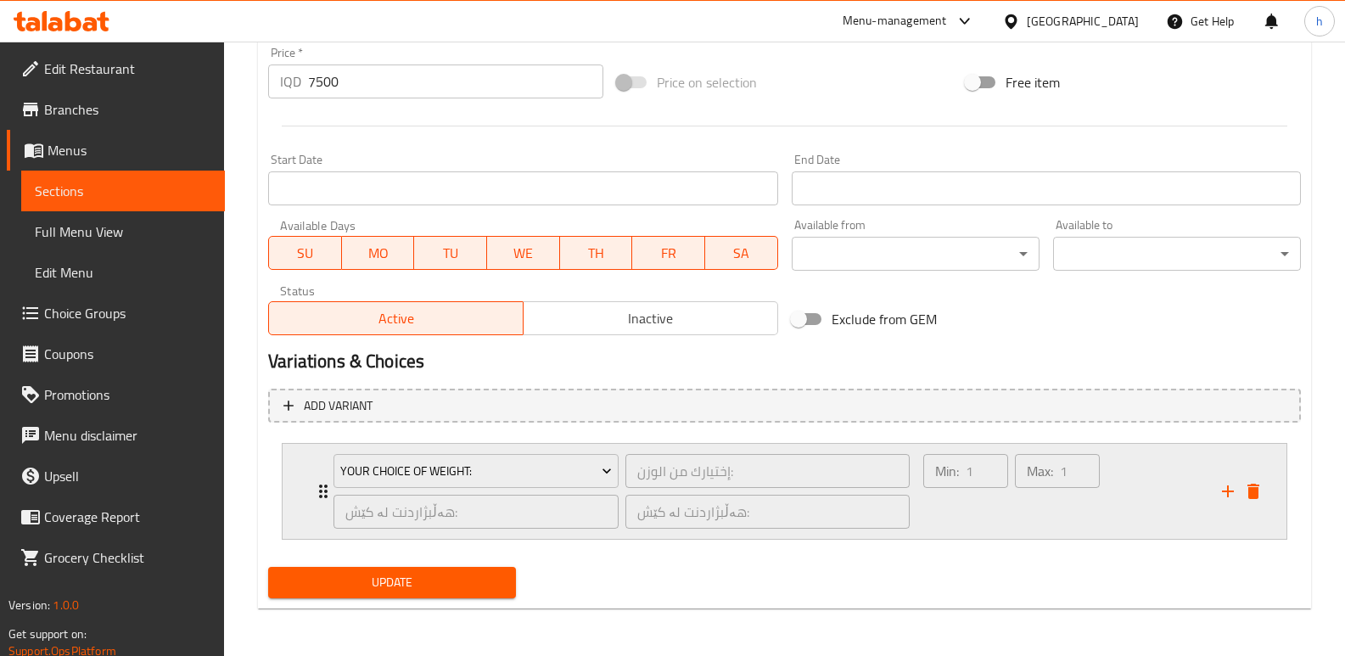
click at [963, 505] on div "Min: 1 ​" at bounding box center [966, 491] width 92 height 81
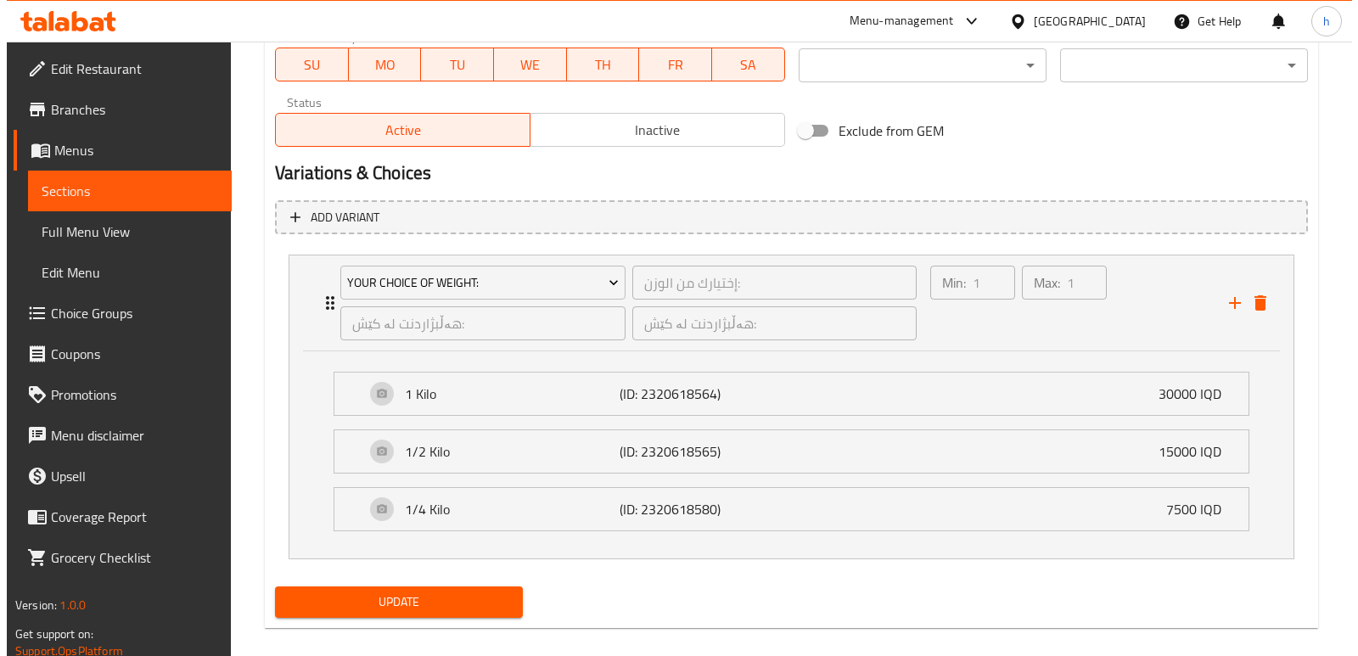
scroll to position [1040, 0]
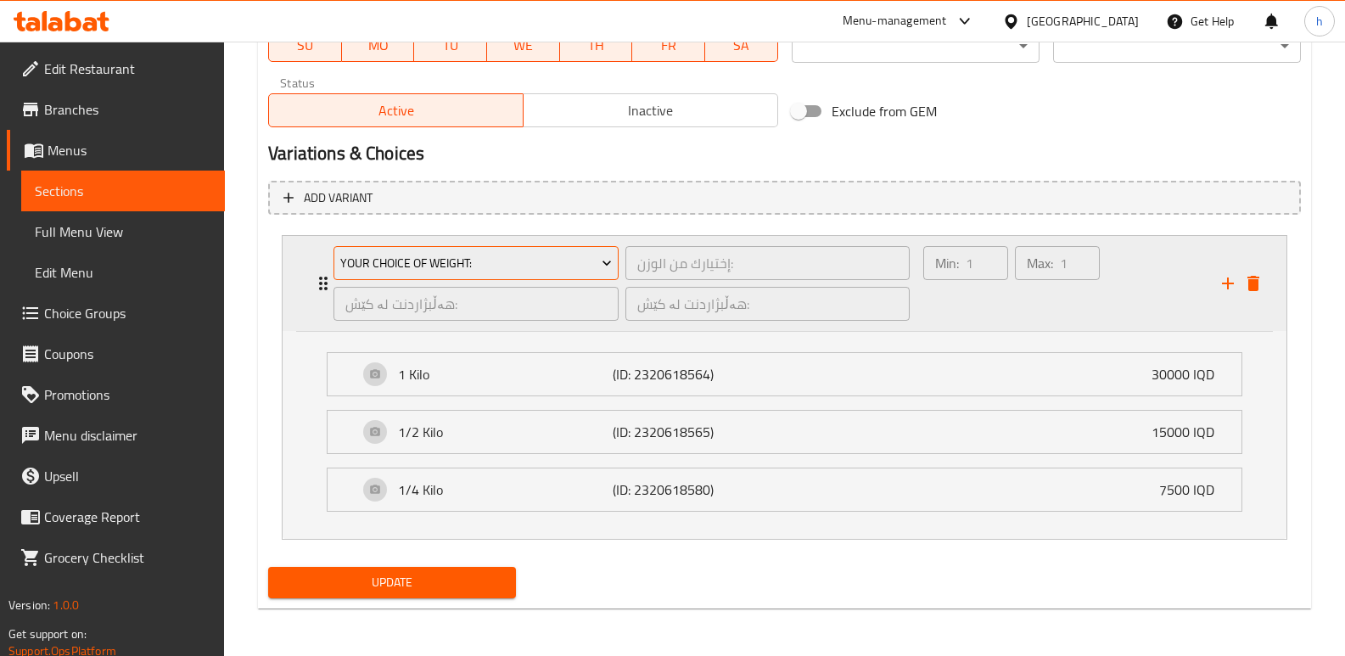
click at [575, 264] on span "Your Choice Of Weight:" at bounding box center [476, 263] width 272 height 21
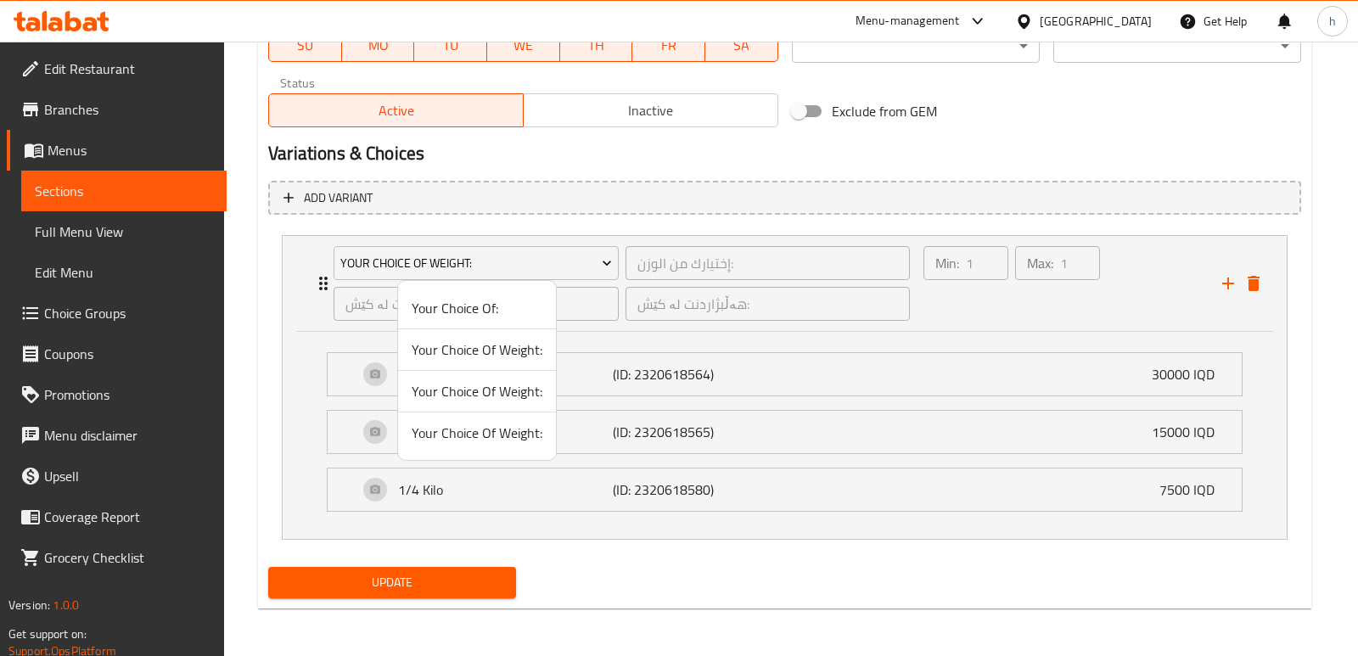
click at [510, 440] on span "Your Choice Of Weight:" at bounding box center [477, 433] width 131 height 20
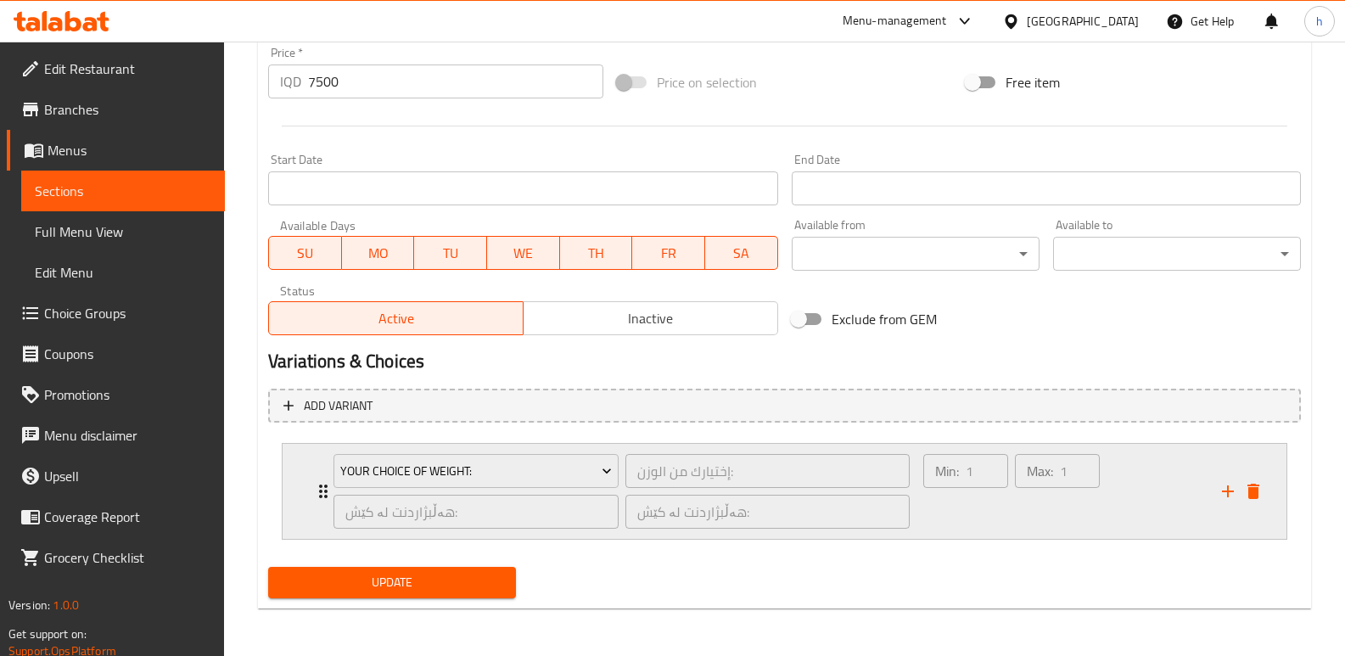
click at [1022, 526] on div "Max: 1 ​" at bounding box center [1058, 491] width 92 height 81
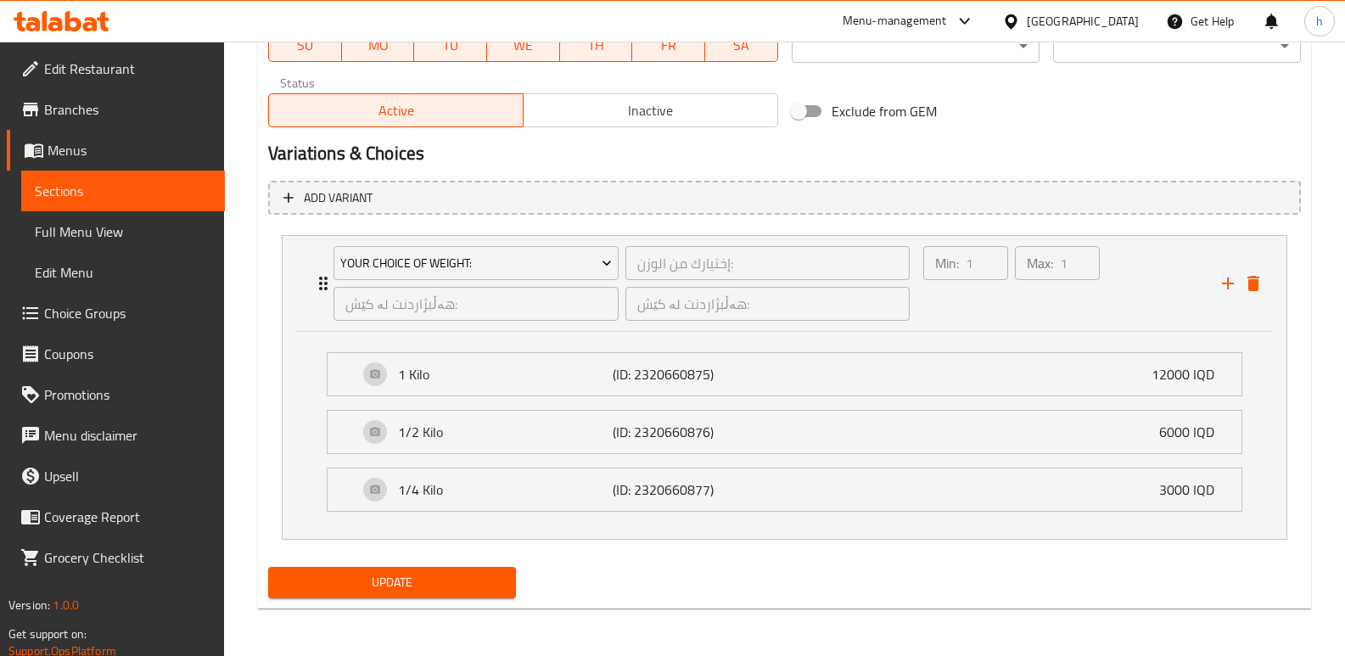
click at [402, 580] on span "Update" at bounding box center [392, 582] width 221 height 21
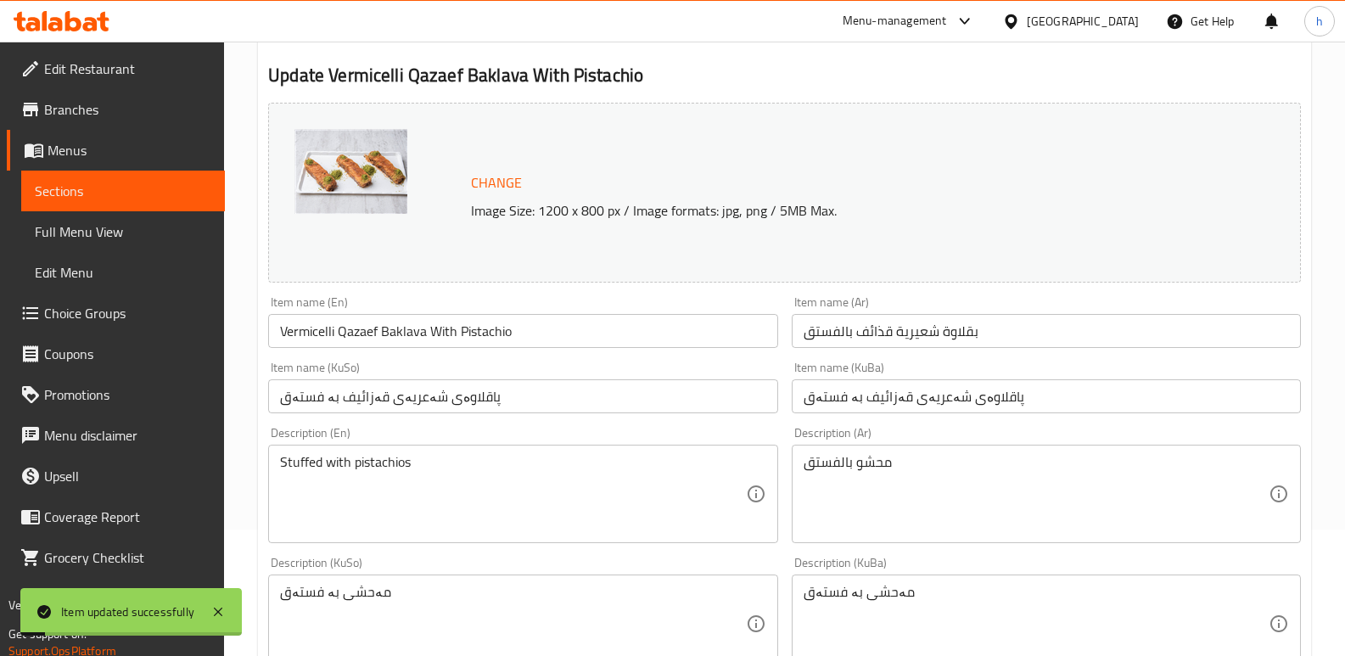
scroll to position [110, 0]
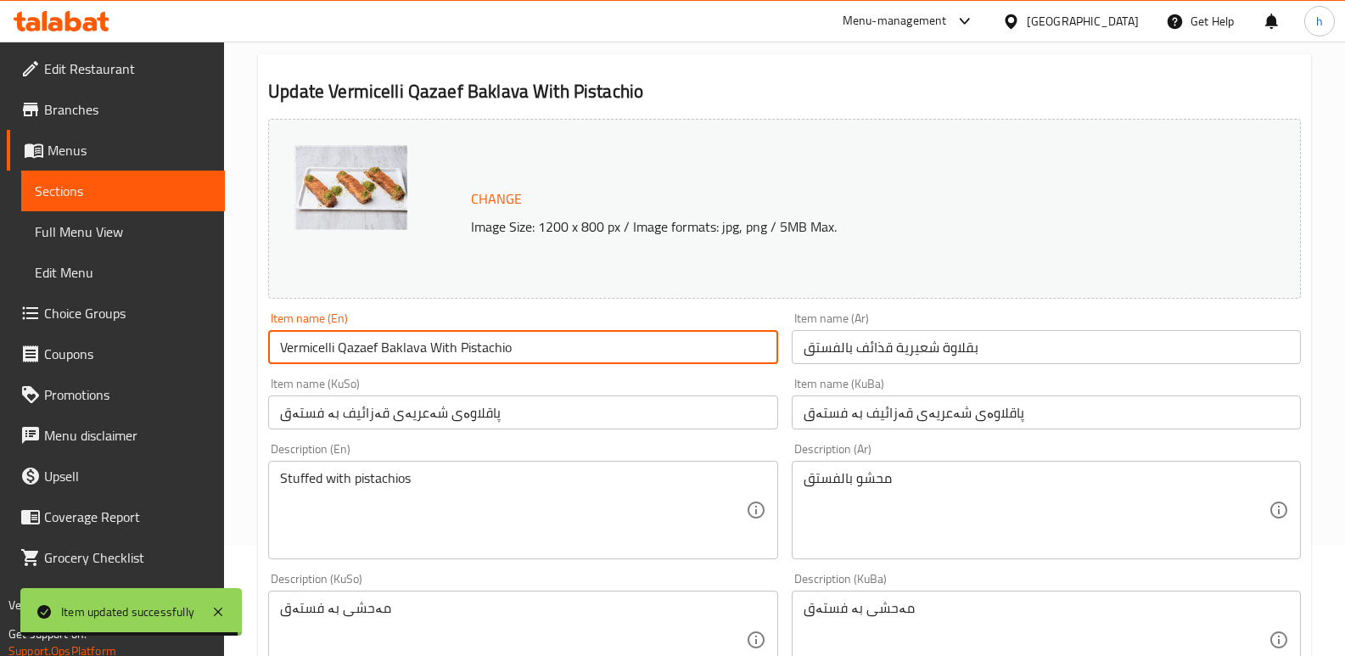
drag, startPoint x: 493, startPoint y: 339, endPoint x: 231, endPoint y: 322, distance: 262.8
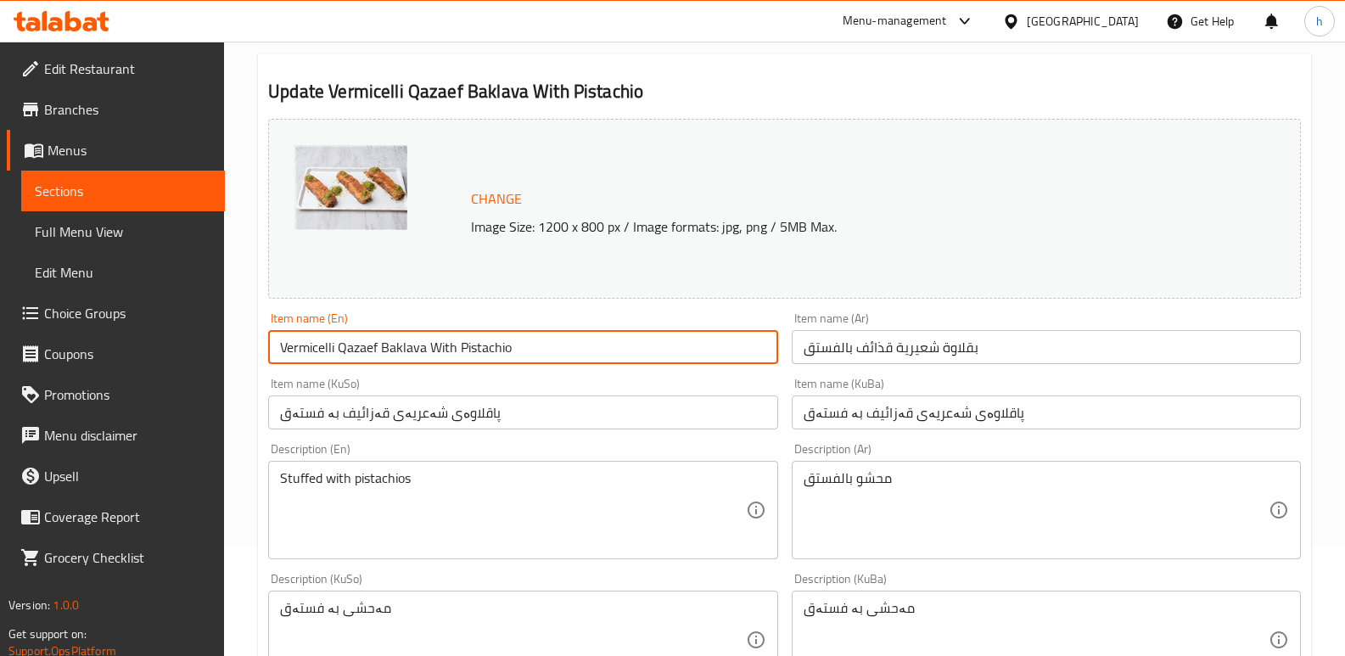
click at [115, 236] on span "Full Menu View" at bounding box center [123, 231] width 177 height 20
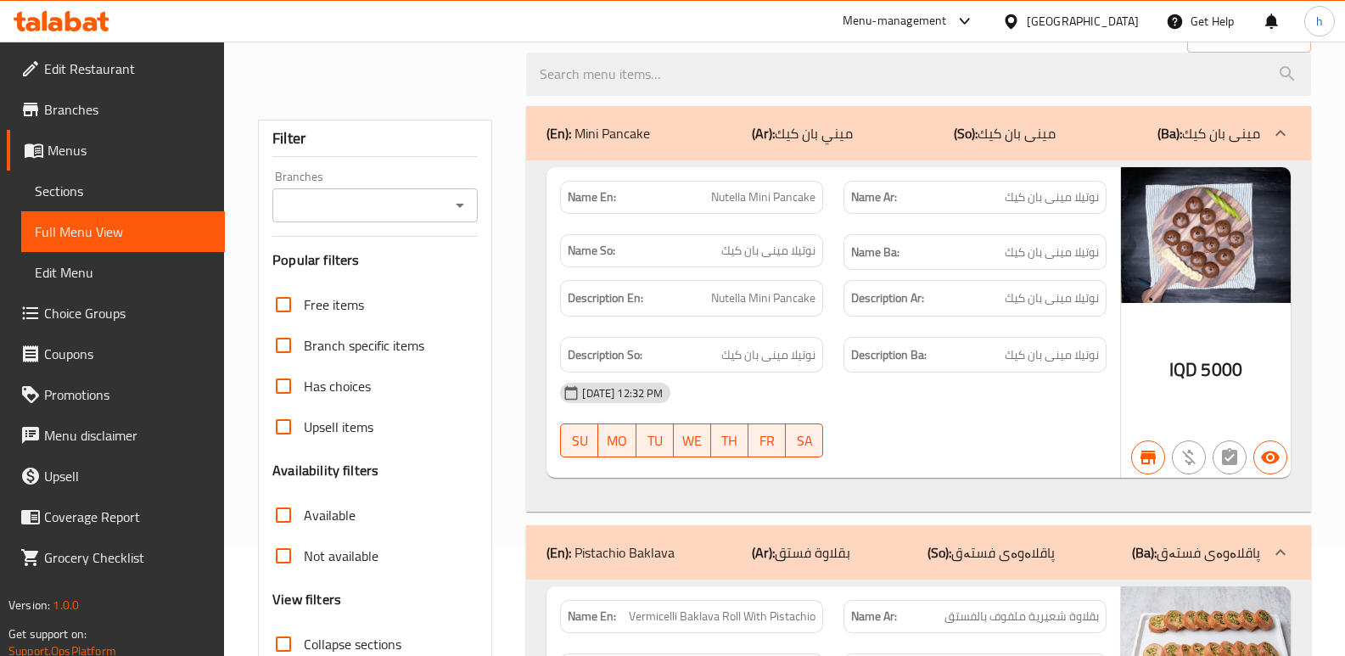
click at [429, 206] on input "Branches" at bounding box center [361, 205] width 167 height 24
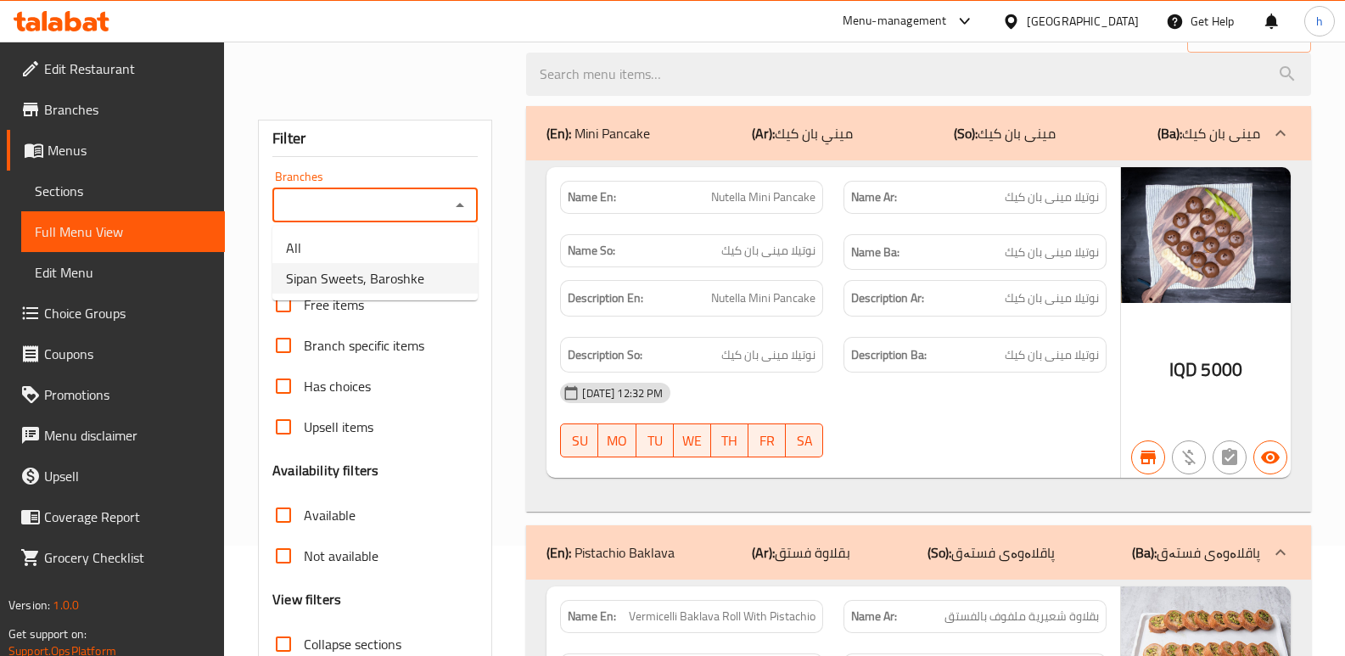
click at [384, 275] on span "Sipan Sweets, Baroshke" at bounding box center [355, 278] width 138 height 20
type input "Sipan Sweets, Baroshke"
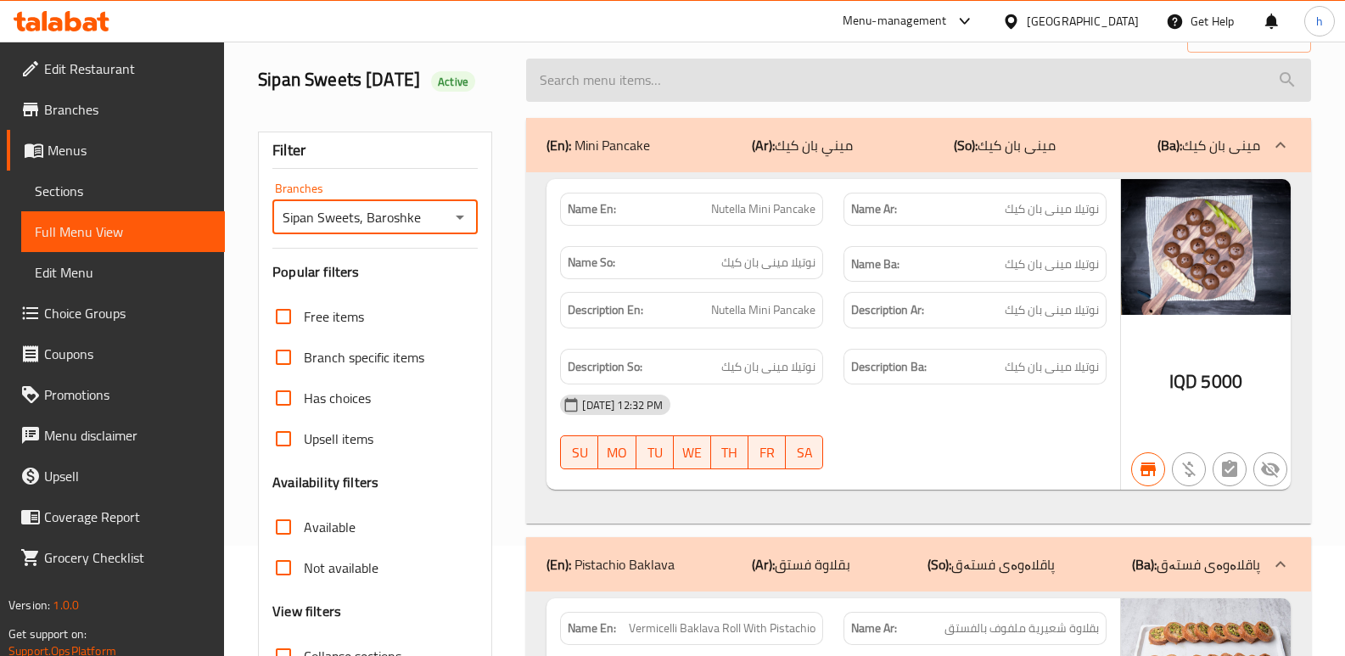
click at [854, 81] on input "search" at bounding box center [918, 80] width 785 height 43
paste input "Vermicelli Qazaef Baklava With Pistachio"
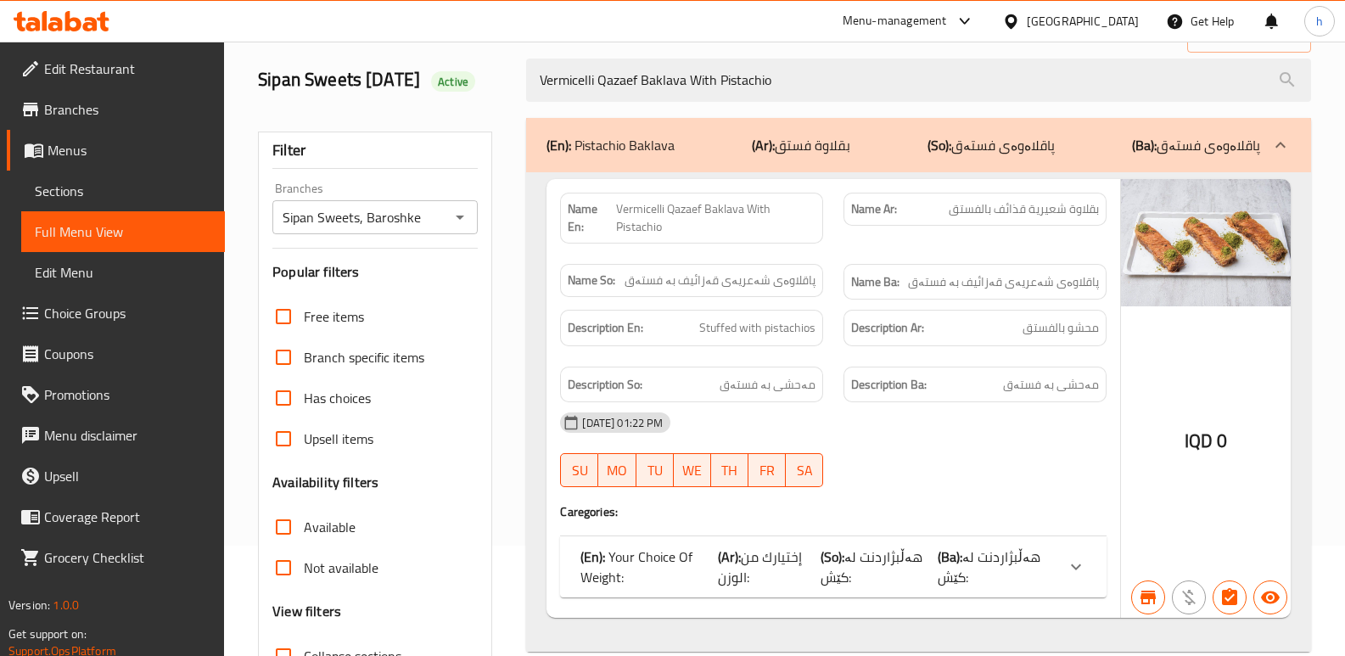
type input "Vermicelli Qazaef Baklava With Pistachio"
click at [1061, 560] on div at bounding box center [1076, 567] width 41 height 41
